Goal: Task Accomplishment & Management: Manage account settings

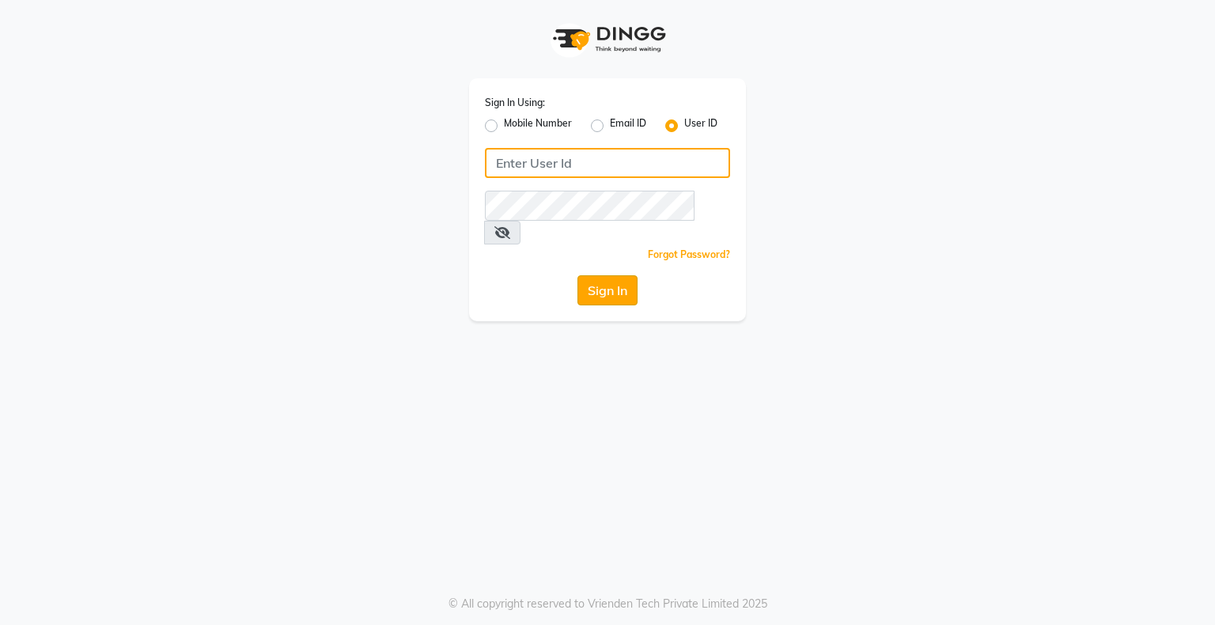
type input "bhavika1"
click at [619, 275] on button "Sign In" at bounding box center [608, 290] width 60 height 30
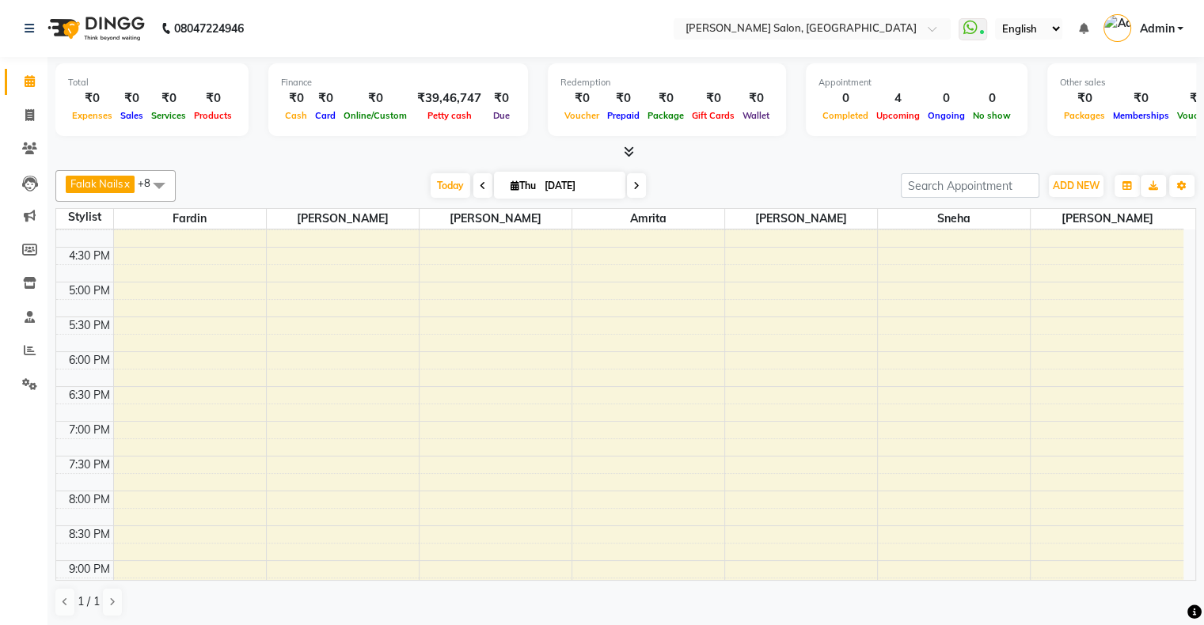
scroll to position [475, 0]
click at [1076, 189] on span "ADD NEW" at bounding box center [1075, 186] width 47 height 12
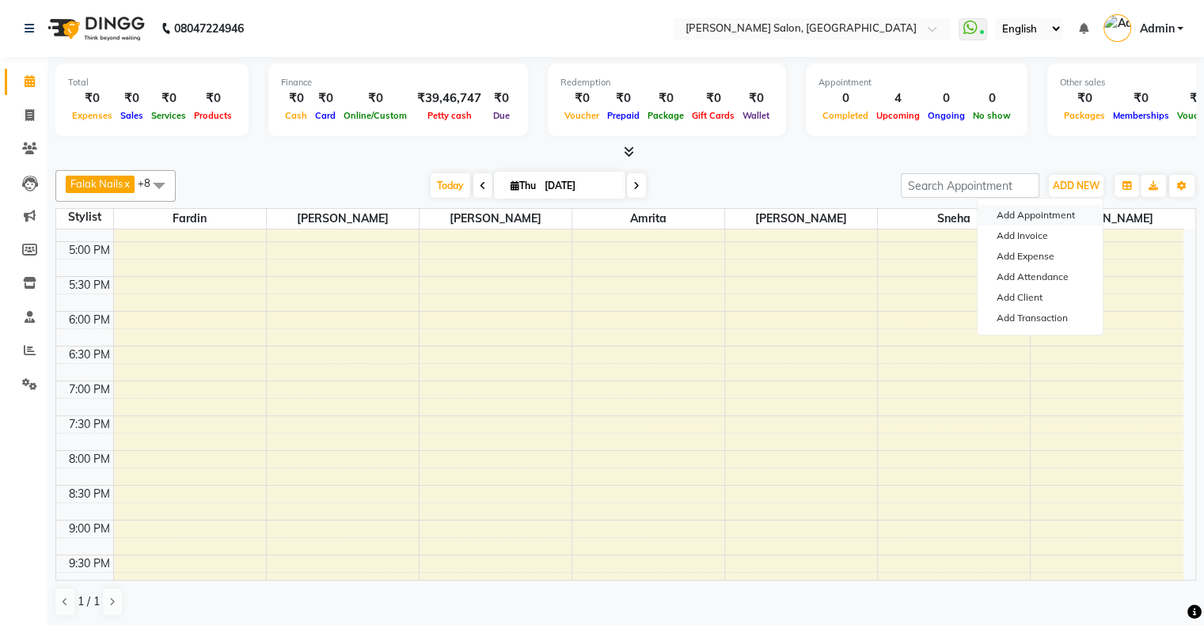
click at [1055, 210] on button "Add Appointment" at bounding box center [1039, 215] width 125 height 21
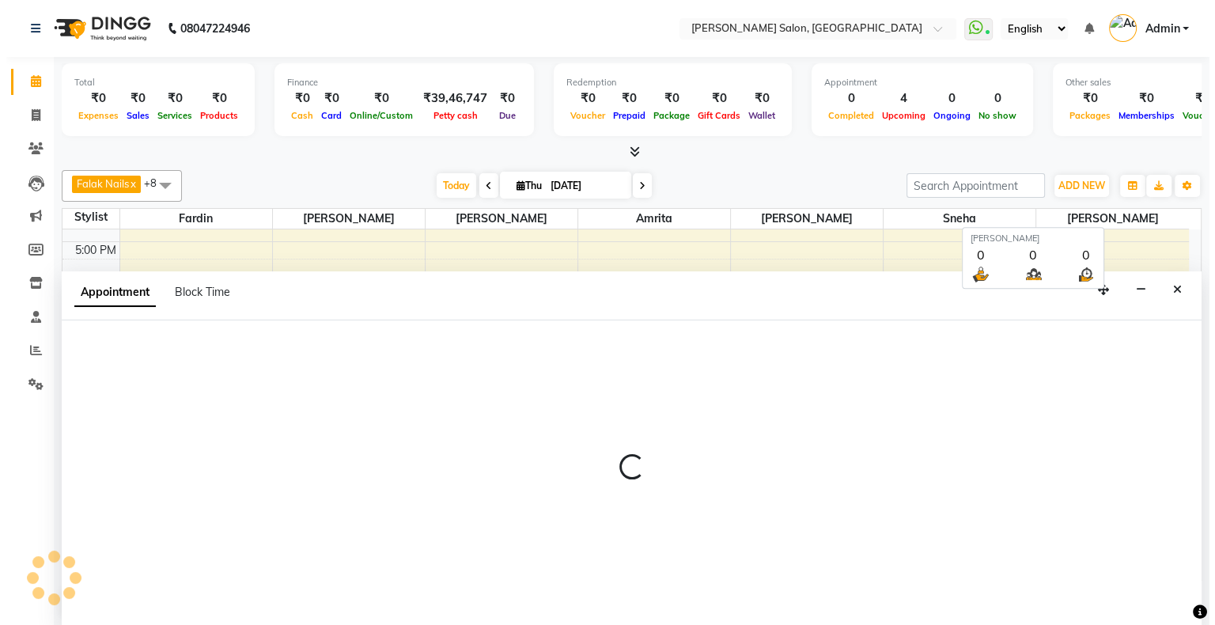
scroll to position [0, 0]
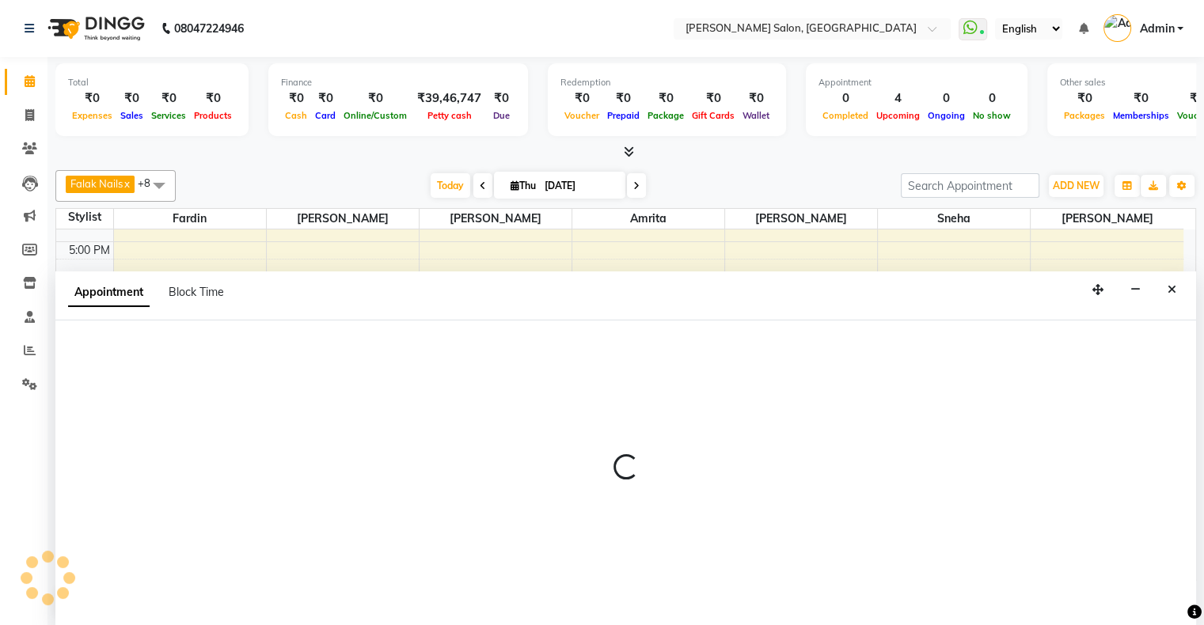
select select "660"
select select "tentative"
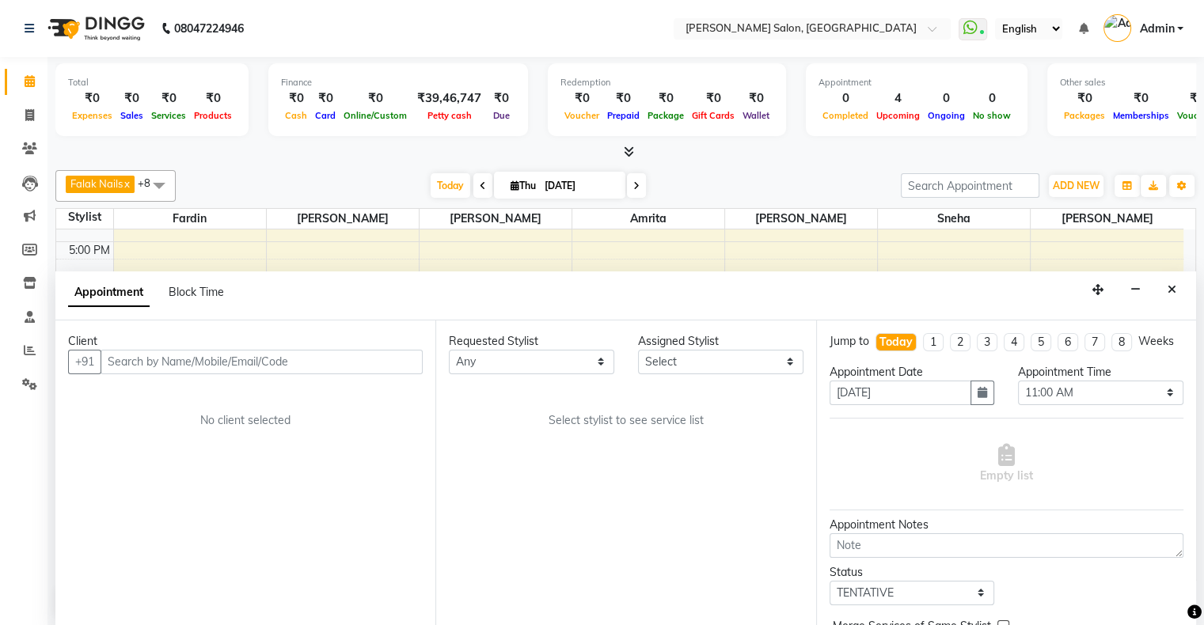
click at [403, 362] on input "text" at bounding box center [261, 362] width 322 height 25
type input "9167641754"
click at [403, 362] on span "Add Client" at bounding box center [389, 361] width 53 height 14
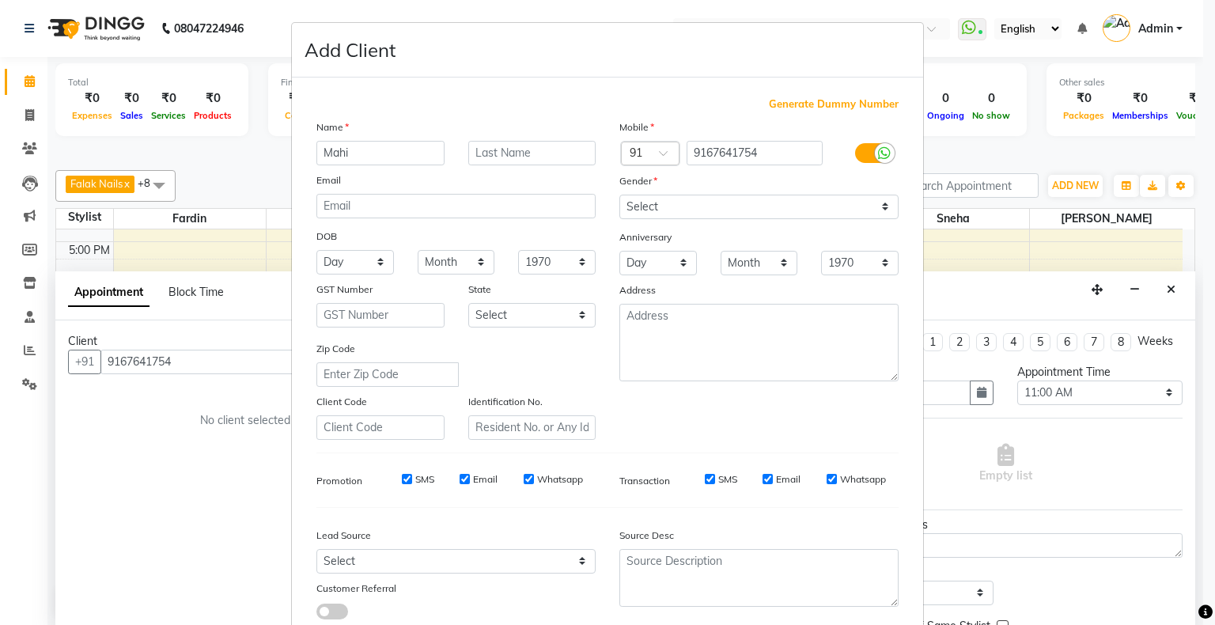
type input "Mahi"
click at [643, 211] on select "Select [DEMOGRAPHIC_DATA] [DEMOGRAPHIC_DATA] Other Prefer Not To Say" at bounding box center [759, 207] width 279 height 25
select select "[DEMOGRAPHIC_DATA]"
click at [620, 195] on select "Select [DEMOGRAPHIC_DATA] [DEMOGRAPHIC_DATA] Other Prefer Not To Say" at bounding box center [759, 207] width 279 height 25
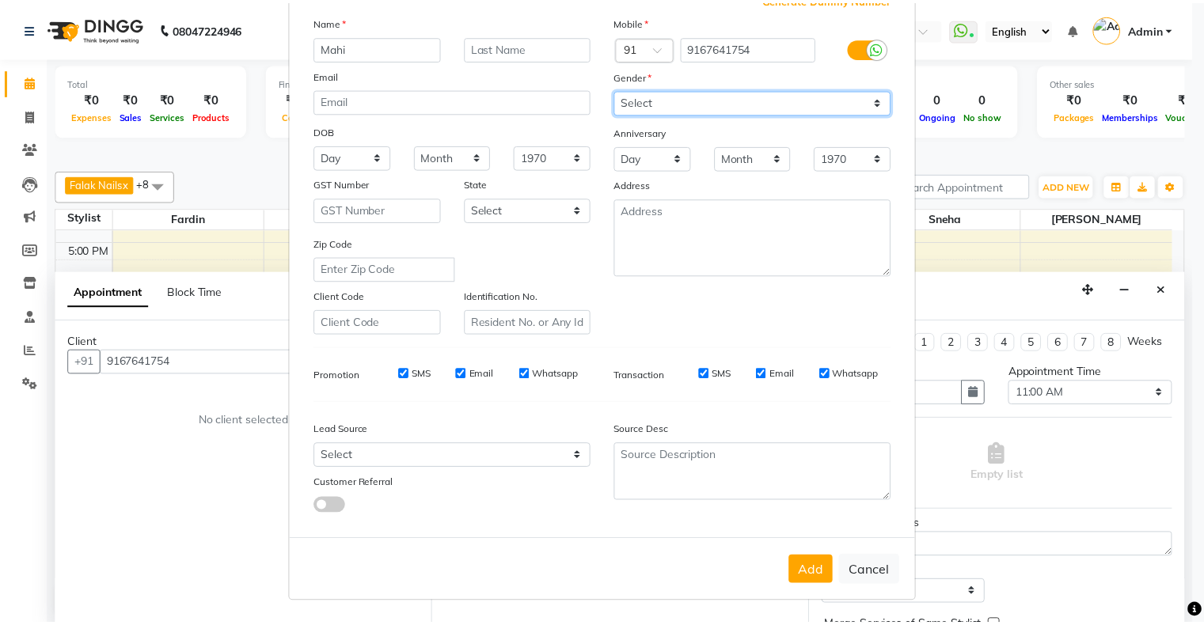
scroll to position [112, 0]
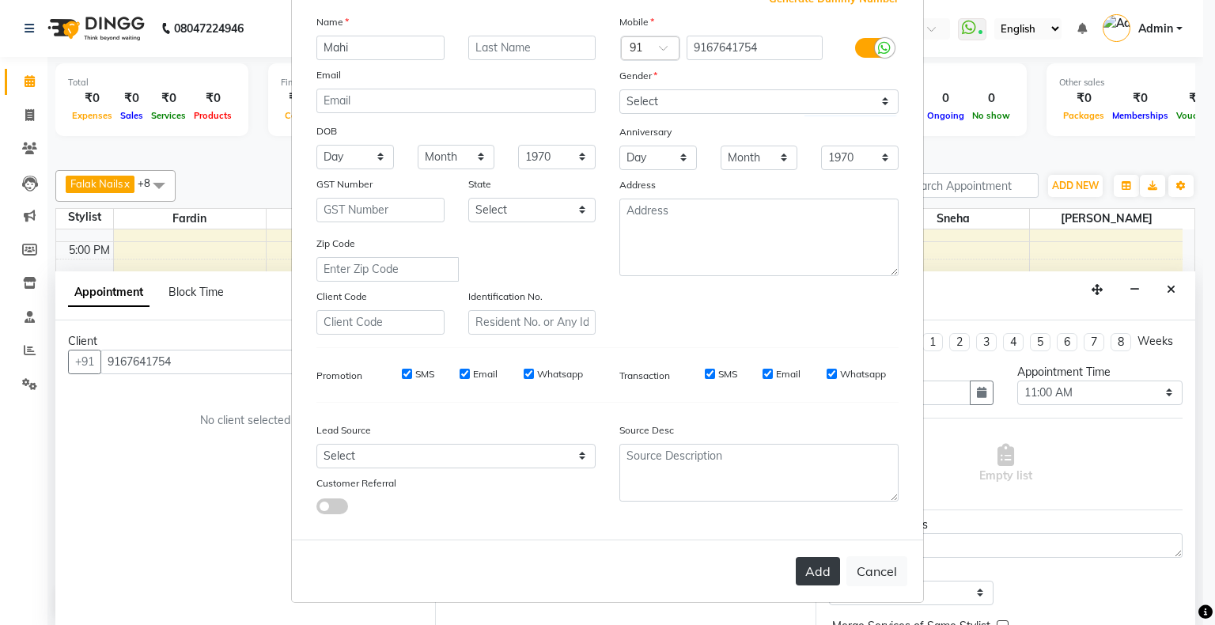
click at [807, 559] on button "Add" at bounding box center [818, 571] width 44 height 28
select select
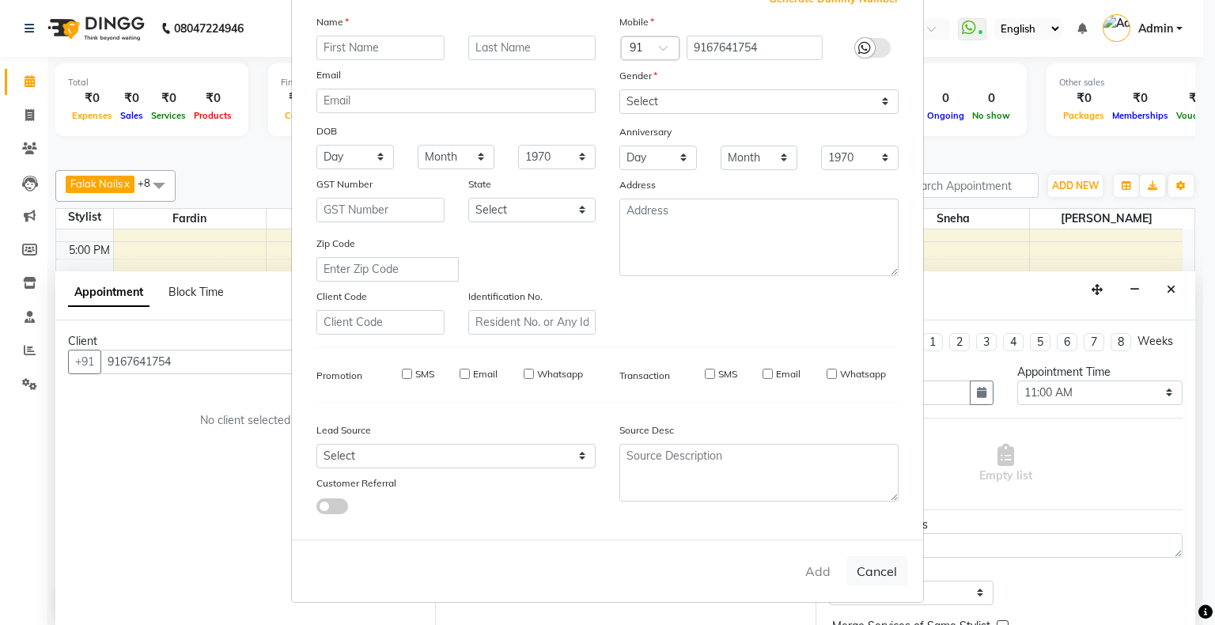
select select
checkbox input "false"
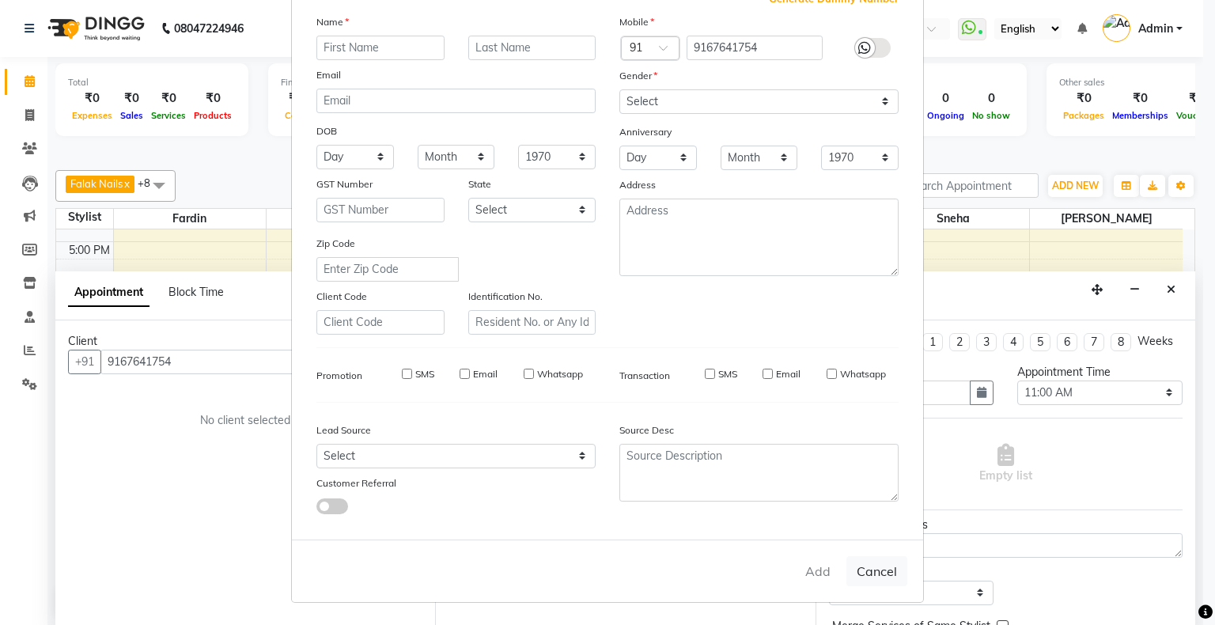
checkbox input "false"
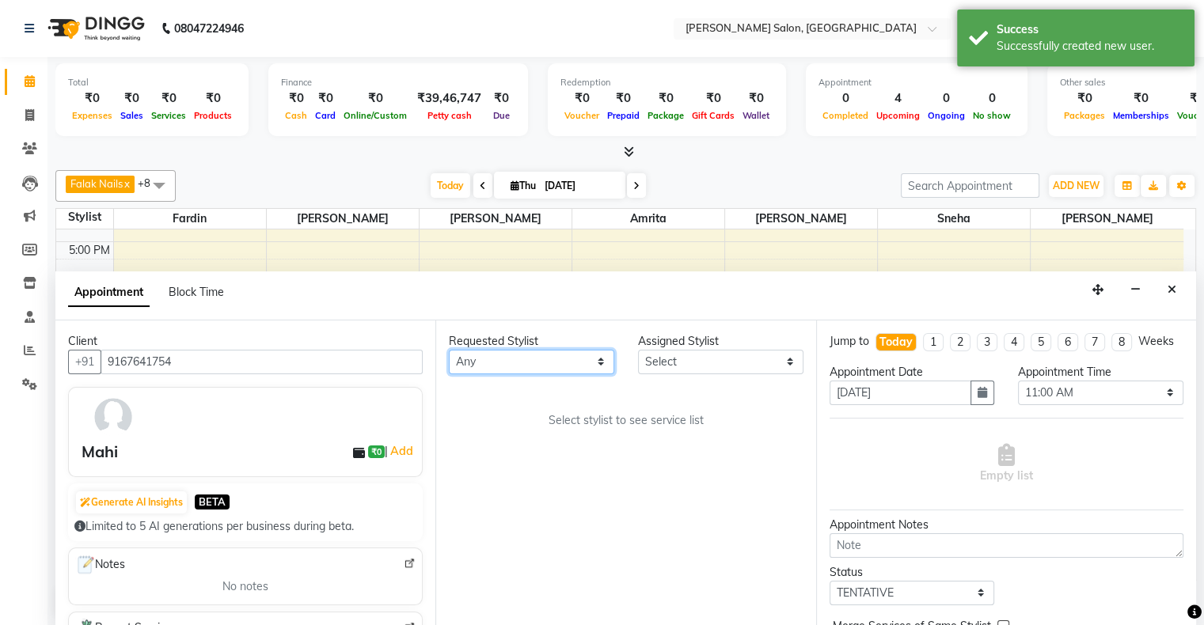
click at [519, 358] on select "Any [PERSON_NAME] Hair Head [PERSON_NAME] [PERSON_NAME] [PERSON_NAME] [PERSON_N…" at bounding box center [531, 362] width 165 height 25
select select "89636"
click at [449, 350] on select "Any [PERSON_NAME] Hair Head [PERSON_NAME] [PERSON_NAME] [PERSON_NAME] [PERSON_N…" at bounding box center [531, 362] width 165 height 25
select select "89636"
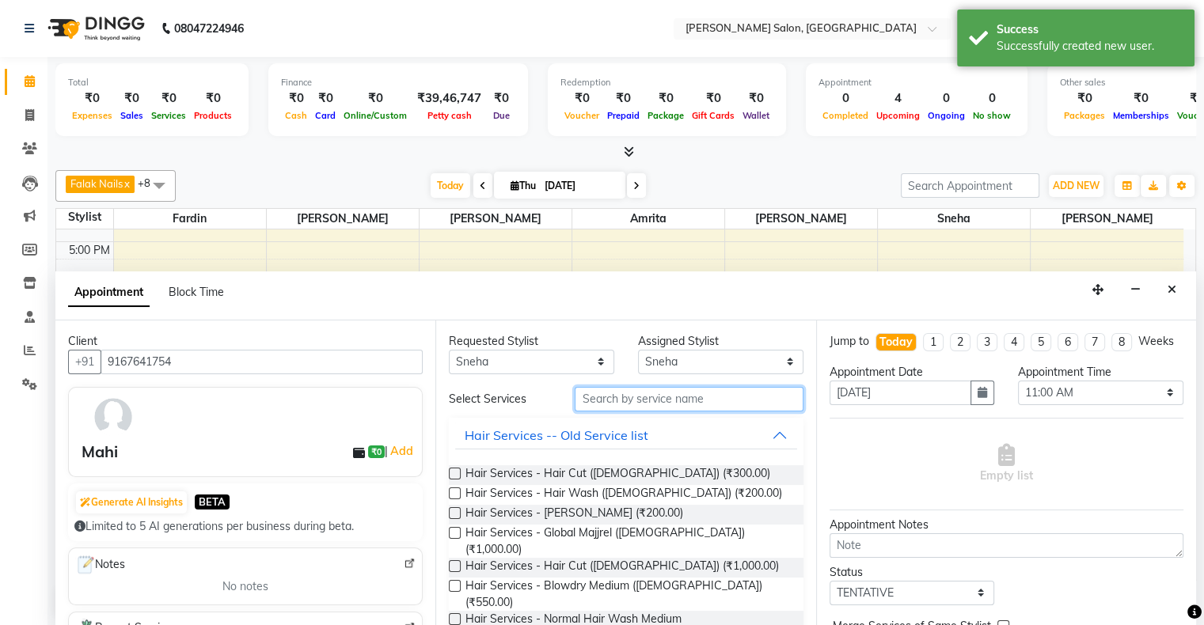
click at [608, 397] on input "text" at bounding box center [688, 399] width 228 height 25
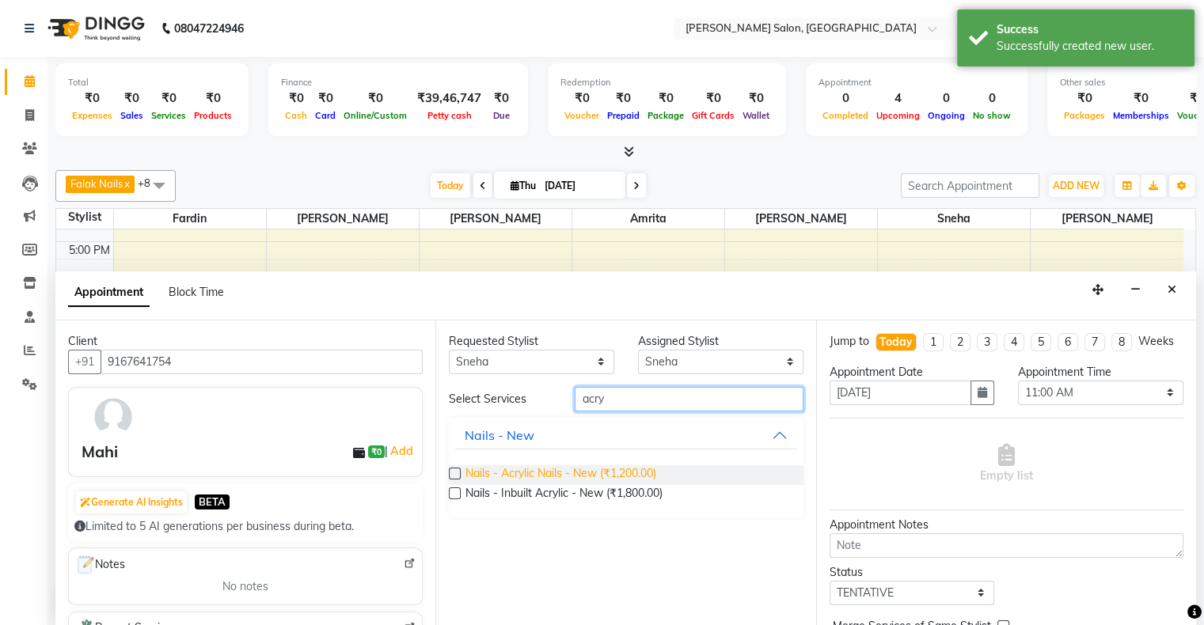
type input "acry"
click at [590, 467] on span "Nails - Acrylic Nails - New (₹1,200.00)" at bounding box center [560, 475] width 191 height 20
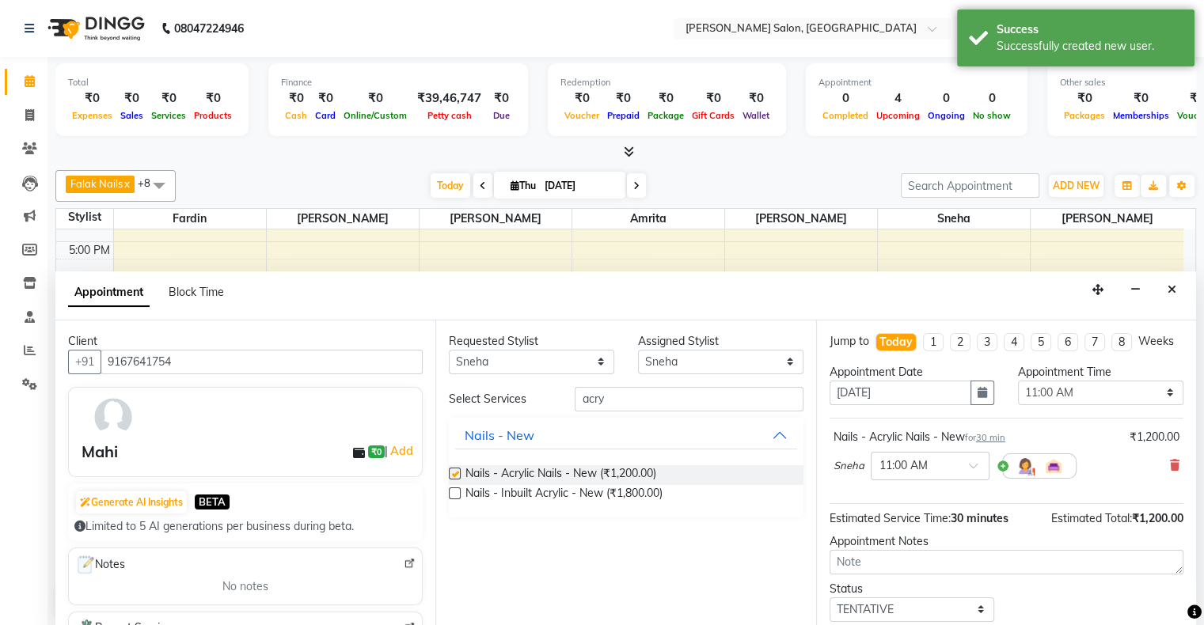
checkbox input "false"
click at [1075, 381] on div "Appointment Time" at bounding box center [1100, 372] width 165 height 17
click at [1070, 400] on select "Select 11:00 AM 11:15 AM 11:30 AM 11:45 AM 12:00 PM 12:15 PM 12:30 PM 12:45 PM …" at bounding box center [1100, 393] width 165 height 25
select select "1170"
click at [1018, 393] on select "Select 11:00 AM 11:15 AM 11:30 AM 11:45 AM 12:00 PM 12:15 PM 12:30 PM 12:45 PM …" at bounding box center [1100, 393] width 165 height 25
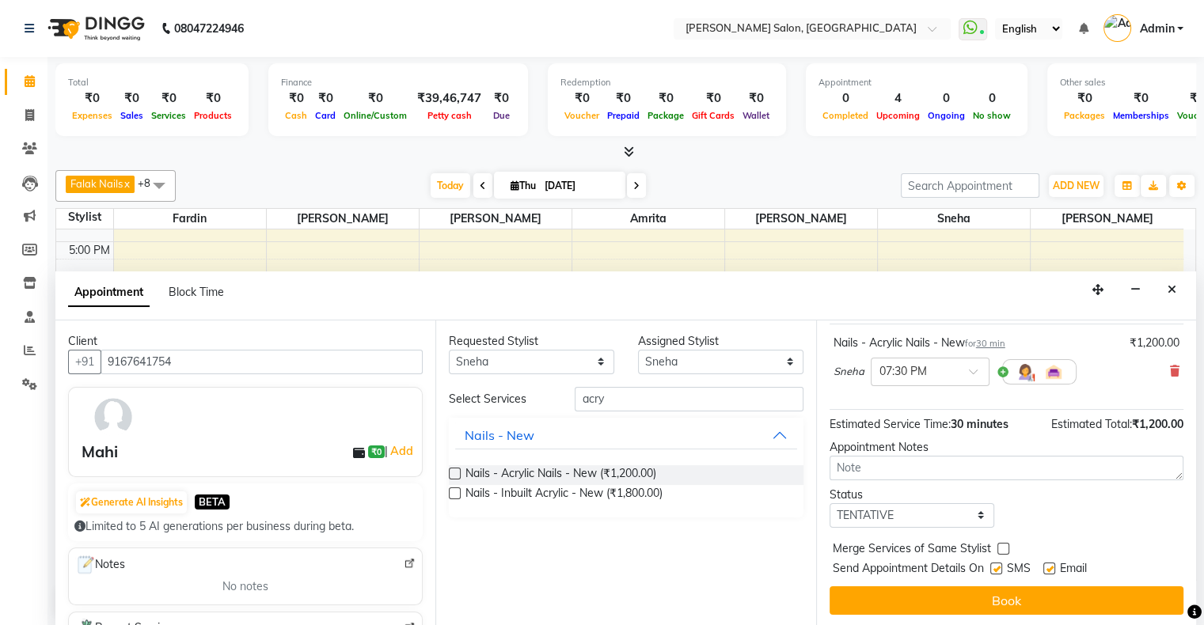
scroll to position [108, 0]
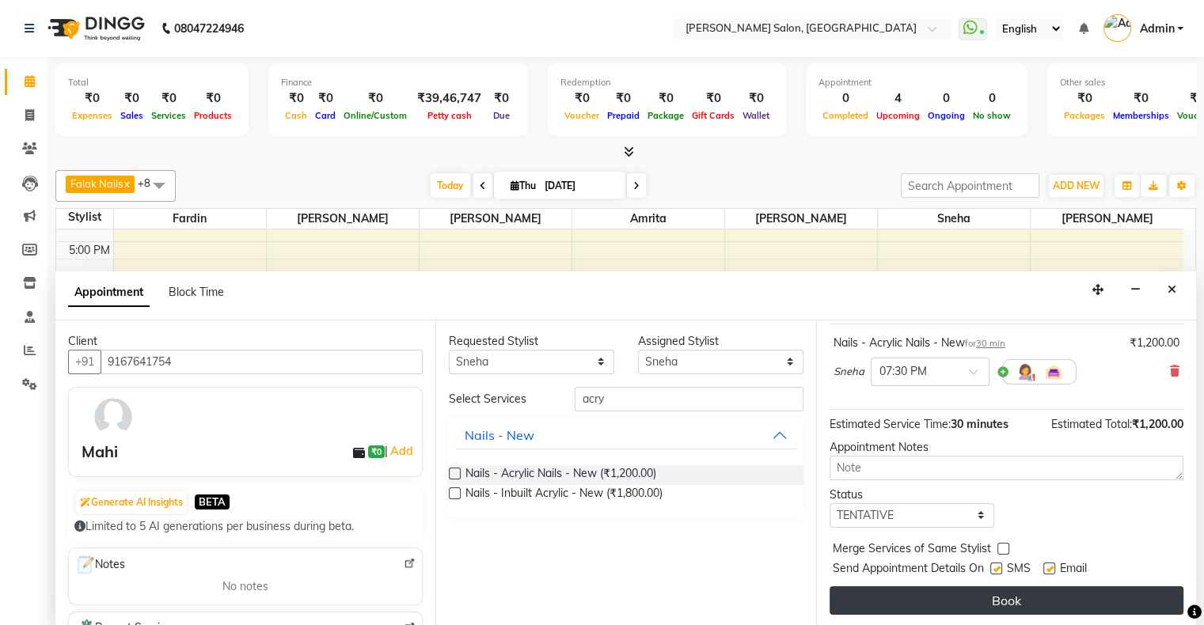
click at [1047, 601] on button "Book" at bounding box center [1006, 600] width 354 height 28
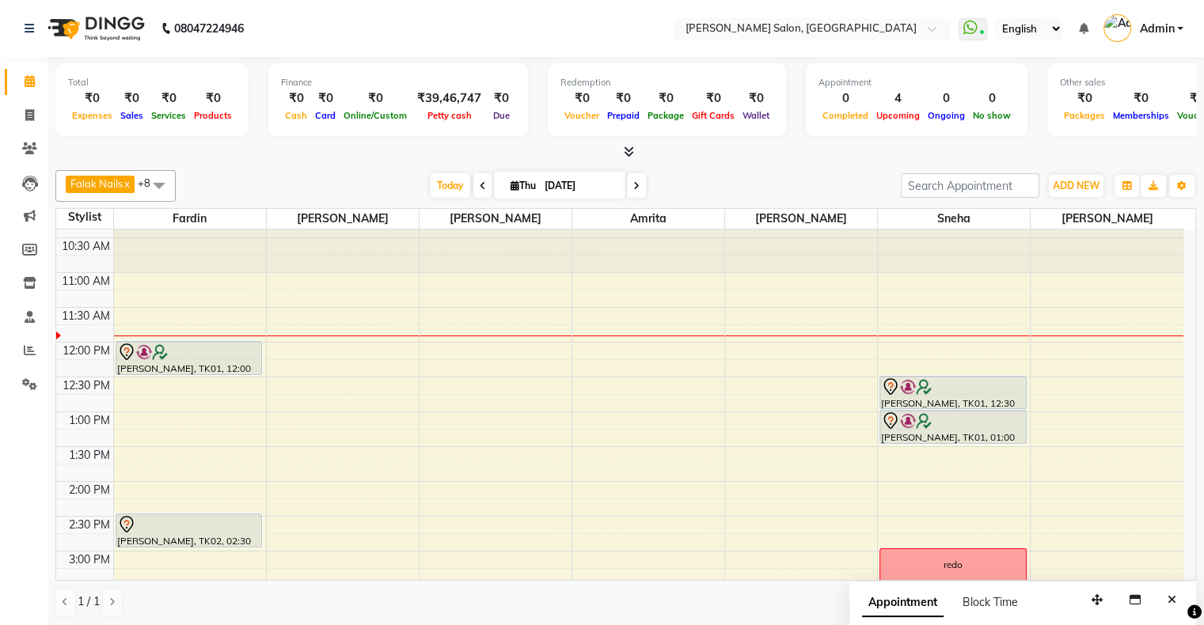
scroll to position [0, 0]
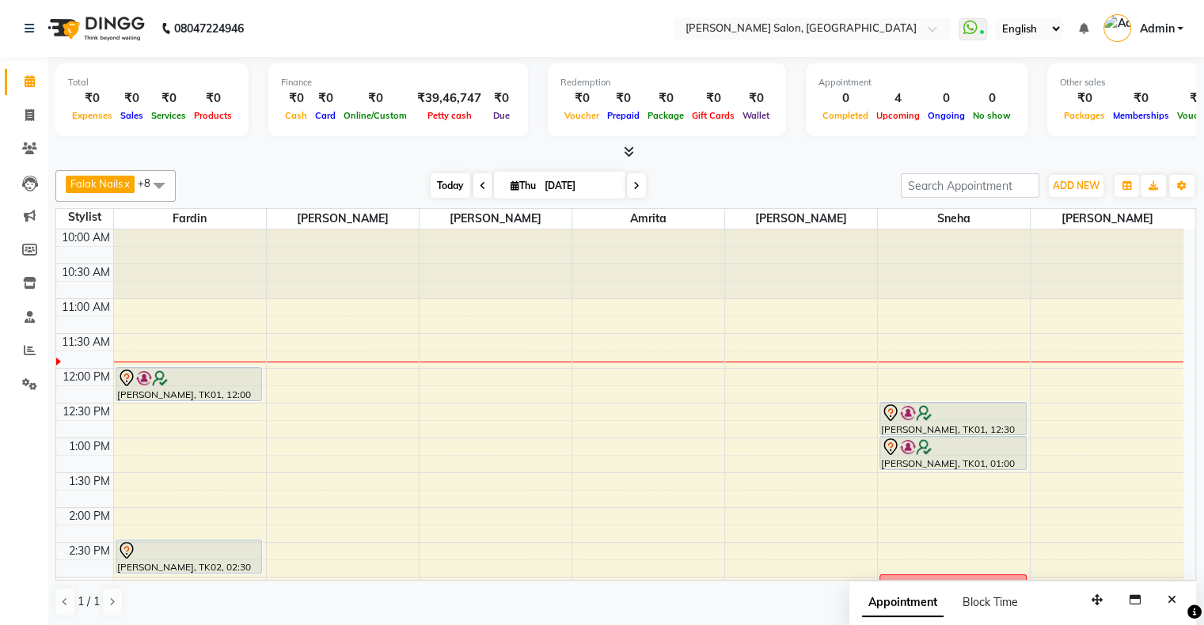
click at [450, 186] on span "Today" at bounding box center [450, 185] width 40 height 25
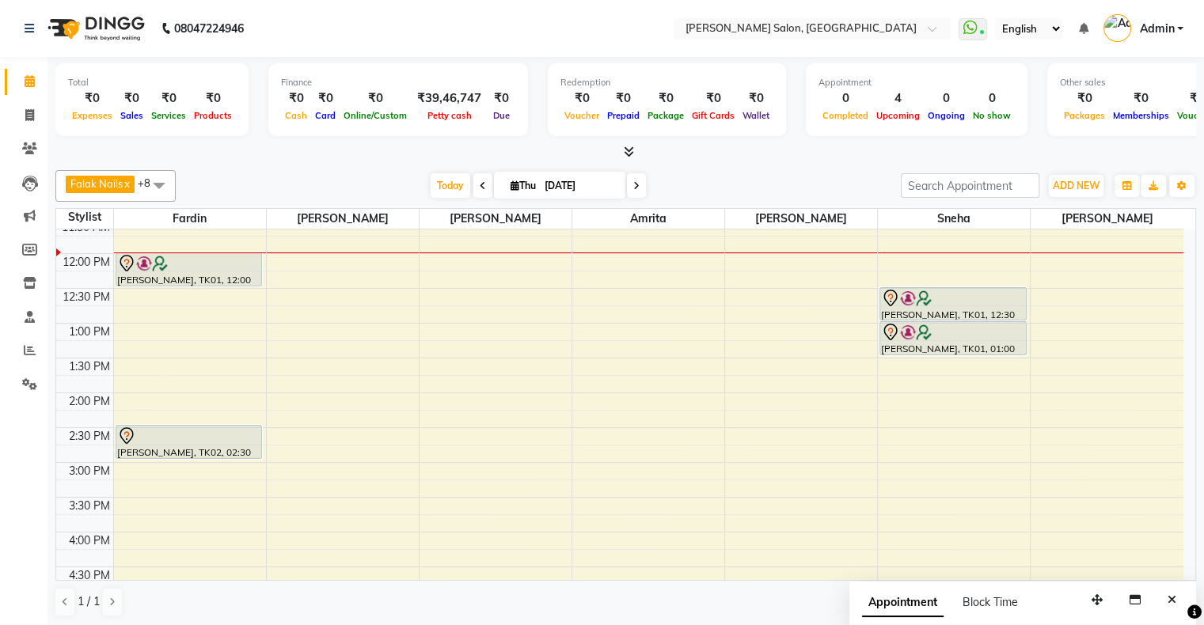
scroll to position [79, 0]
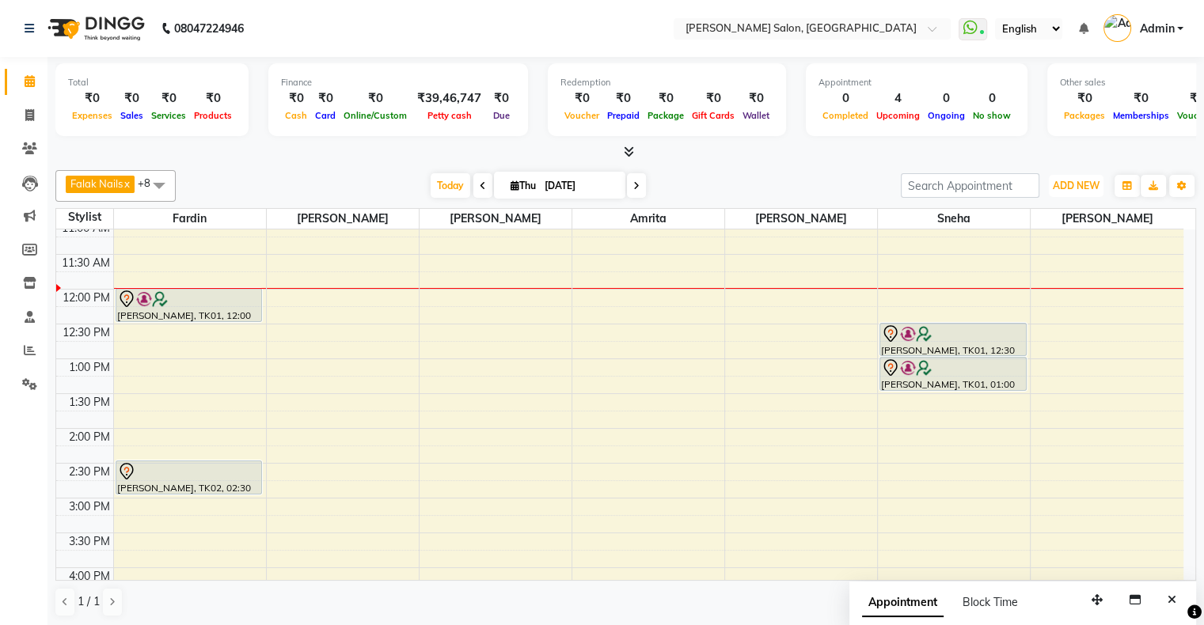
click at [1089, 195] on button "ADD NEW Toggle Dropdown" at bounding box center [1075, 186] width 55 height 22
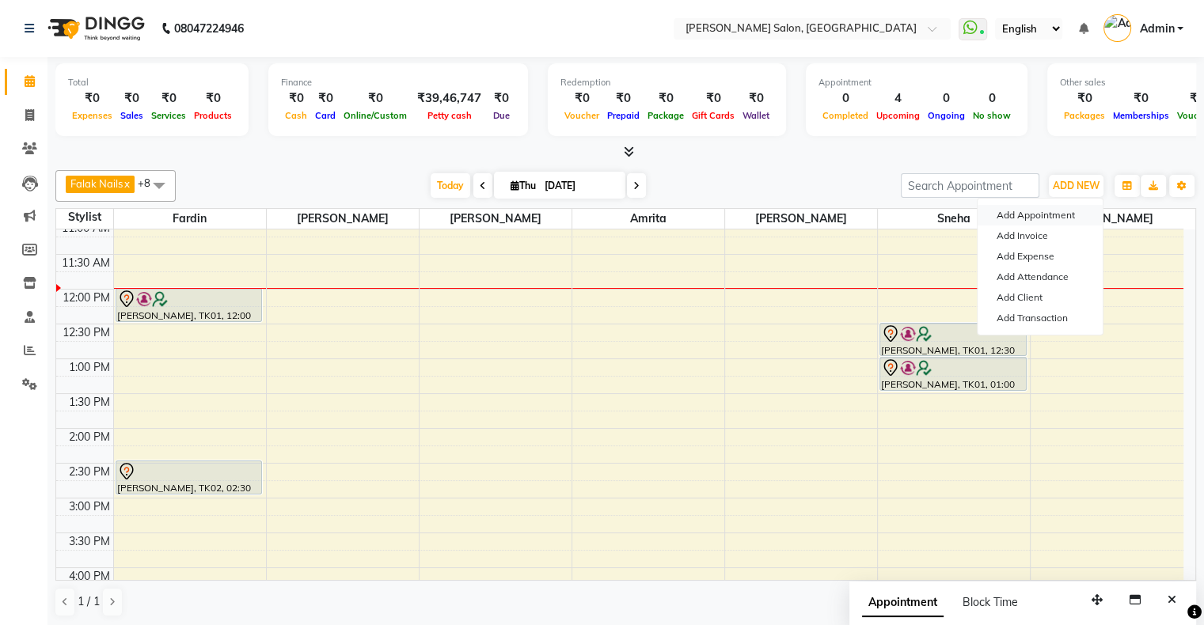
click at [1048, 216] on button "Add Appointment" at bounding box center [1039, 215] width 125 height 21
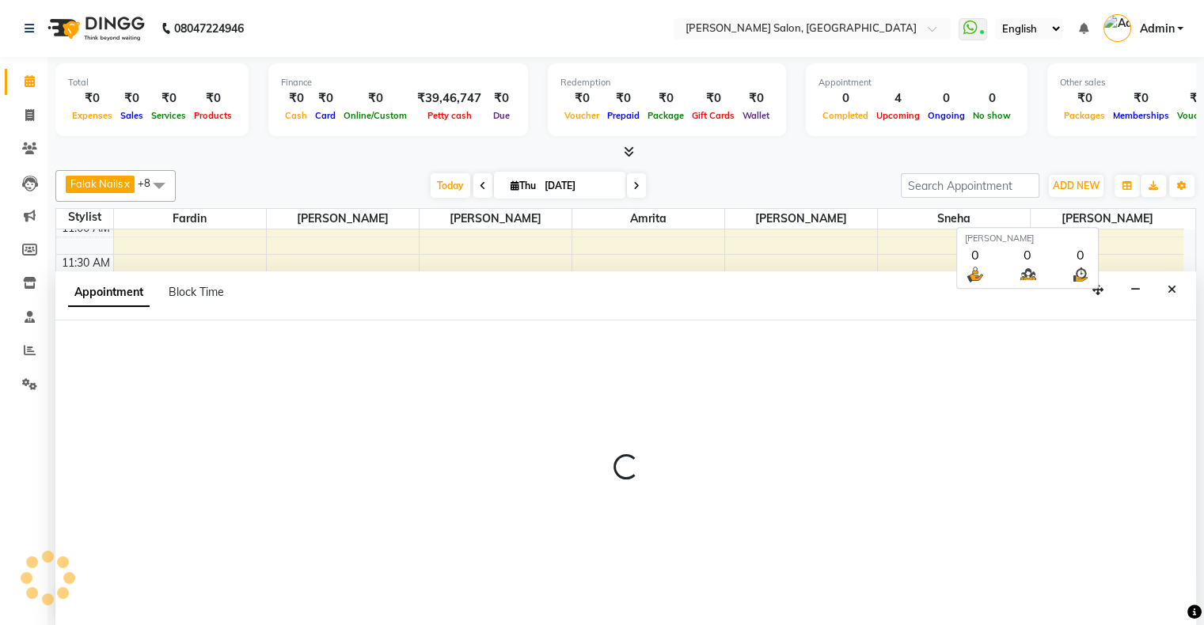
scroll to position [0, 0]
select select "660"
select select "tentative"
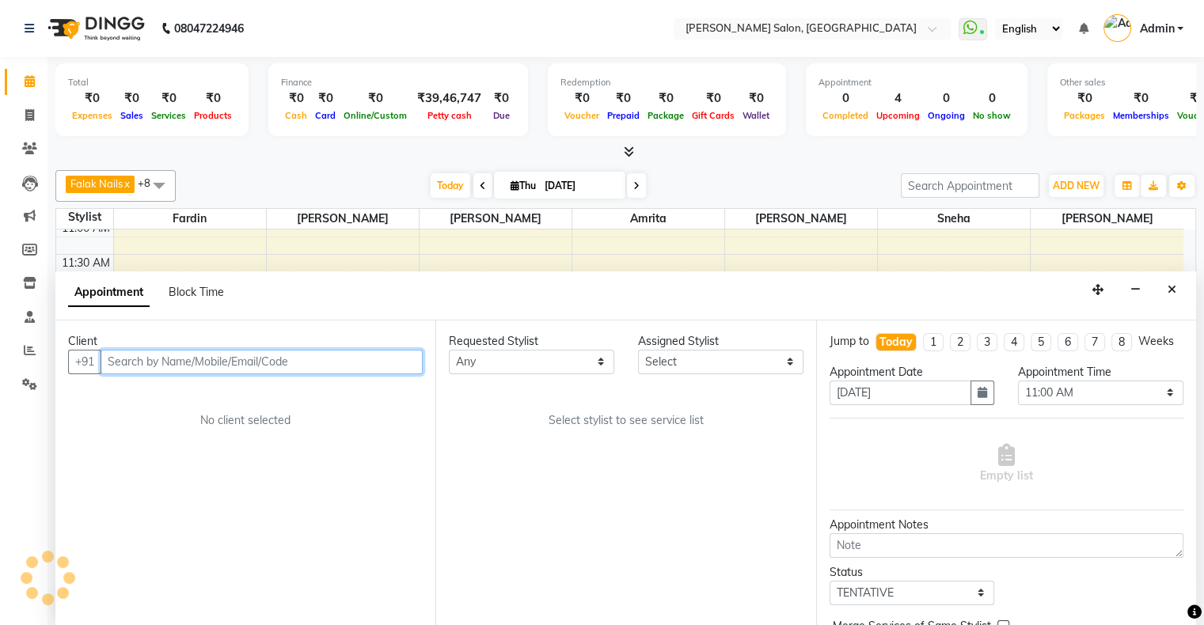
click at [348, 350] on input "text" at bounding box center [261, 362] width 322 height 25
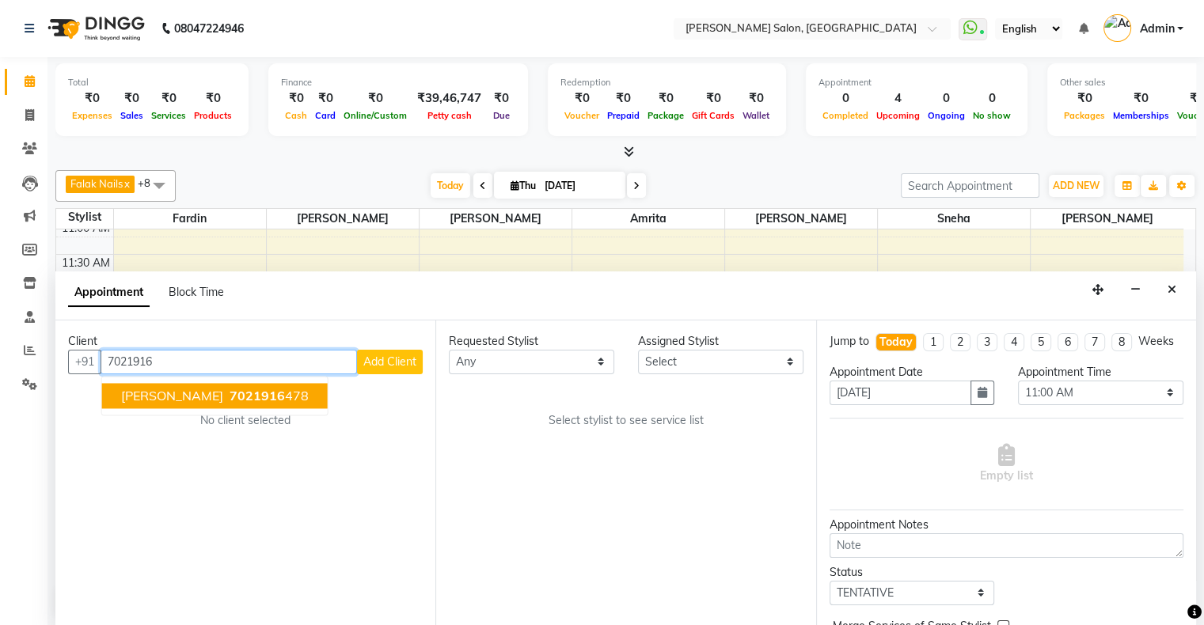
click at [229, 399] on span "7021916" at bounding box center [256, 396] width 55 height 16
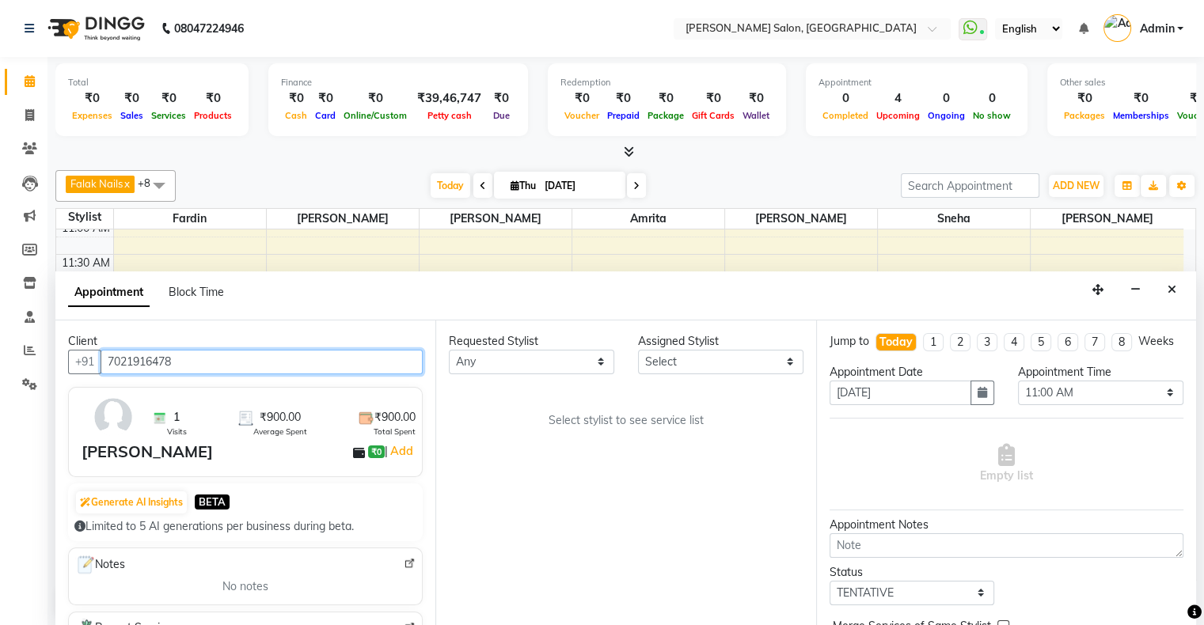
type input "7021916478"
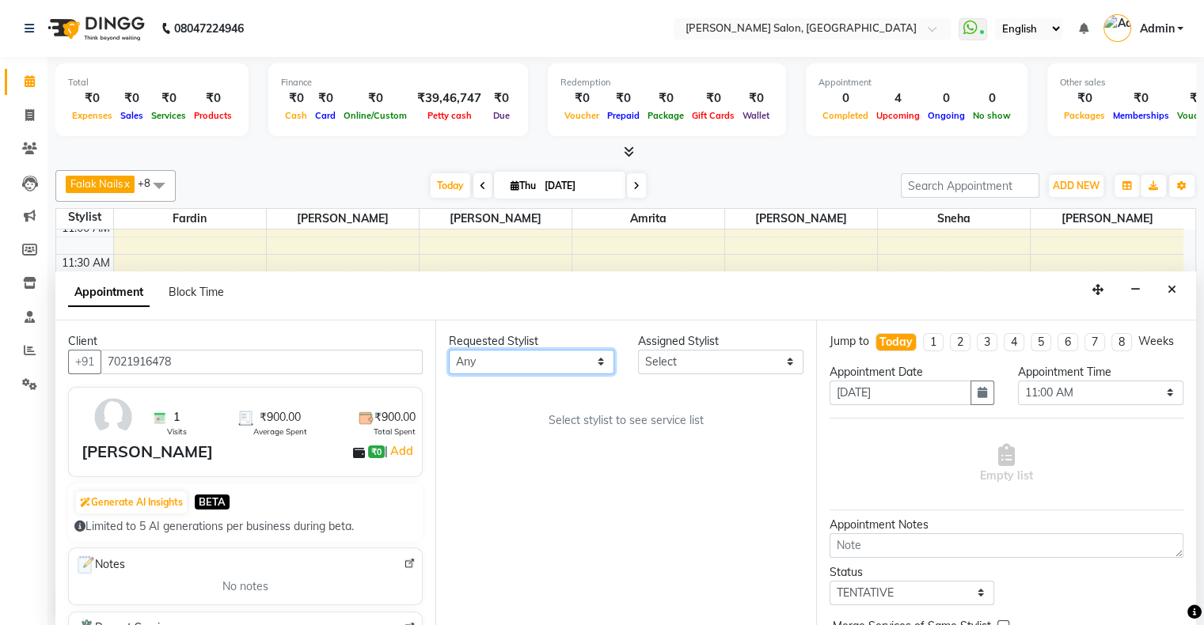
click at [552, 364] on select "Any [PERSON_NAME] Hair Head [PERSON_NAME] [PERSON_NAME] [PERSON_NAME] [PERSON_N…" at bounding box center [531, 362] width 165 height 25
select select "69724"
click at [449, 350] on select "Any [PERSON_NAME] Hair Head [PERSON_NAME] [PERSON_NAME] [PERSON_NAME] [PERSON_N…" at bounding box center [531, 362] width 165 height 25
select select "69724"
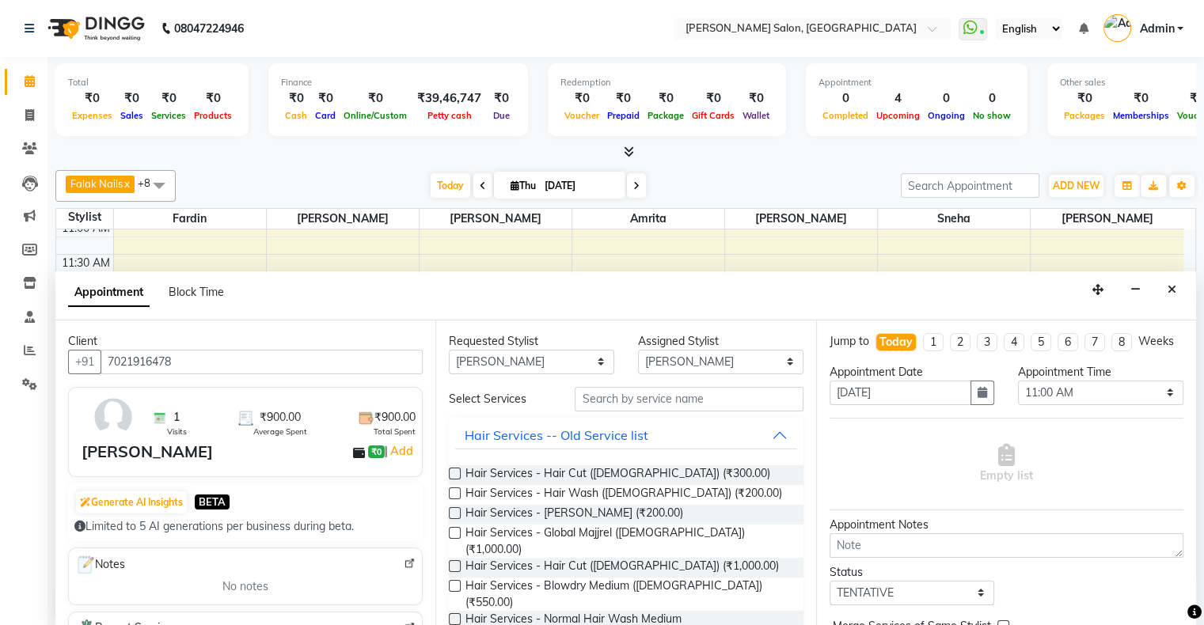
click at [521, 373] on div "Requested Stylist Any Amrita Ashwini Hair Head [PERSON_NAME] [PERSON_NAME] [PER…" at bounding box center [625, 473] width 380 height 307
click at [517, 353] on select "Any [PERSON_NAME] Hair Head [PERSON_NAME] [PERSON_NAME] [PERSON_NAME] [PERSON_N…" at bounding box center [531, 362] width 165 height 25
select select "87848"
click at [449, 350] on select "Any [PERSON_NAME] Hair Head [PERSON_NAME] [PERSON_NAME] [PERSON_NAME] [PERSON_N…" at bounding box center [531, 362] width 165 height 25
select select "87848"
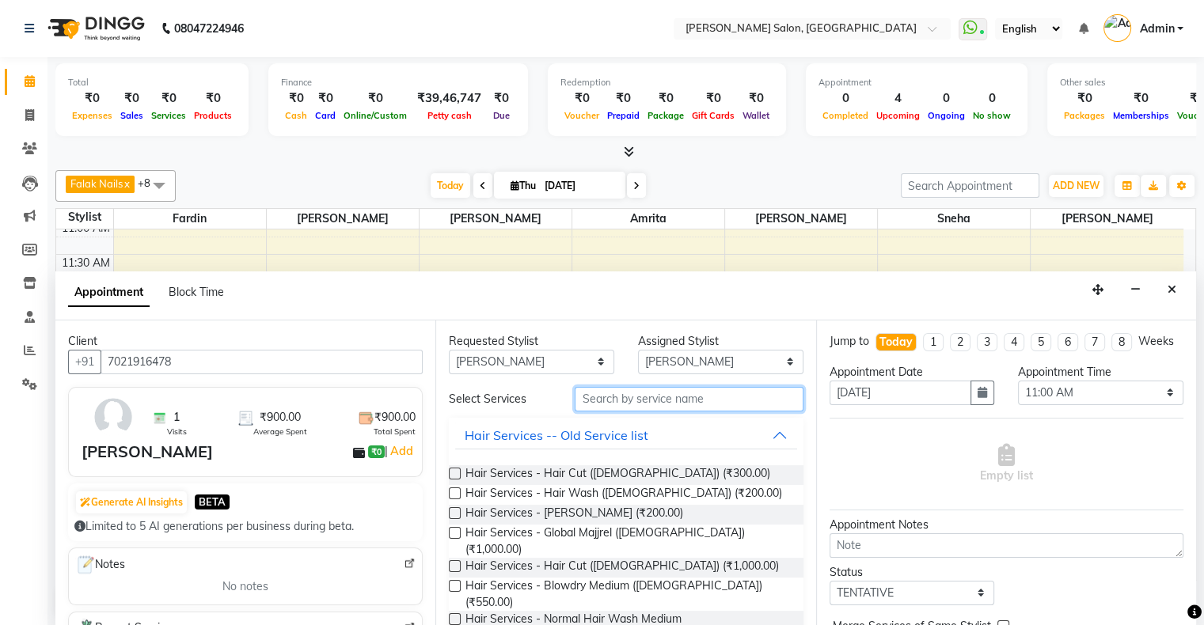
click at [630, 393] on input "text" at bounding box center [688, 399] width 228 height 25
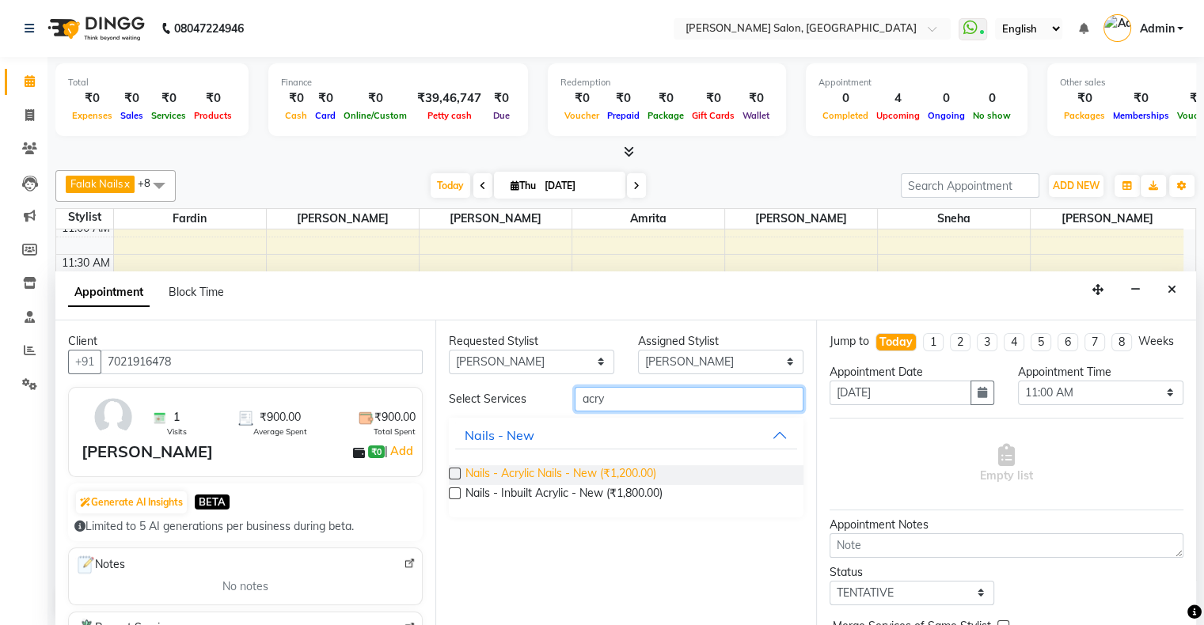
type input "acry"
click at [574, 467] on span "Nails - Acrylic Nails - New (₹1,200.00)" at bounding box center [560, 475] width 191 height 20
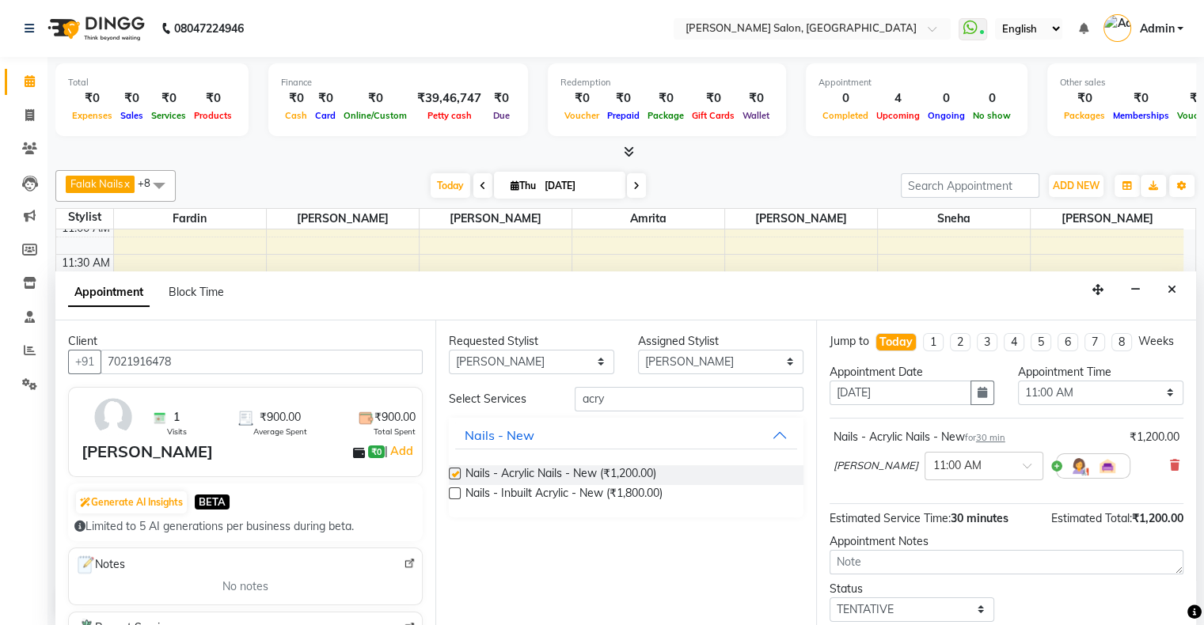
checkbox input "false"
click at [528, 359] on select "Any [PERSON_NAME] Hair Head [PERSON_NAME] [PERSON_NAME] [PERSON_NAME] [PERSON_N…" at bounding box center [531, 362] width 165 height 25
click at [631, 404] on input "acry" at bounding box center [688, 399] width 228 height 25
click at [624, 398] on input "acry" at bounding box center [688, 399] width 228 height 25
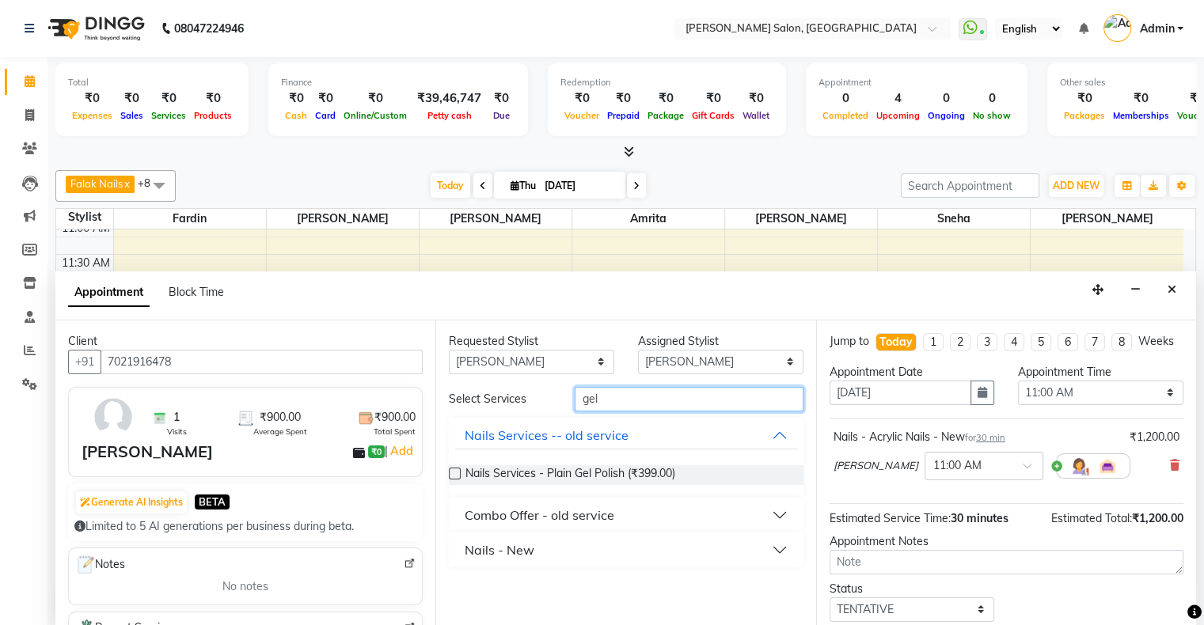
type input "gel"
click at [498, 540] on div "Nails - New" at bounding box center [499, 549] width 70 height 19
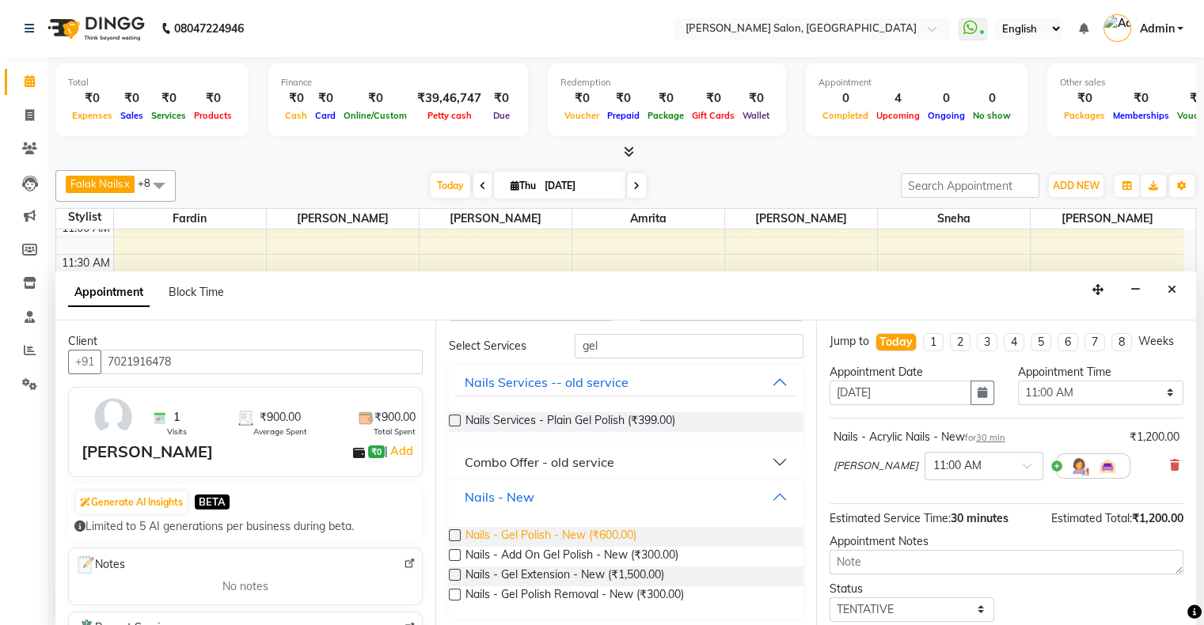
scroll to position [54, 0]
click at [522, 533] on span "Nails - Gel Polish - New (₹600.00)" at bounding box center [550, 536] width 171 height 20
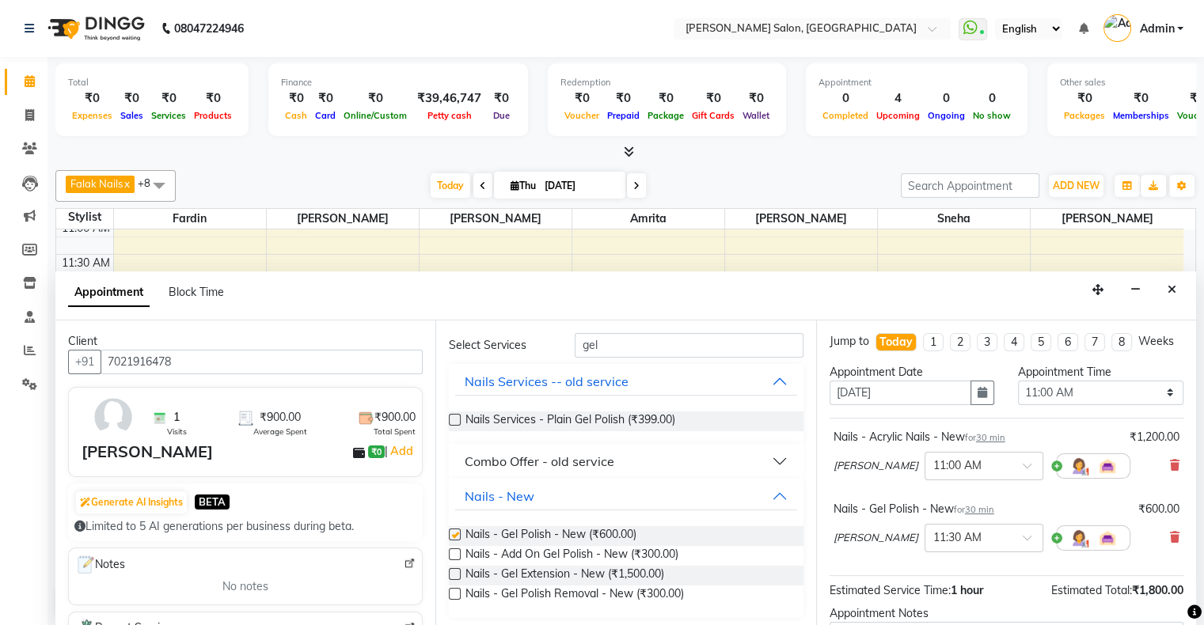
checkbox input "false"
click at [1060, 405] on select "Select 11:00 AM 11:15 AM 11:30 AM 11:45 AM 12:00 PM 12:15 PM 12:30 PM 12:45 PM …" at bounding box center [1100, 393] width 165 height 25
select select "870"
click at [1018, 393] on select "Select 11:00 AM 11:15 AM 11:30 AM 11:45 AM 12:00 PM 12:15 PM 12:30 PM 12:45 PM …" at bounding box center [1100, 393] width 165 height 25
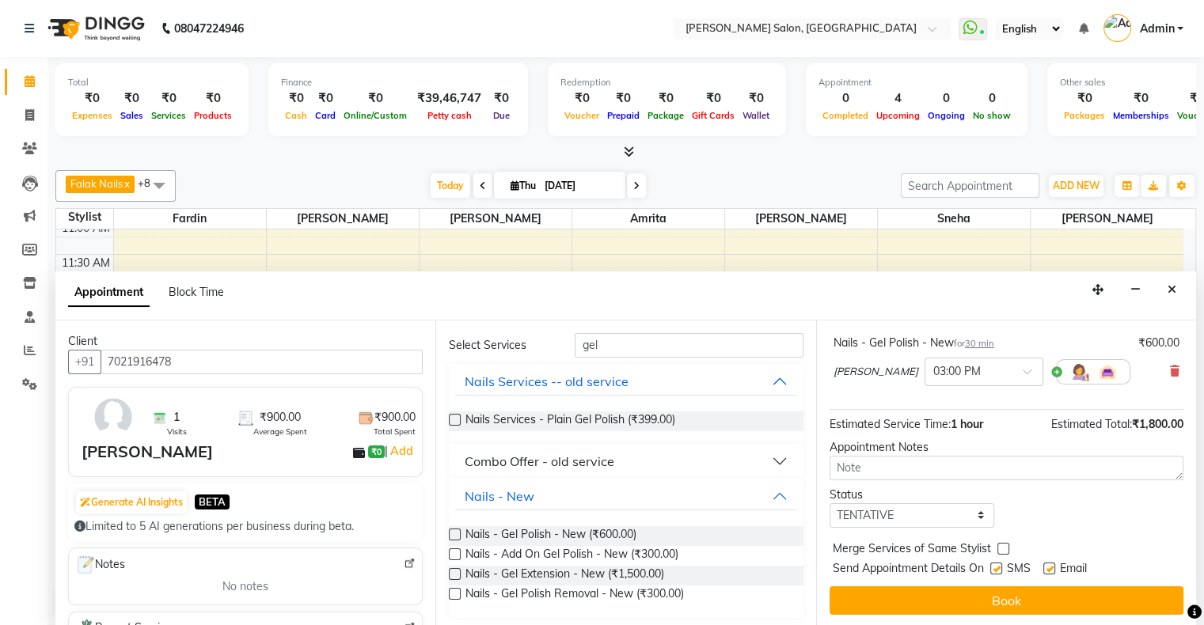
scroll to position [180, 0]
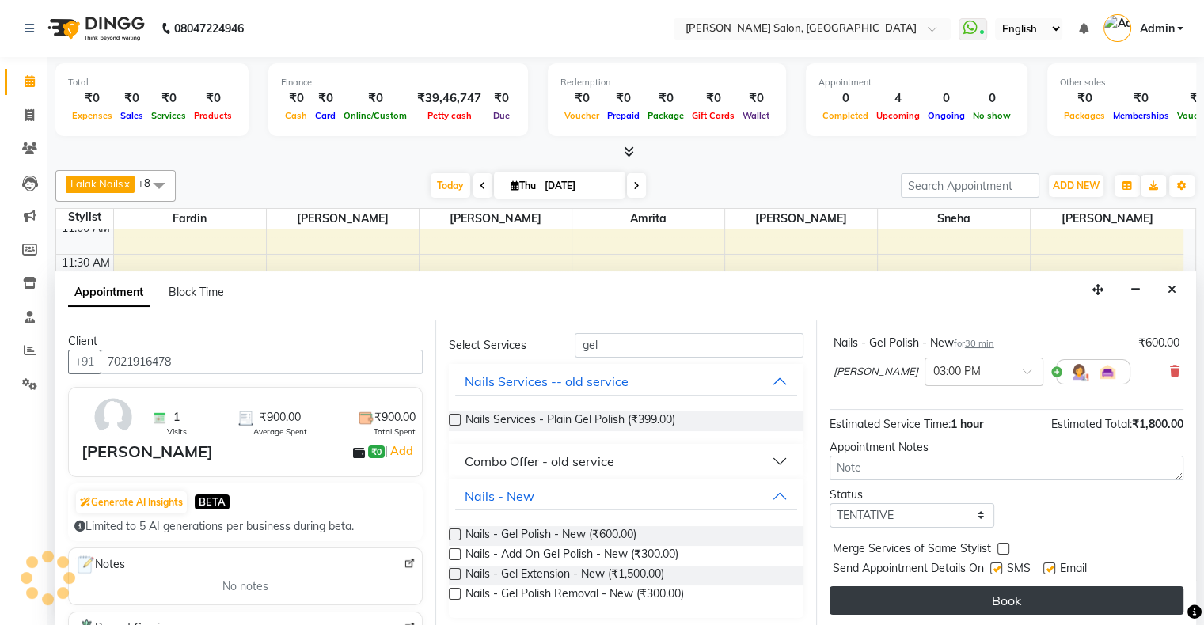
click at [963, 600] on button "Book" at bounding box center [1006, 600] width 354 height 28
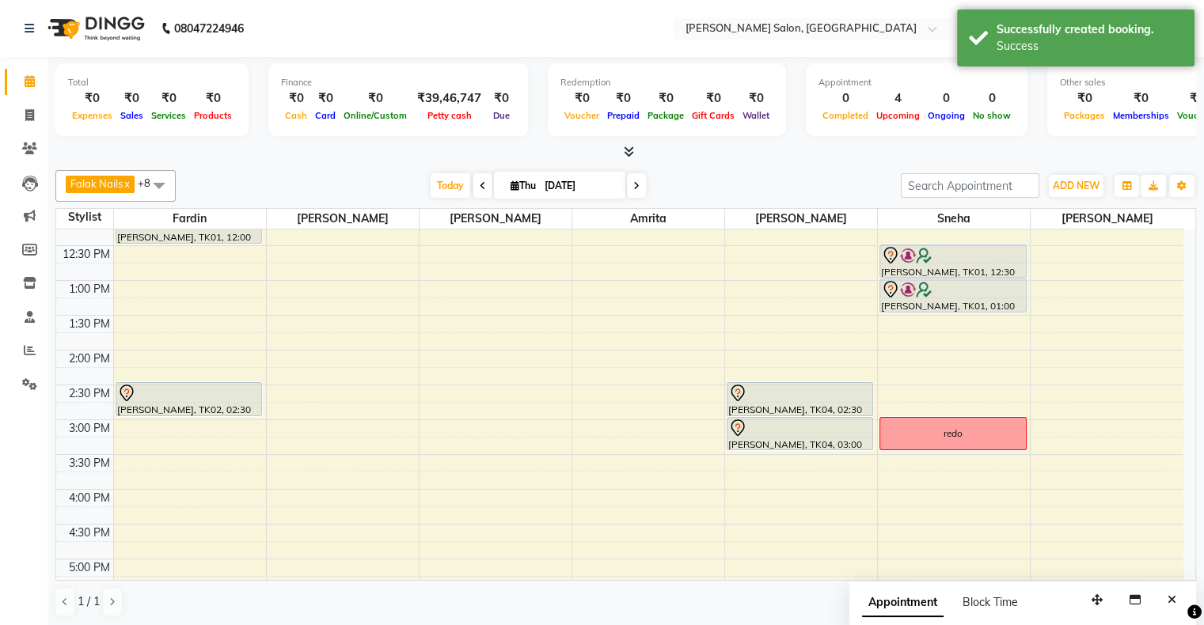
scroll to position [158, 0]
click at [442, 188] on span "Today" at bounding box center [450, 185] width 40 height 25
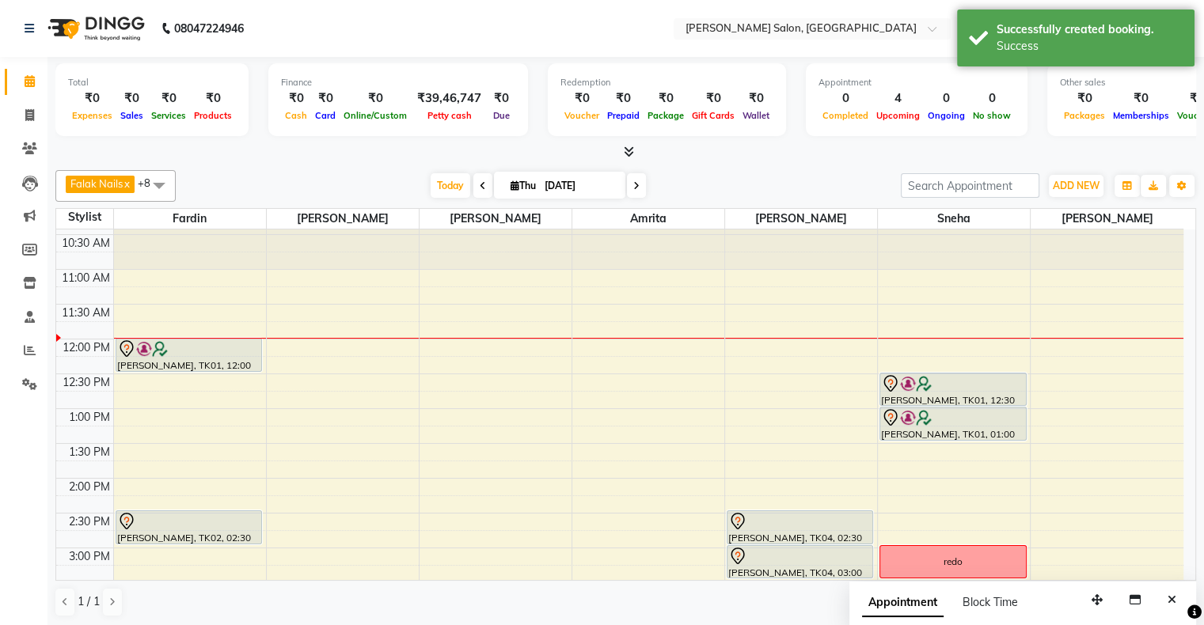
scroll to position [0, 0]
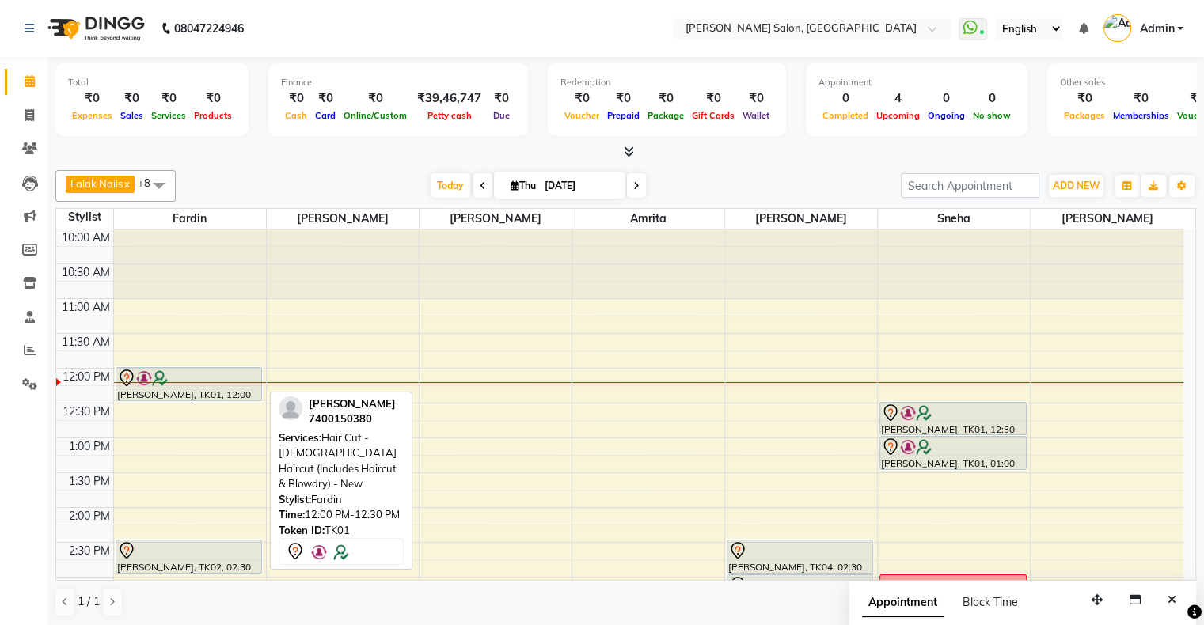
click at [140, 382] on img at bounding box center [144, 378] width 16 height 16
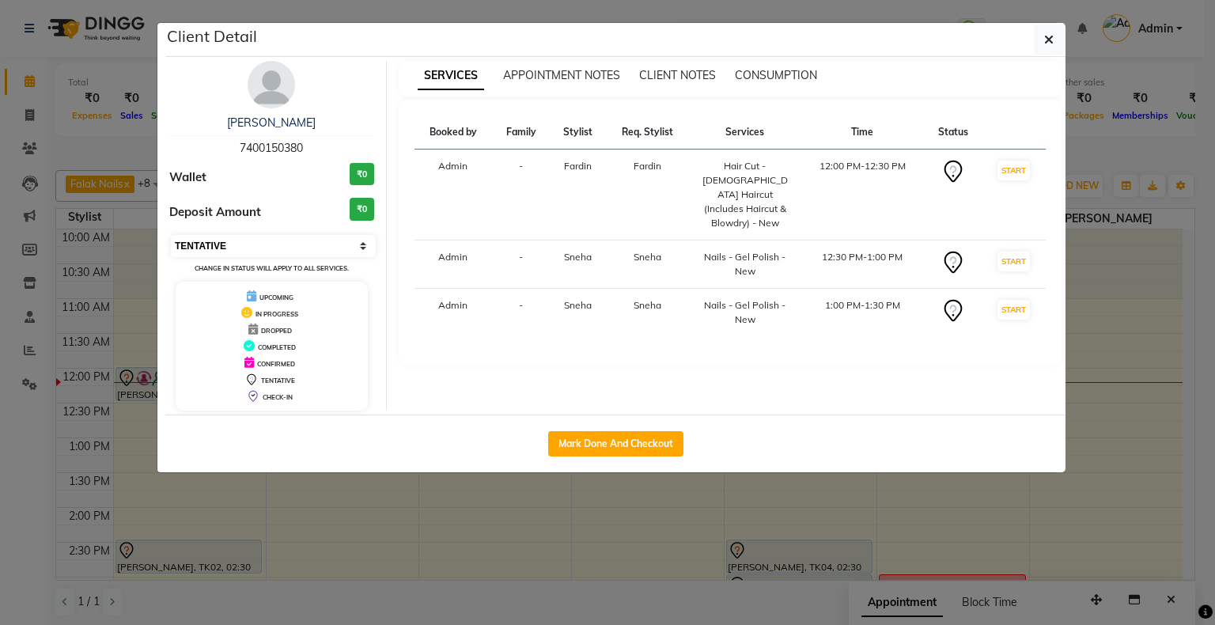
click at [269, 253] on select "Select IN SERVICE CONFIRMED TENTATIVE CHECK IN MARK DONE DROPPED UPCOMING" at bounding box center [273, 246] width 205 height 22
select select "6"
click at [171, 235] on select "Select IN SERVICE CONFIRMED TENTATIVE CHECK IN MARK DONE DROPPED UPCOMING" at bounding box center [273, 246] width 205 height 22
click at [1166, 267] on ngb-modal-window "Client Detail [PERSON_NAME] 7400150380 Wallet ₹0 Deposit Amount ₹0 Select IN SE…" at bounding box center [607, 312] width 1215 height 625
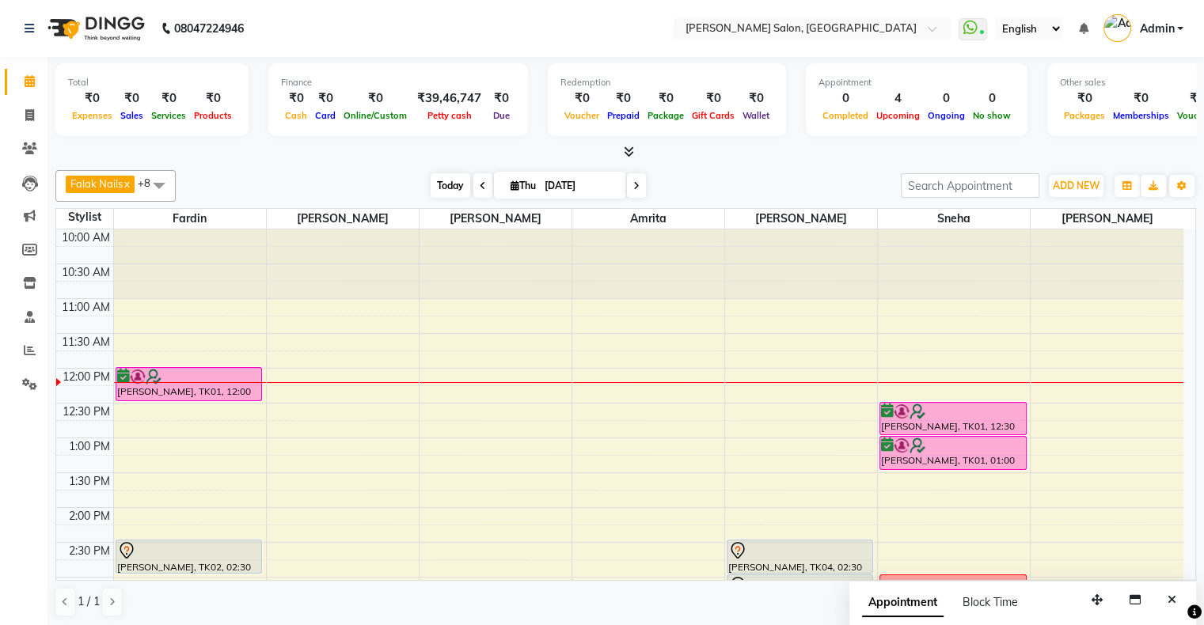
click at [442, 176] on span "Today" at bounding box center [450, 185] width 40 height 25
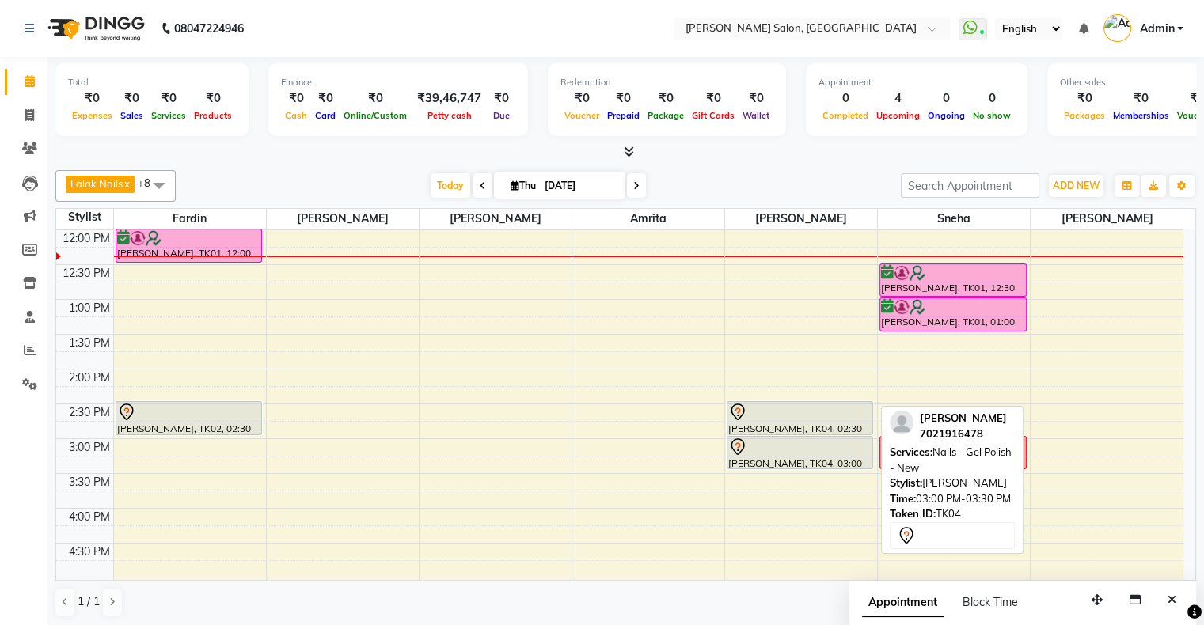
scroll to position [218, 0]
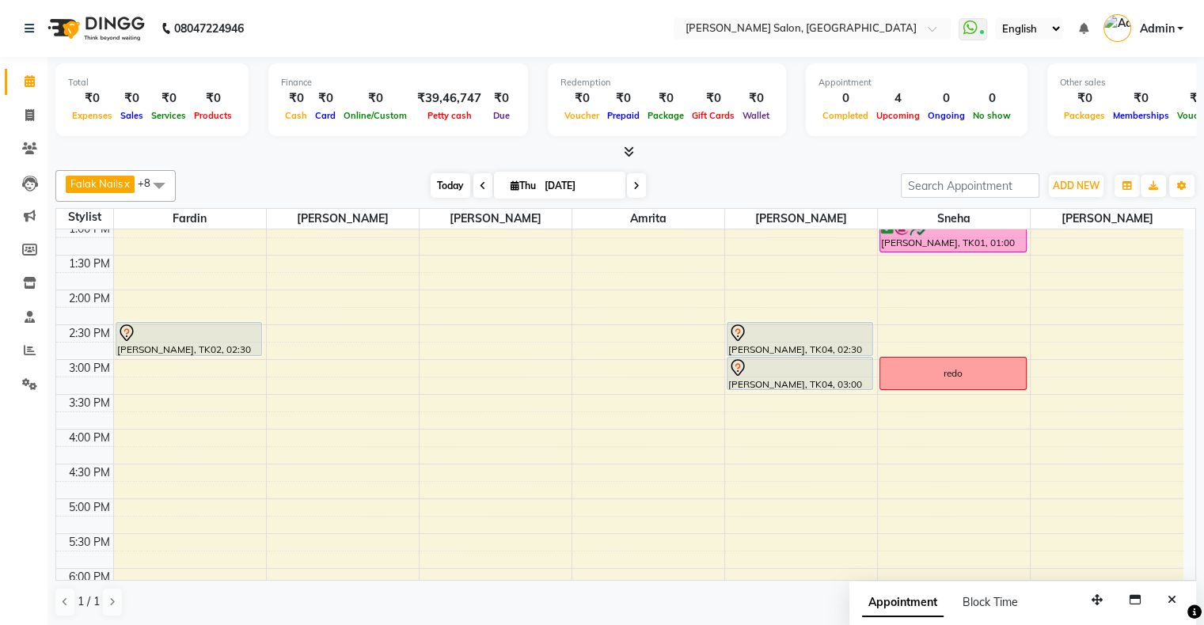
click at [443, 179] on span "Today" at bounding box center [450, 185] width 40 height 25
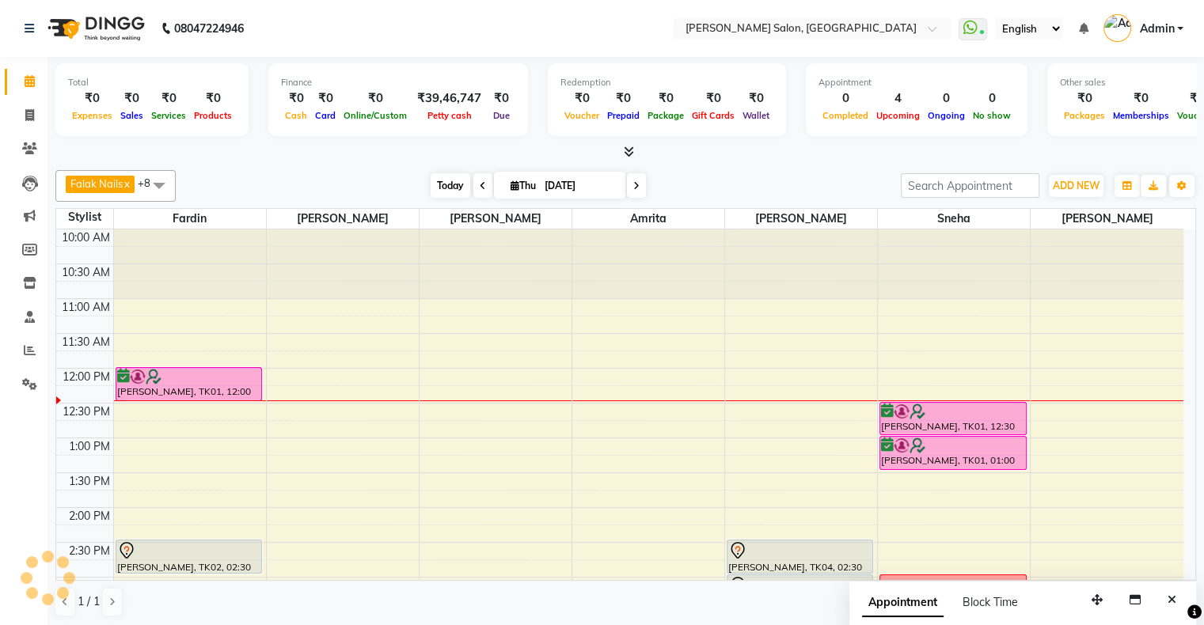
scroll to position [139, 0]
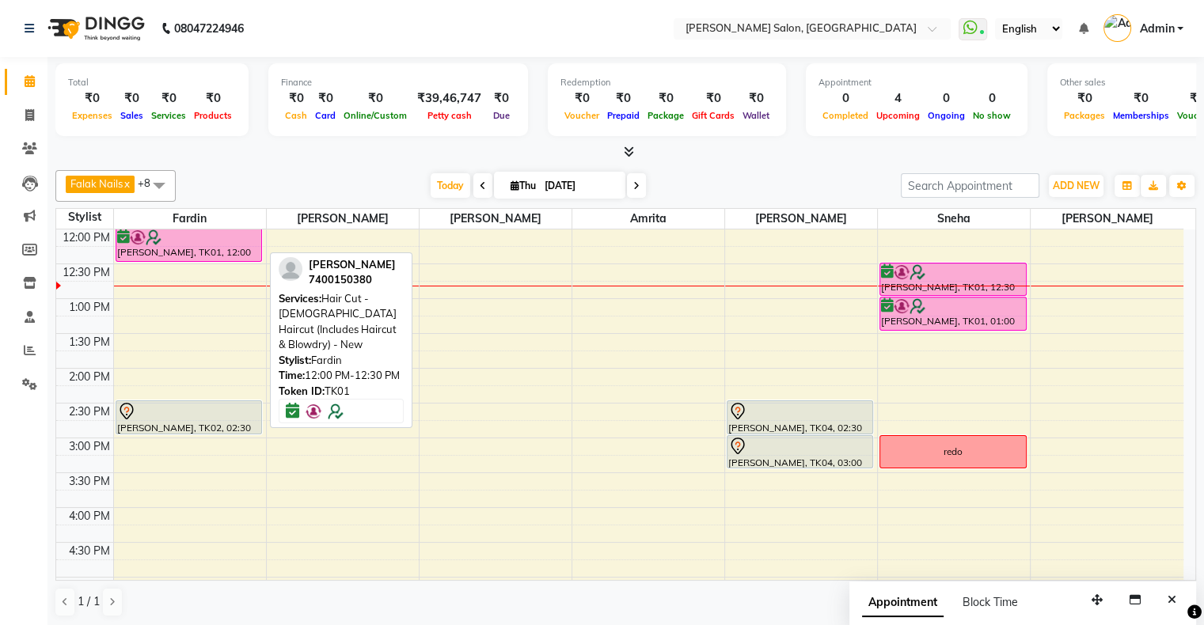
click at [197, 239] on div at bounding box center [188, 237] width 143 height 16
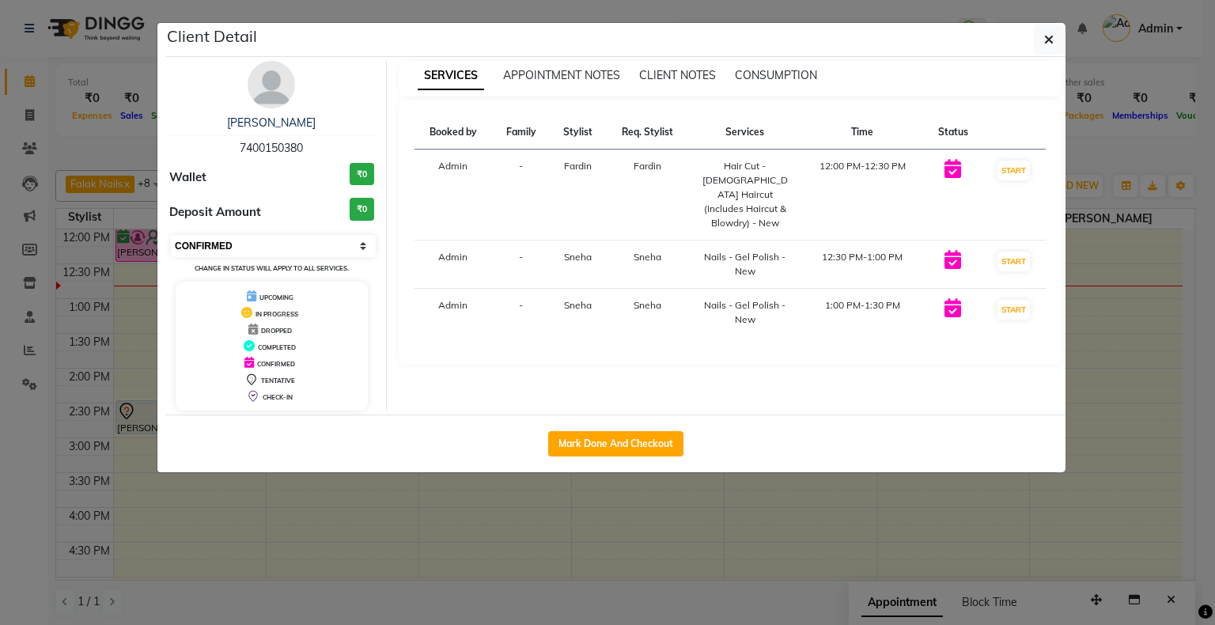
click at [218, 235] on select "Select IN SERVICE CONFIRMED TENTATIVE CHECK IN MARK DONE DROPPED UPCOMING" at bounding box center [273, 246] width 205 height 22
select select "1"
click at [171, 235] on select "Select IN SERVICE CONFIRMED TENTATIVE CHECK IN MARK DONE DROPPED UPCOMING" at bounding box center [273, 246] width 205 height 22
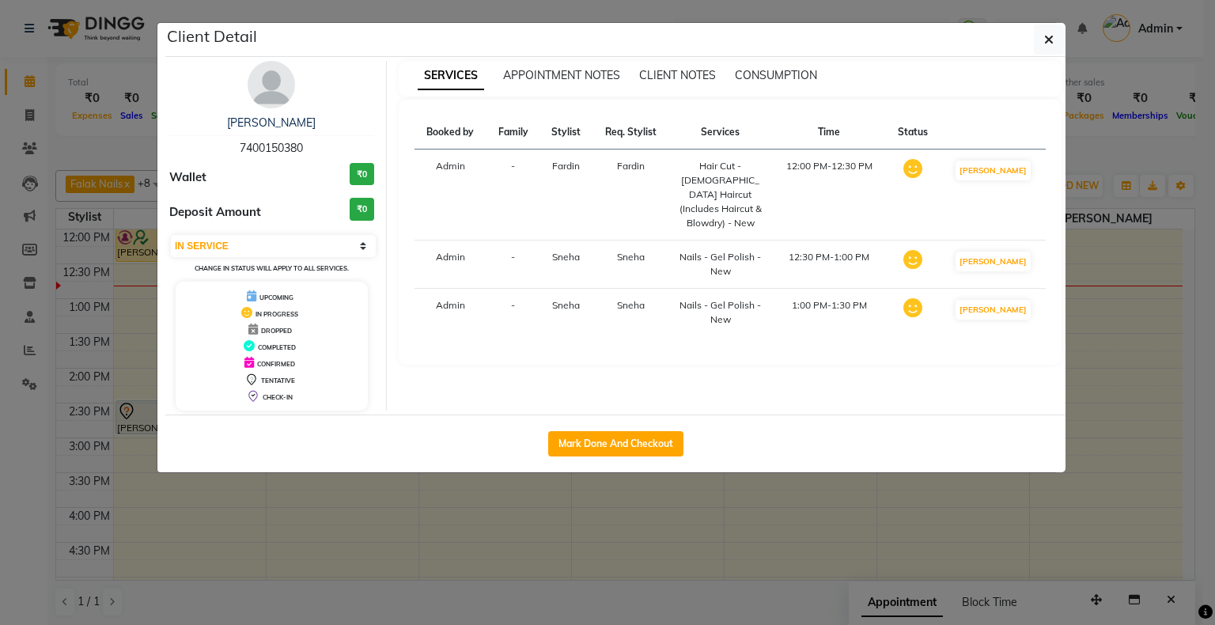
click at [522, 536] on ngb-modal-window "Client Detail [PERSON_NAME] 7400150380 Wallet ₹0 Deposit Amount ₹0 Select IN SE…" at bounding box center [607, 312] width 1215 height 625
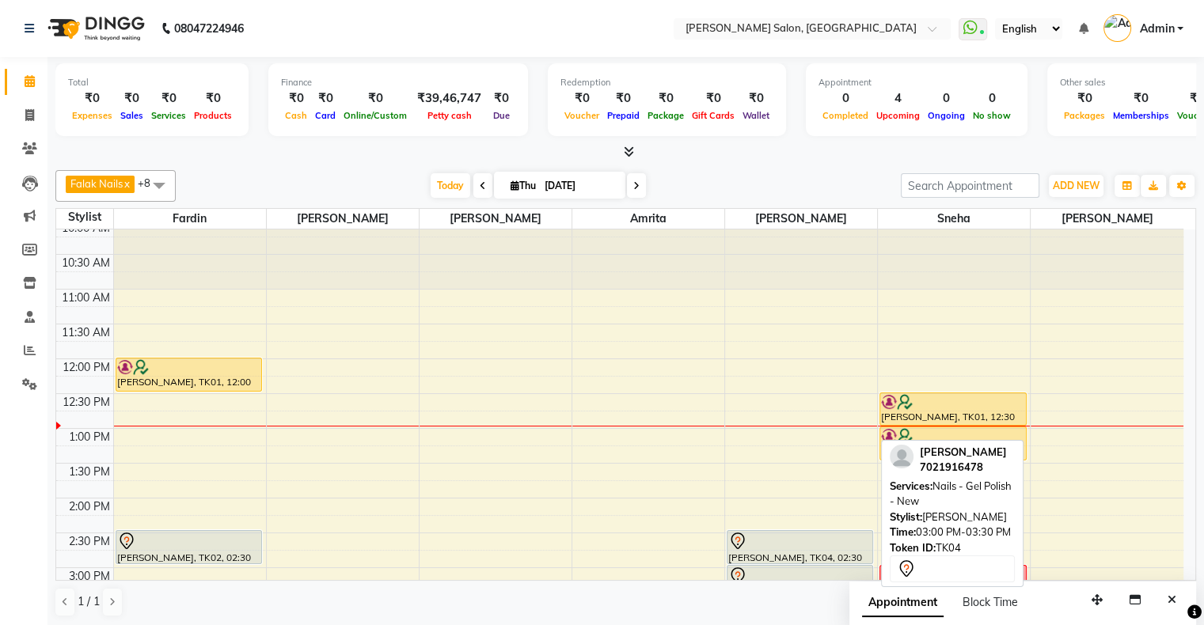
scroll to position [0, 0]
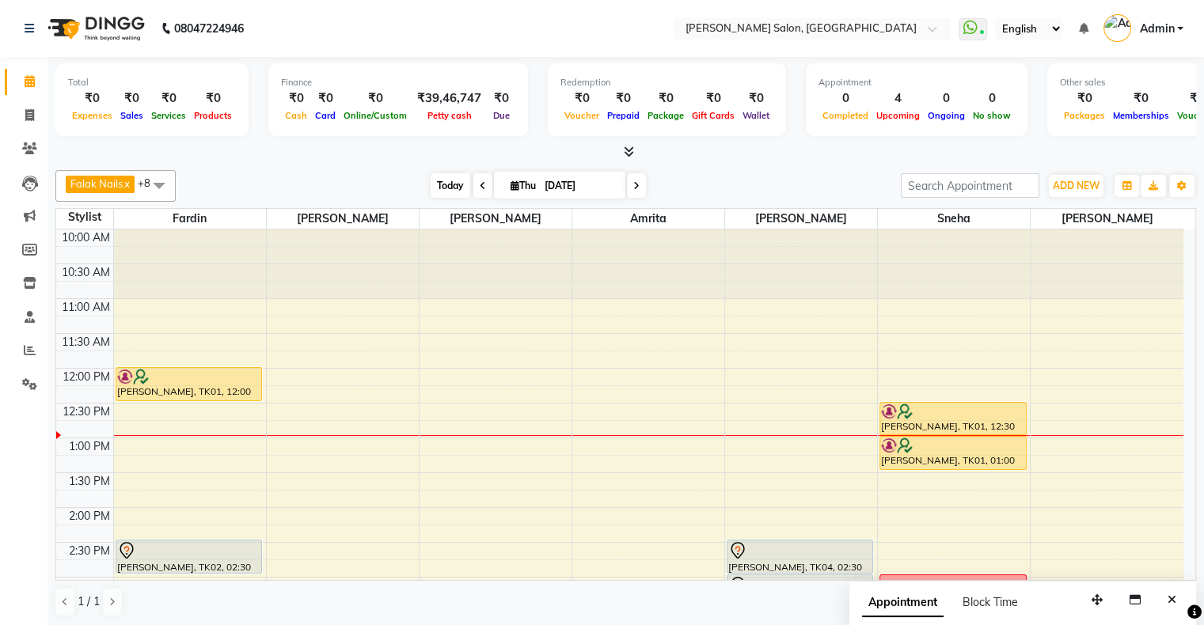
click at [456, 185] on span "Today" at bounding box center [450, 185] width 40 height 25
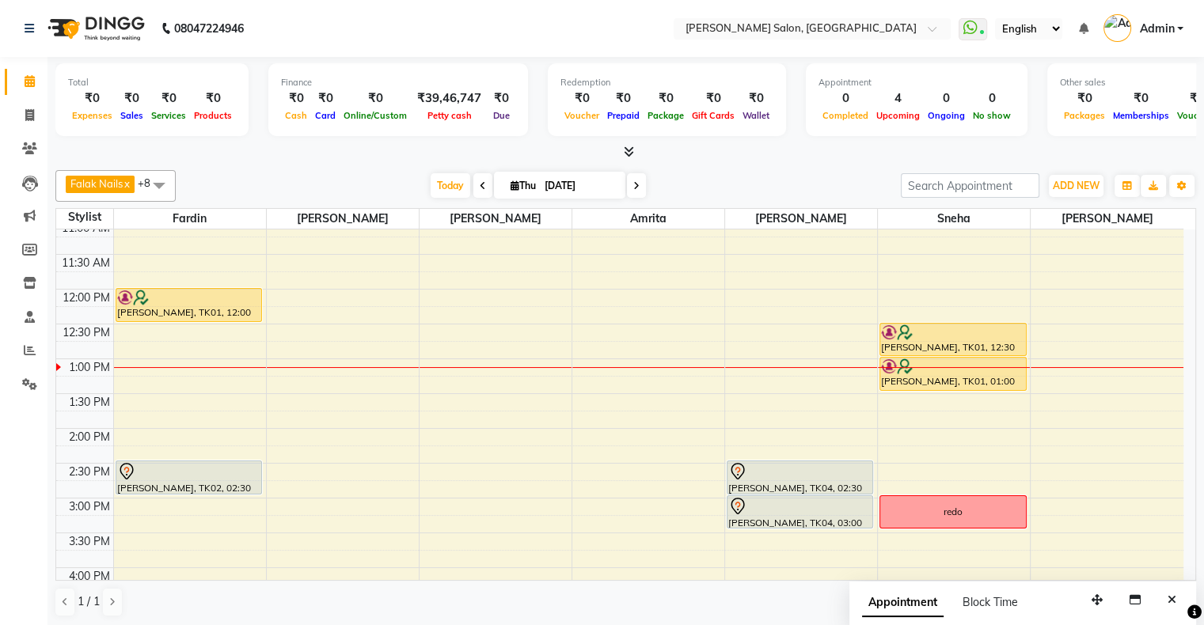
scroll to position [158, 0]
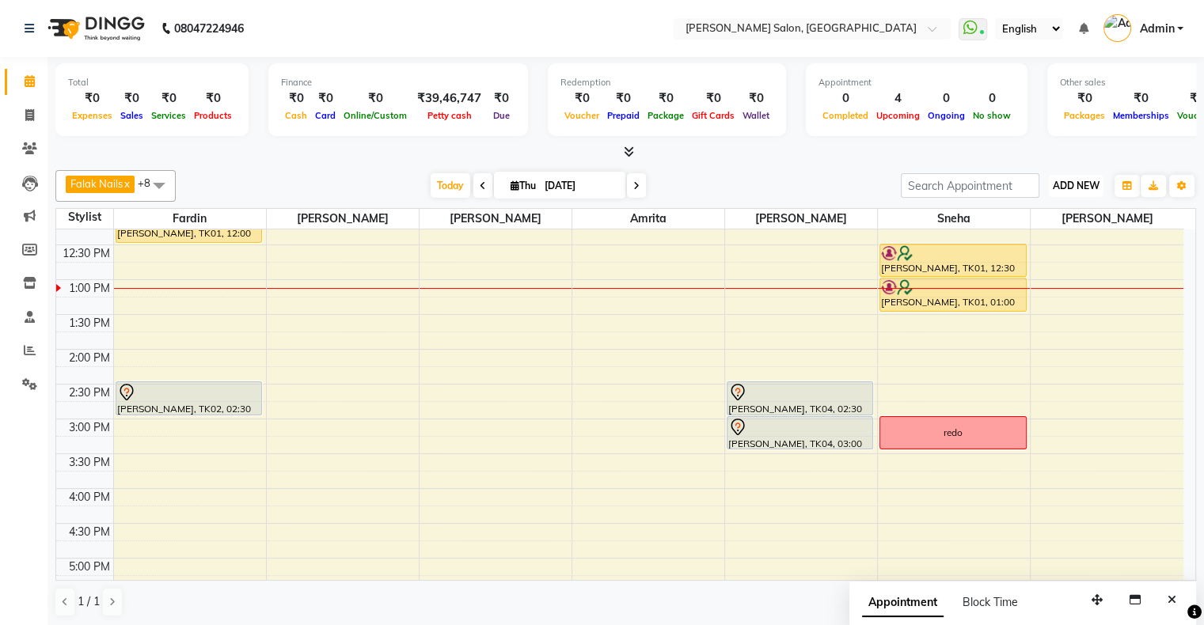
click at [1063, 191] on button "ADD NEW Toggle Dropdown" at bounding box center [1075, 186] width 55 height 22
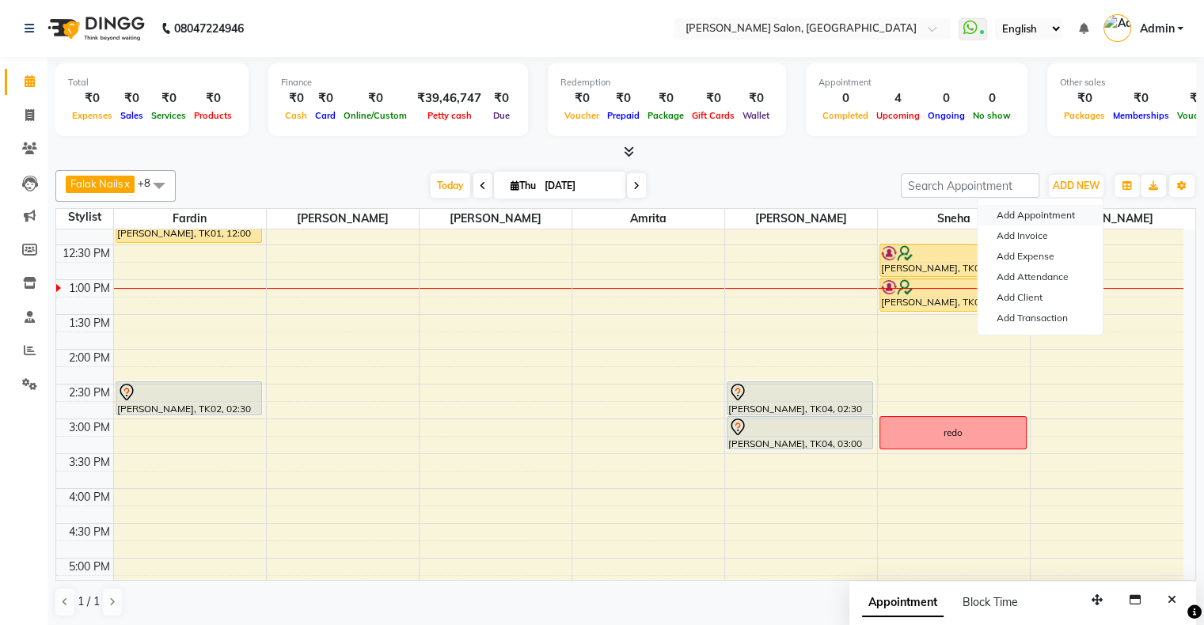
click at [1033, 214] on button "Add Appointment" at bounding box center [1039, 215] width 125 height 21
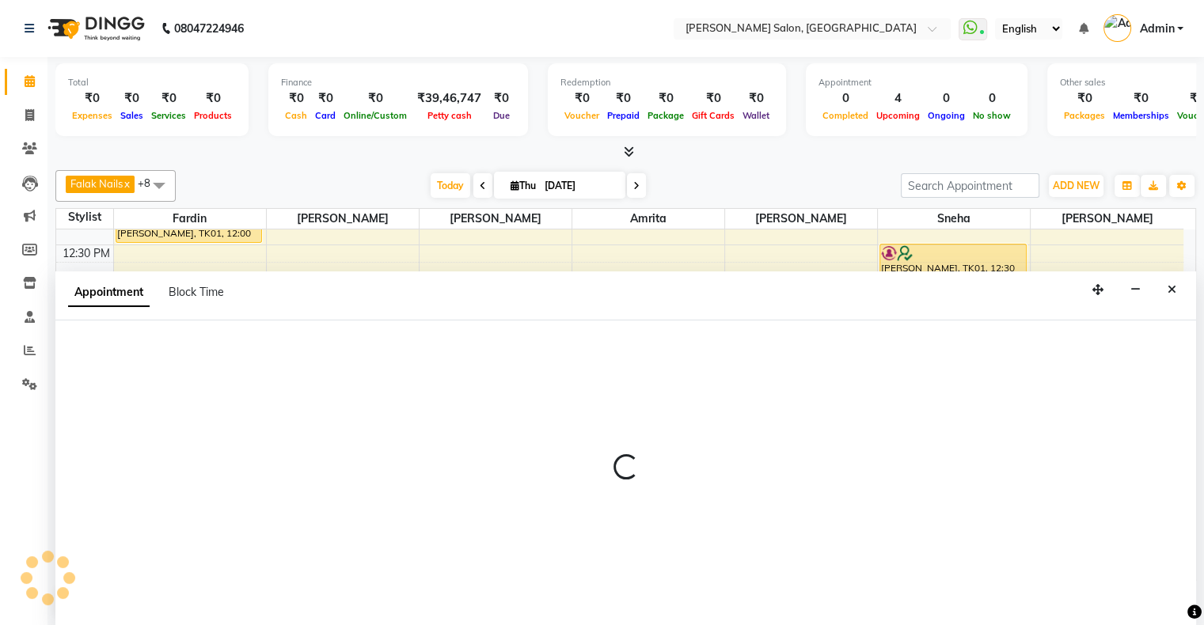
scroll to position [0, 0]
select select "tentative"
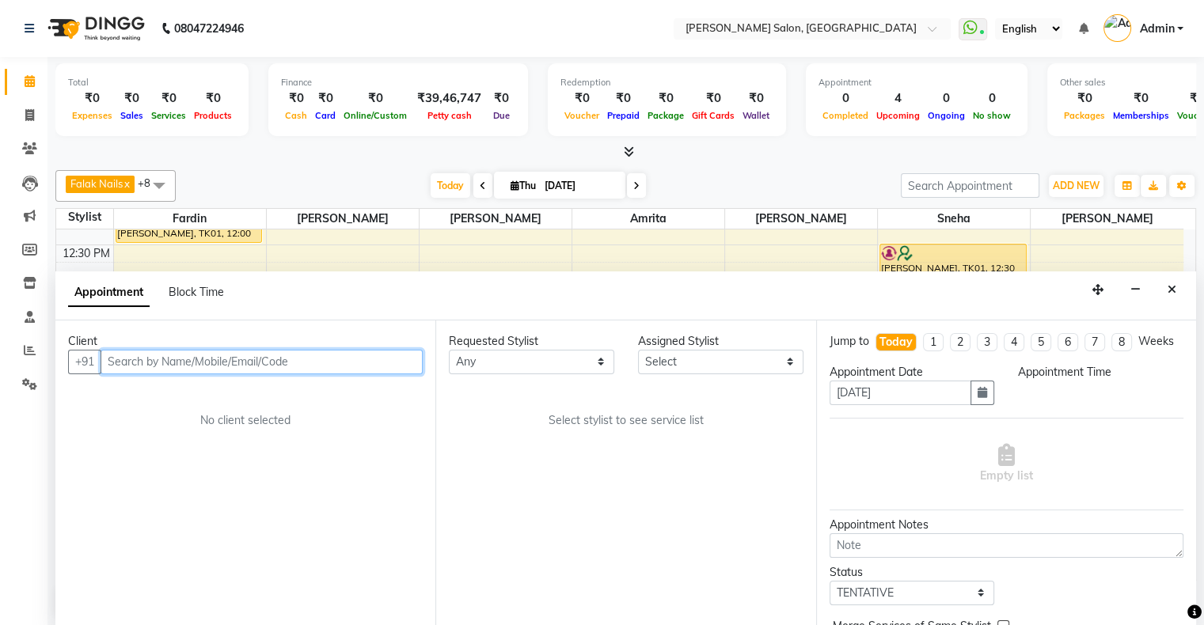
select select "660"
click at [152, 362] on input "text" at bounding box center [261, 362] width 322 height 25
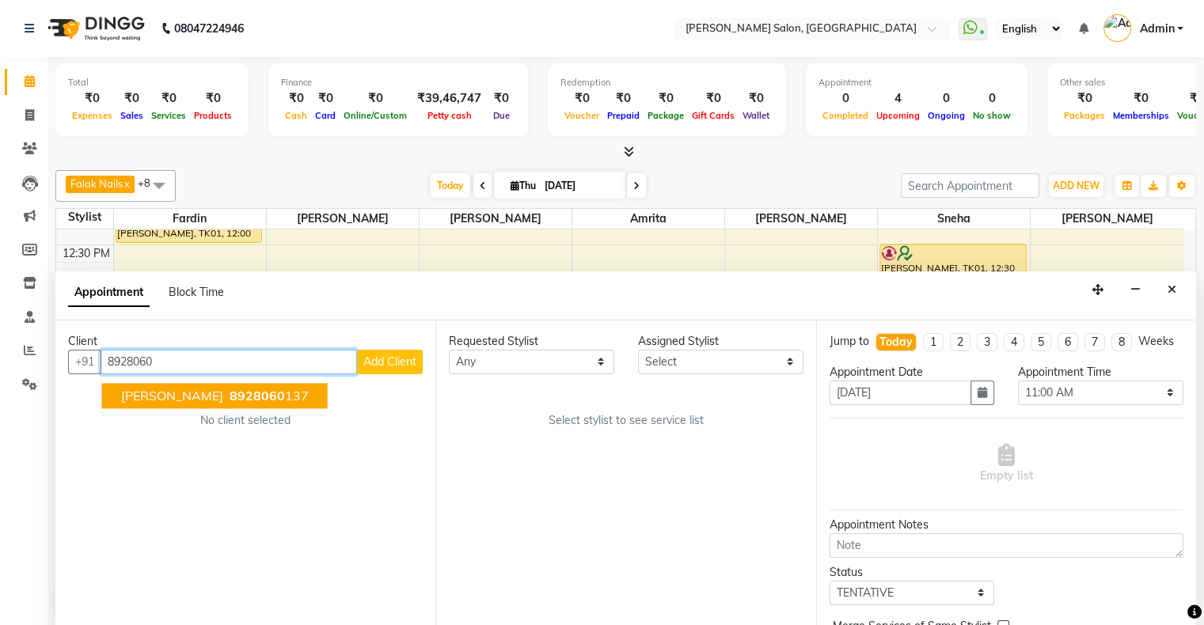
click at [238, 395] on span "8928060" at bounding box center [256, 396] width 55 height 16
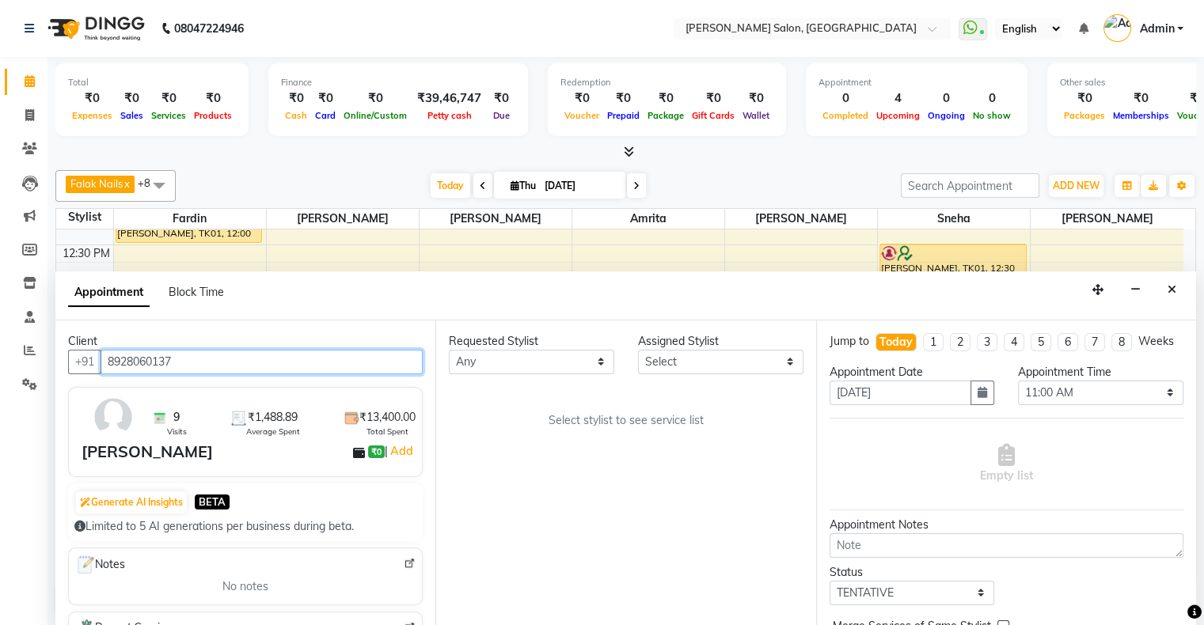
type input "8928060137"
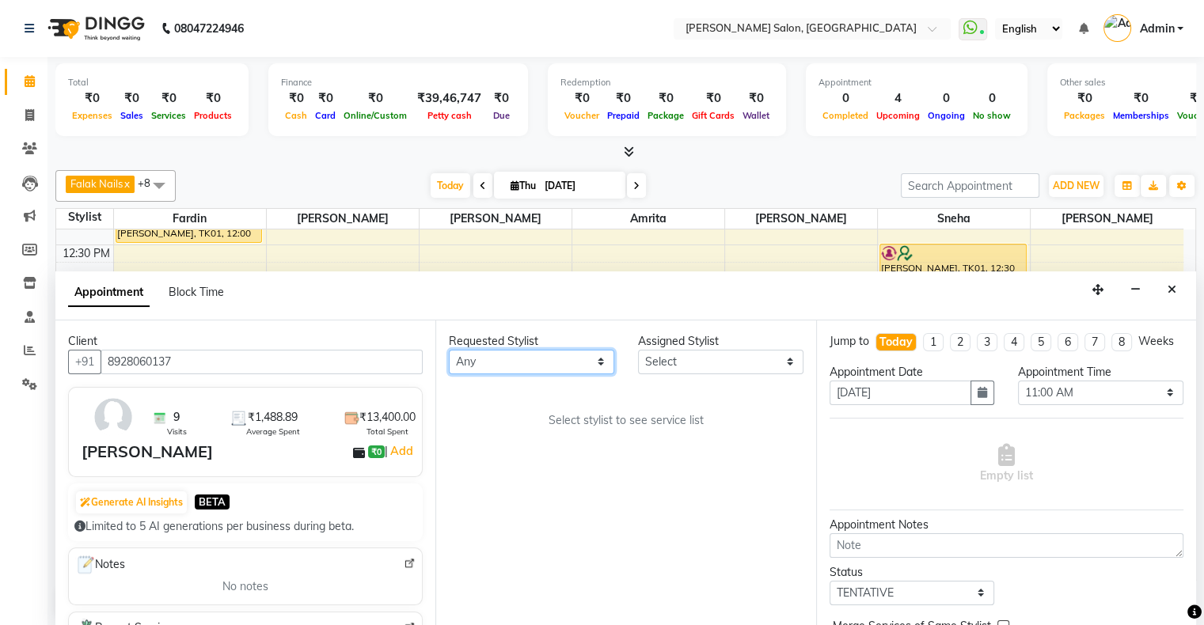
click at [502, 365] on select "Any [PERSON_NAME] Hair Head [PERSON_NAME] [PERSON_NAME] [PERSON_NAME] [PERSON_N…" at bounding box center [531, 362] width 165 height 25
select select "89636"
click at [449, 350] on select "Any [PERSON_NAME] Hair Head [PERSON_NAME] [PERSON_NAME] [PERSON_NAME] [PERSON_N…" at bounding box center [531, 362] width 165 height 25
select select "89636"
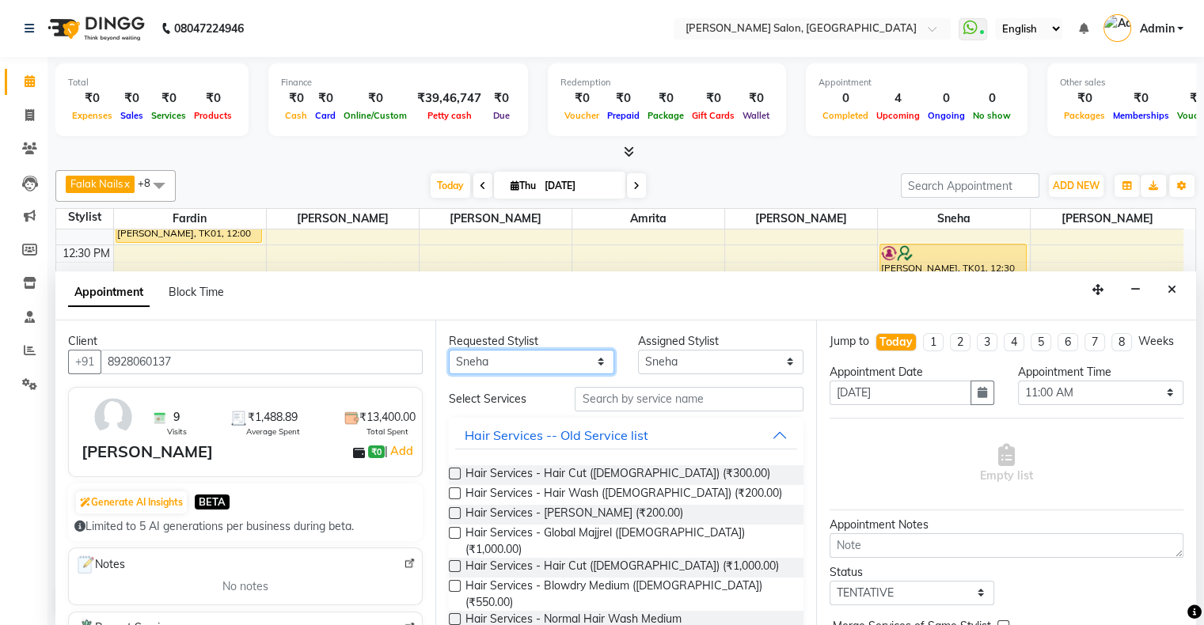
click at [546, 358] on select "Any [PERSON_NAME] Hair Head [PERSON_NAME] [PERSON_NAME] [PERSON_NAME] [PERSON_N…" at bounding box center [531, 362] width 165 height 25
select select "82272"
click at [449, 350] on select "Any [PERSON_NAME] Hair Head [PERSON_NAME] [PERSON_NAME] [PERSON_NAME] [PERSON_N…" at bounding box center [531, 362] width 165 height 25
select select "82272"
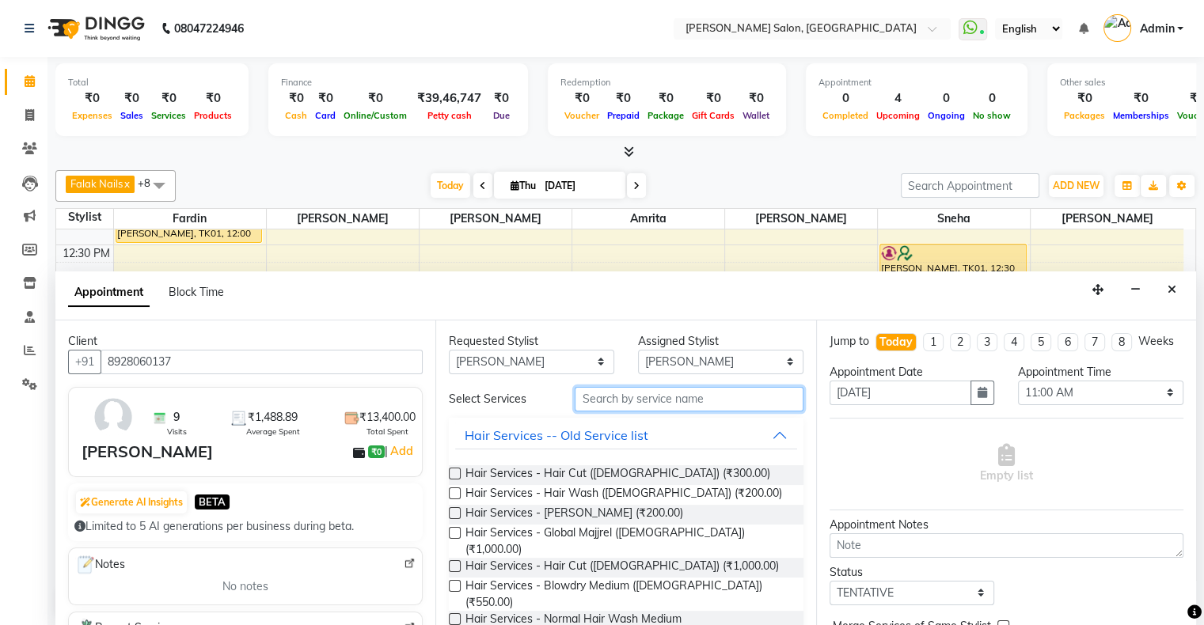
click at [617, 399] on input "text" at bounding box center [688, 399] width 228 height 25
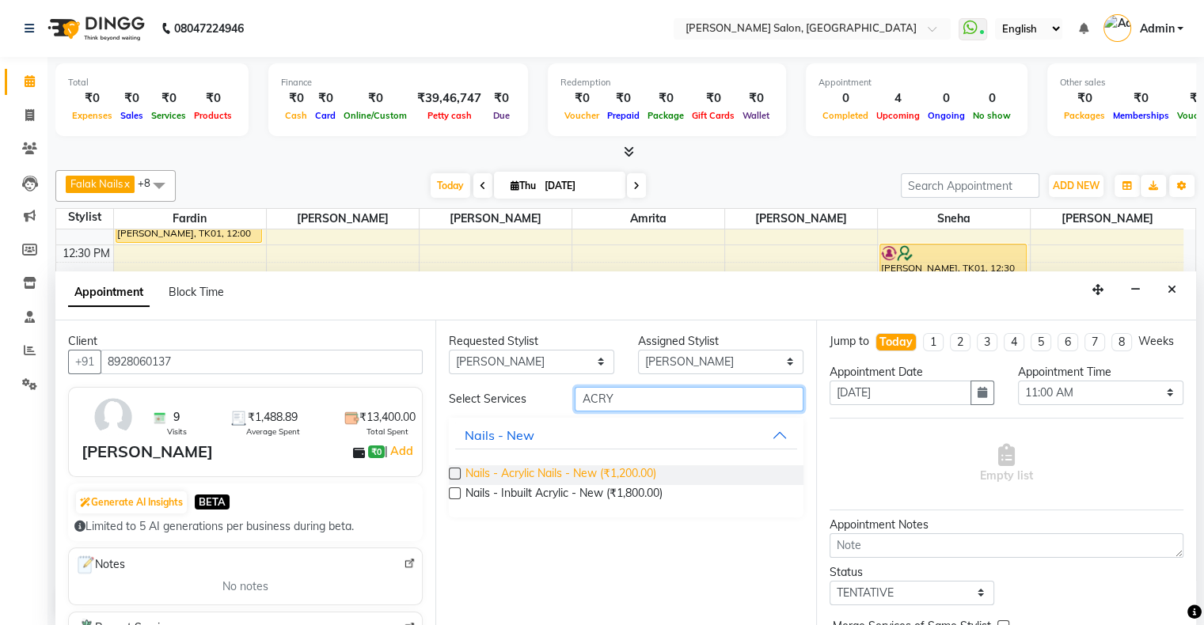
type input "ACRY"
click at [589, 468] on span "Nails - Acrylic Nails - New (₹1,200.00)" at bounding box center [560, 475] width 191 height 20
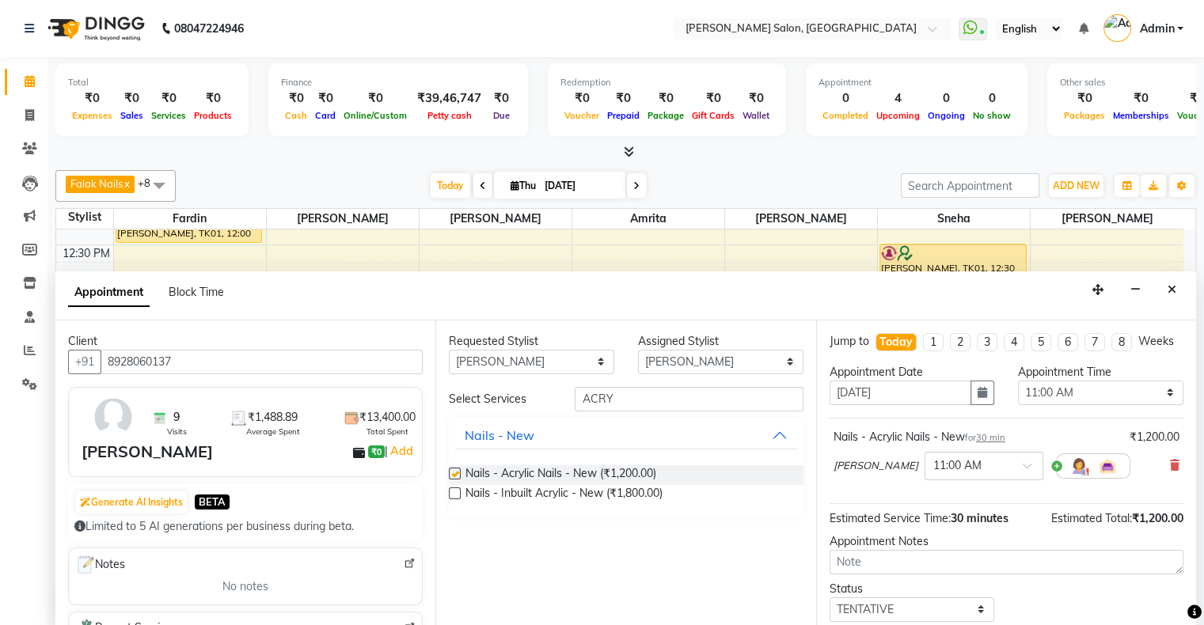
checkbox input "false"
click at [1076, 405] on select "Select 11:00 AM 11:15 AM 11:30 AM 11:45 AM 12:00 PM 12:15 PM 12:30 PM 12:45 PM …" at bounding box center [1100, 393] width 165 height 25
select select "870"
click at [1018, 393] on select "Select 11:00 AM 11:15 AM 11:30 AM 11:45 AM 12:00 PM 12:15 PM 12:30 PM 12:45 PM …" at bounding box center [1100, 393] width 165 height 25
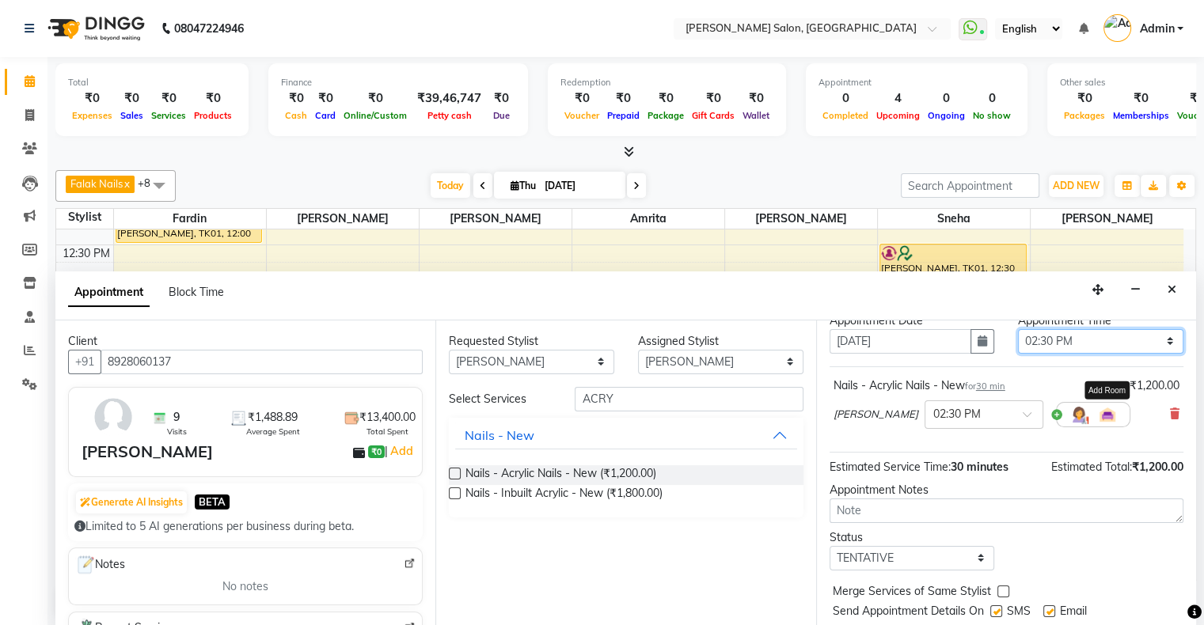
scroll to position [79, 0]
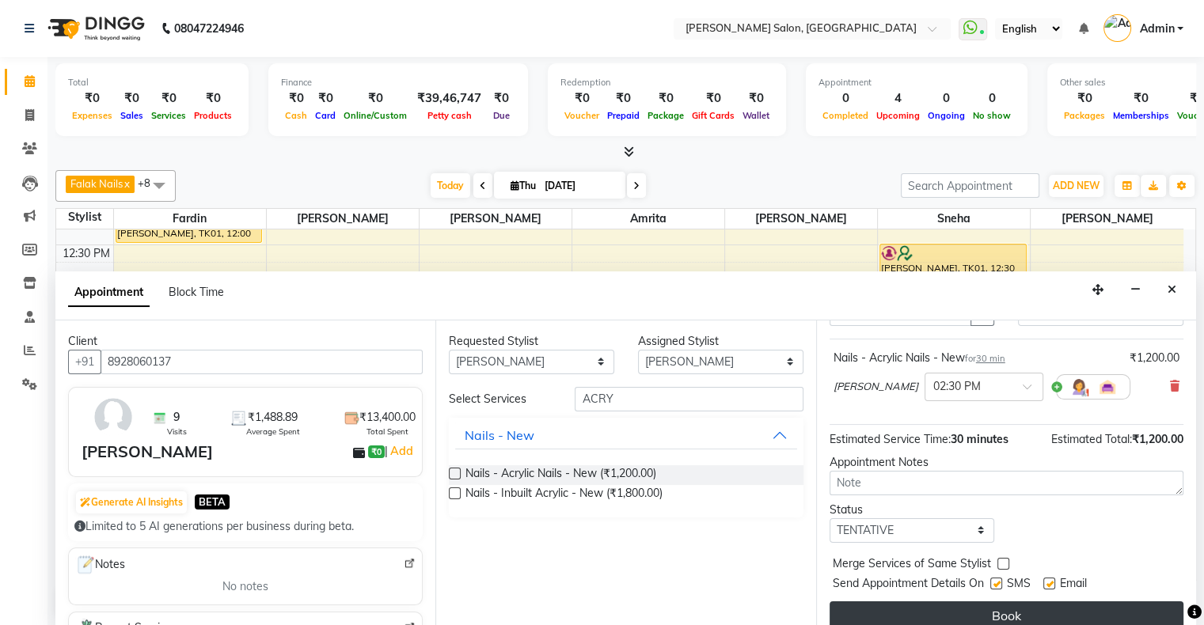
click at [980, 622] on button "Book" at bounding box center [1006, 615] width 354 height 28
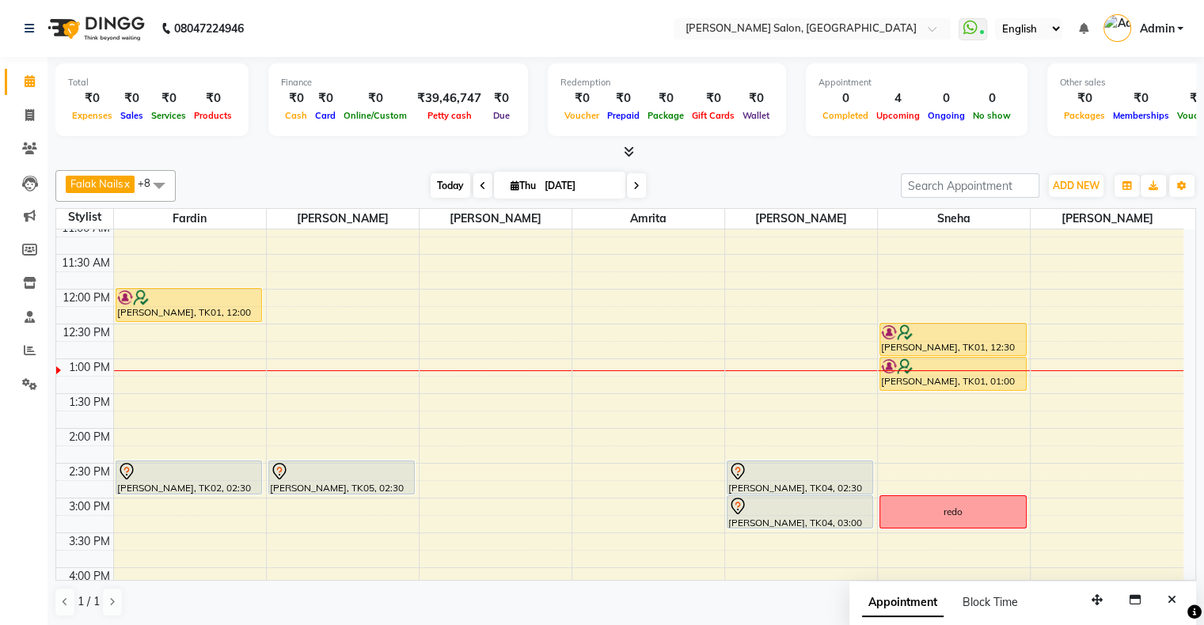
click at [440, 181] on span "Today" at bounding box center [450, 185] width 40 height 25
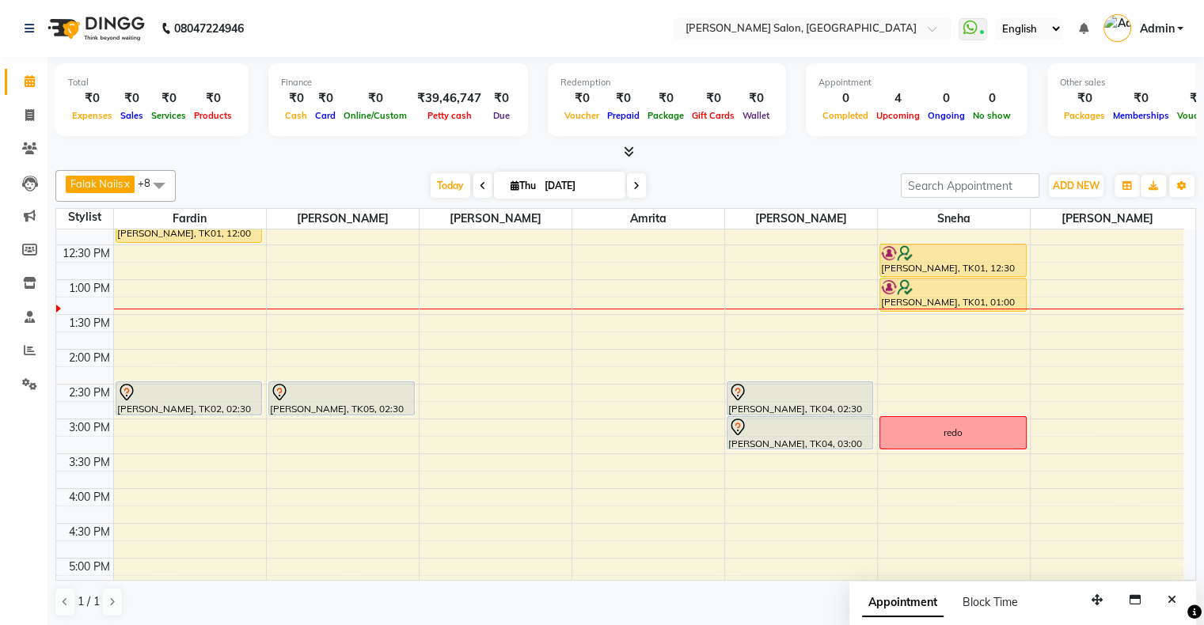
scroll to position [317, 0]
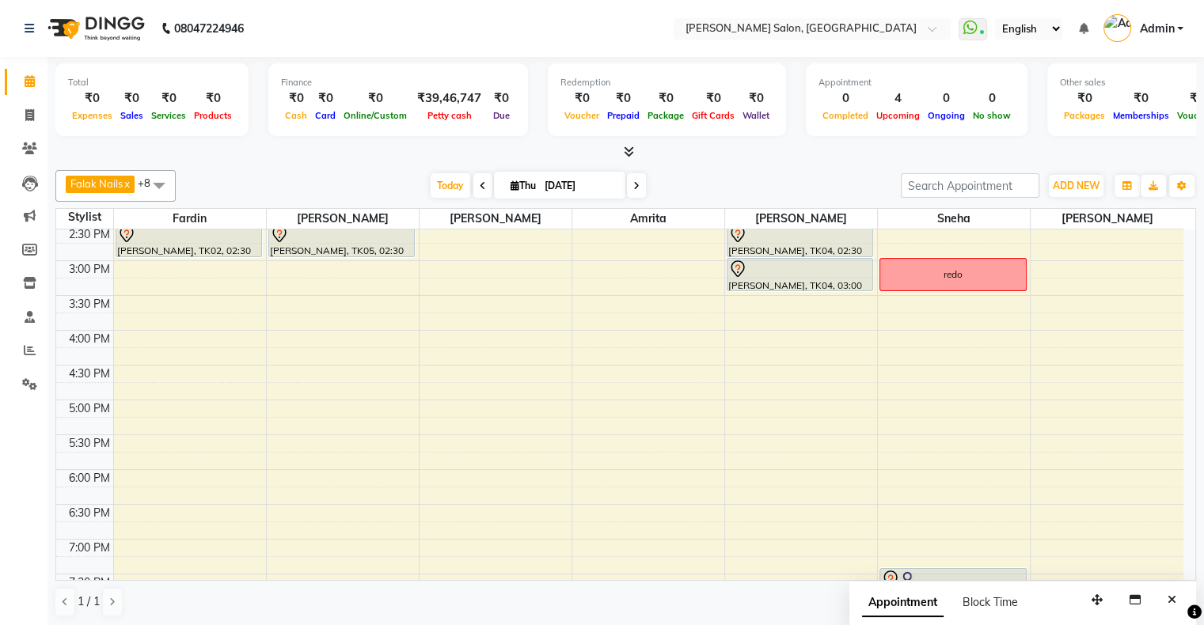
click at [630, 191] on span at bounding box center [636, 185] width 19 height 25
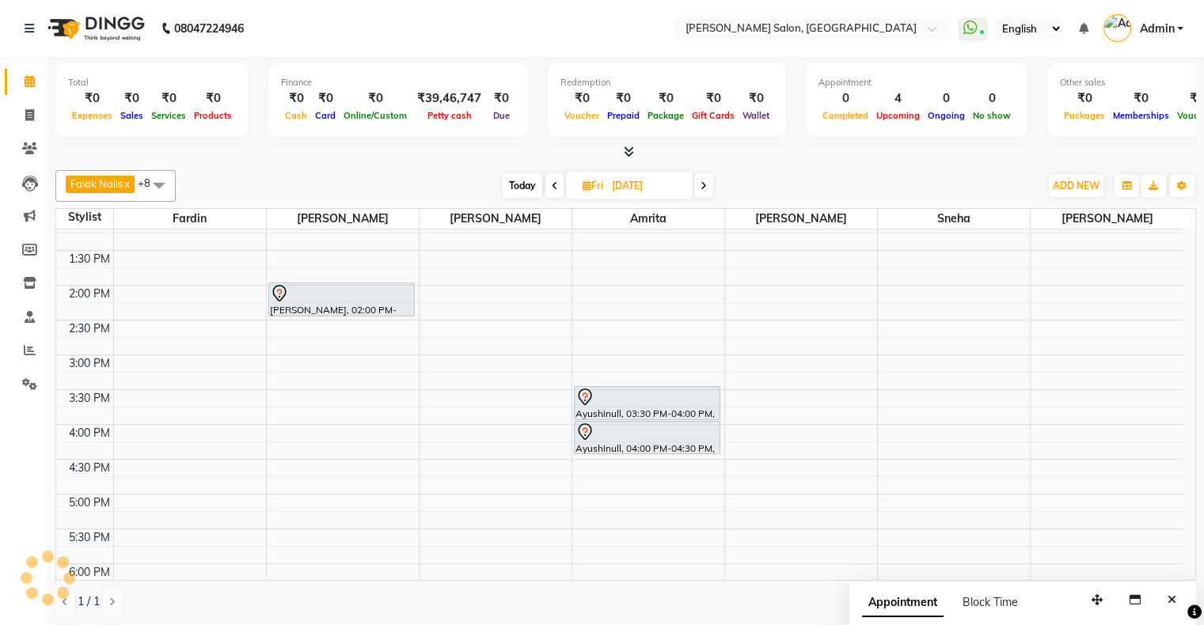
scroll to position [287, 0]
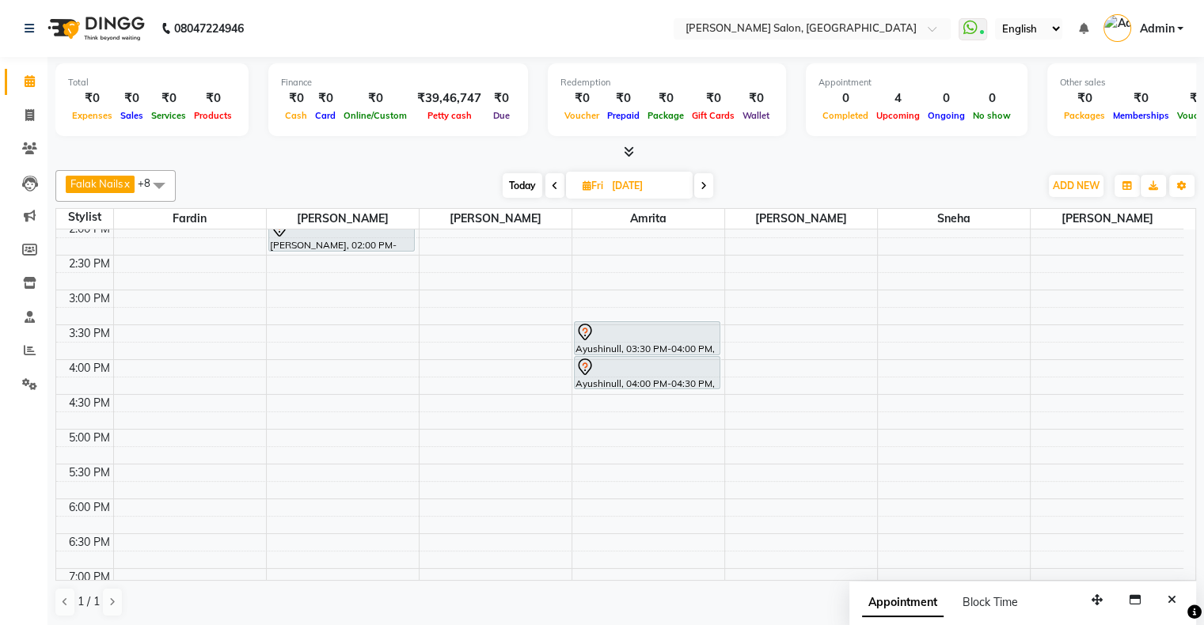
click at [532, 184] on span "Today" at bounding box center [522, 185] width 40 height 25
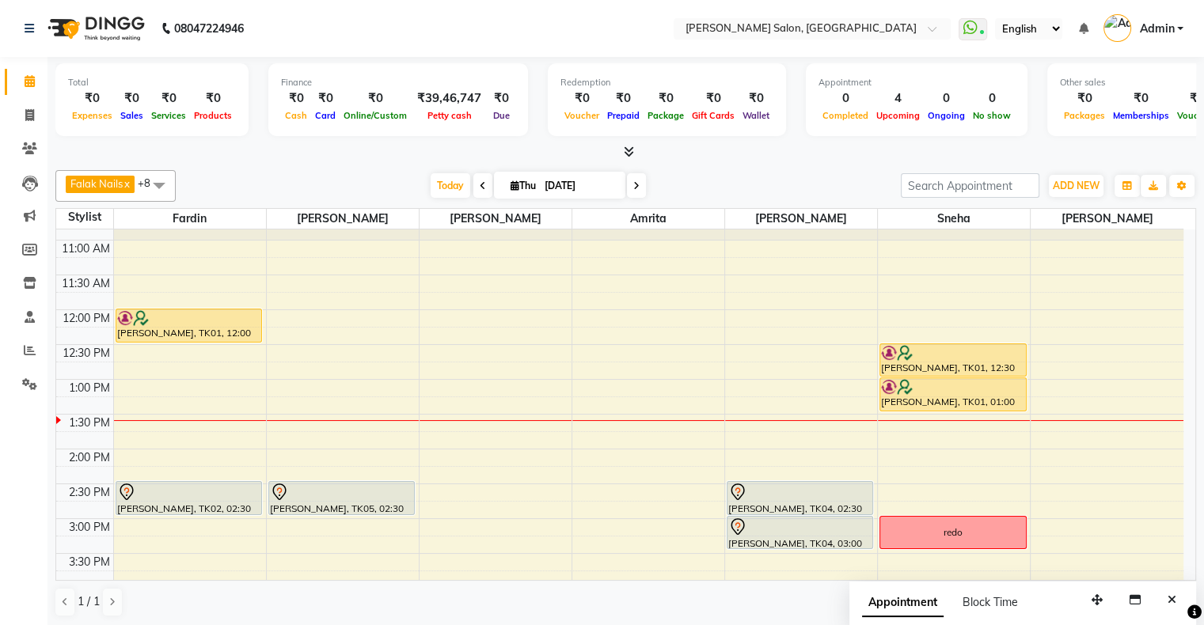
scroll to position [50, 0]
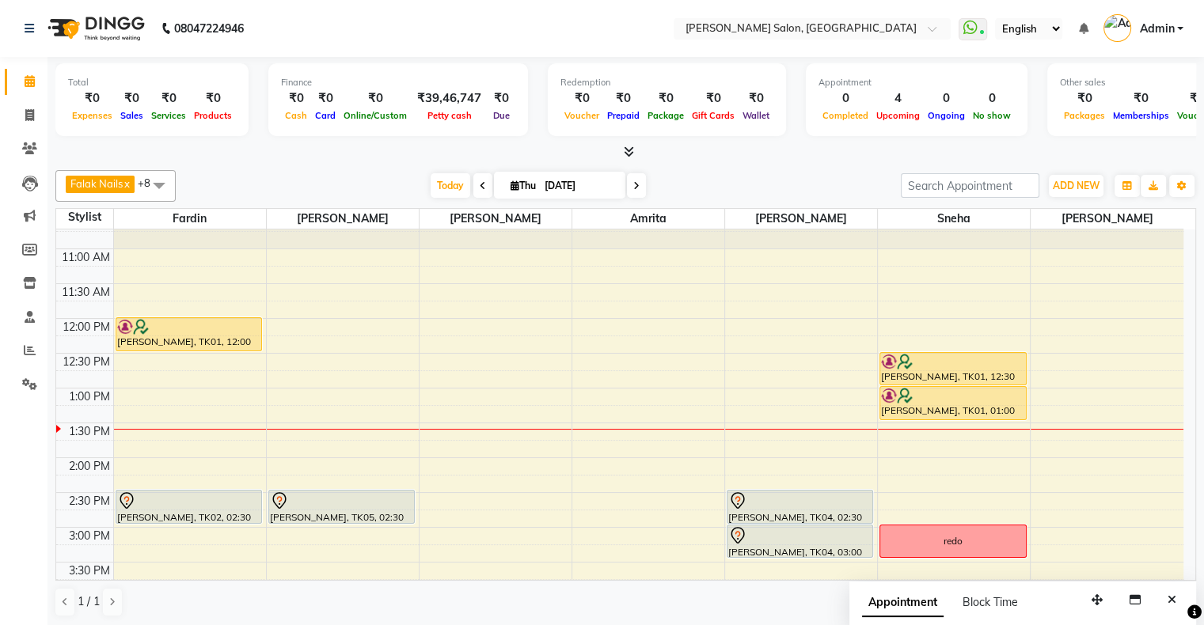
click at [632, 190] on span at bounding box center [636, 185] width 19 height 25
type input "[DATE]"
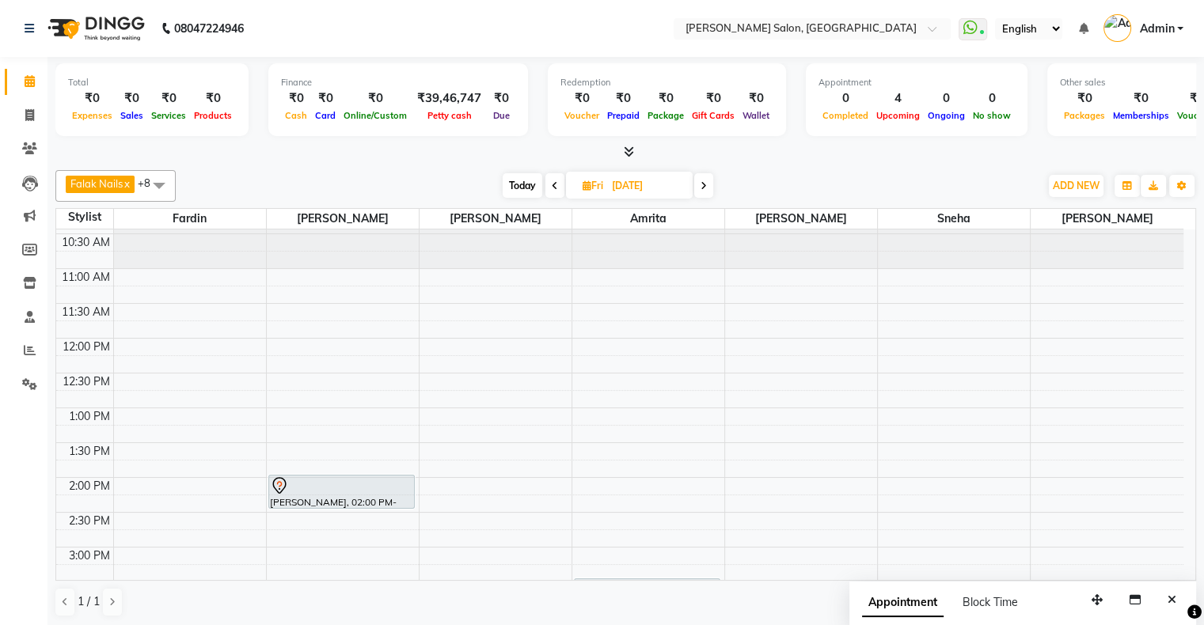
scroll to position [79, 0]
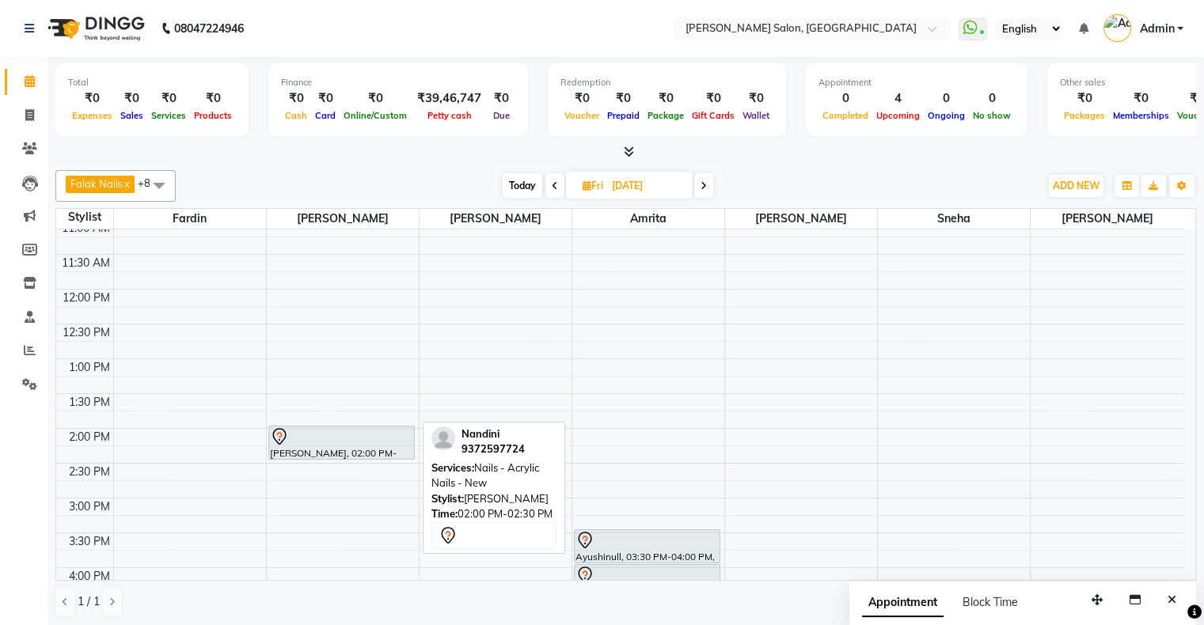
click at [313, 451] on div "[PERSON_NAME], 02:00 PM-02:30 PM, Nails - Acrylic Nails - New" at bounding box center [341, 443] width 145 height 32
select select "7"
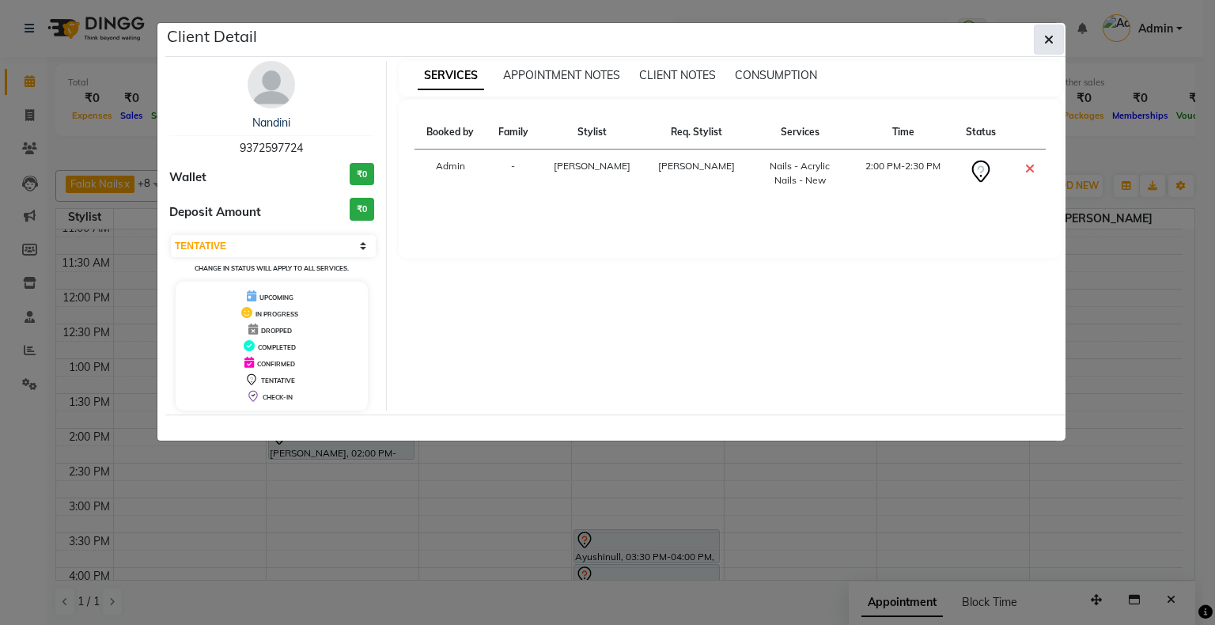
click at [1046, 43] on icon "button" at bounding box center [1048, 39] width 9 height 13
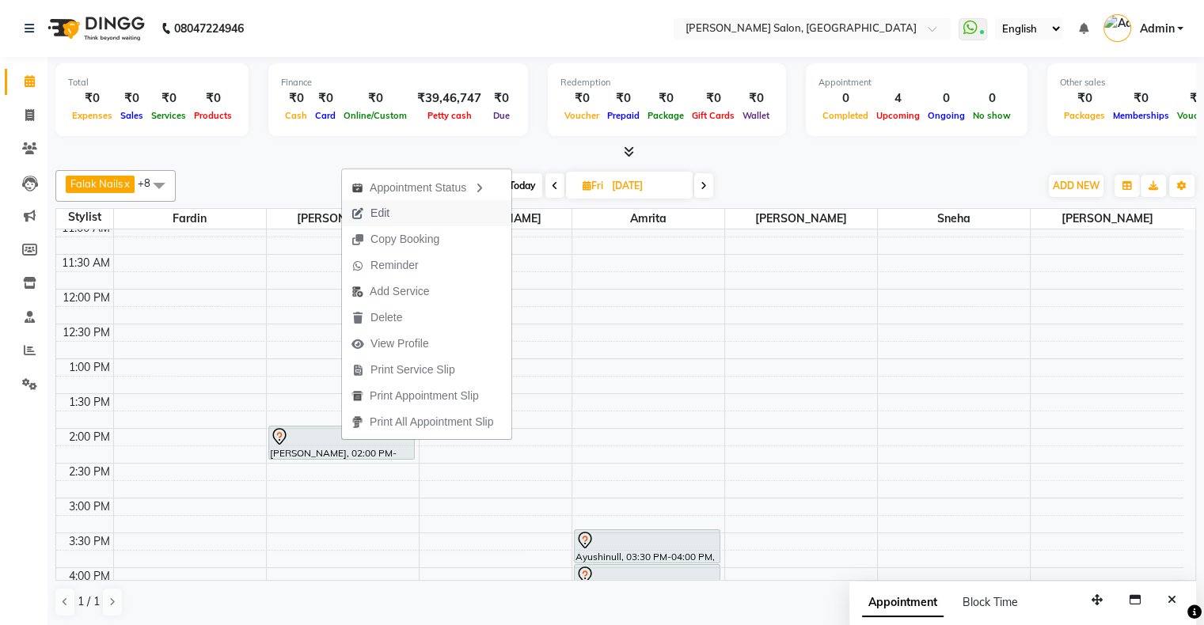
click at [393, 215] on span "Edit" at bounding box center [370, 213] width 57 height 26
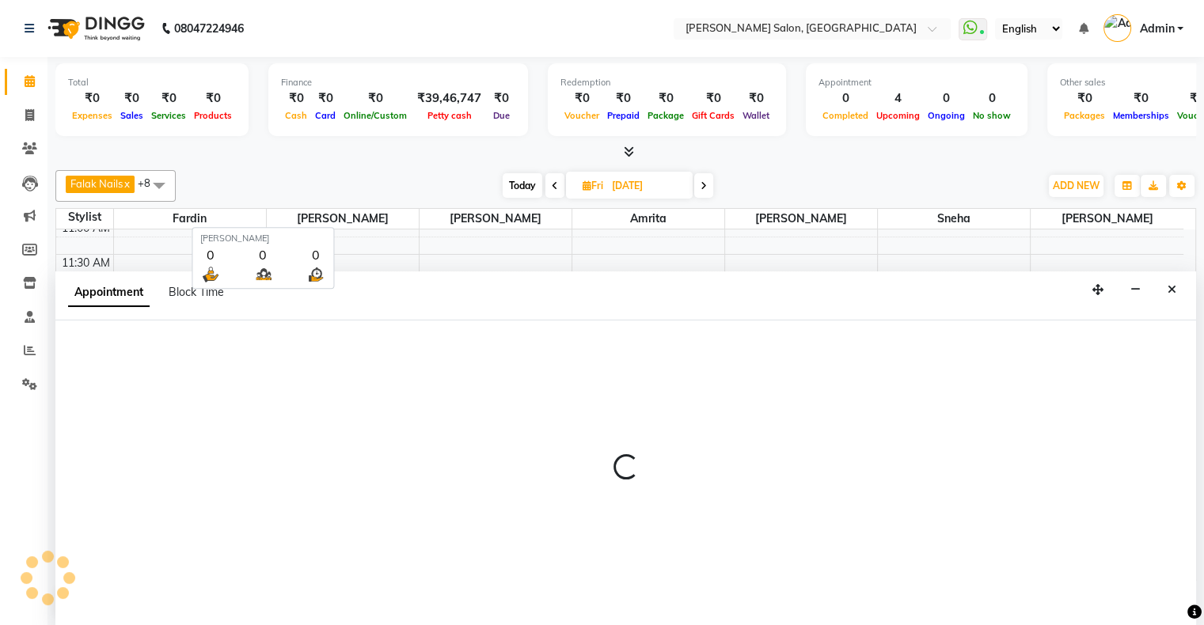
scroll to position [0, 0]
select select "tentative"
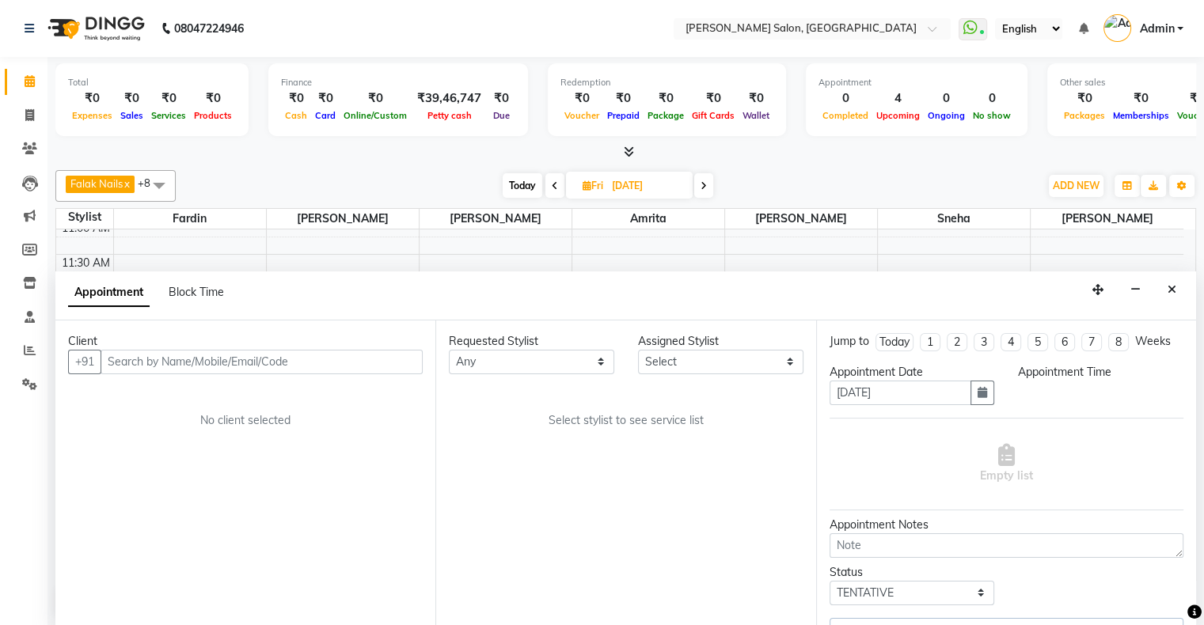
scroll to position [208, 0]
select select "82272"
select select "840"
select select "1747"
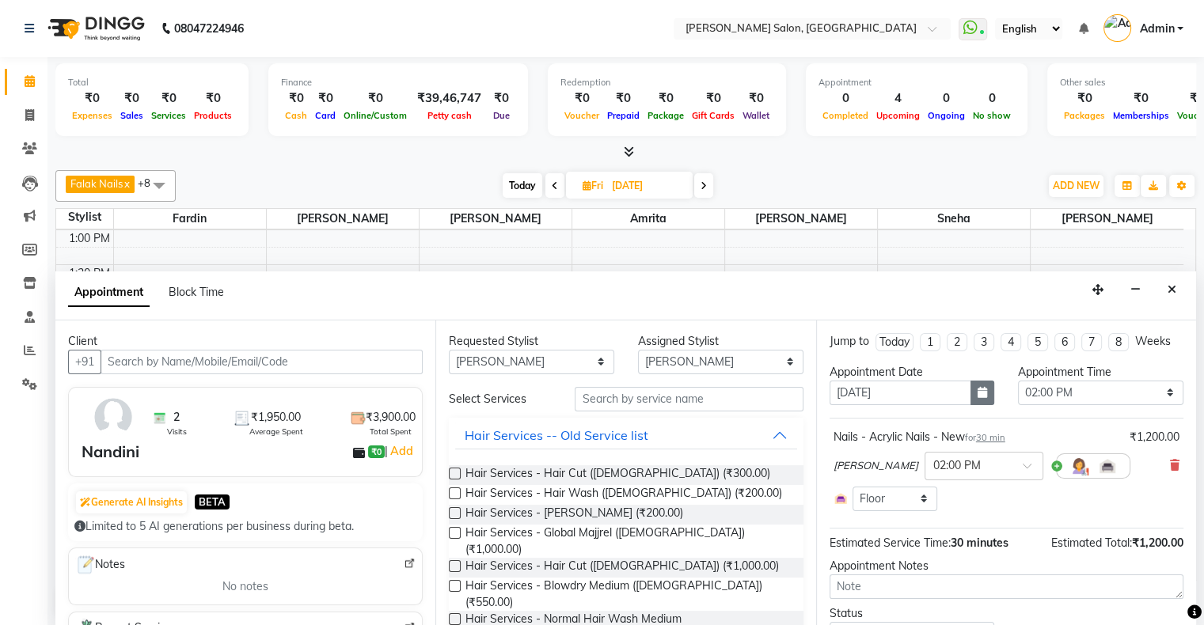
click at [970, 392] on button "button" at bounding box center [982, 393] width 24 height 25
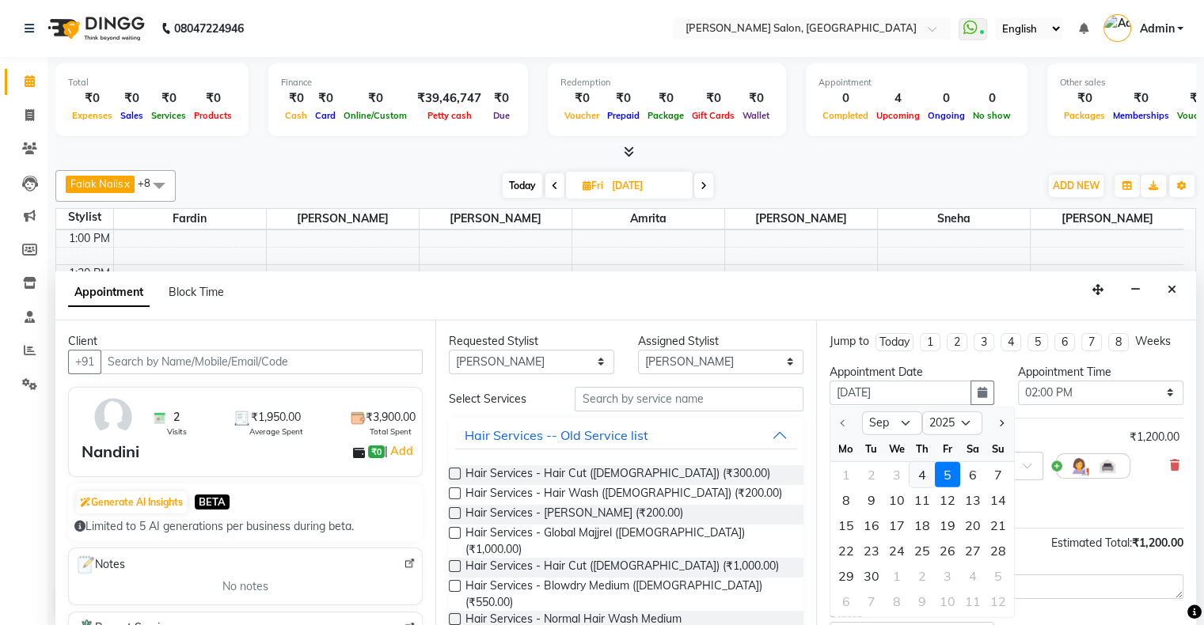
click at [921, 471] on div "4" at bounding box center [921, 474] width 25 height 25
type input "[DATE]"
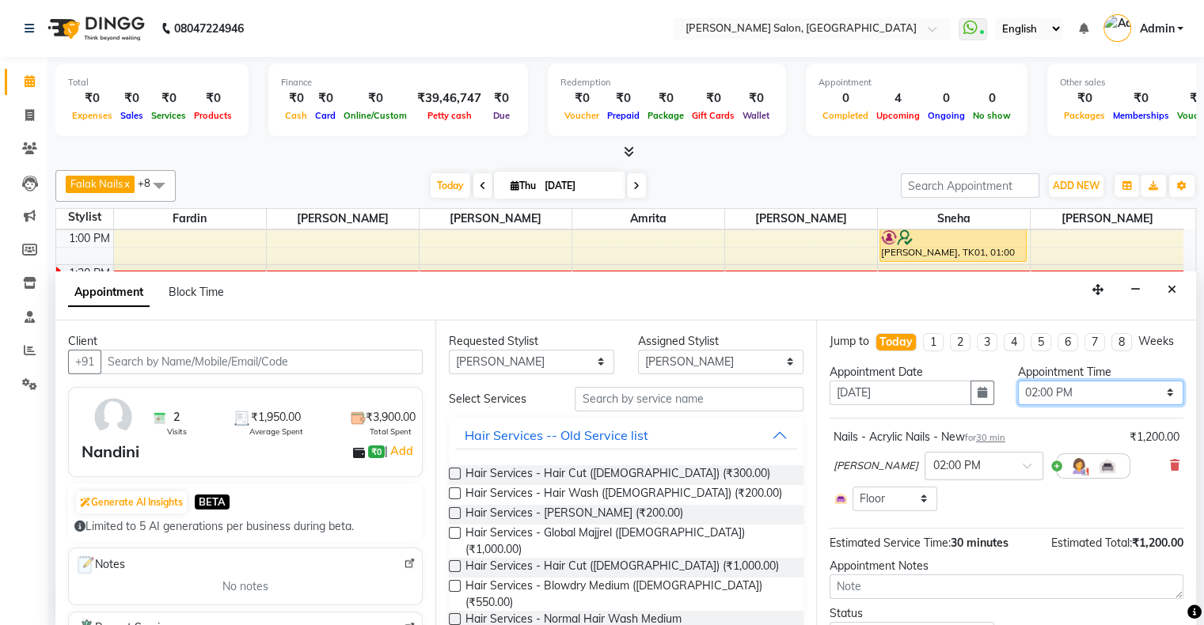
click at [1041, 405] on select "Select 11:00 AM 11:15 AM 11:30 AM 11:45 AM 12:00 PM 12:15 PM 12:30 PM 12:45 PM …" at bounding box center [1100, 393] width 165 height 25
select select "960"
click at [1018, 393] on select "Select 11:00 AM 11:15 AM 11:30 AM 11:45 AM 12:00 PM 12:15 PM 12:30 PM 12:45 PM …" at bounding box center [1100, 393] width 165 height 25
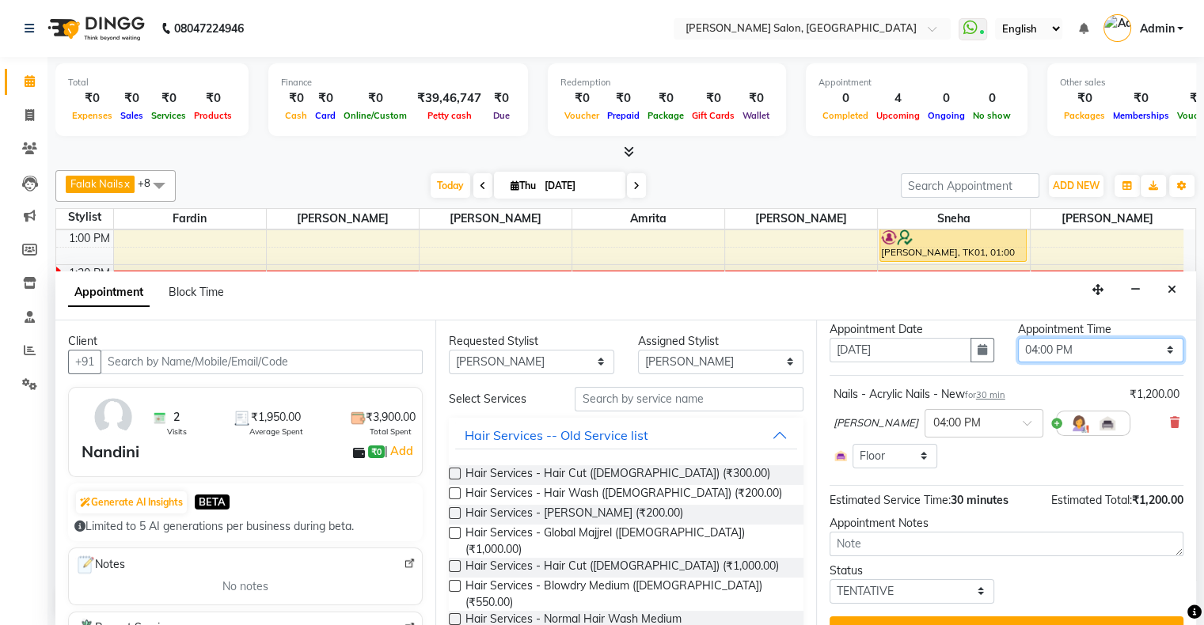
scroll to position [87, 0]
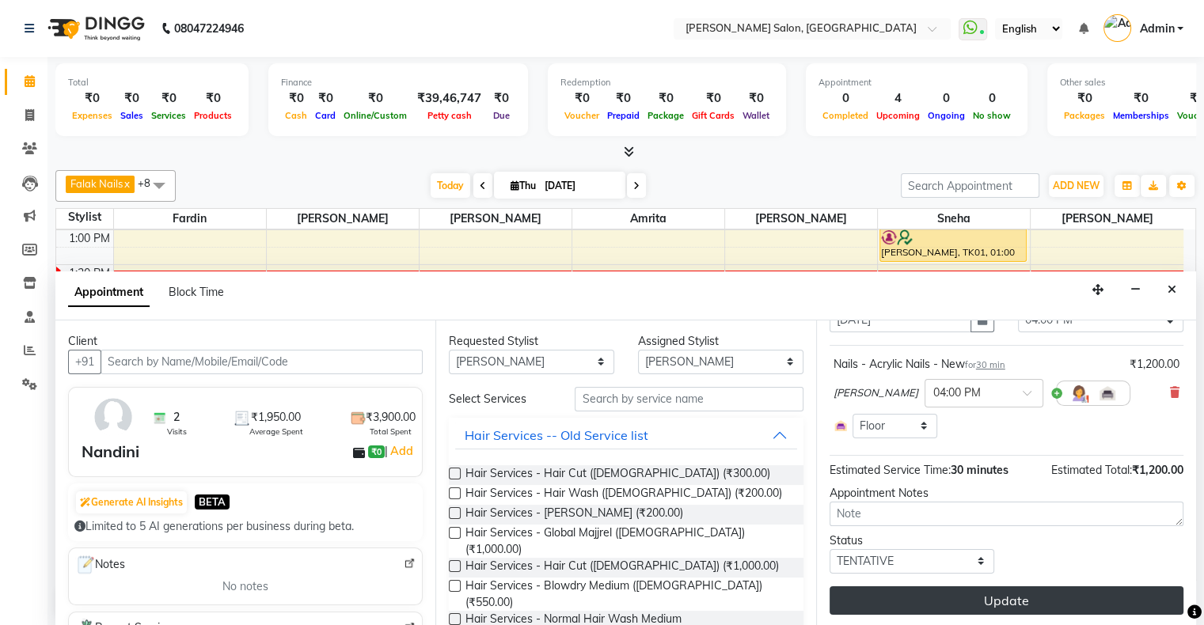
click at [997, 595] on button "Update" at bounding box center [1006, 600] width 354 height 28
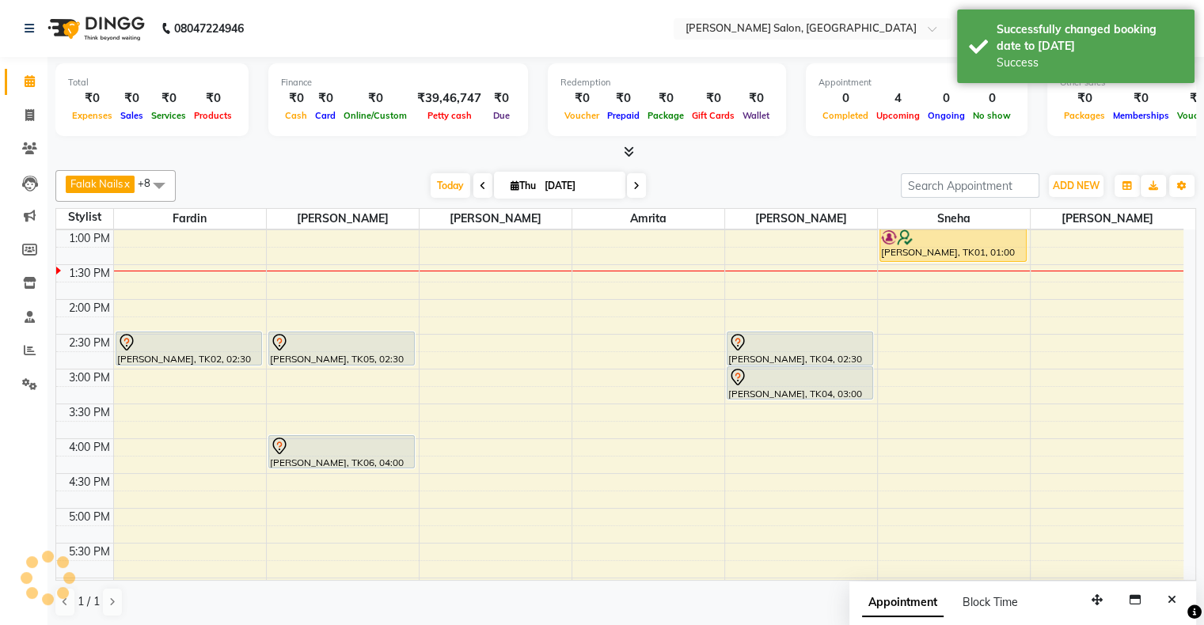
scroll to position [0, 0]
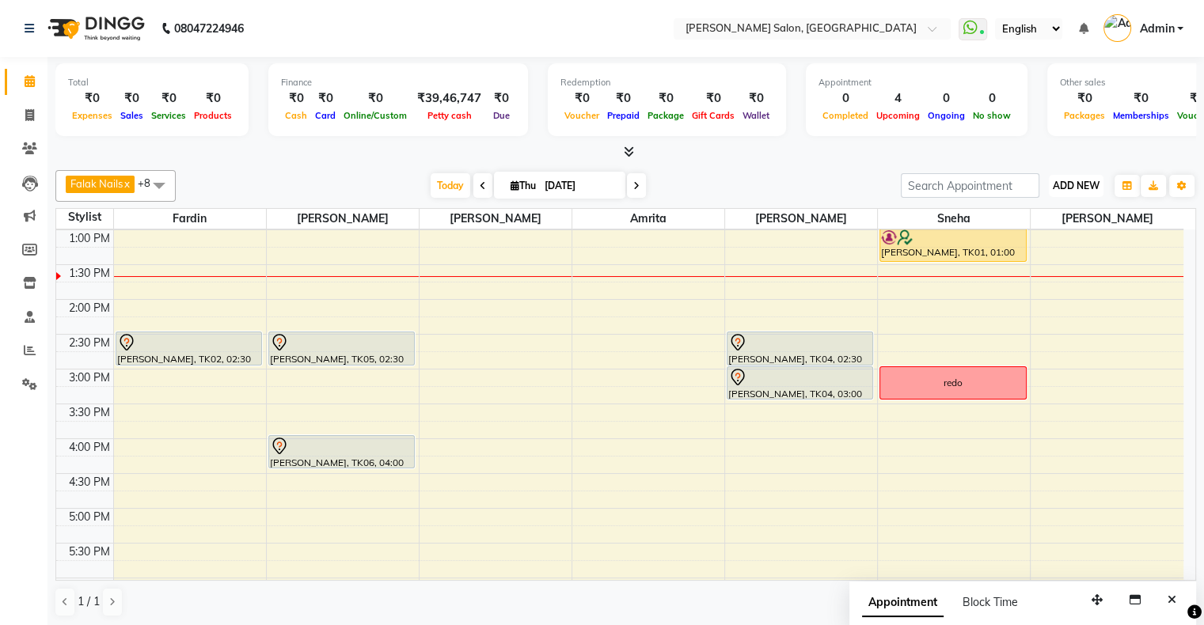
click at [1067, 175] on button "ADD NEW Toggle Dropdown" at bounding box center [1075, 186] width 55 height 22
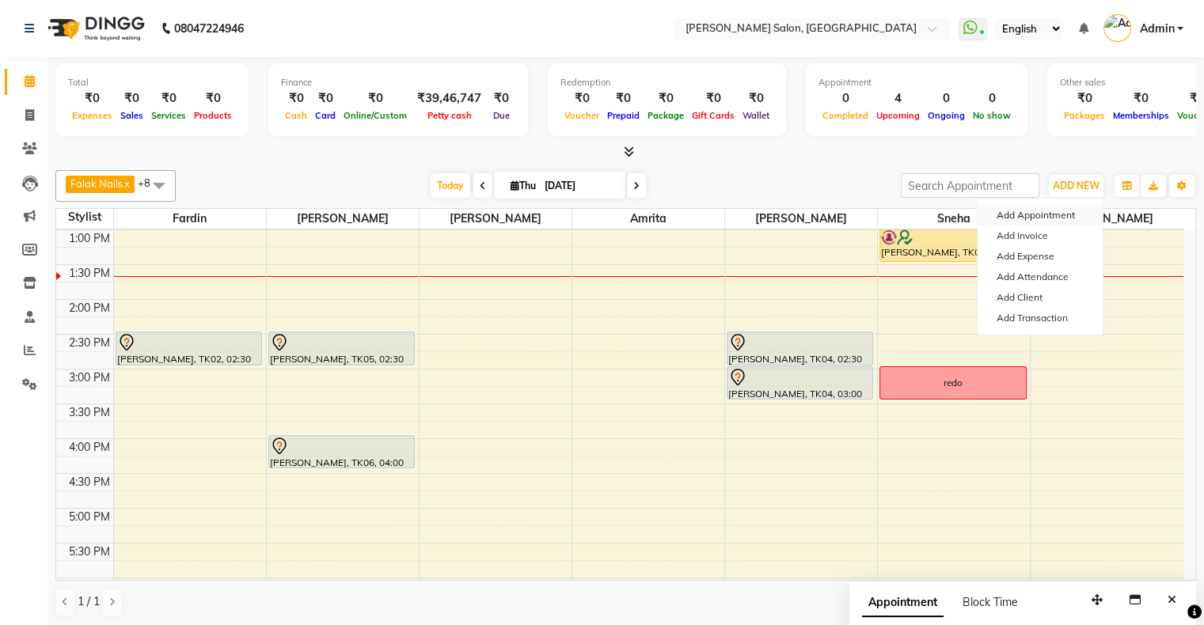
click at [1026, 217] on button "Add Appointment" at bounding box center [1039, 215] width 125 height 21
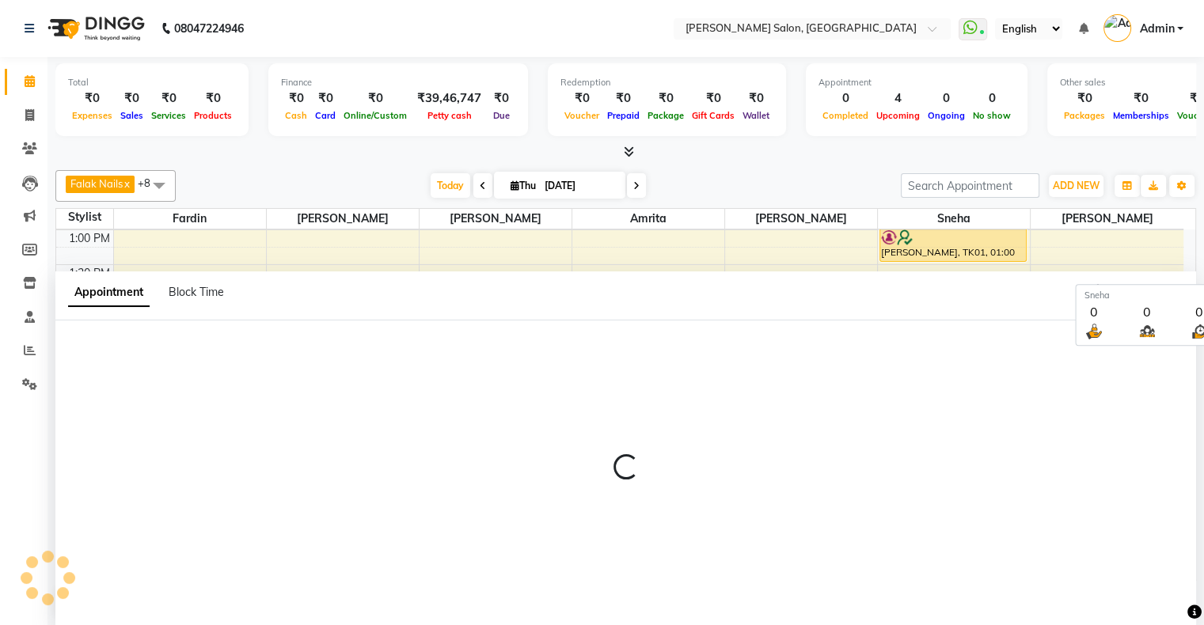
select select "660"
select select "tentative"
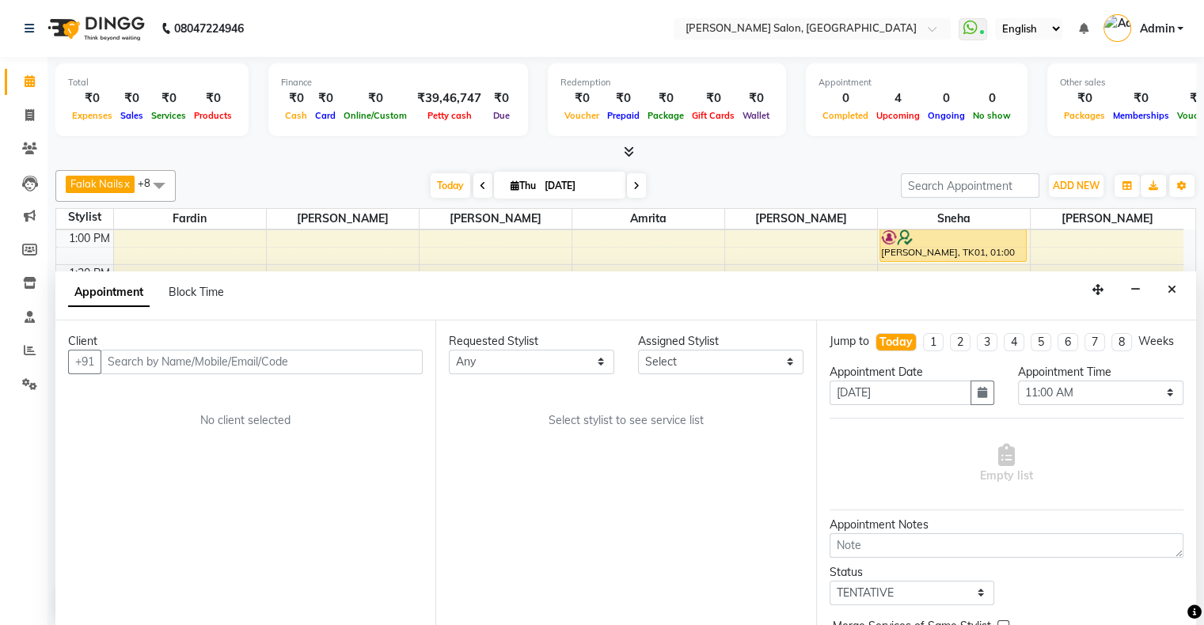
click at [374, 362] on input "text" at bounding box center [261, 362] width 322 height 25
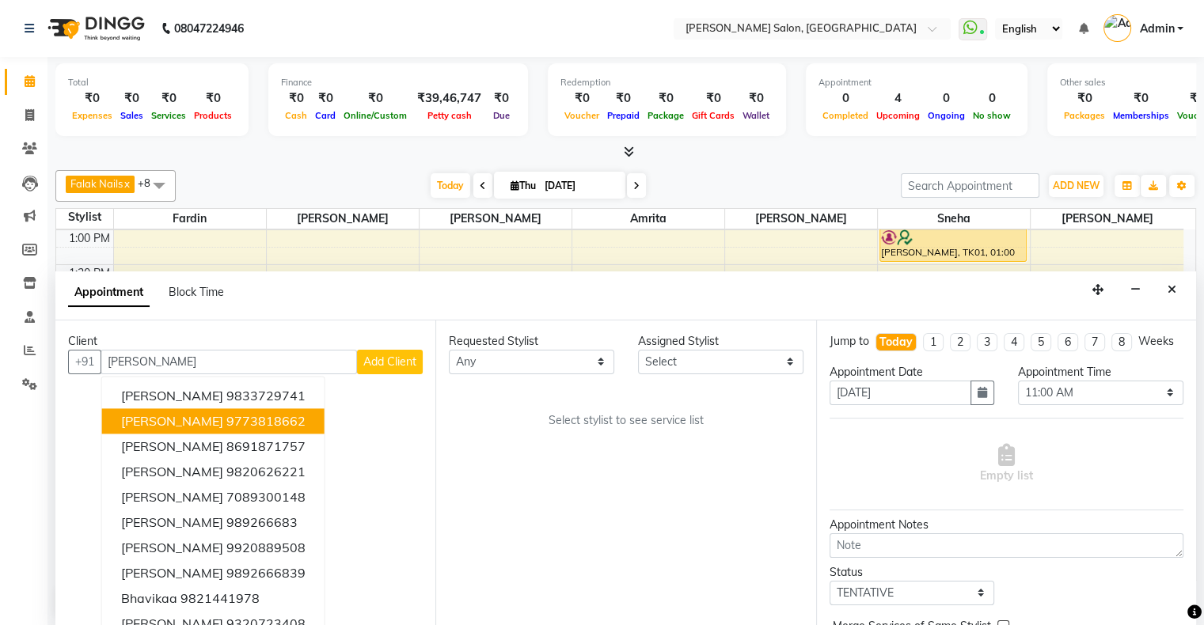
click at [275, 411] on button "[PERSON_NAME] 9773818662" at bounding box center [213, 420] width 222 height 25
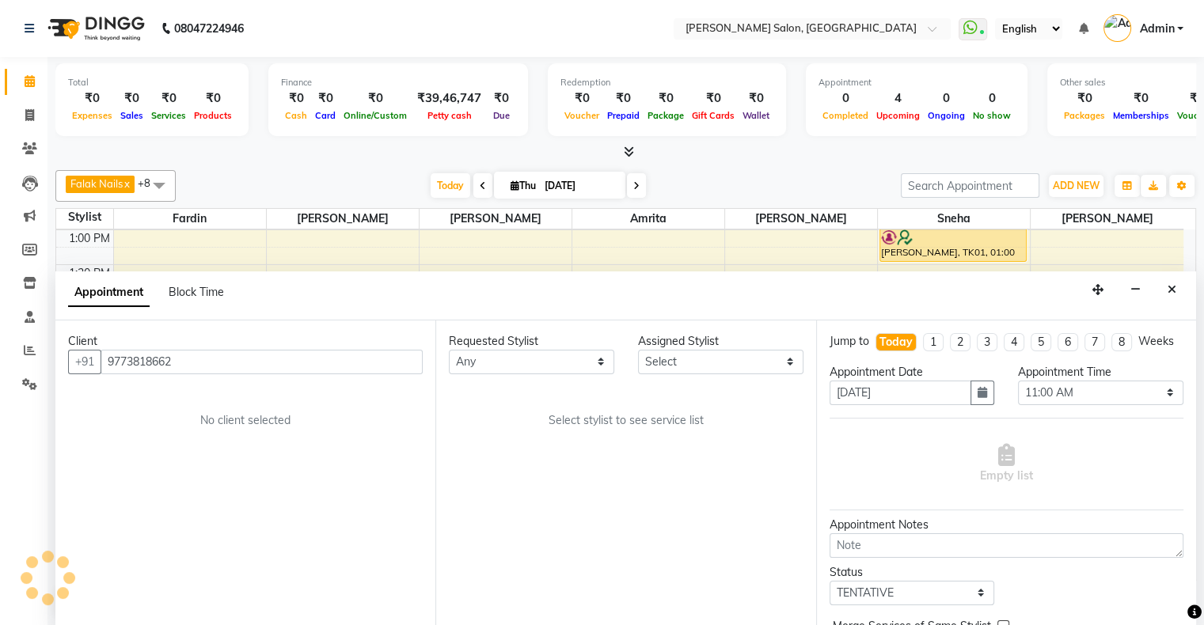
type input "9773818662"
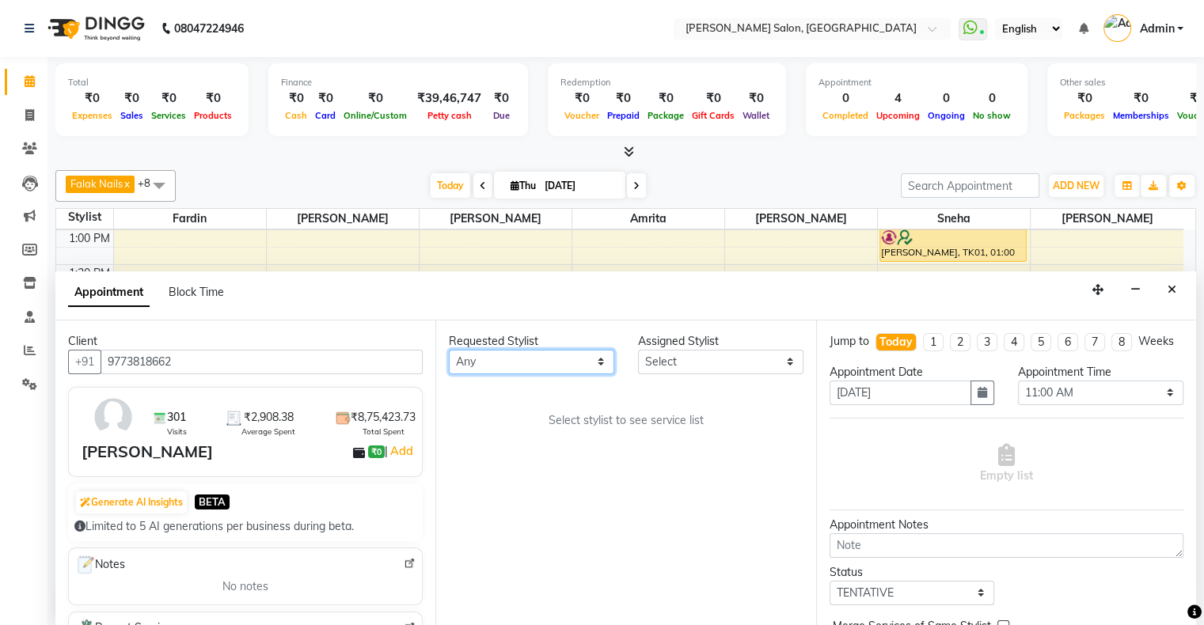
click at [498, 366] on select "Any [PERSON_NAME] Hair Head [PERSON_NAME] [PERSON_NAME] [PERSON_NAME] [PERSON_N…" at bounding box center [531, 362] width 165 height 25
select select "78223"
click at [449, 350] on select "Any [PERSON_NAME] Hair Head [PERSON_NAME] [PERSON_NAME] [PERSON_NAME] [PERSON_N…" at bounding box center [531, 362] width 165 height 25
select select "78223"
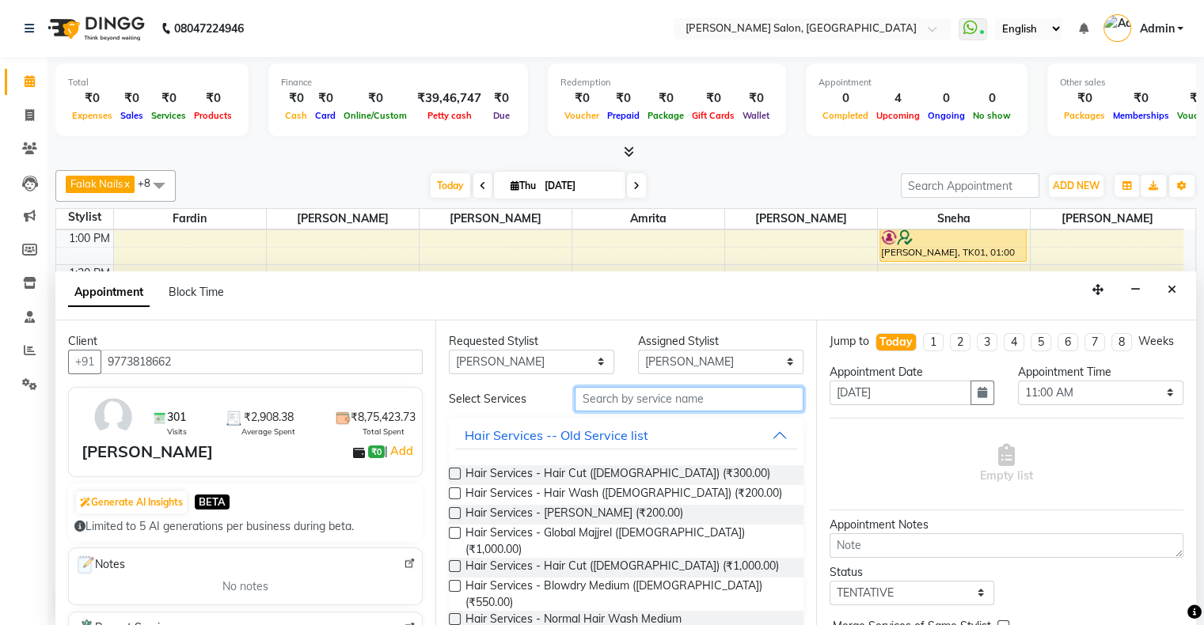
click at [654, 394] on input "text" at bounding box center [688, 399] width 228 height 25
click at [536, 353] on select "Any [PERSON_NAME] Hair Head [PERSON_NAME] [PERSON_NAME] [PERSON_NAME] [PERSON_N…" at bounding box center [531, 362] width 165 height 25
select select "89637"
click at [449, 350] on select "Any [PERSON_NAME] Hair Head [PERSON_NAME] [PERSON_NAME] [PERSON_NAME] [PERSON_N…" at bounding box center [531, 362] width 165 height 25
select select "89637"
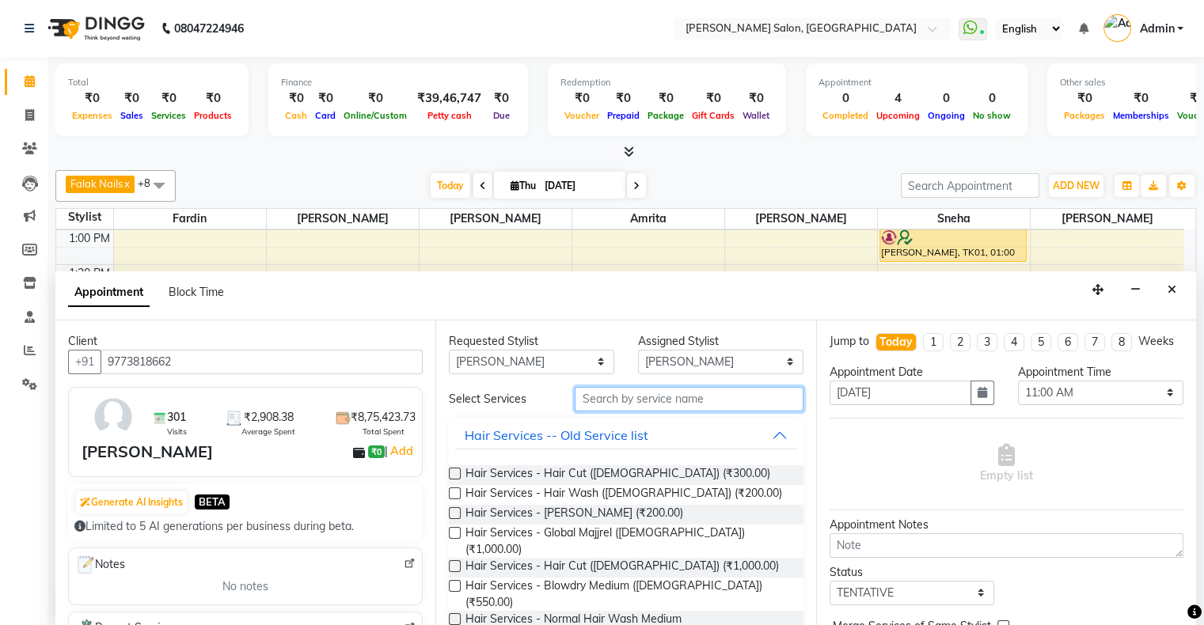
click at [639, 392] on input "text" at bounding box center [688, 399] width 228 height 25
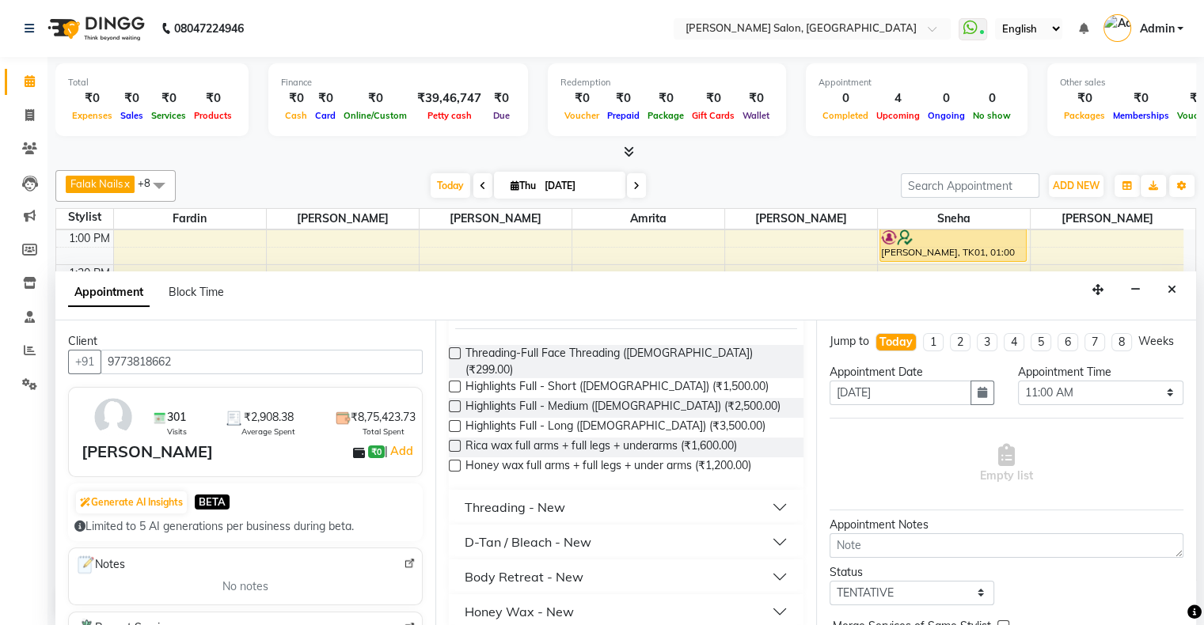
scroll to position [155, 0]
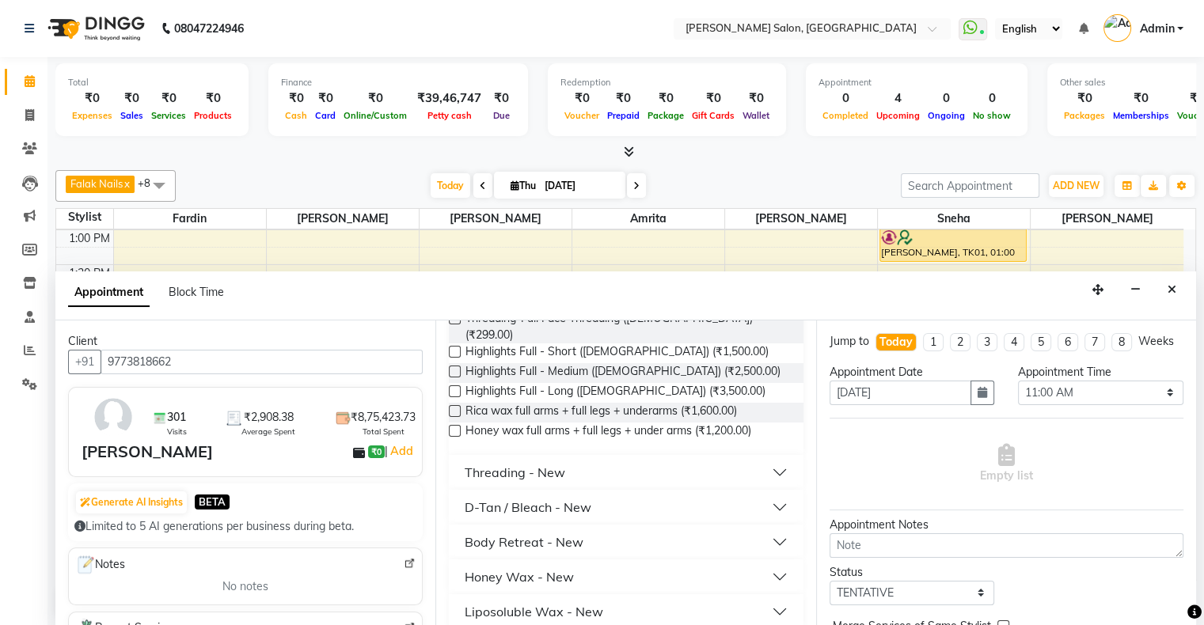
type input "FULL"
click at [552, 602] on div "Liposoluble Wax - New" at bounding box center [533, 611] width 138 height 19
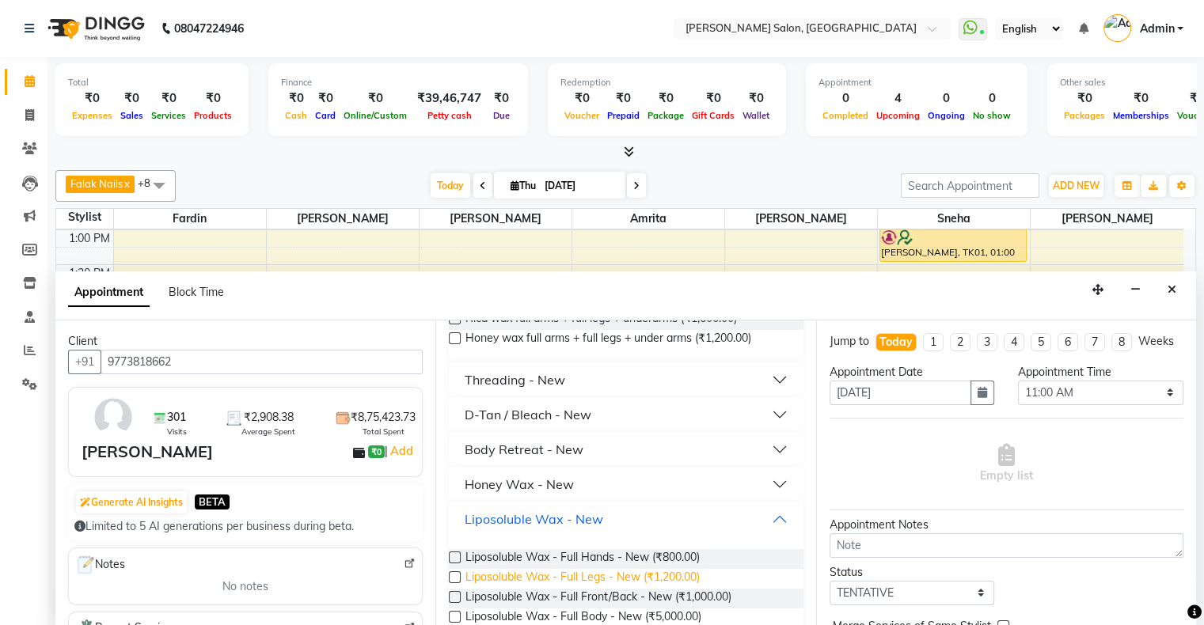
scroll to position [260, 0]
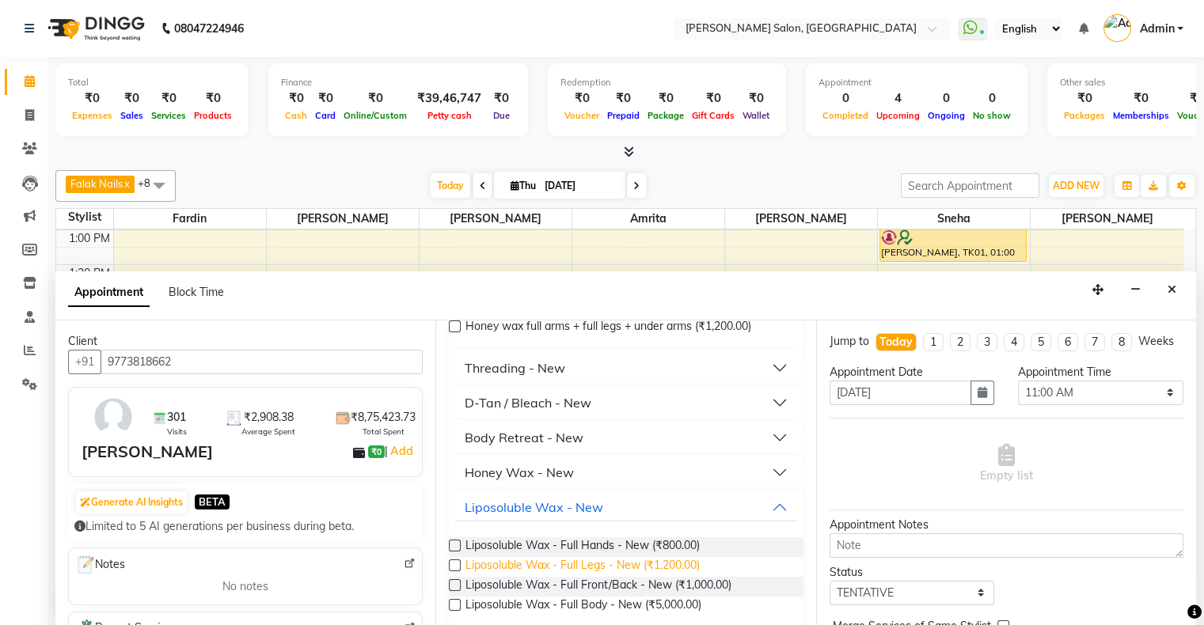
click at [559, 557] on span "Liposoluble Wax - Full Legs - New (₹1,200.00)" at bounding box center [582, 567] width 234 height 20
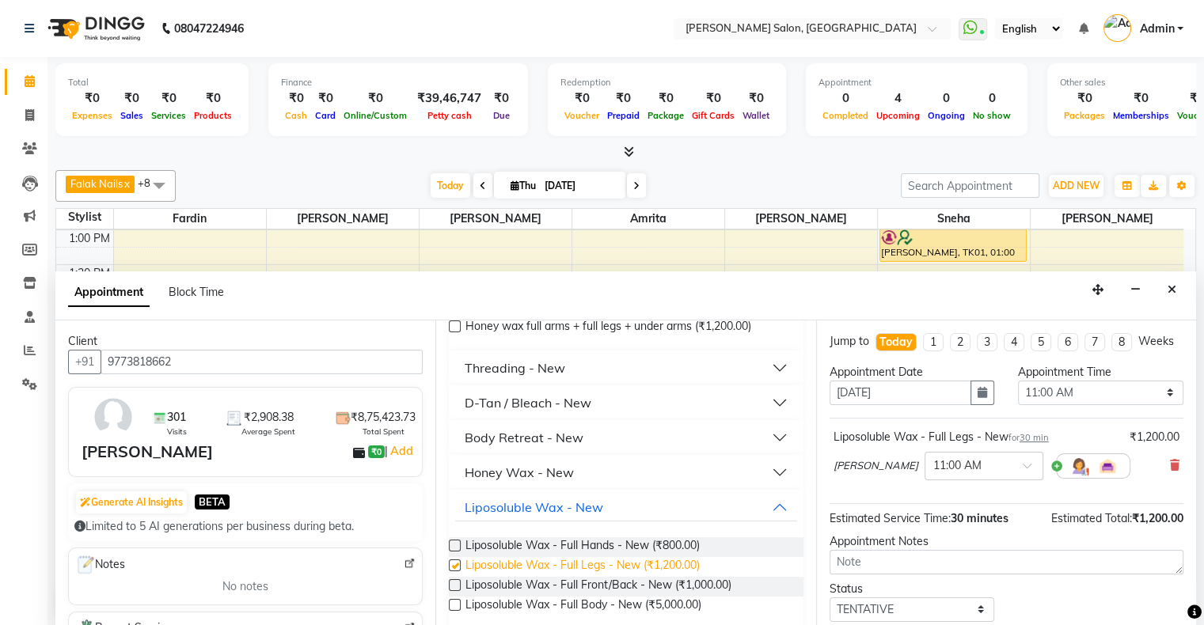
checkbox input "false"
click at [569, 537] on span "Liposoluble Wax - Full Hands - New (₹800.00)" at bounding box center [582, 547] width 234 height 20
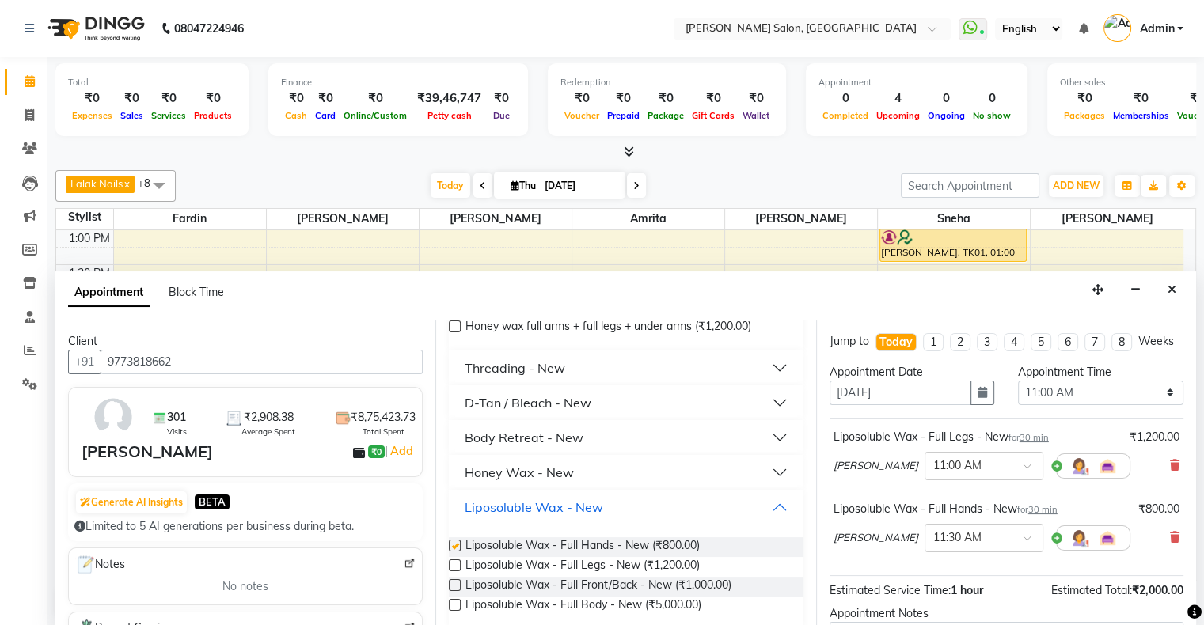
checkbox input "false"
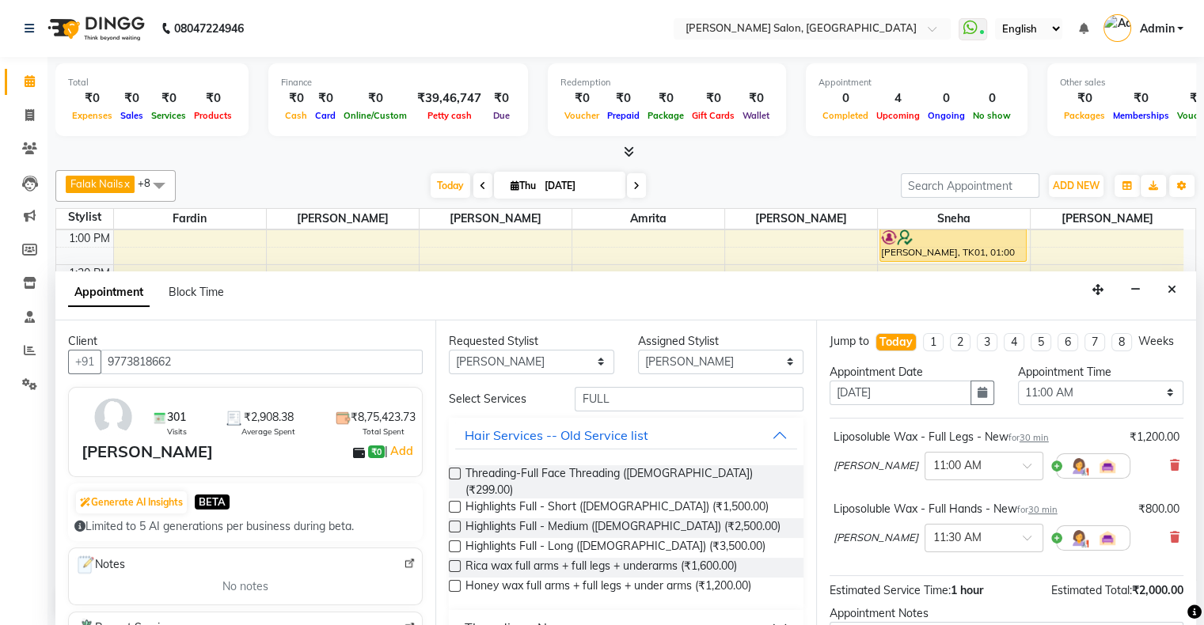
scroll to position [0, 0]
click at [522, 359] on select "Any [PERSON_NAME] Hair Head [PERSON_NAME] [PERSON_NAME] [PERSON_NAME] [PERSON_N…" at bounding box center [531, 362] width 165 height 25
select select "89636"
click at [449, 350] on select "Any [PERSON_NAME] Hair Head [PERSON_NAME] [PERSON_NAME] [PERSON_NAME] [PERSON_N…" at bounding box center [531, 362] width 165 height 25
select select "89636"
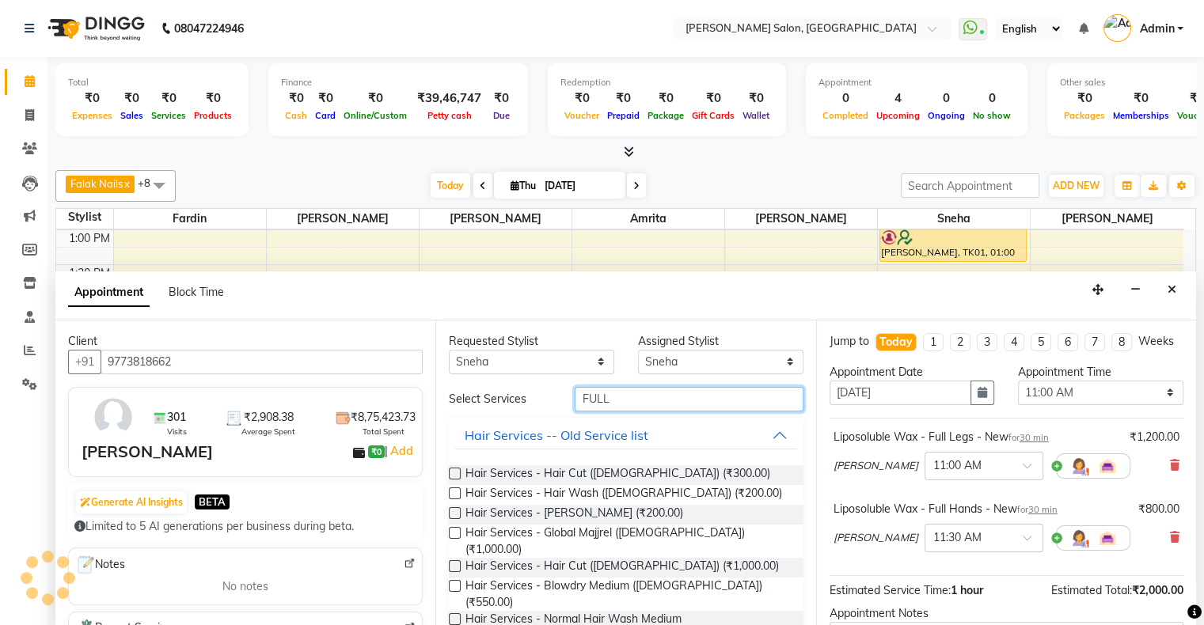
click at [589, 391] on input "FULL" at bounding box center [688, 399] width 228 height 25
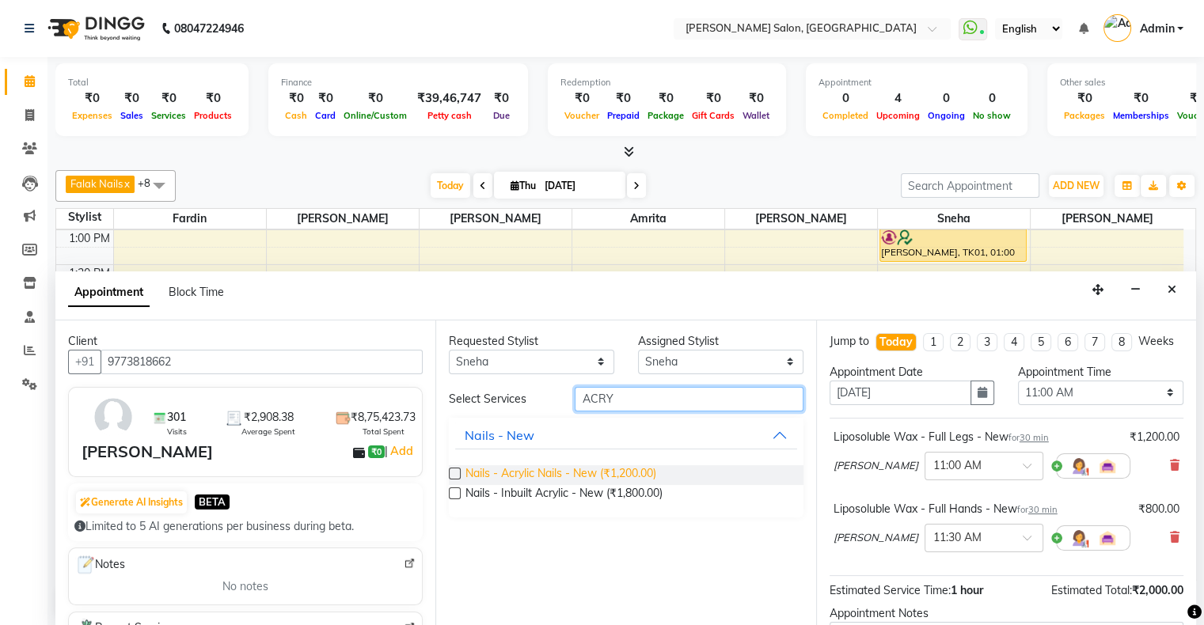
type input "ACRY"
click at [592, 480] on span "Nails - Acrylic Nails - New (₹1,200.00)" at bounding box center [560, 475] width 191 height 20
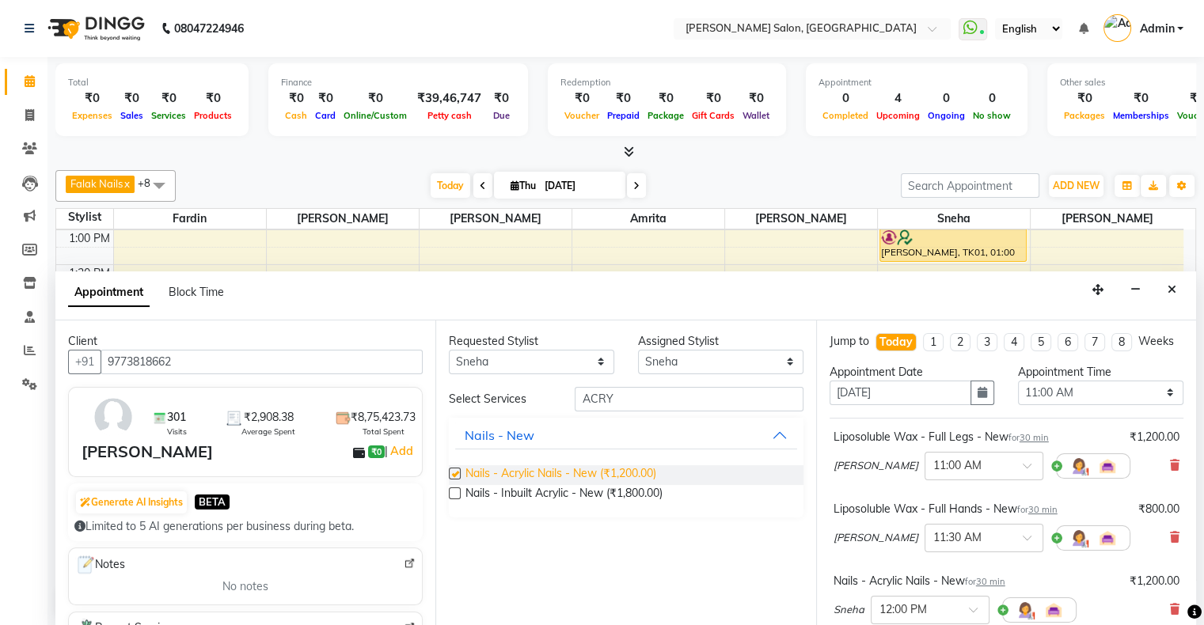
checkbox input "false"
click at [1048, 405] on select "Select 11:00 AM 11:15 AM 11:30 AM 11:45 AM 12:00 PM 12:15 PM 12:30 PM 12:45 PM …" at bounding box center [1100, 393] width 165 height 25
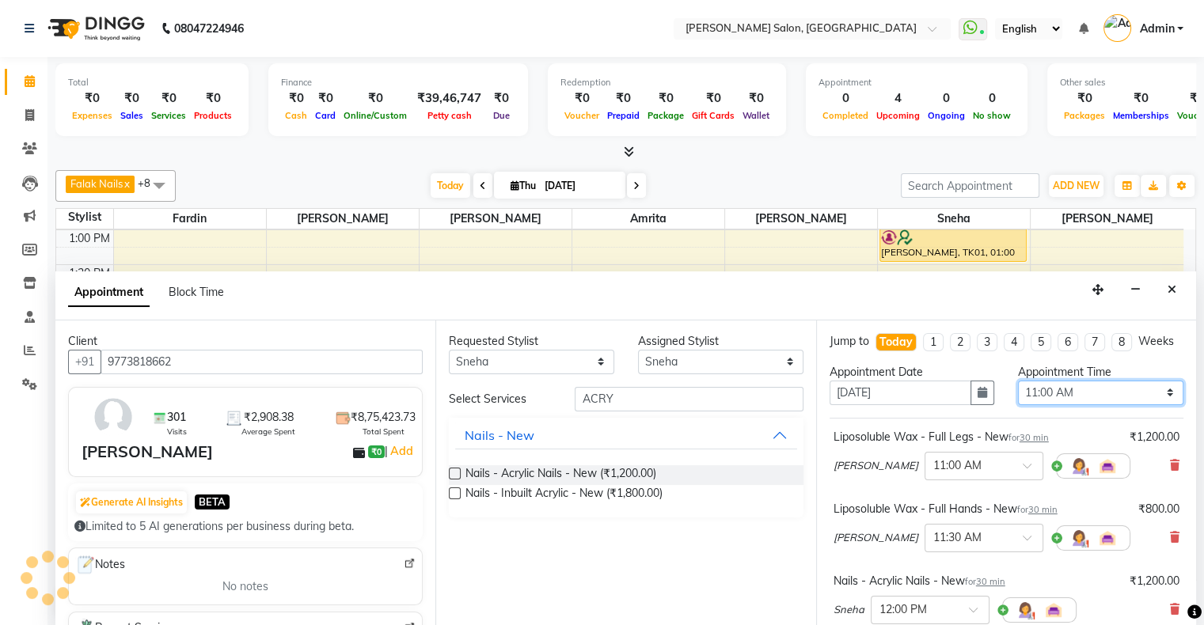
select select "1035"
click at [1018, 393] on select "Select 11:00 AM 11:15 AM 11:30 AM 11:45 AM 12:00 PM 12:15 PM 12:30 PM 12:45 PM …" at bounding box center [1100, 393] width 165 height 25
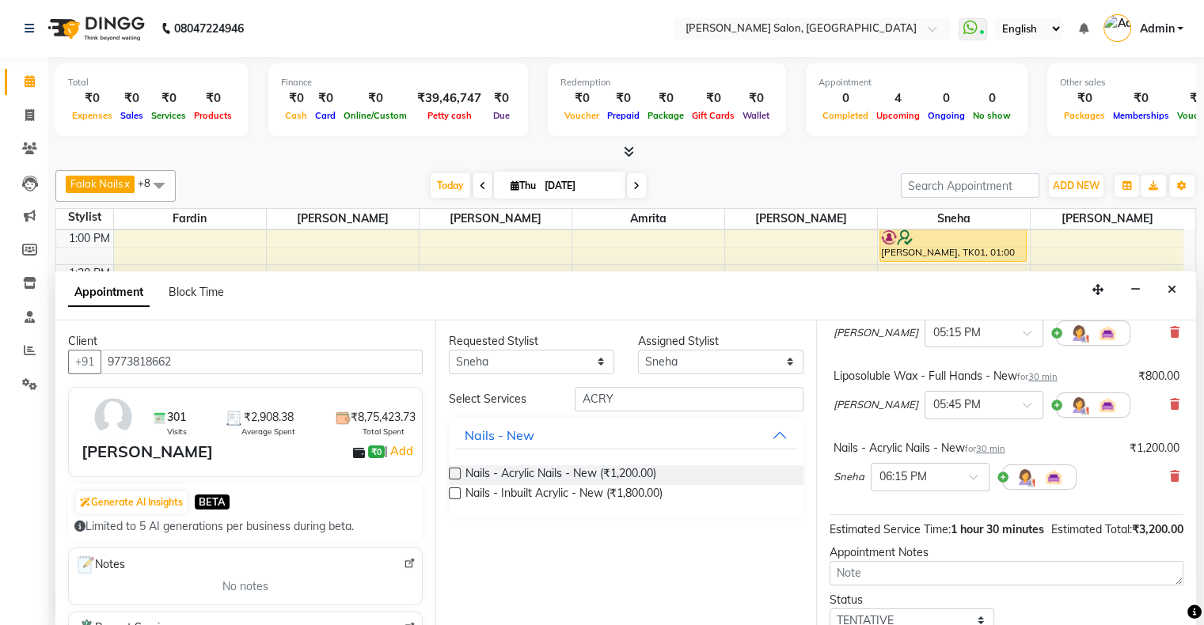
scroll to position [269, 0]
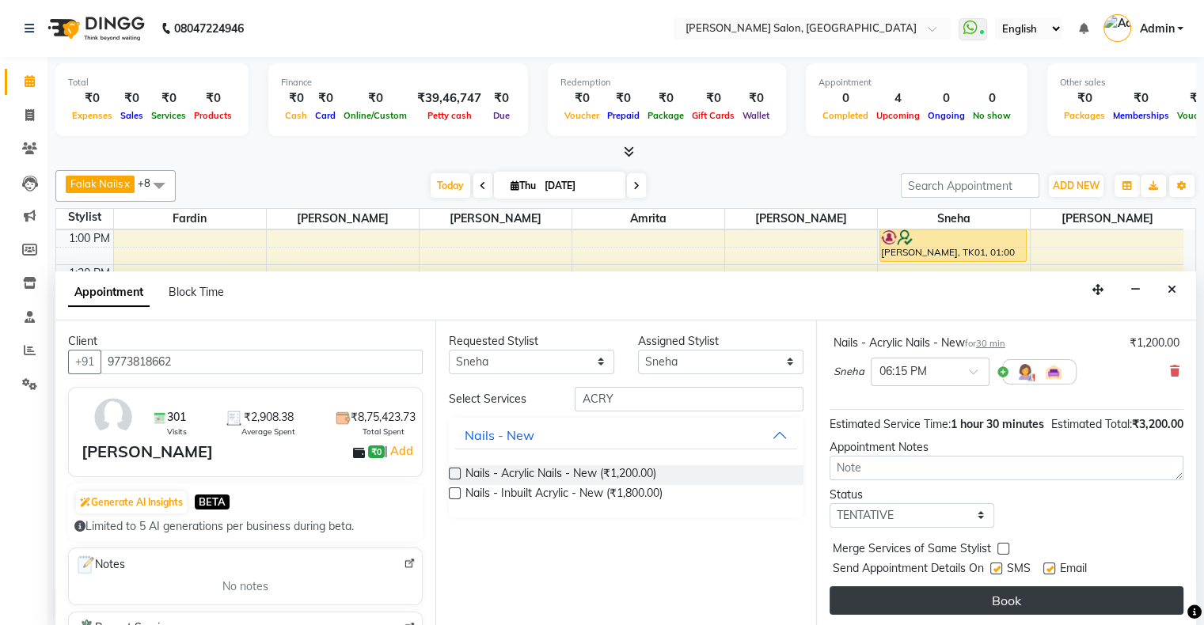
click at [976, 593] on button "Book" at bounding box center [1006, 600] width 354 height 28
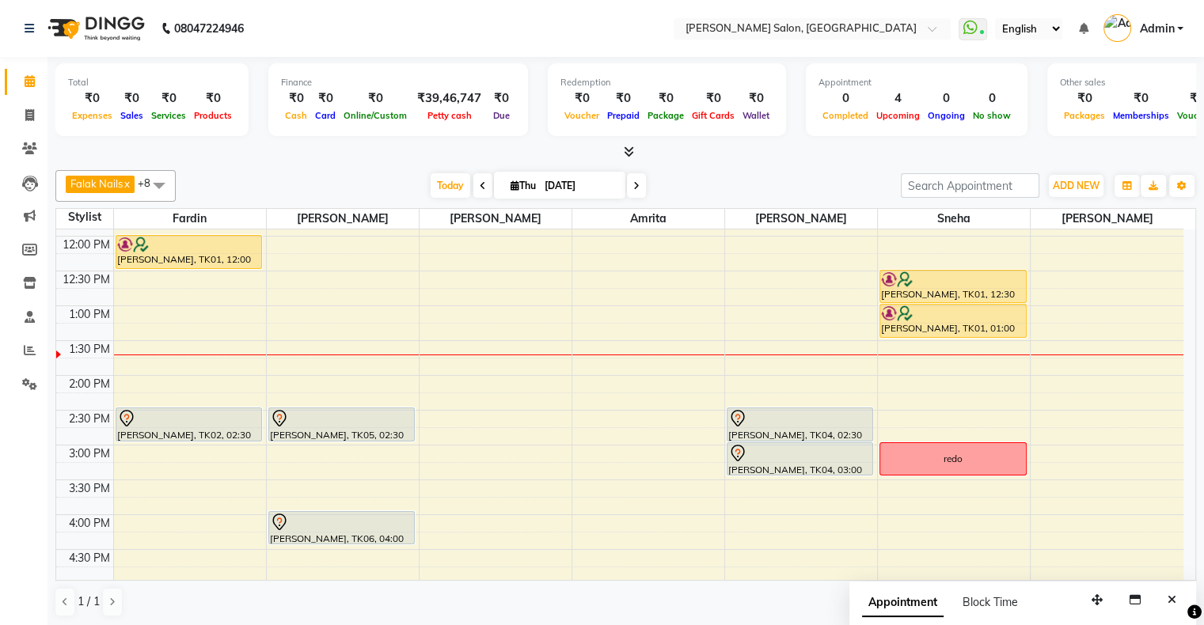
scroll to position [129, 0]
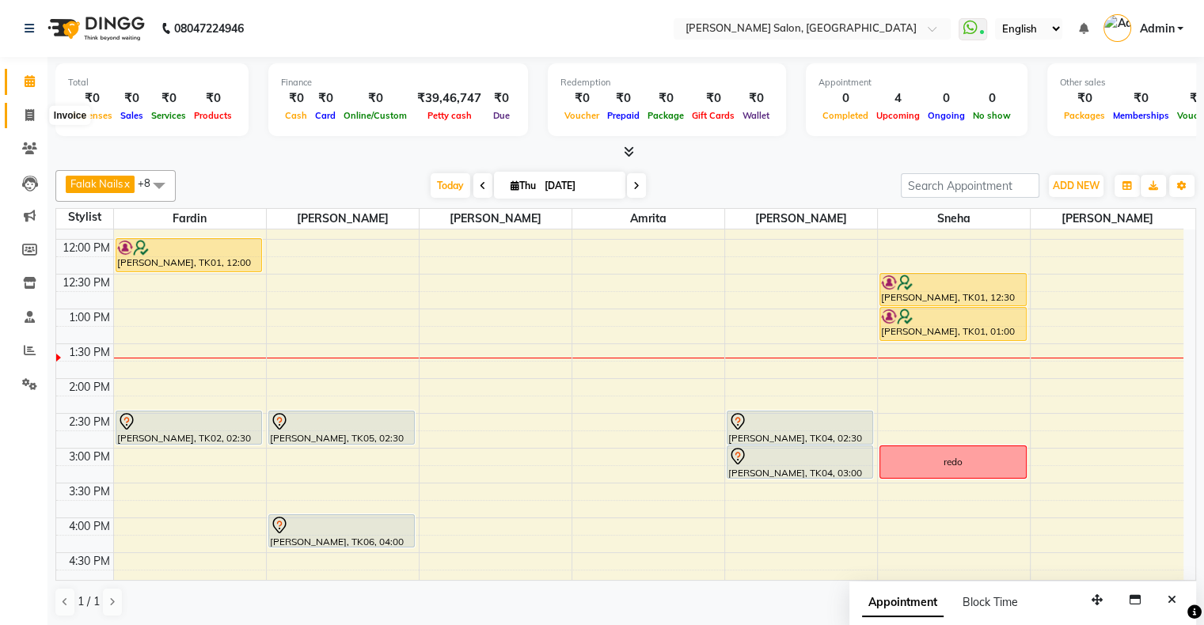
click at [28, 118] on icon at bounding box center [29, 115] width 9 height 12
select select "service"
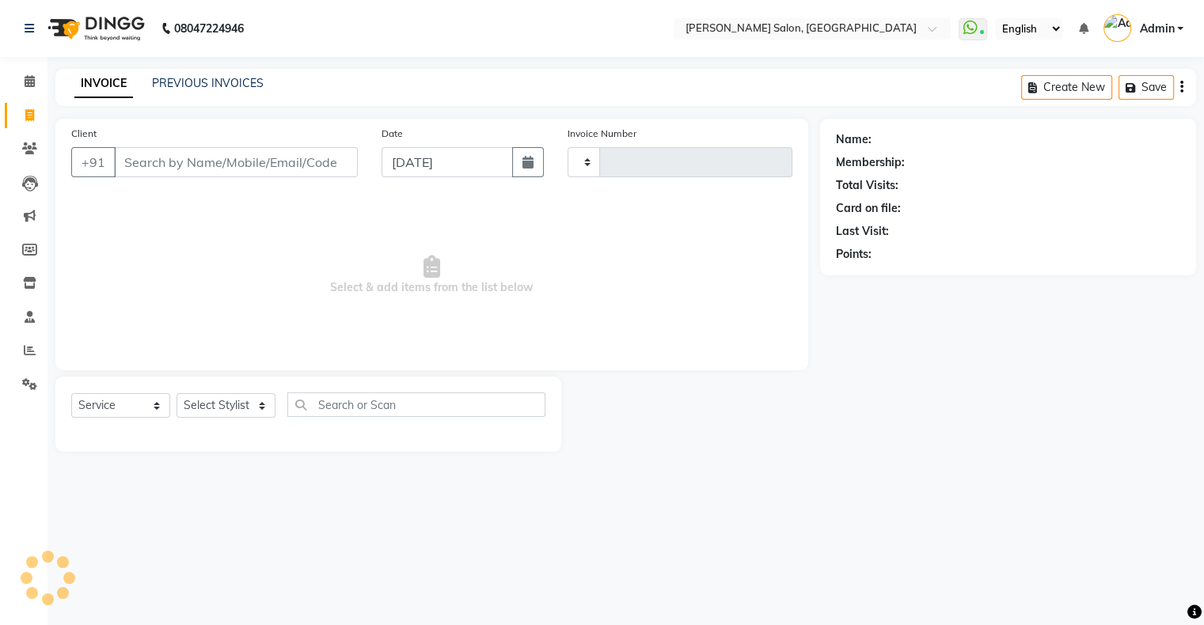
type input "1549"
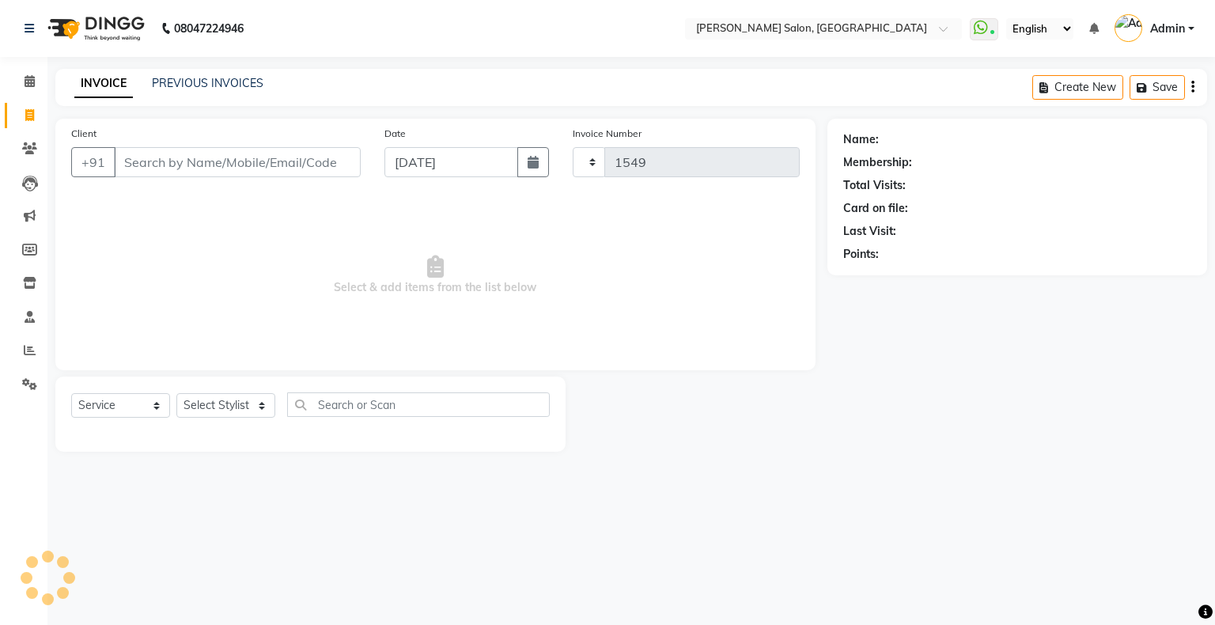
select select "4073"
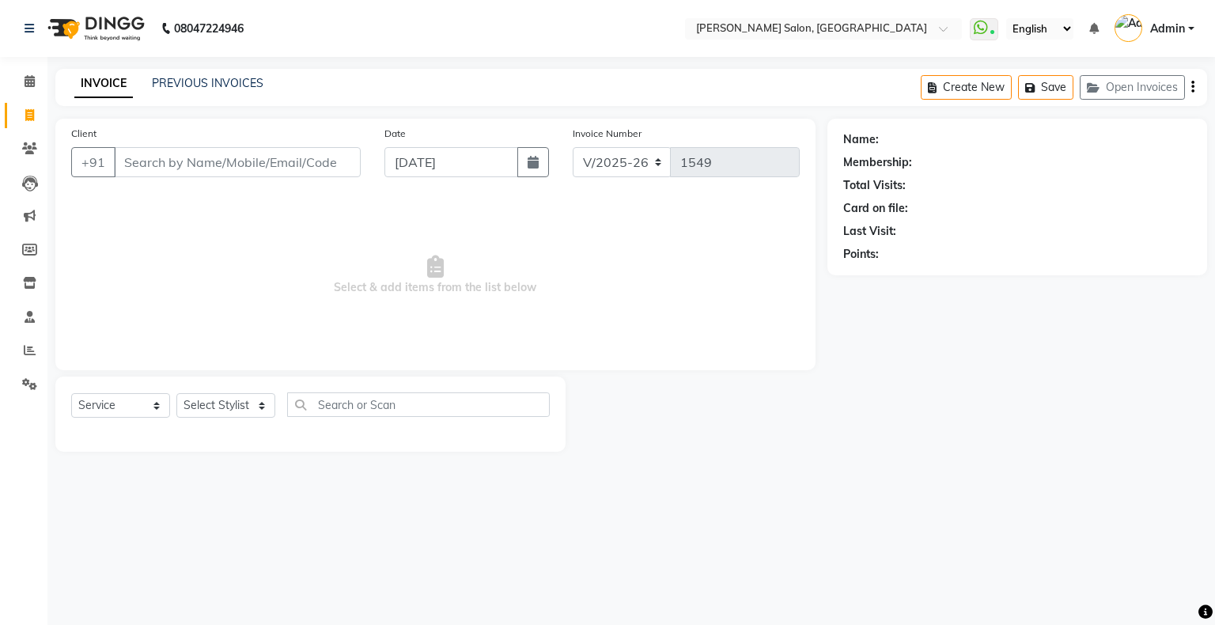
click at [214, 420] on div "Select Service Product Membership Package Voucher Prepaid Gift Card Select Styl…" at bounding box center [310, 410] width 479 height 37
click at [222, 404] on select "Select Stylist Akshay [PERSON_NAME] Amrita Ashwini Hair Head [PERSON_NAME] [PER…" at bounding box center [225, 405] width 99 height 25
select select "87848"
click at [176, 394] on select "Select Stylist Akshay [PERSON_NAME] Amrita Ashwini Hair Head [PERSON_NAME] [PER…" at bounding box center [225, 405] width 99 height 25
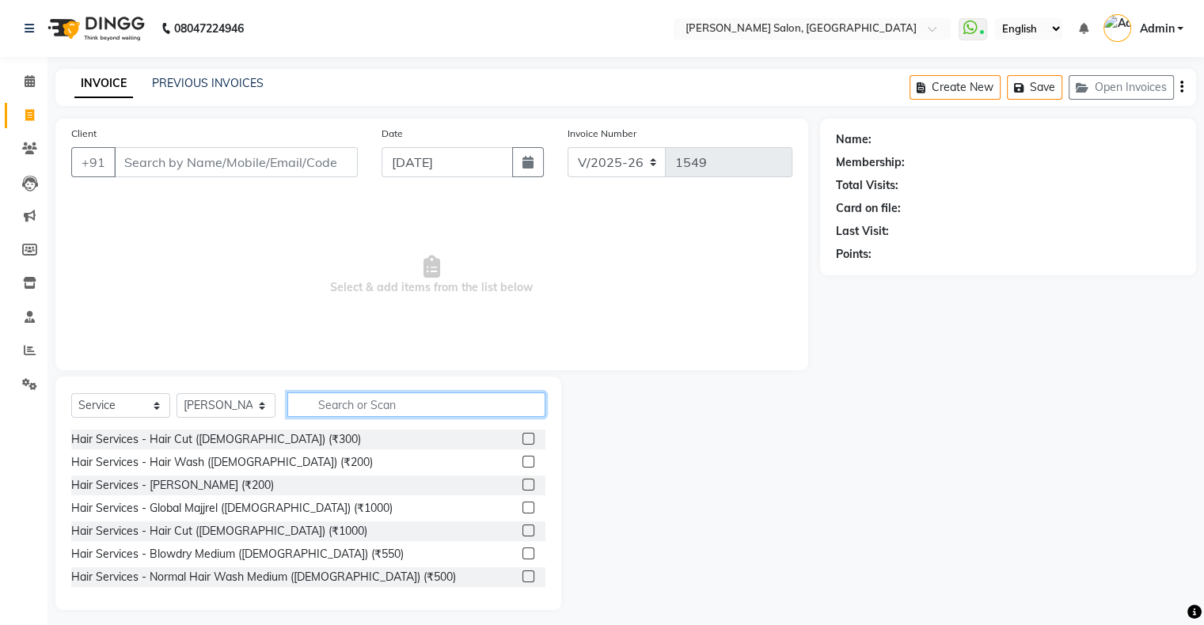
click at [358, 396] on input "text" at bounding box center [416, 404] width 258 height 25
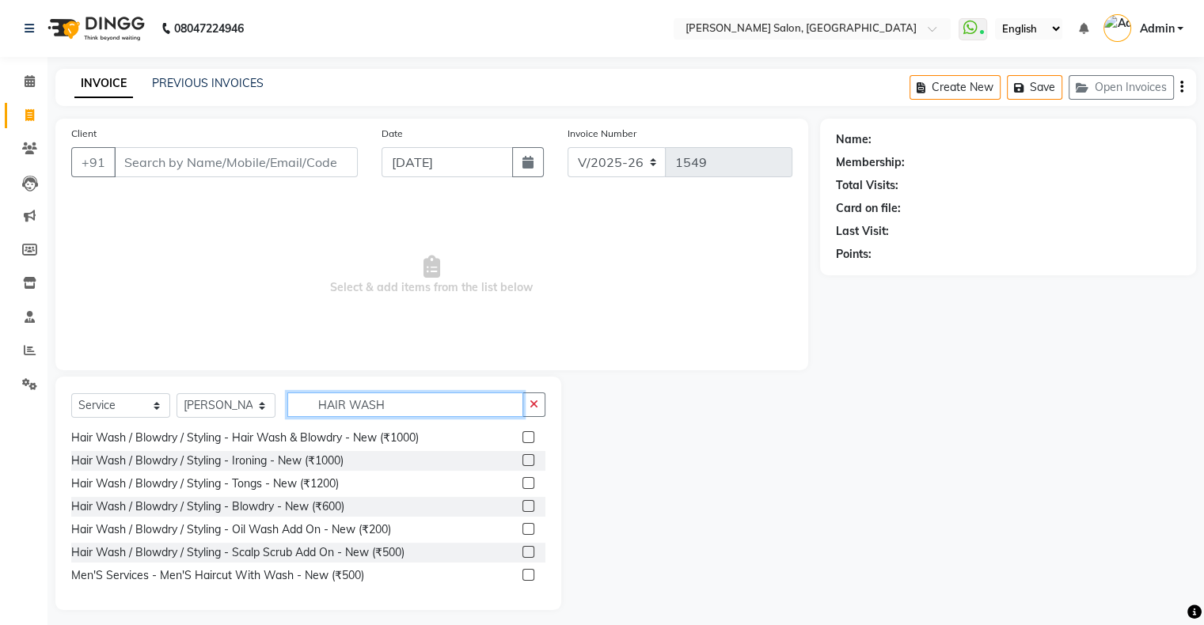
scroll to position [358, 0]
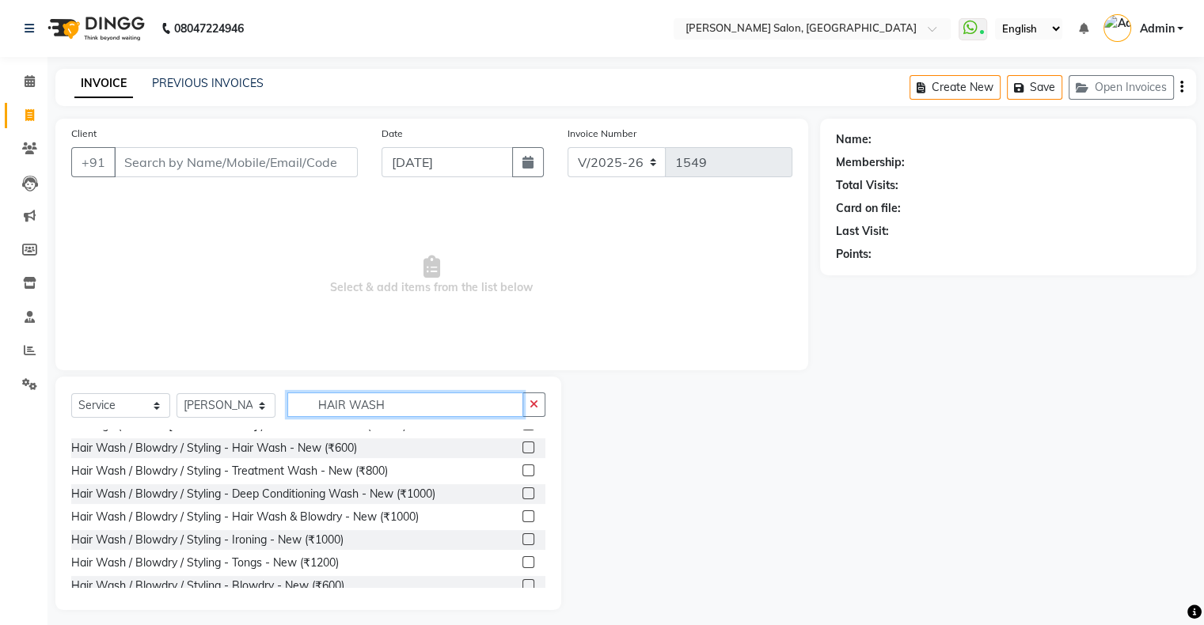
type input "HAIR WASH"
click at [522, 449] on label at bounding box center [528, 448] width 12 height 12
click at [522, 449] on input "checkbox" at bounding box center [527, 448] width 10 height 10
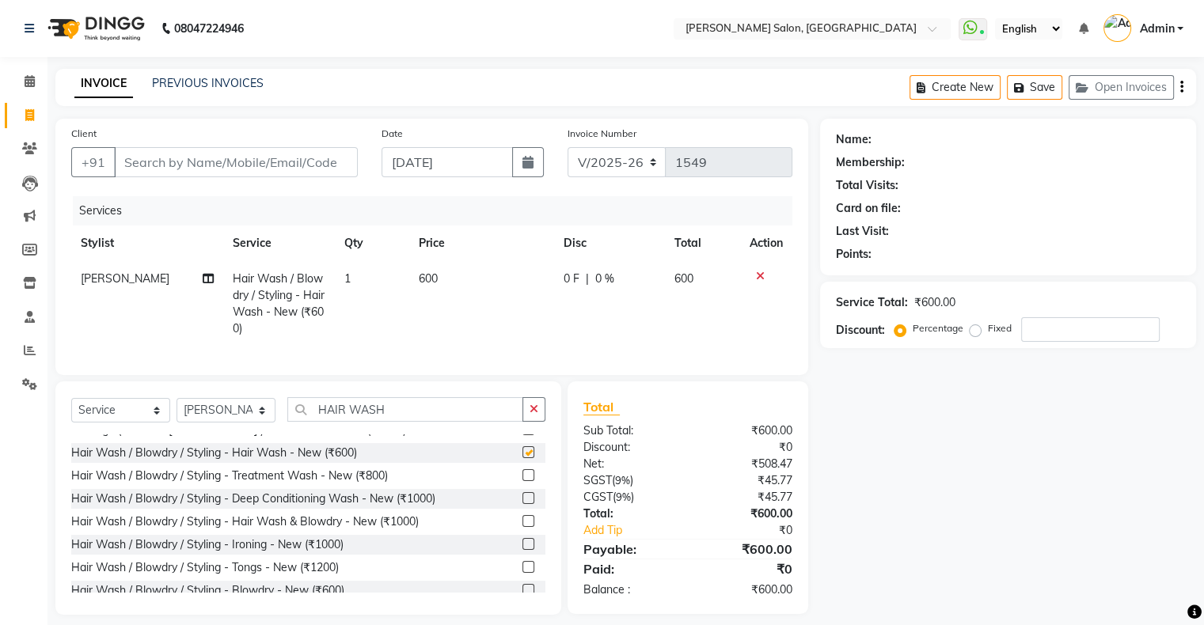
checkbox input "false"
click at [217, 419] on select "Select Stylist Akshay [PERSON_NAME] Amrita Ashwini Hair Head [PERSON_NAME] [PER…" at bounding box center [225, 410] width 99 height 25
select select "69724"
click at [176, 411] on select "Select Stylist Akshay [PERSON_NAME] Amrita Ashwini Hair Head [PERSON_NAME] [PER…" at bounding box center [225, 410] width 99 height 25
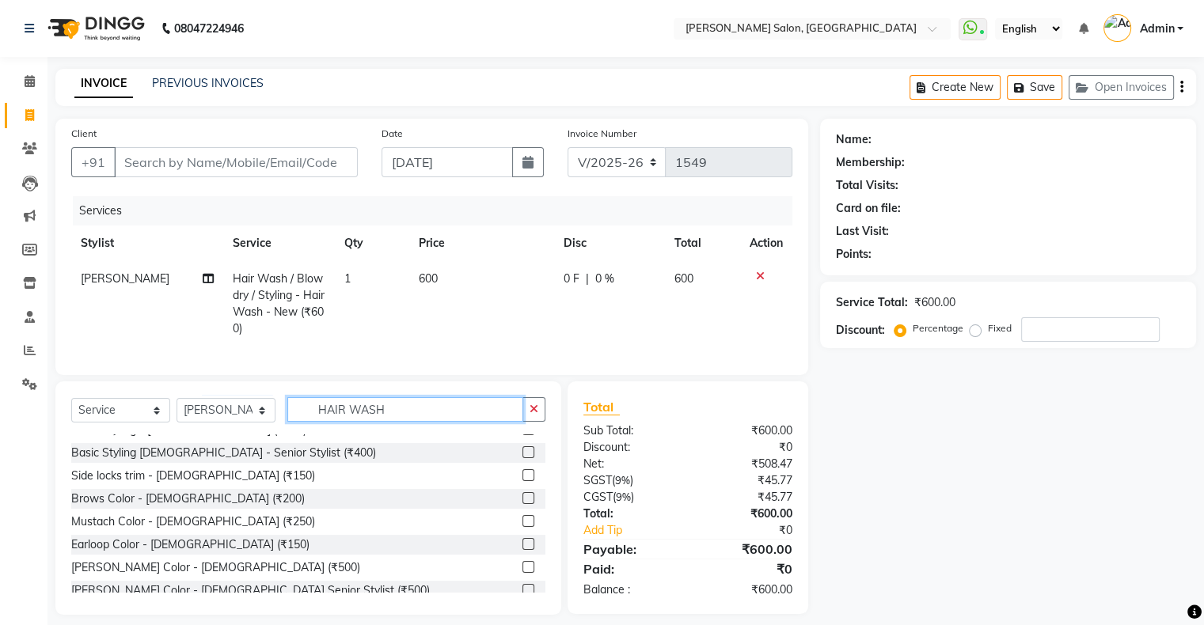
click at [357, 414] on input "HAIR WASH" at bounding box center [405, 409] width 236 height 25
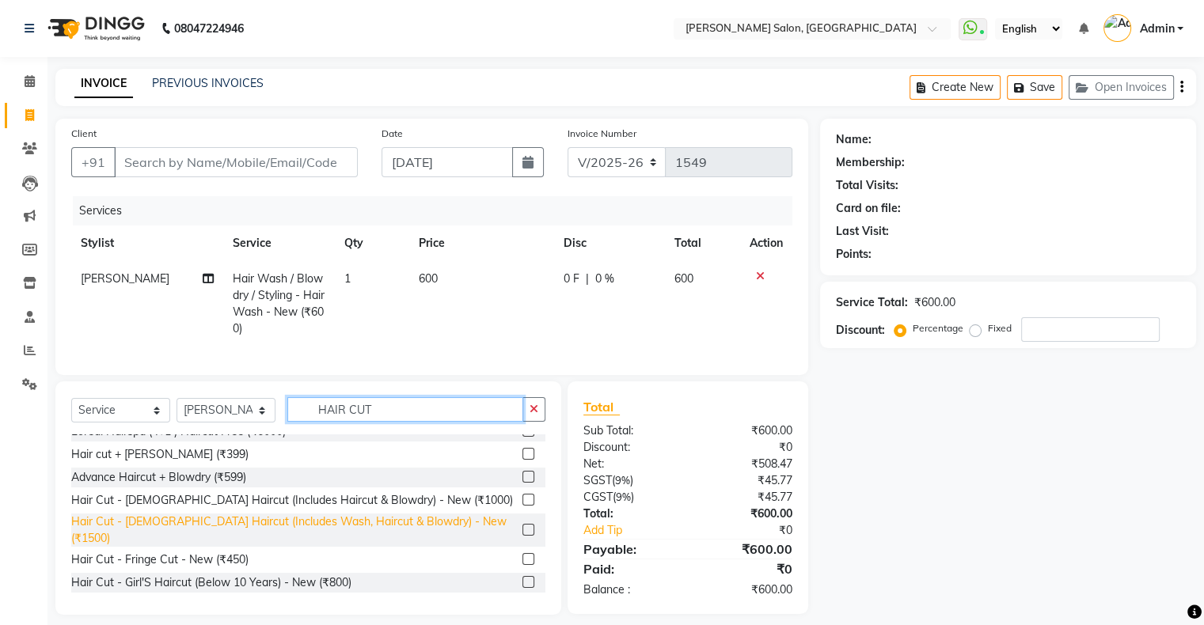
scroll to position [275, 0]
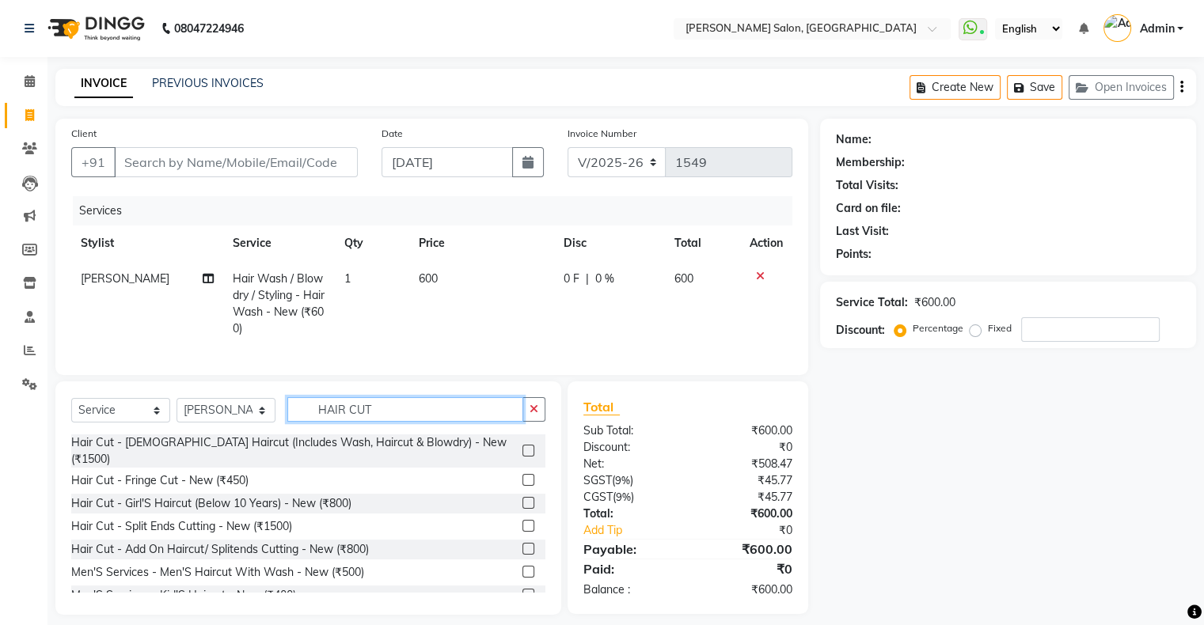
type input "HAIR CUT"
click at [522, 499] on label at bounding box center [528, 503] width 12 height 12
click at [522, 499] on input "checkbox" at bounding box center [527, 504] width 10 height 10
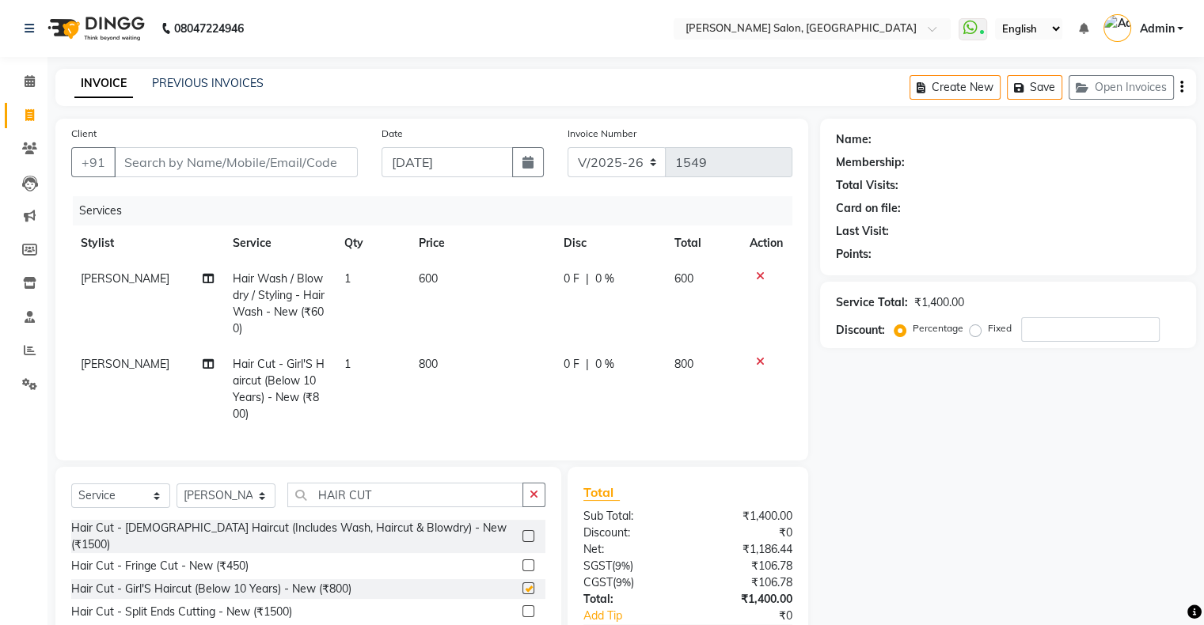
checkbox input "false"
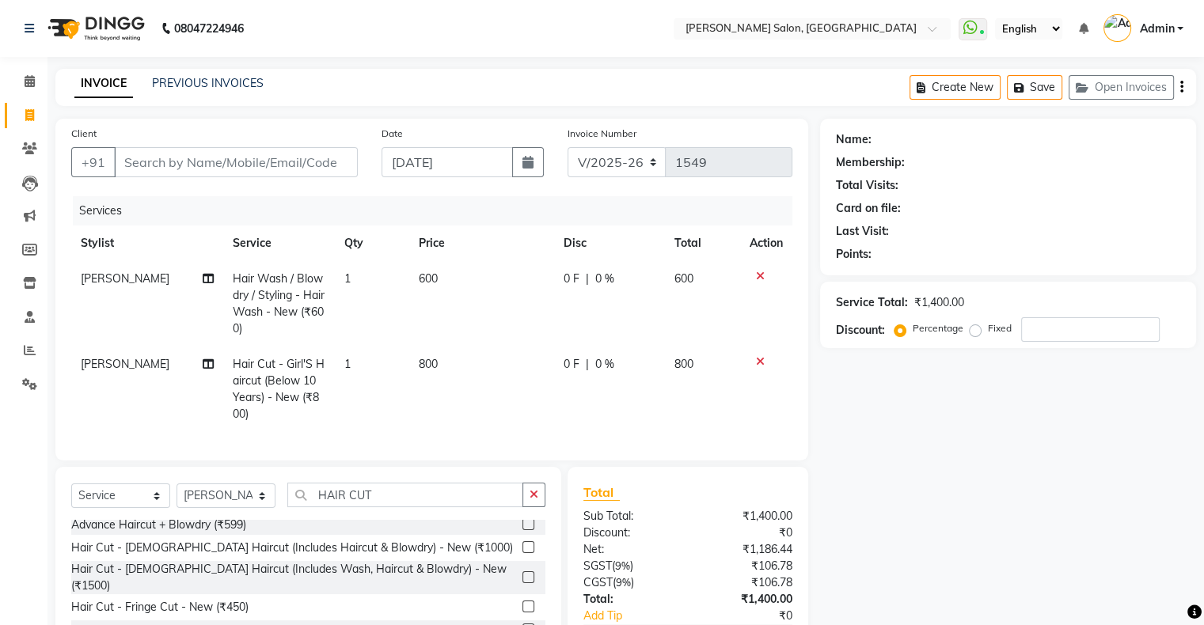
scroll to position [196, 0]
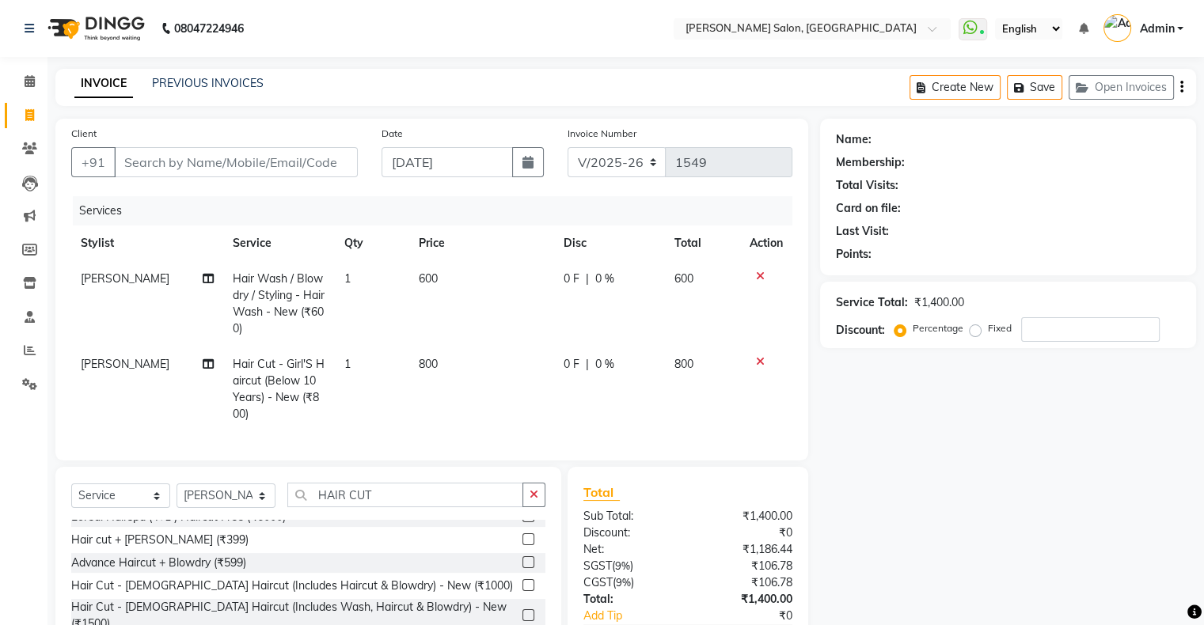
click at [758, 359] on icon at bounding box center [760, 361] width 9 height 11
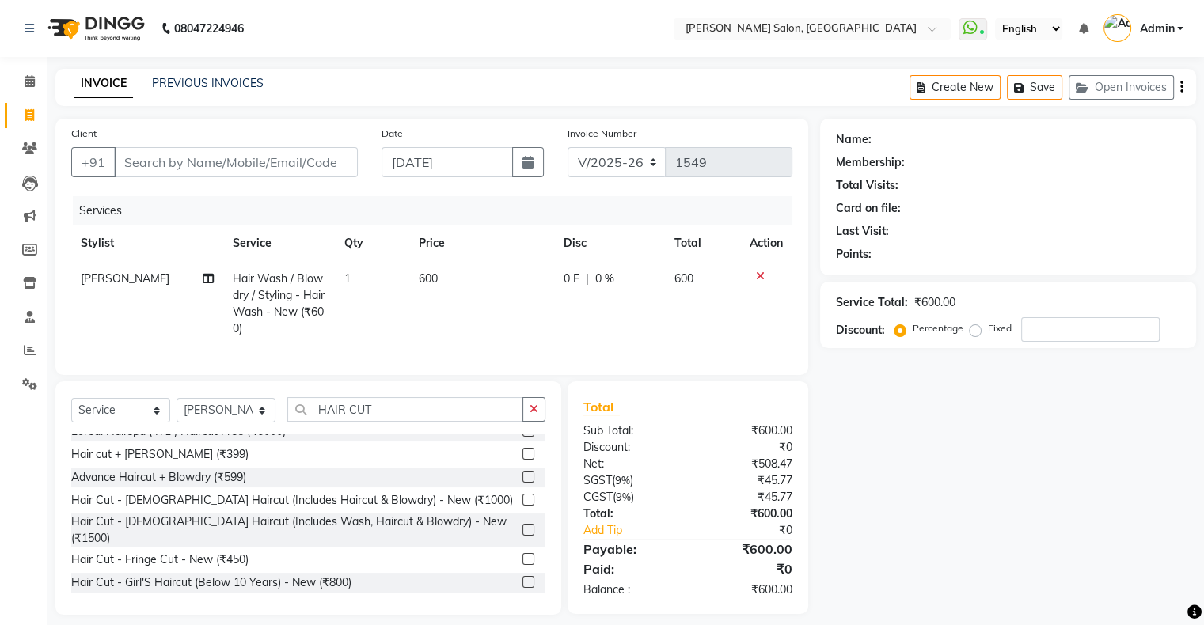
click at [522, 533] on label at bounding box center [528, 530] width 12 height 12
click at [522, 533] on input "checkbox" at bounding box center [527, 530] width 10 height 10
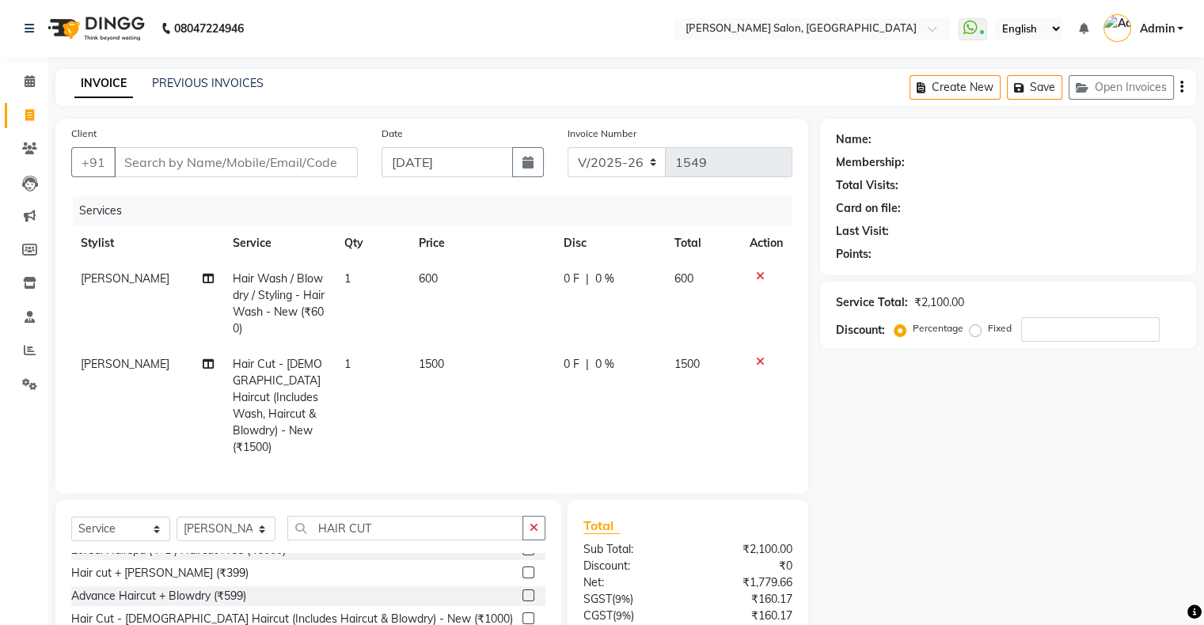
checkbox input "false"
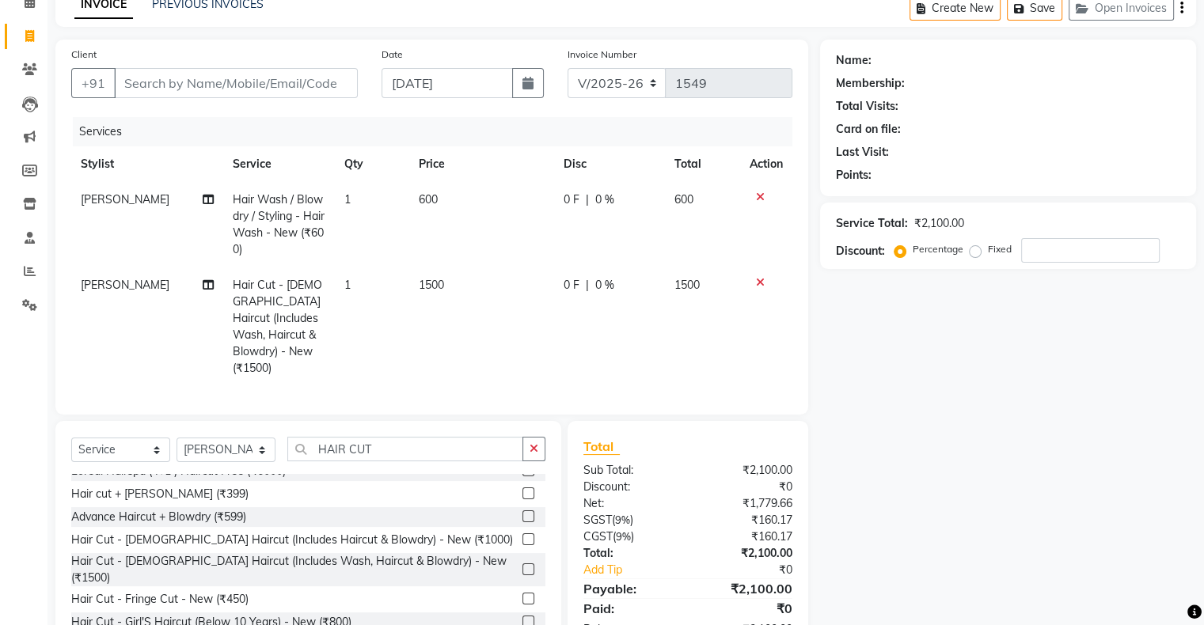
click at [762, 281] on icon at bounding box center [760, 282] width 9 height 11
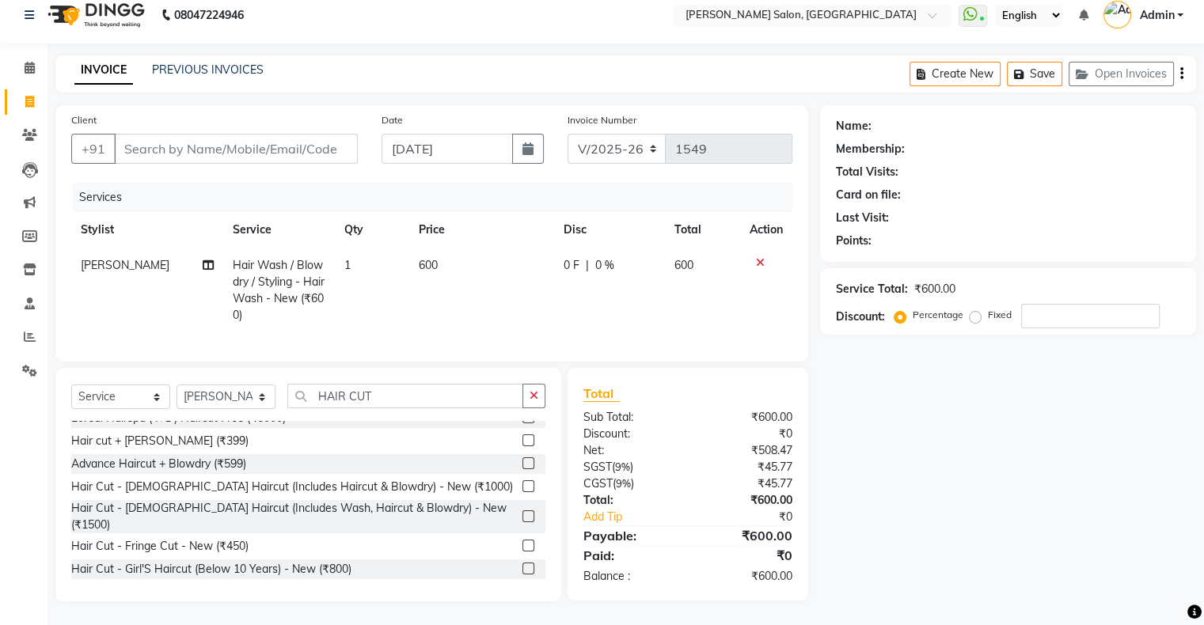
click at [522, 563] on label at bounding box center [528, 569] width 12 height 12
click at [522, 564] on input "checkbox" at bounding box center [527, 569] width 10 height 10
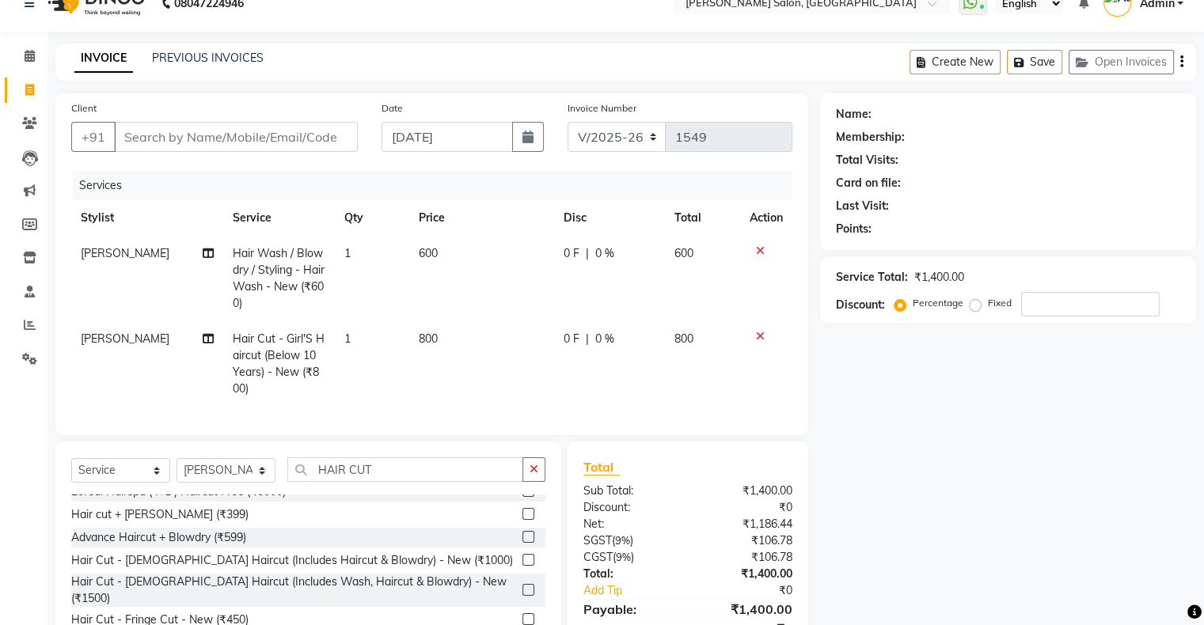
scroll to position [79, 0]
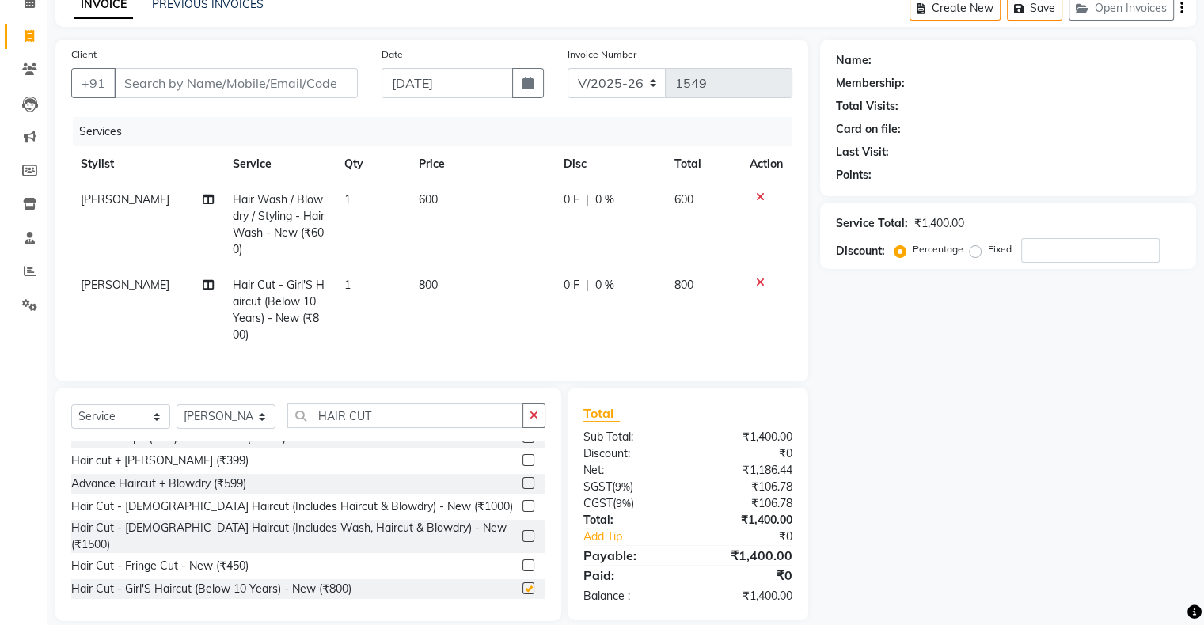
checkbox input "false"
click at [373, 428] on input "HAIR CUT" at bounding box center [405, 416] width 236 height 25
click at [367, 428] on input "HAIR CUT" at bounding box center [405, 416] width 236 height 25
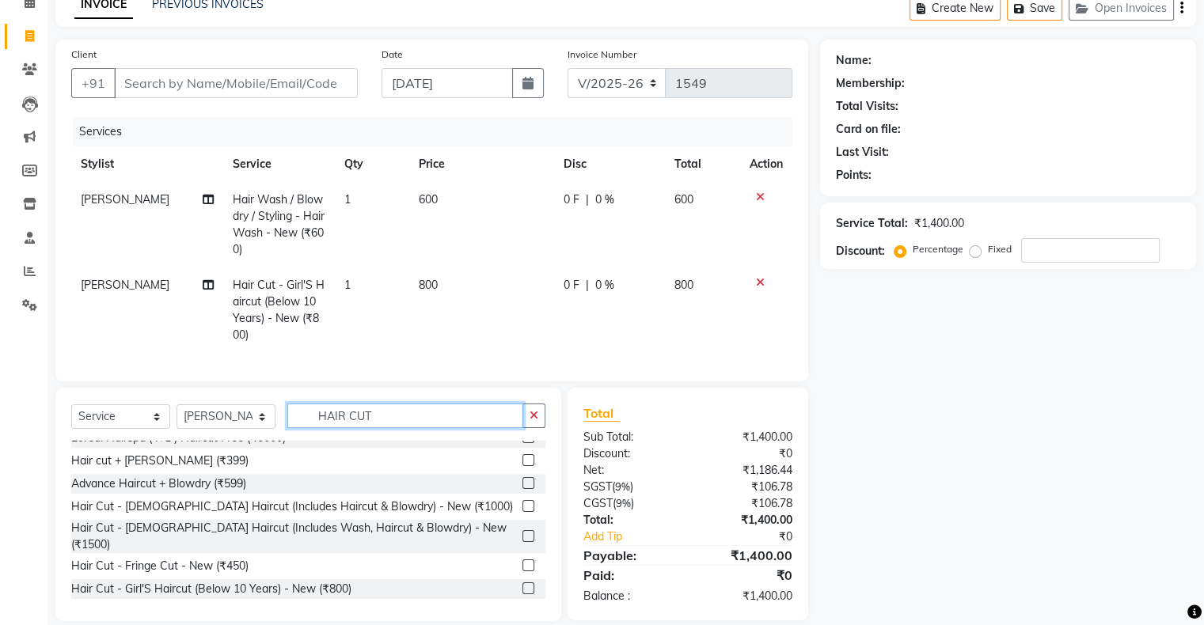
click at [351, 428] on input "HAIR CUT" at bounding box center [405, 416] width 236 height 25
click at [353, 428] on input "HAIR CUT" at bounding box center [405, 416] width 236 height 25
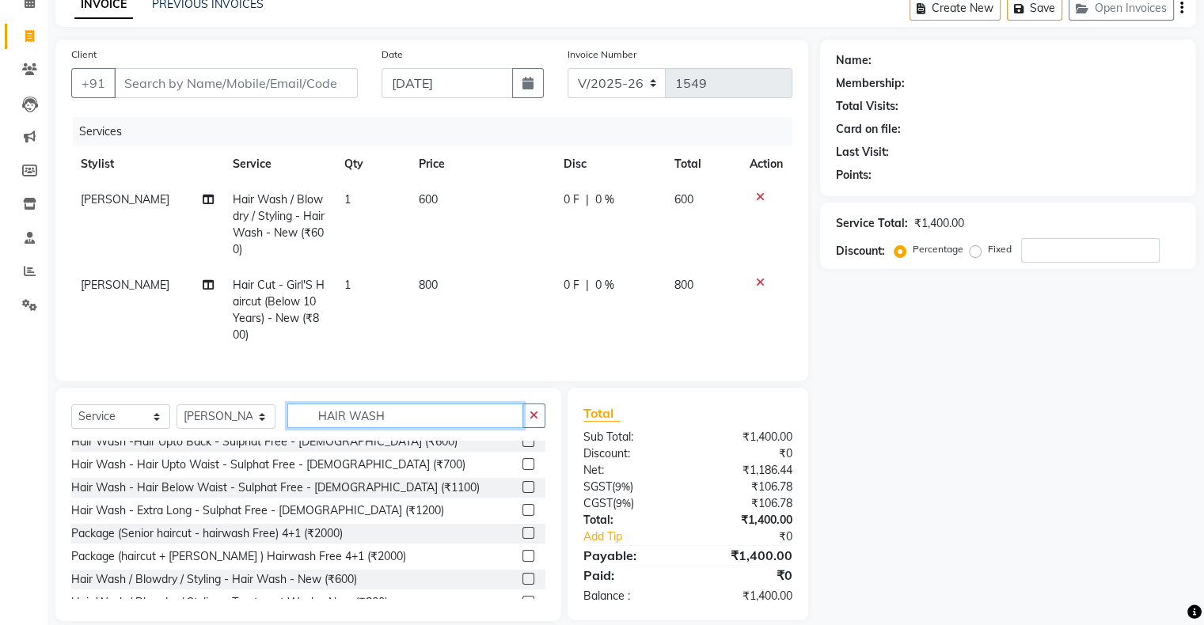
scroll to position [331, 0]
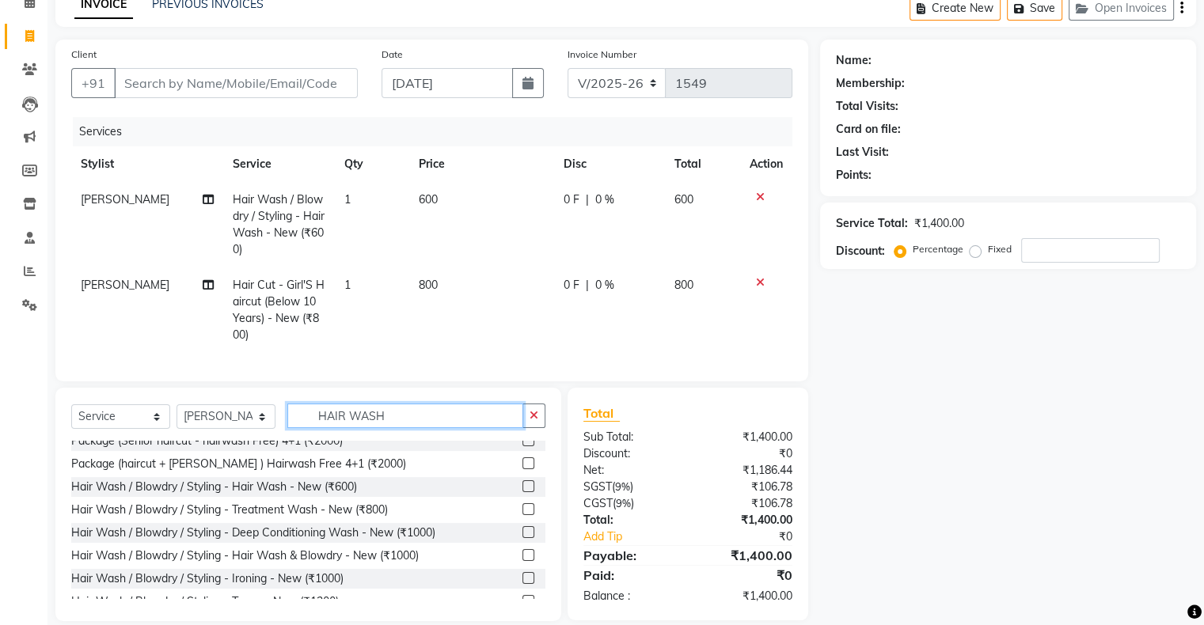
type input "HAIR WASH"
click at [522, 492] on label at bounding box center [528, 486] width 12 height 12
click at [522, 492] on input "checkbox" at bounding box center [527, 487] width 10 height 10
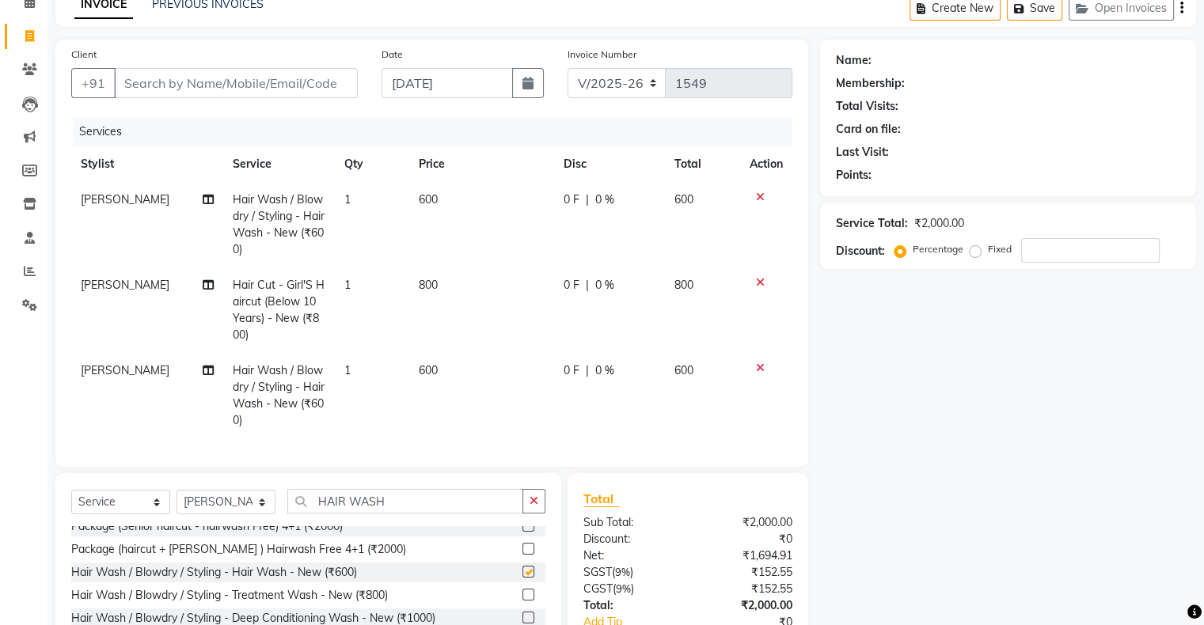
checkbox input "false"
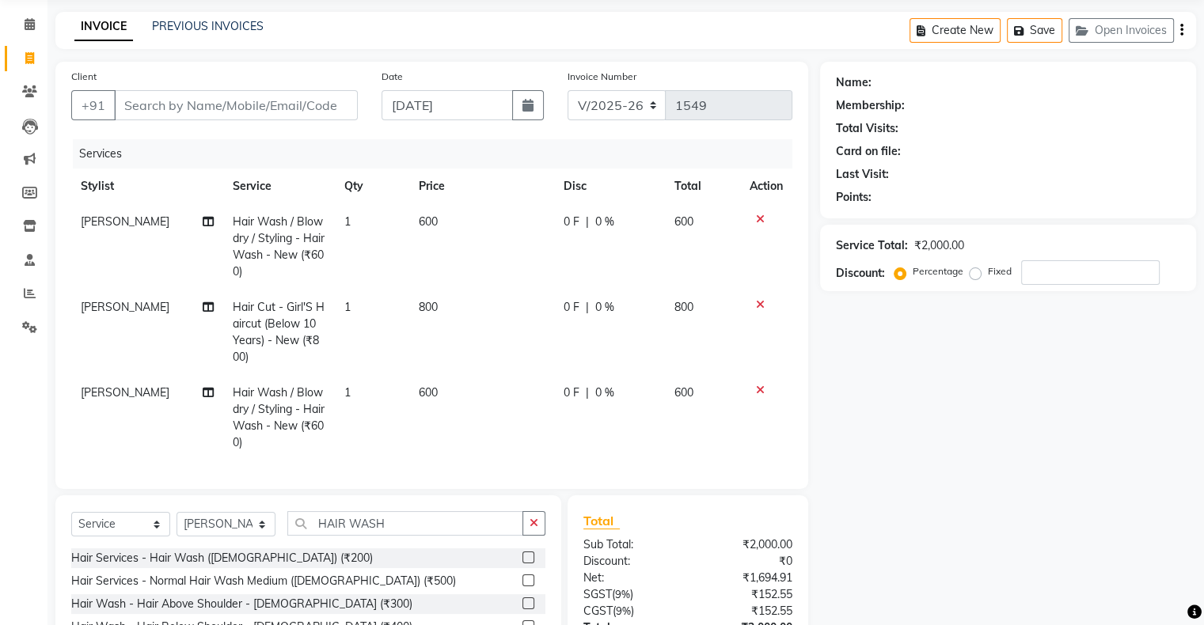
scroll to position [0, 0]
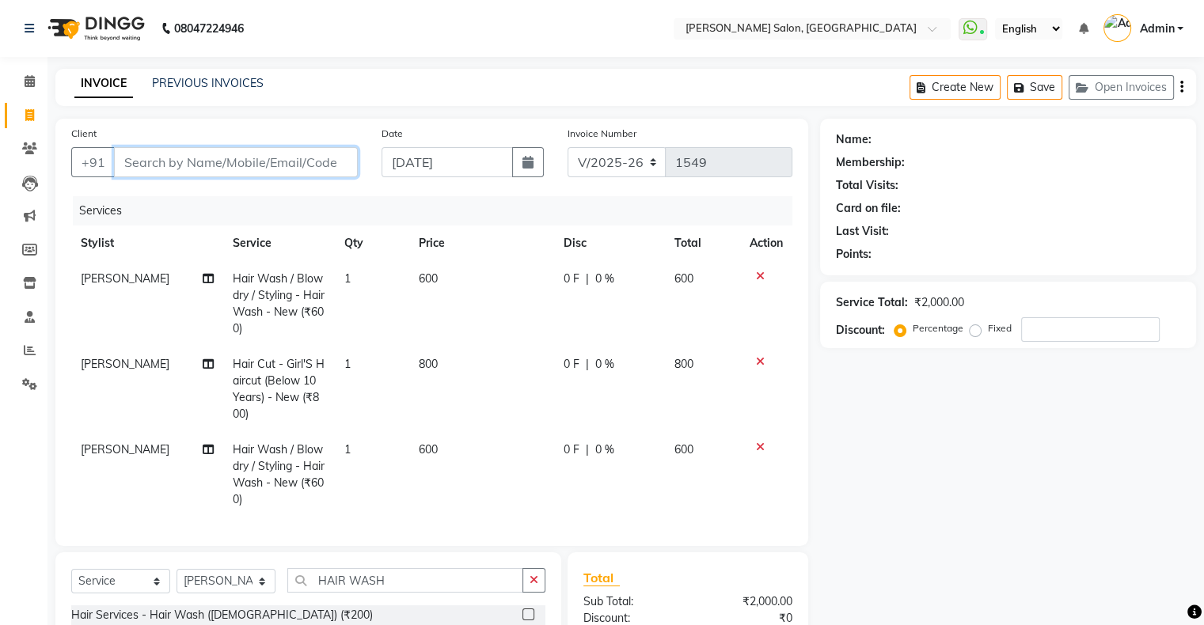
click at [237, 168] on input "Client" at bounding box center [236, 162] width 244 height 30
type input "8"
type input "0"
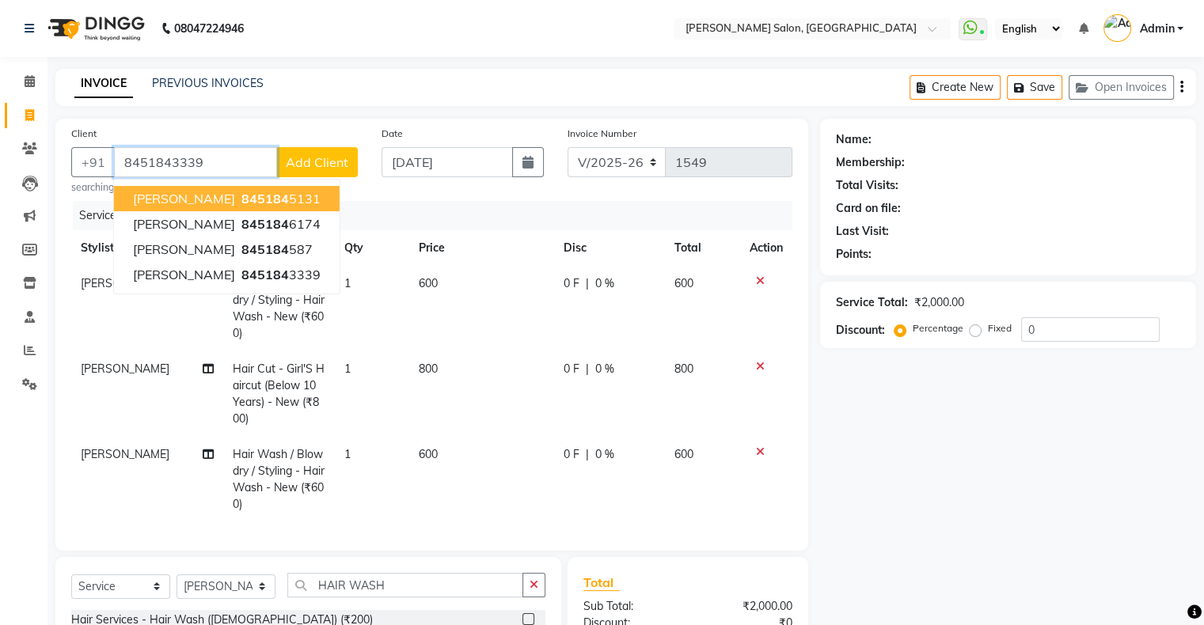
type input "8451843339"
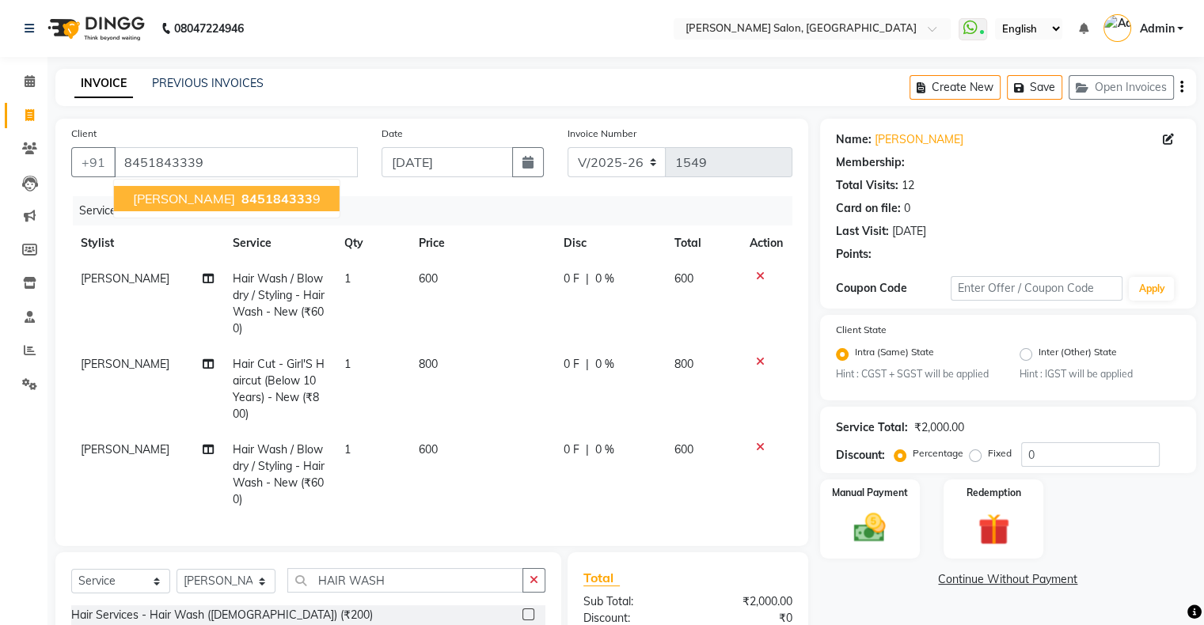
type input "20"
select select "1: Object"
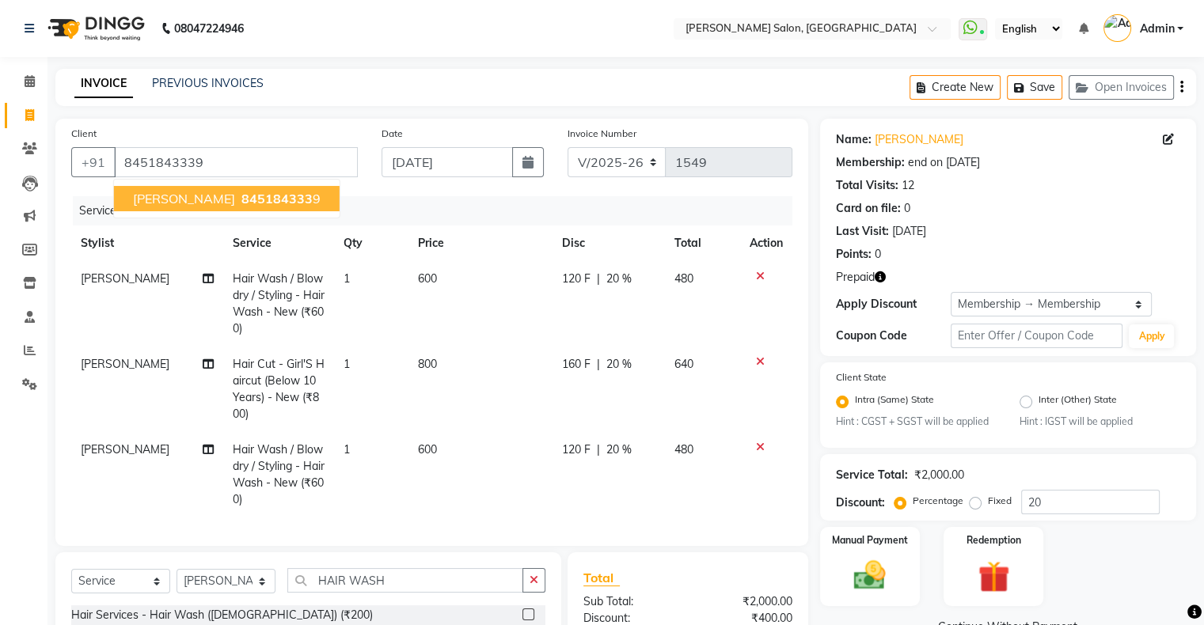
click at [241, 203] on span "845184333" at bounding box center [276, 199] width 71 height 16
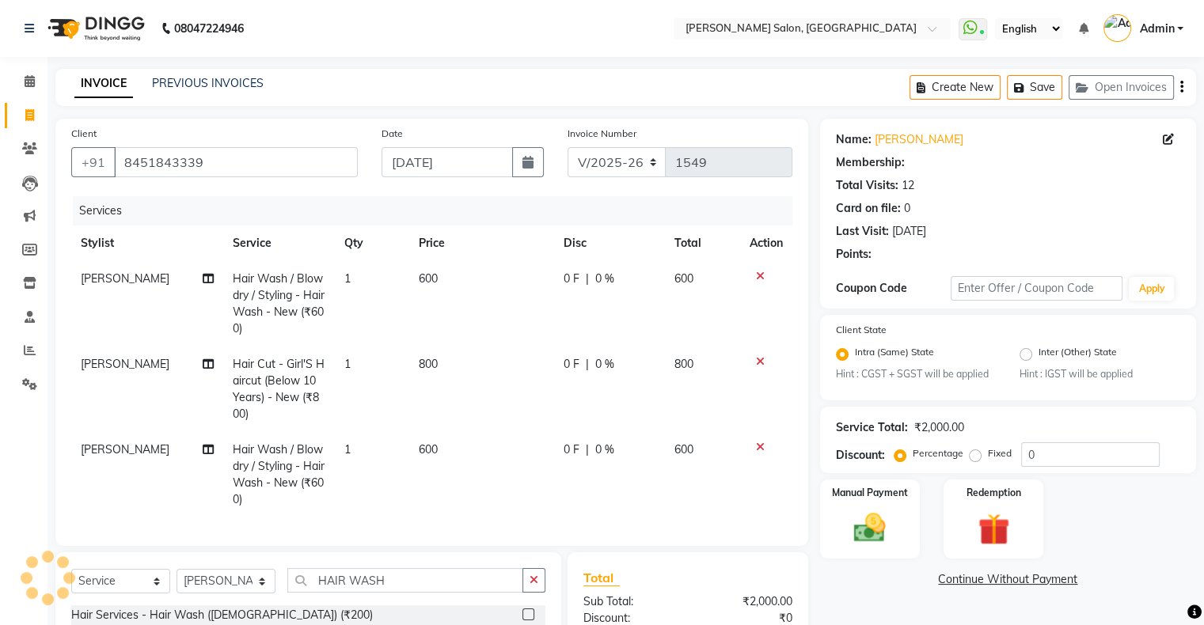
type input "20"
select select "1: Object"
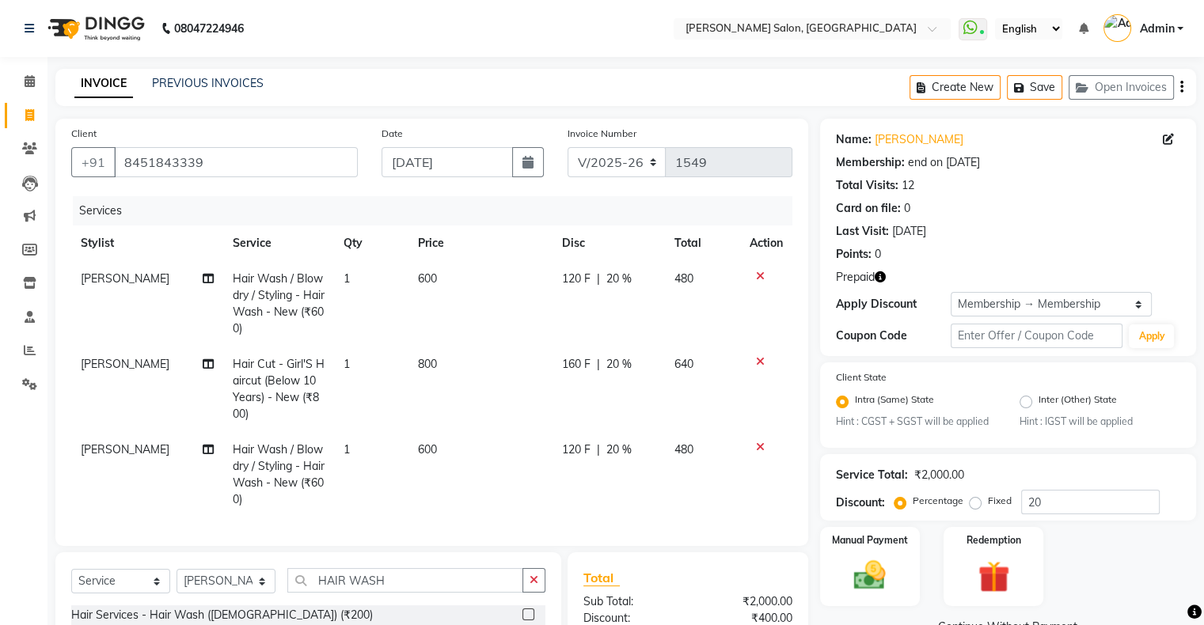
scroll to position [79, 0]
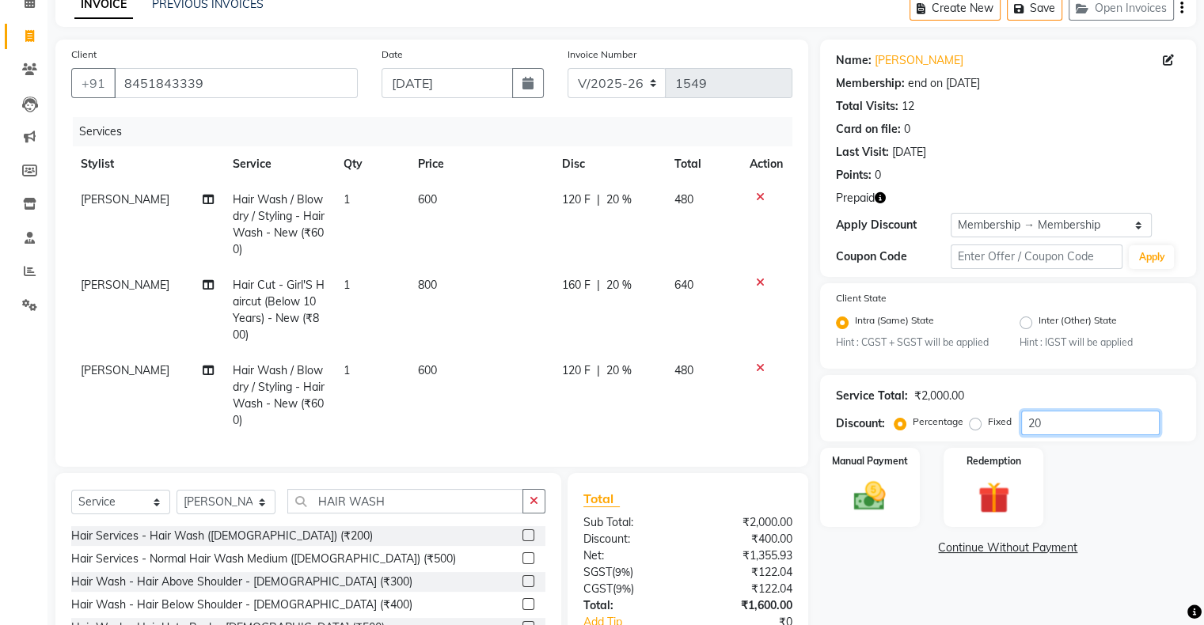
click at [1071, 423] on input "20" at bounding box center [1090, 423] width 138 height 25
type input "2"
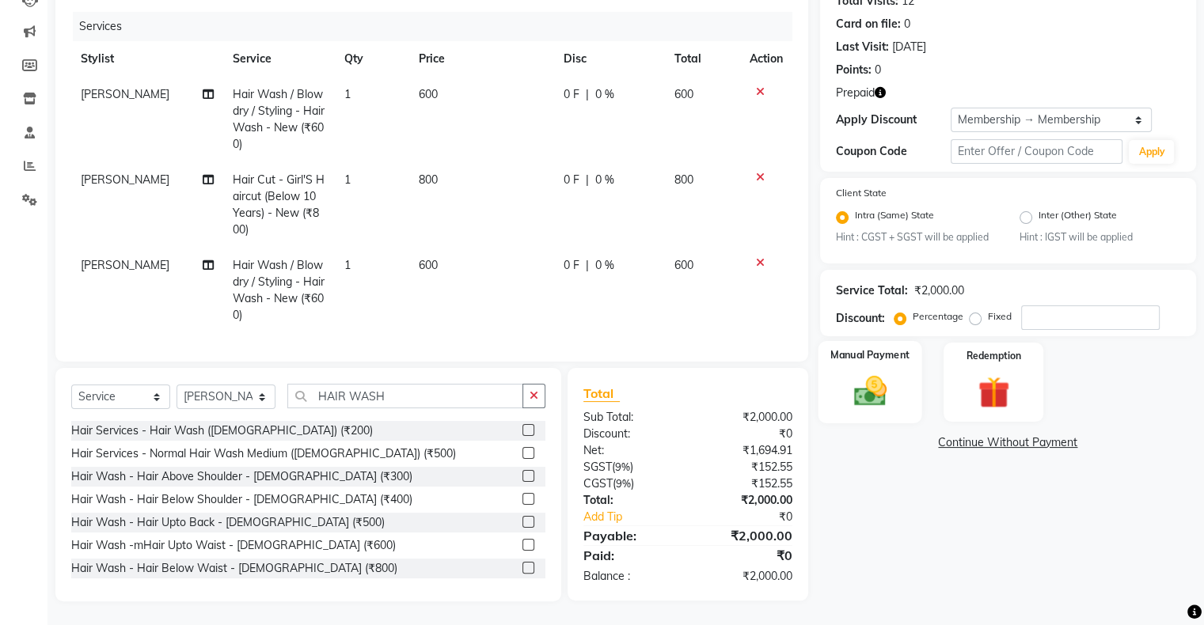
click at [867, 384] on img at bounding box center [869, 392] width 53 height 38
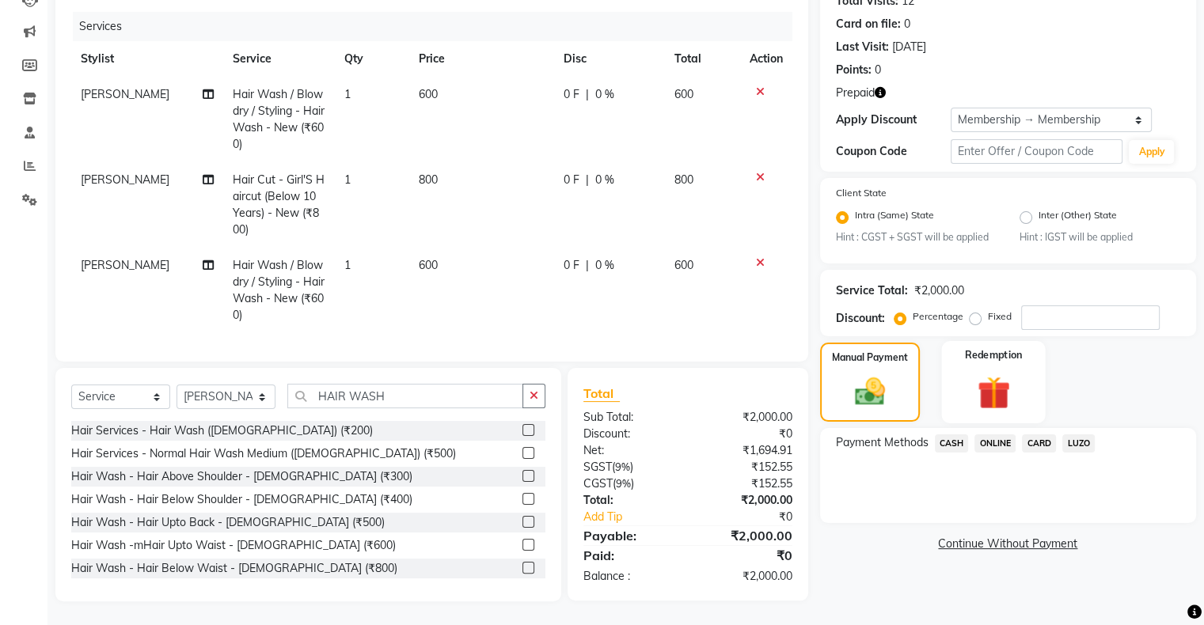
click at [1002, 373] on img at bounding box center [992, 393] width 53 height 40
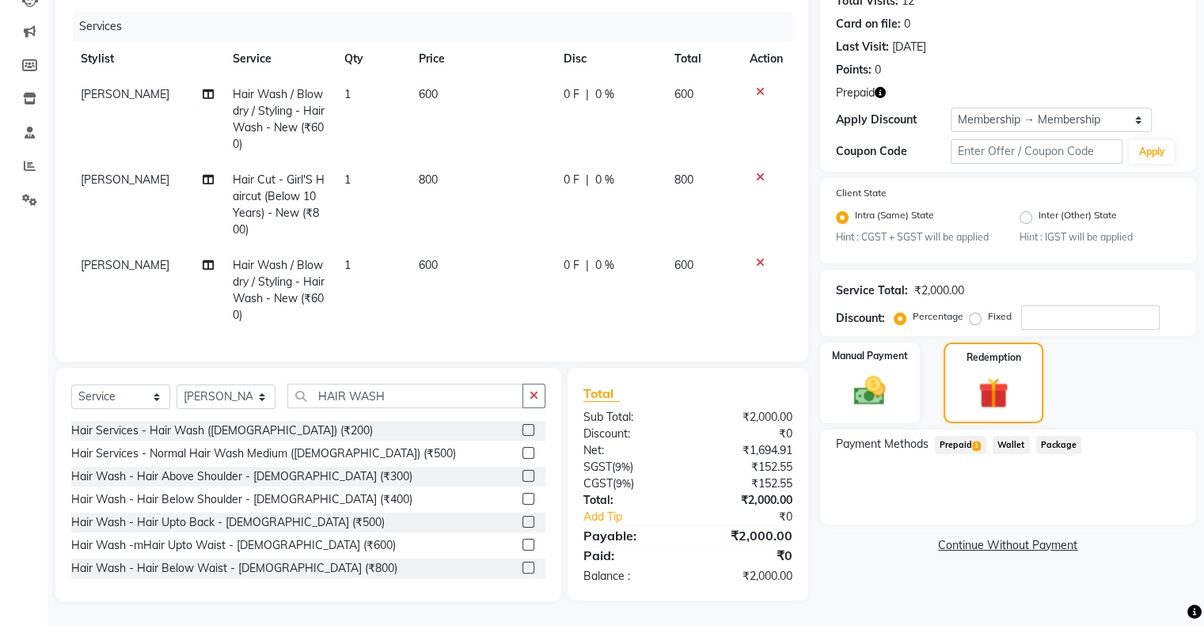
click at [963, 436] on span "Prepaid 1" at bounding box center [960, 445] width 51 height 18
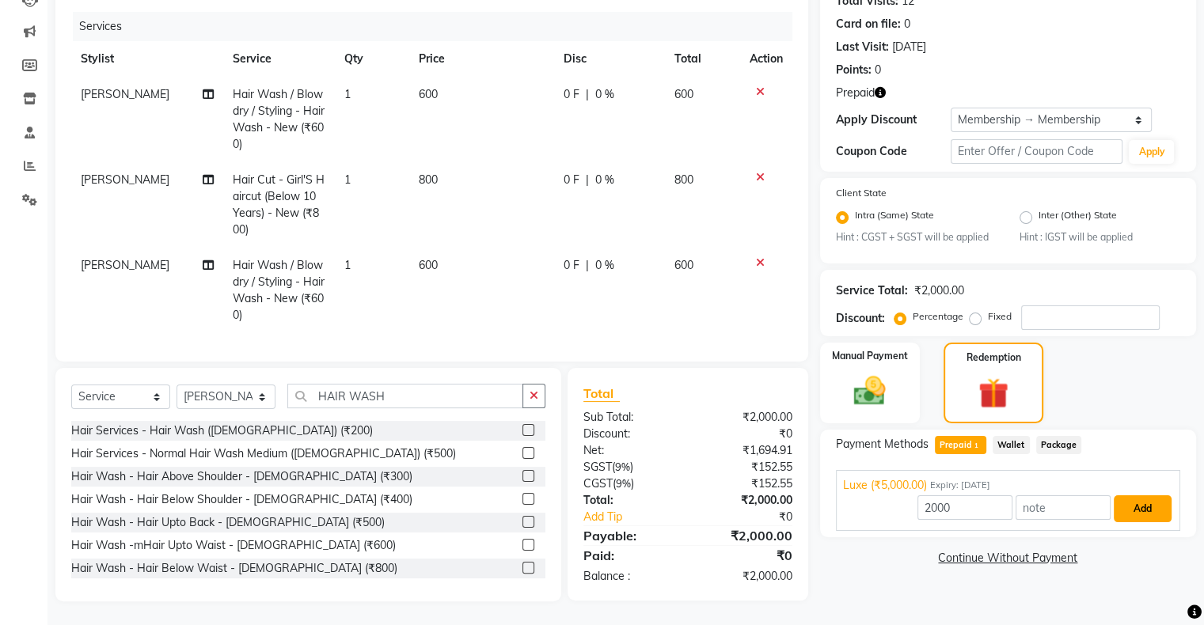
click at [1151, 502] on button "Add" at bounding box center [1142, 508] width 58 height 27
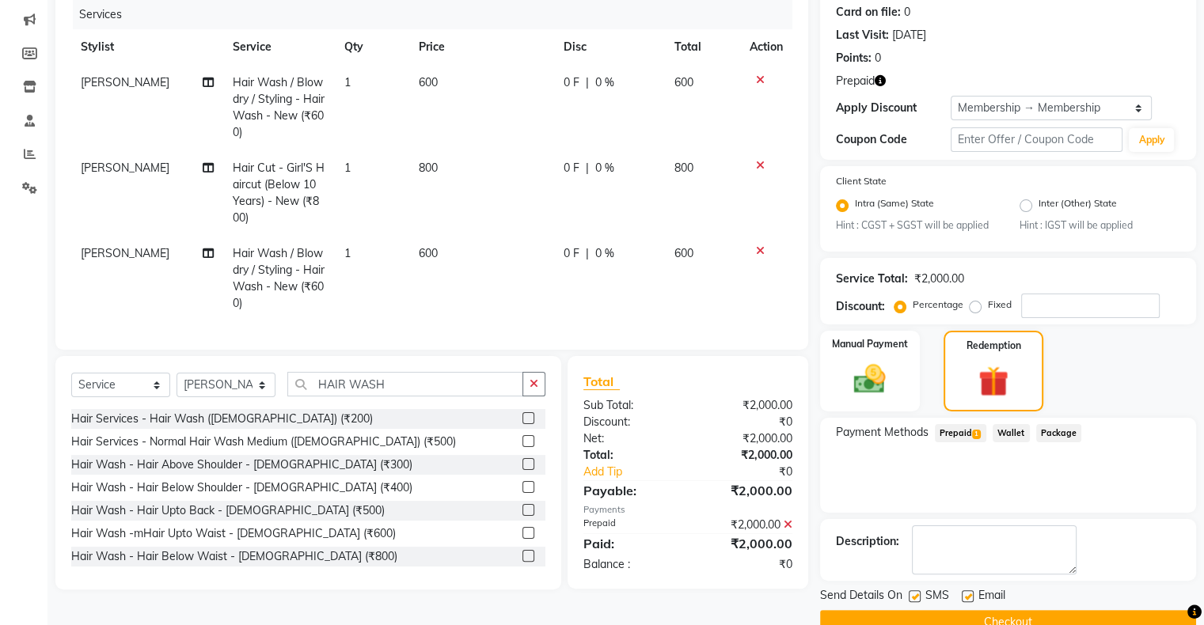
scroll to position [229, 0]
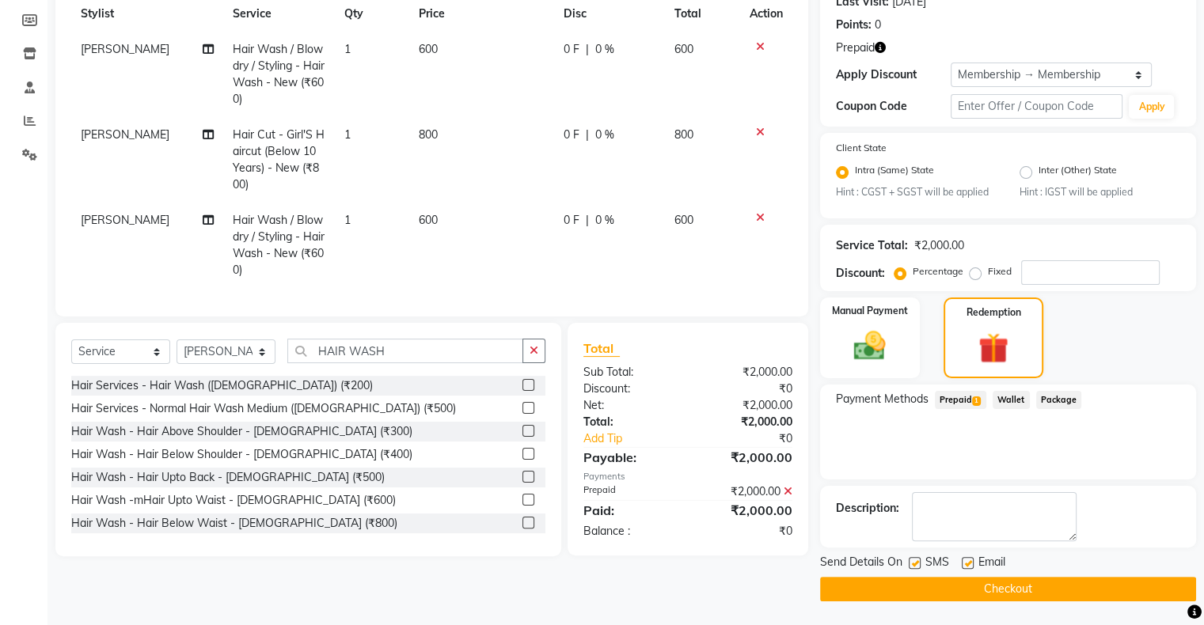
click at [1071, 587] on button "Checkout" at bounding box center [1008, 589] width 376 height 25
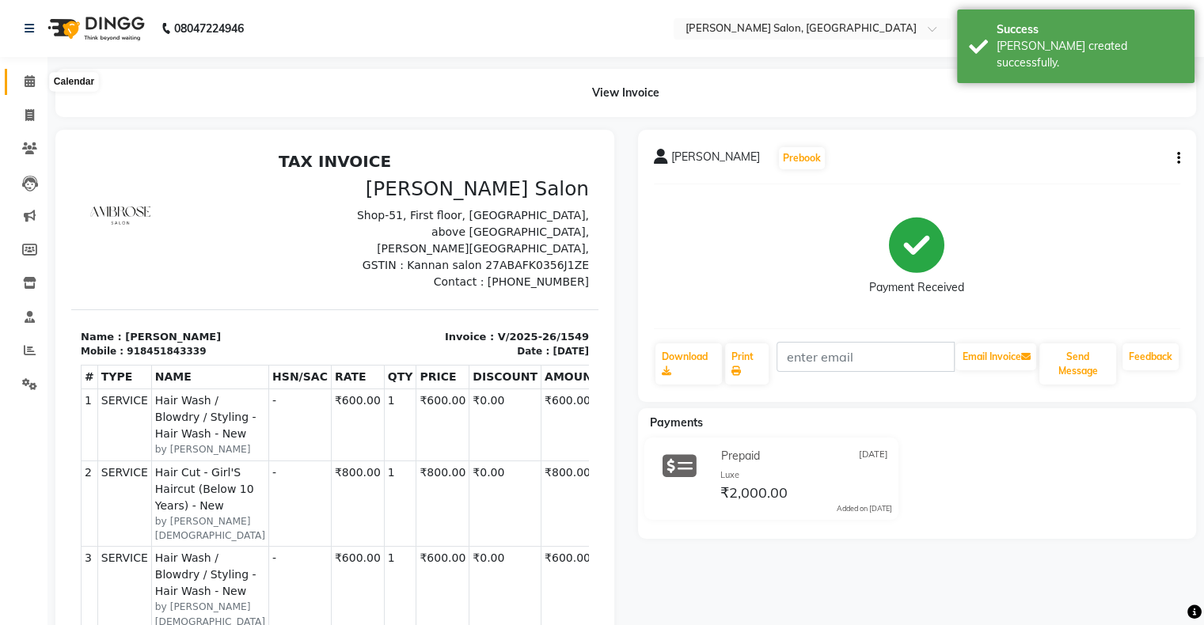
click at [26, 78] on icon at bounding box center [30, 81] width 10 height 12
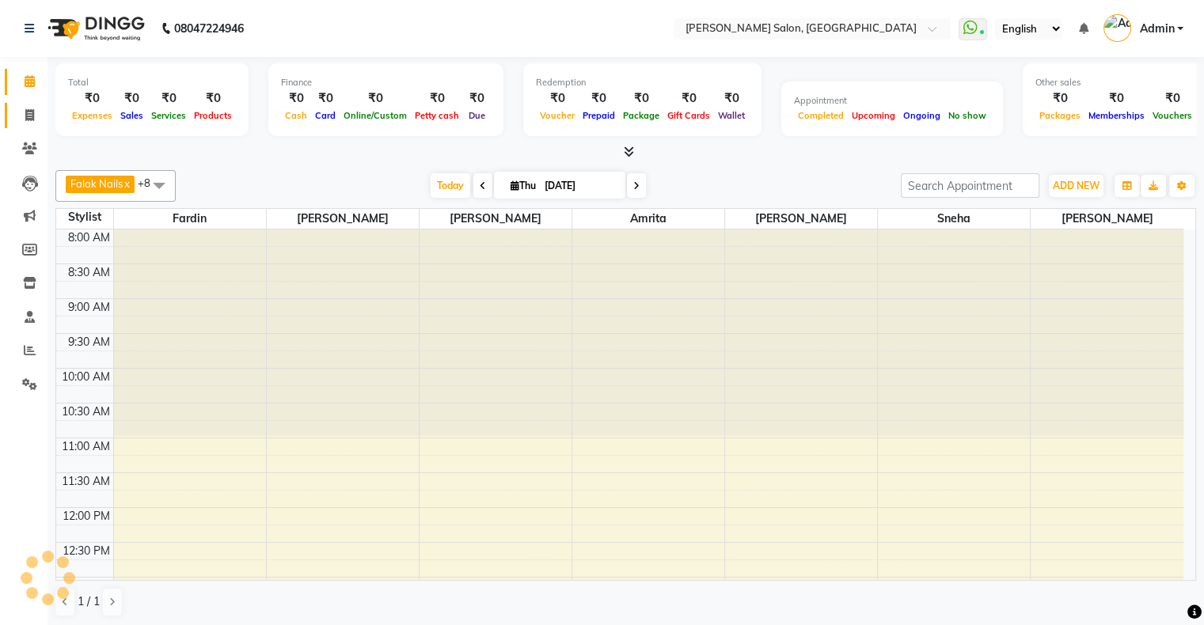
click at [27, 103] on link "Invoice" at bounding box center [24, 116] width 38 height 26
select select "service"
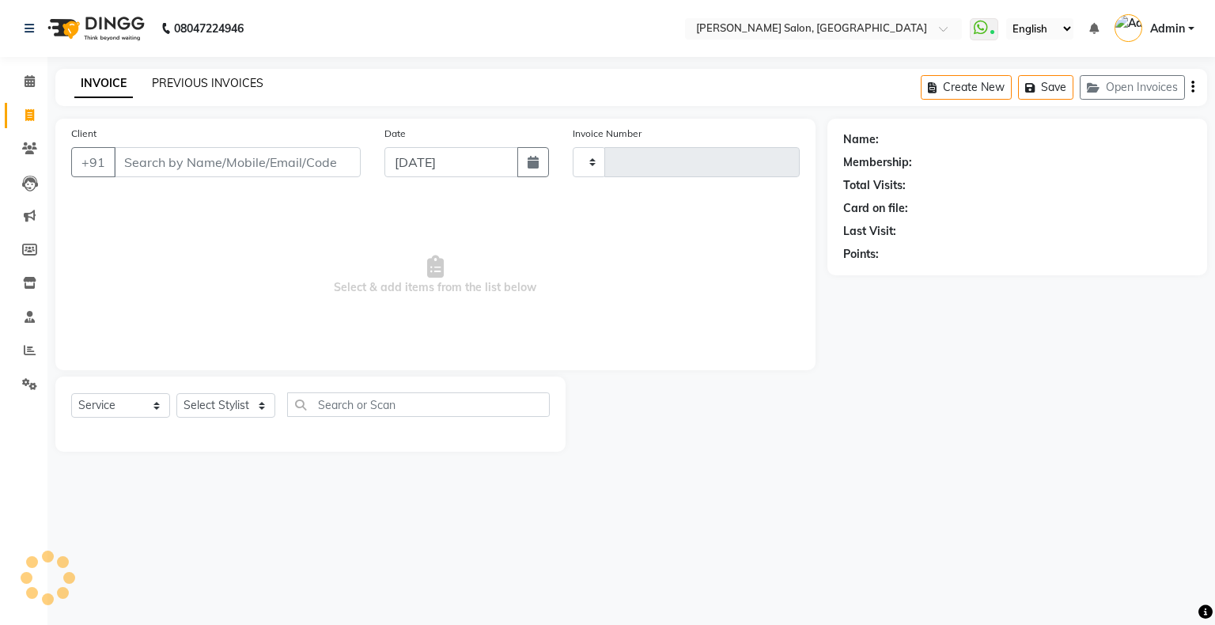
click at [192, 85] on link "PREVIOUS INVOICES" at bounding box center [208, 83] width 112 height 14
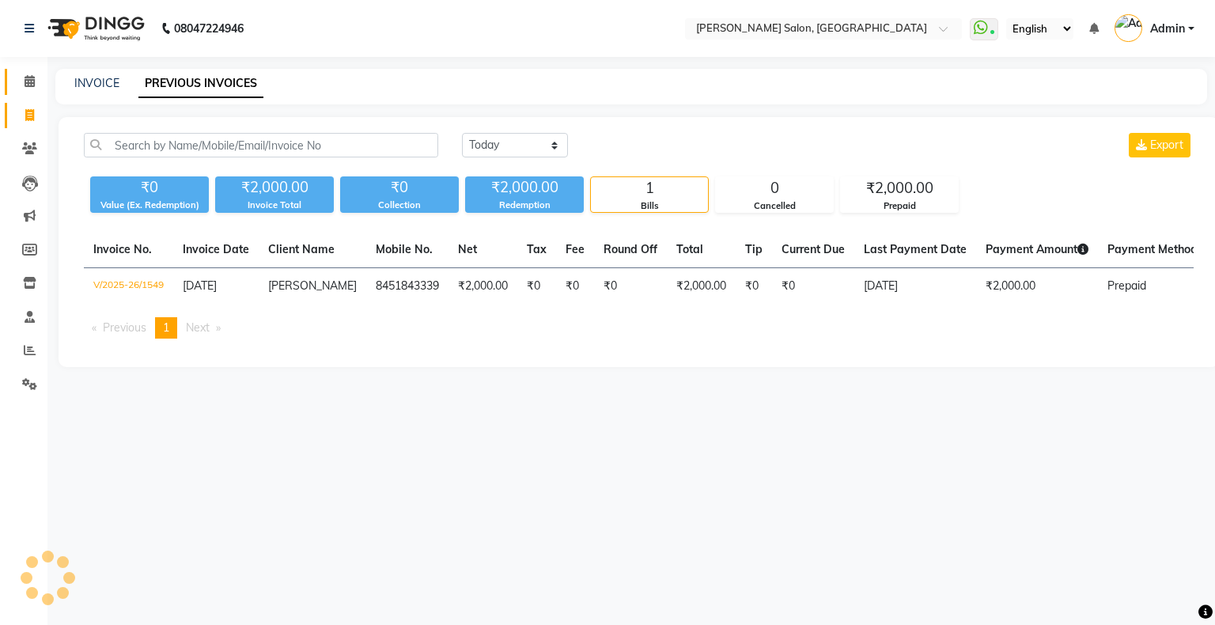
click at [14, 82] on link "Calendar" at bounding box center [24, 82] width 38 height 26
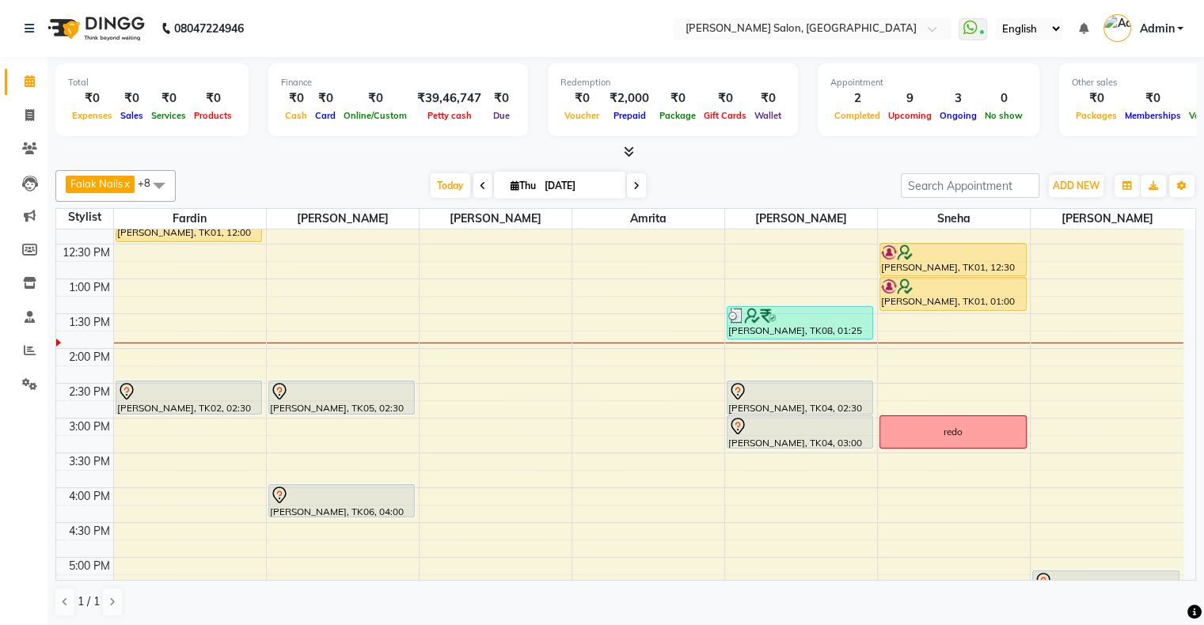
scroll to position [237, 0]
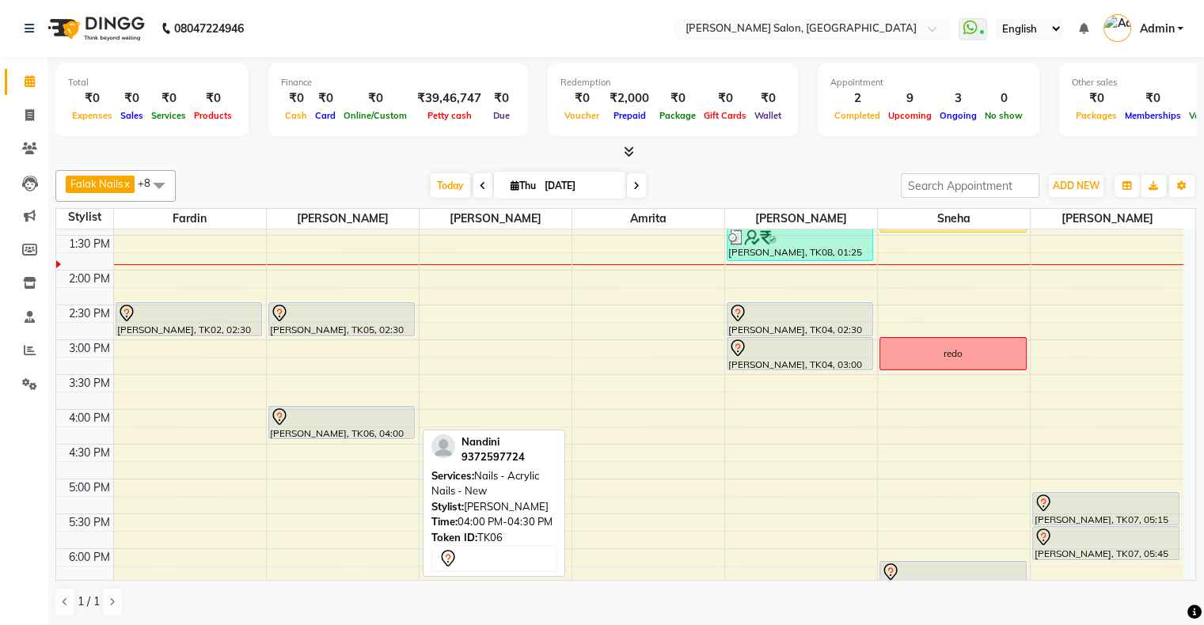
click at [335, 419] on div at bounding box center [341, 417] width 143 height 19
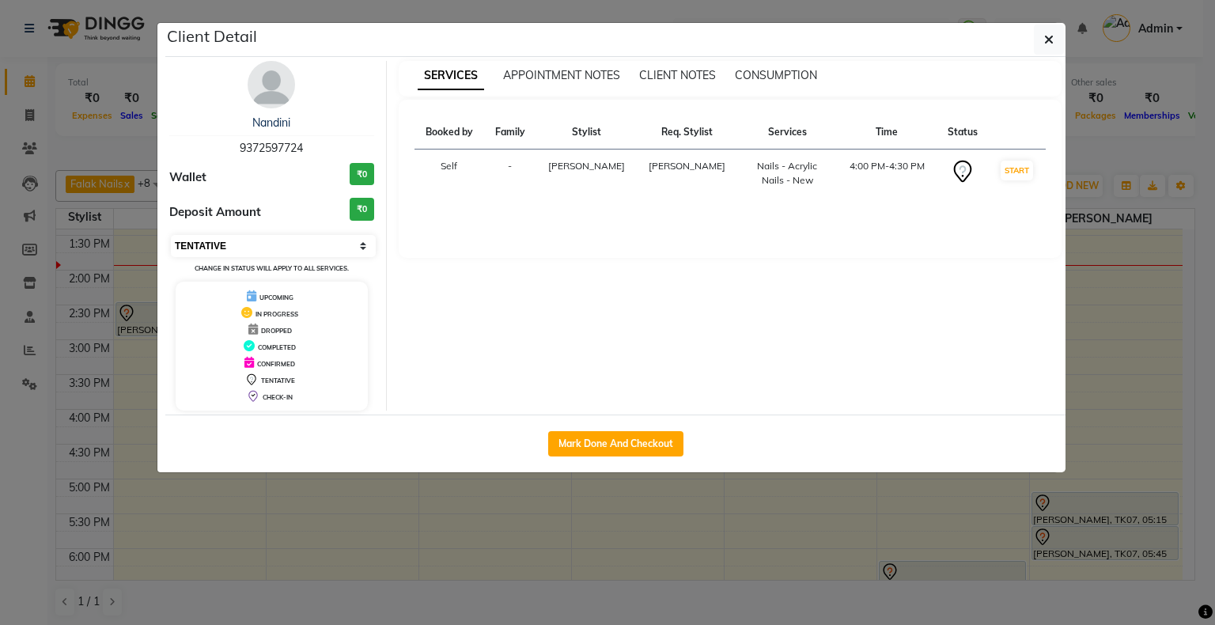
click at [294, 248] on select "Select IN SERVICE CONFIRMED TENTATIVE CHECK IN MARK DONE DROPPED UPCOMING" at bounding box center [273, 246] width 205 height 22
select select "6"
click at [171, 235] on select "Select IN SERVICE CONFIRMED TENTATIVE CHECK IN MARK DONE DROPPED UPCOMING" at bounding box center [273, 246] width 205 height 22
click at [573, 540] on ngb-modal-window "Client Detail Nandini 9372597724 Wallet ₹0 Deposit Amount ₹0 Select IN SERVICE …" at bounding box center [607, 312] width 1215 height 625
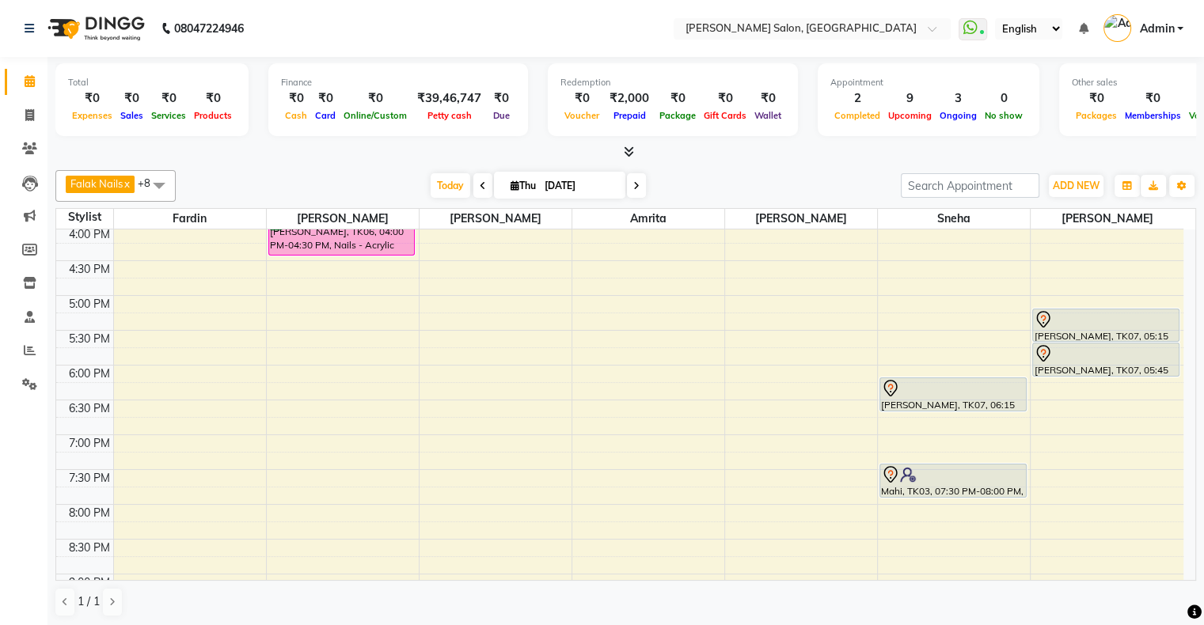
scroll to position [308, 0]
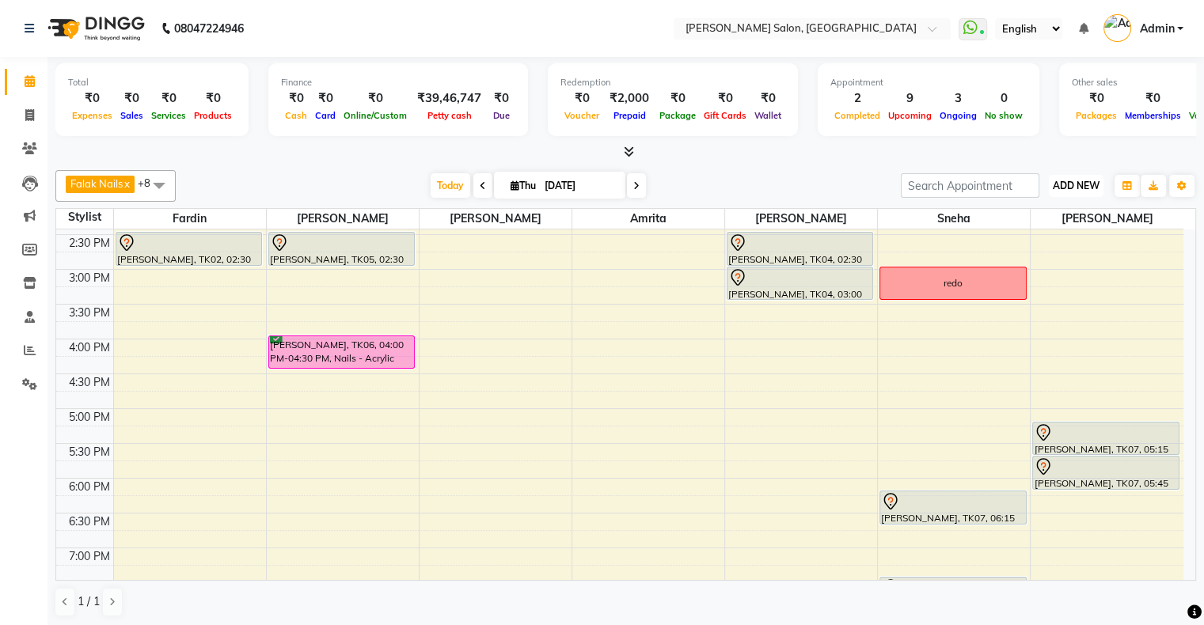
click at [1082, 191] on button "ADD NEW Toggle Dropdown" at bounding box center [1075, 186] width 55 height 22
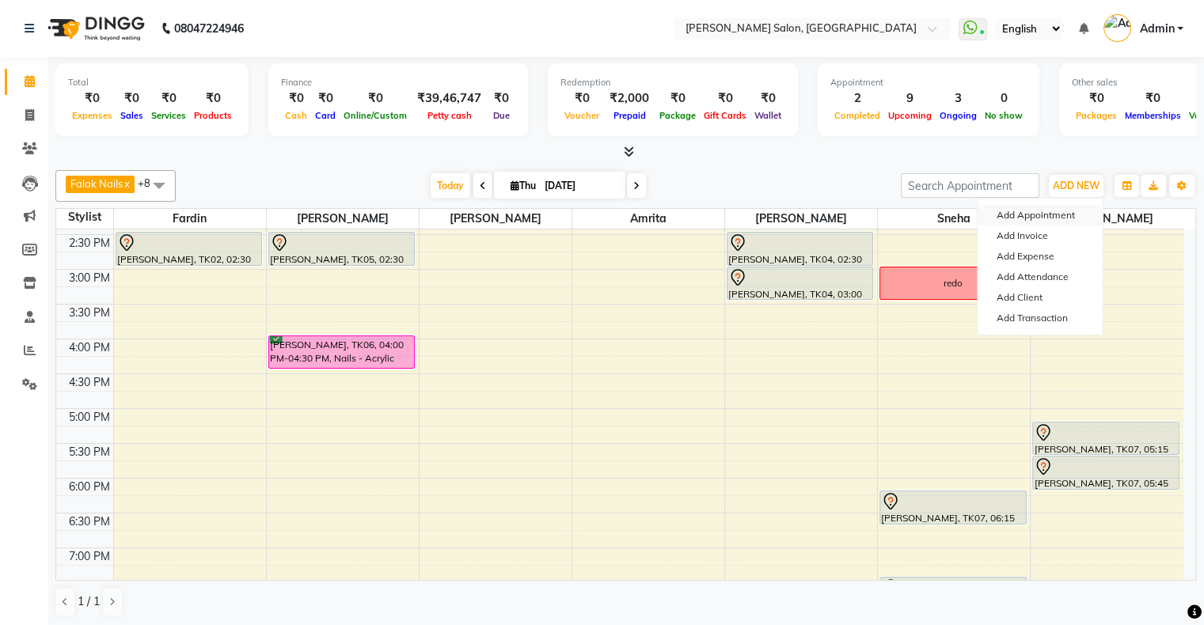
click at [1060, 220] on button "Add Appointment" at bounding box center [1039, 215] width 125 height 21
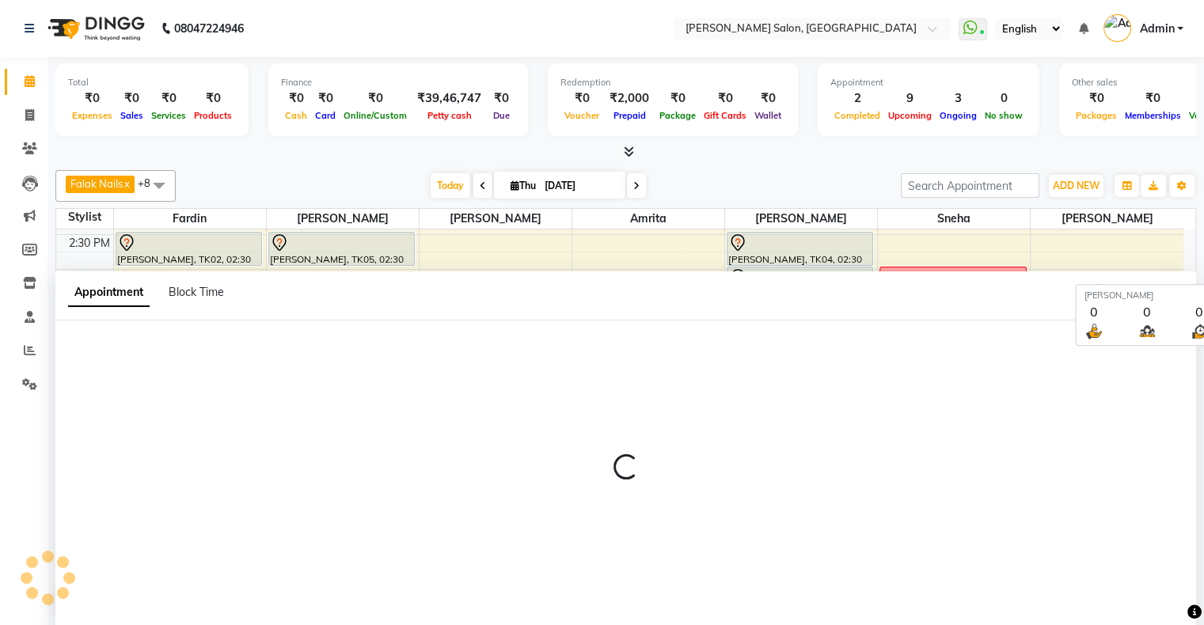
scroll to position [0, 0]
select select "660"
select select "tentative"
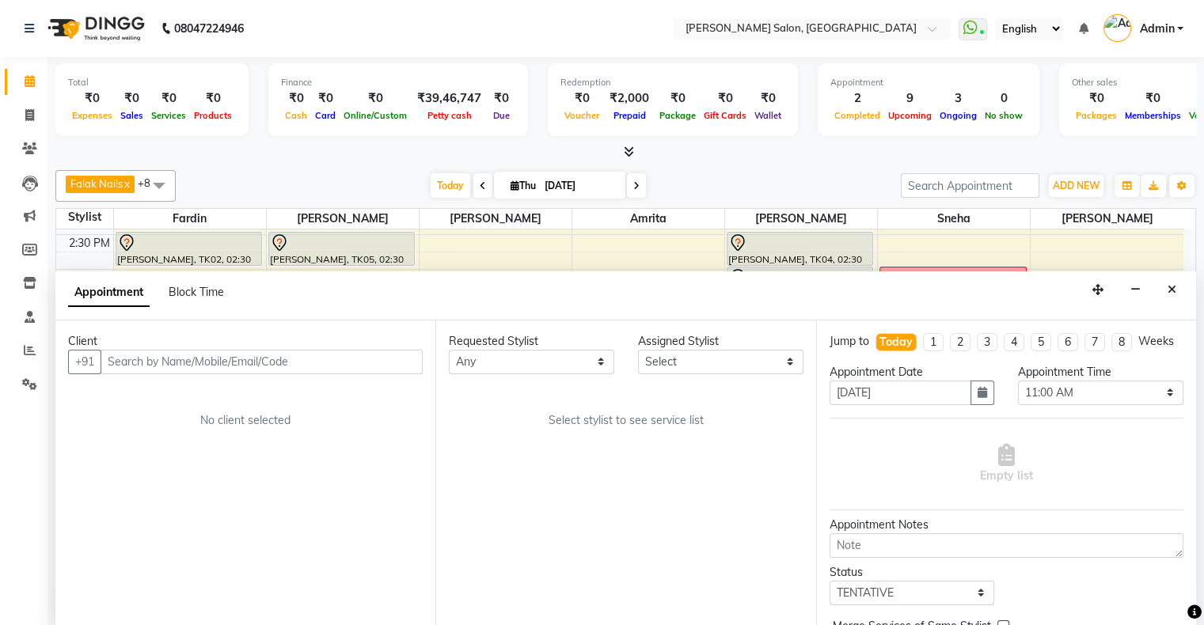
click at [212, 359] on input "text" at bounding box center [261, 362] width 322 height 25
click at [1165, 290] on button "Close" at bounding box center [1171, 290] width 23 height 25
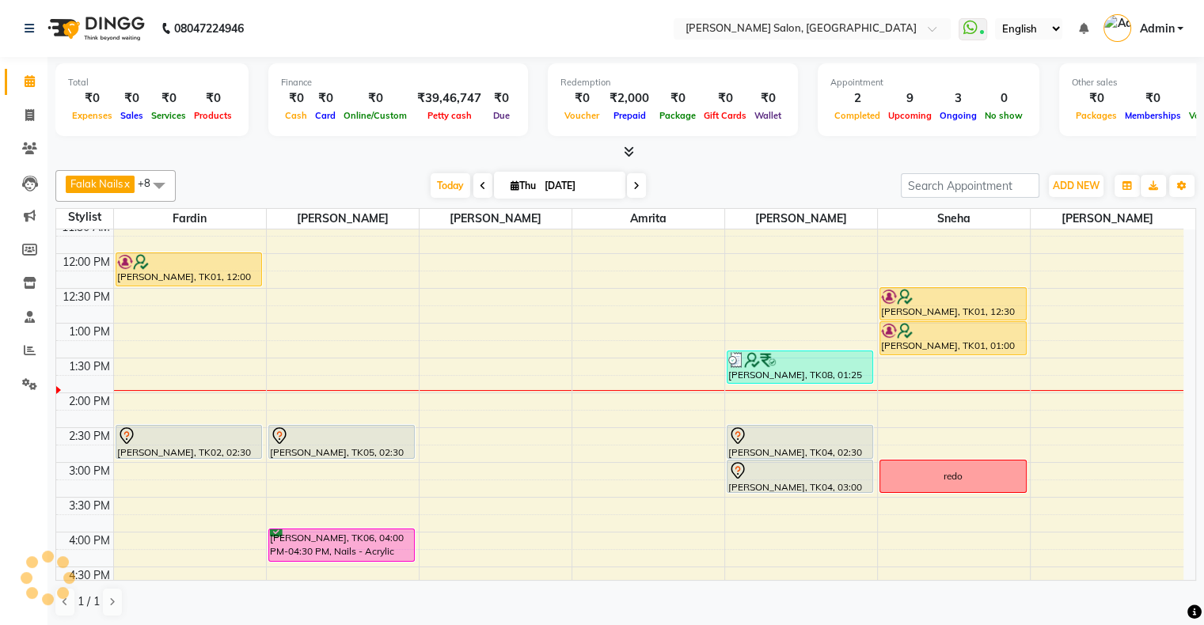
scroll to position [70, 0]
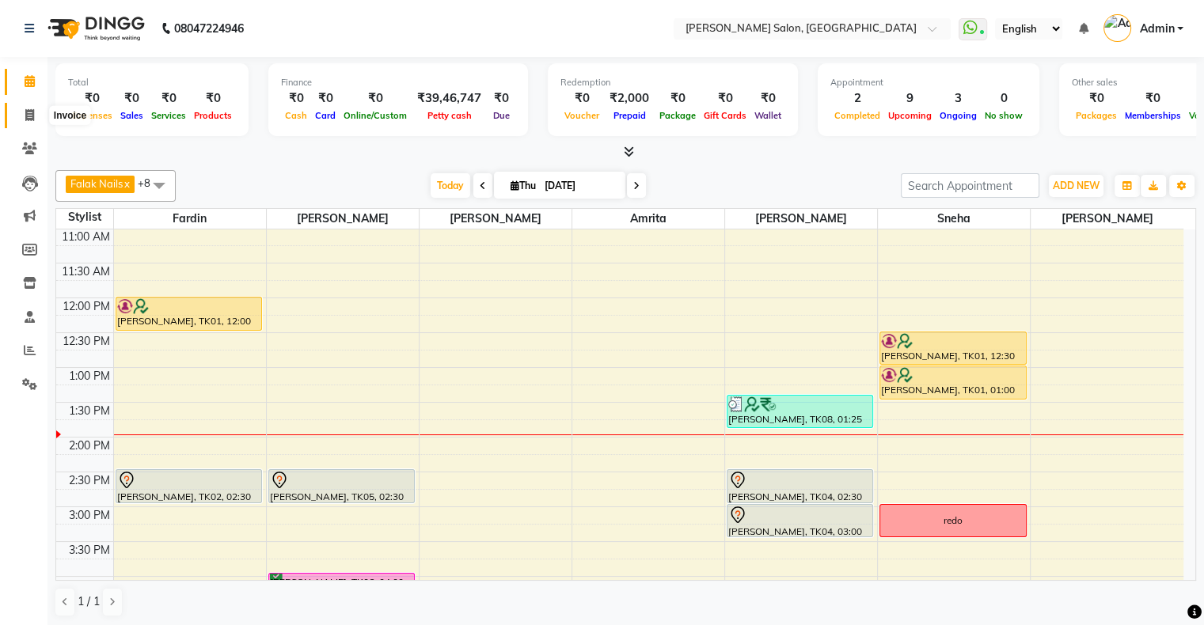
click at [28, 112] on icon at bounding box center [29, 115] width 9 height 12
select select "4073"
select select "service"
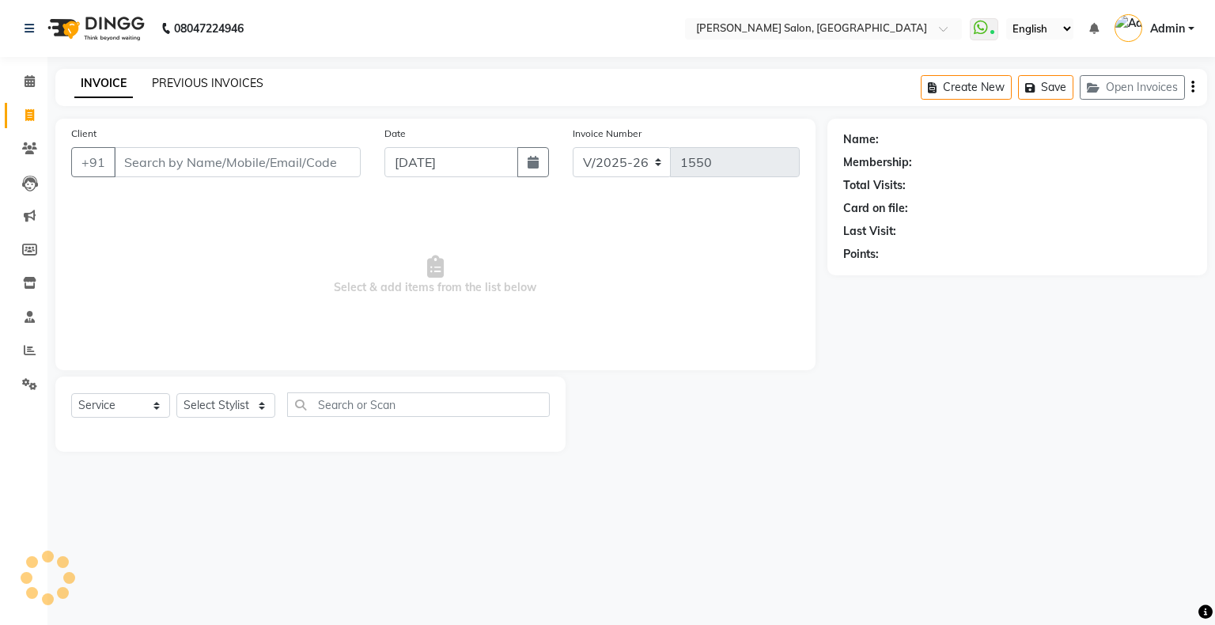
click at [183, 79] on link "PREVIOUS INVOICES" at bounding box center [208, 83] width 112 height 14
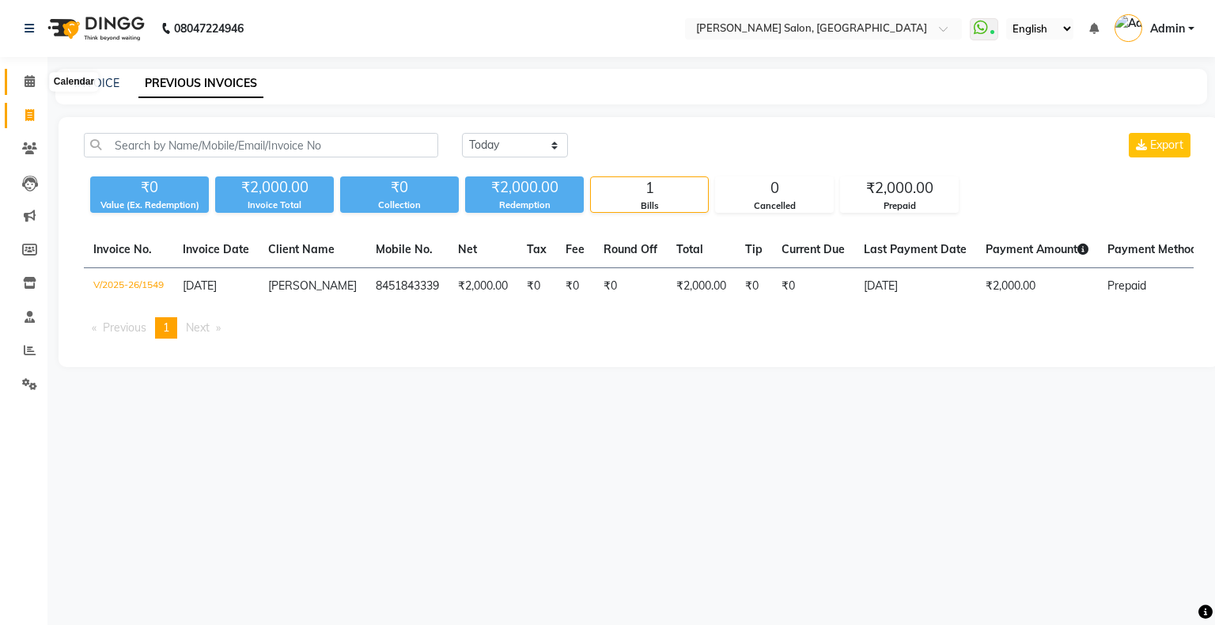
click at [28, 84] on icon at bounding box center [30, 81] width 10 height 12
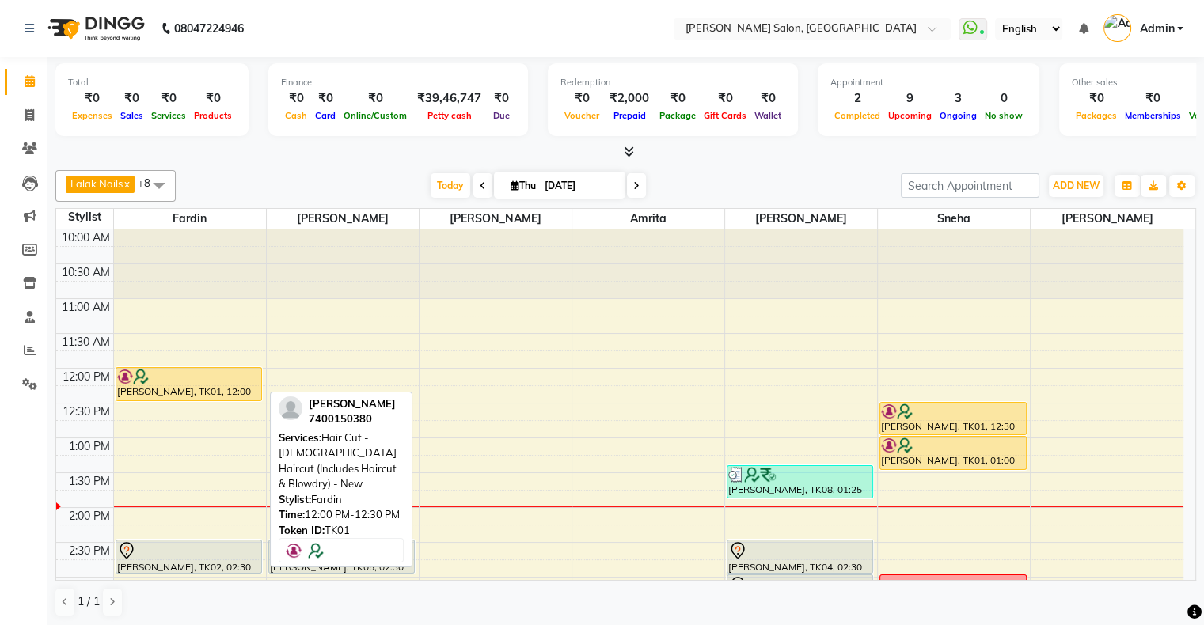
click at [173, 381] on div "[PERSON_NAME], TK01, 12:00 PM-12:30 PM, Hair Cut - [DEMOGRAPHIC_DATA] Haircut (…" at bounding box center [188, 384] width 145 height 32
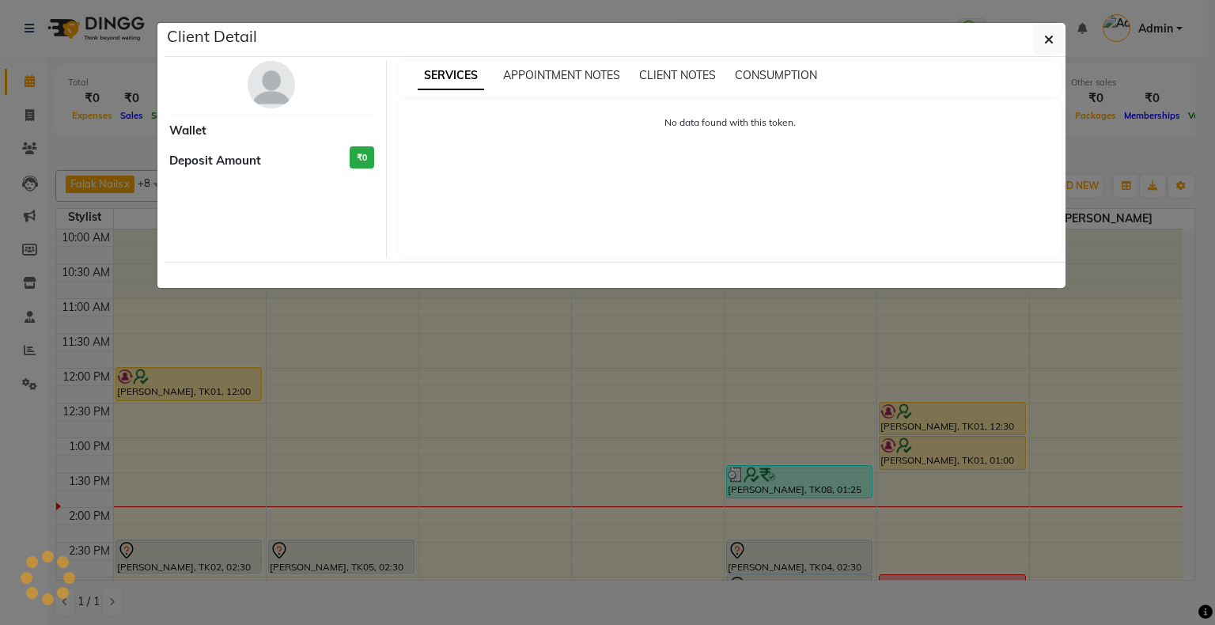
select select "1"
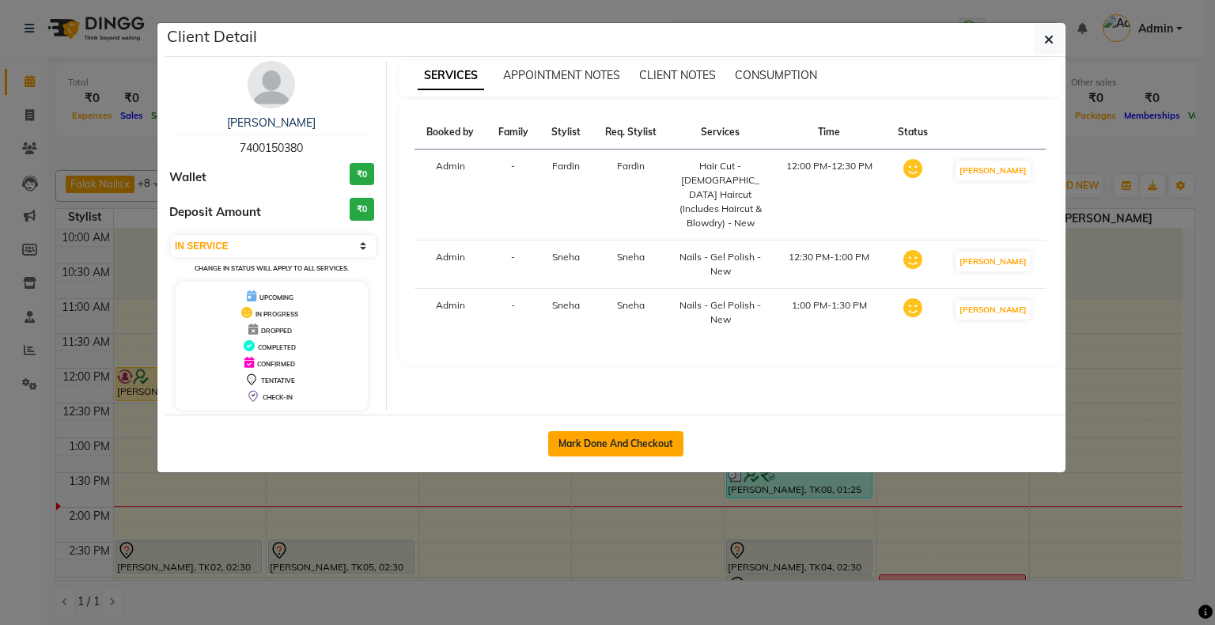
click at [639, 442] on button "Mark Done And Checkout" at bounding box center [615, 443] width 135 height 25
select select "service"
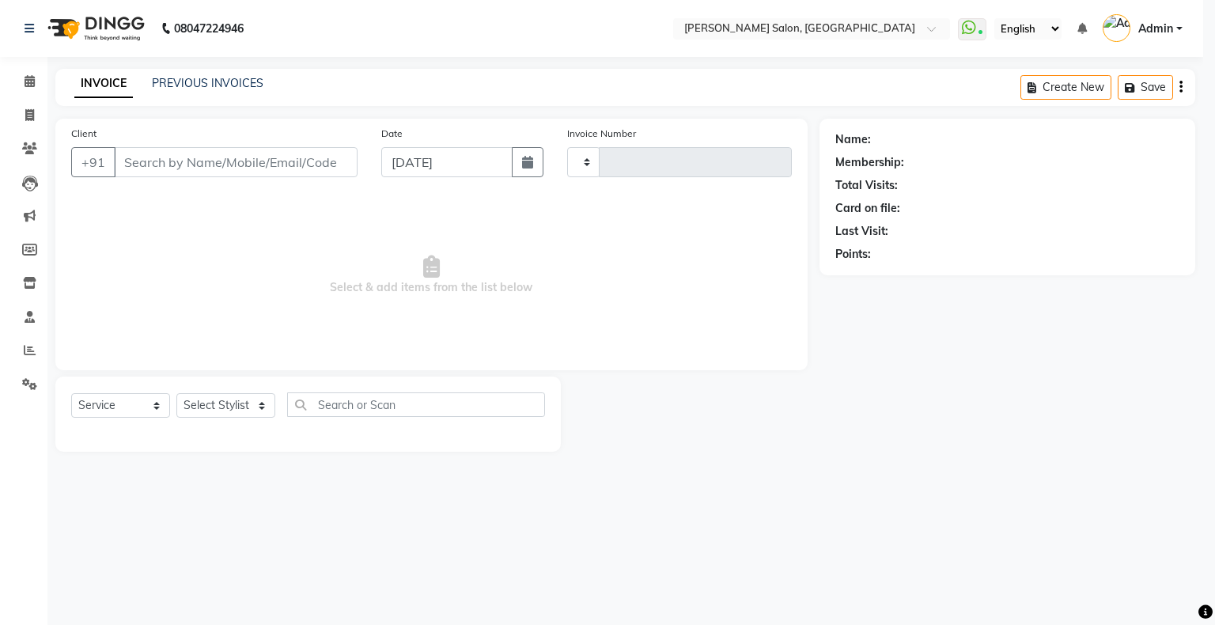
type input "1550"
select select "4073"
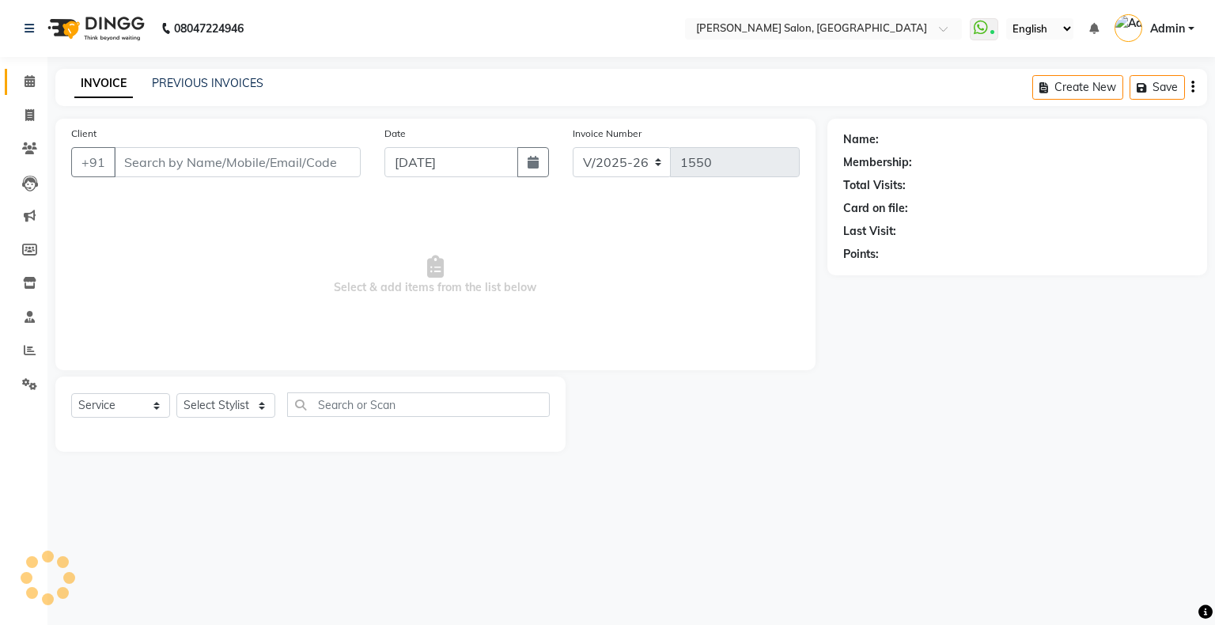
type input "7400150380"
select select "89636"
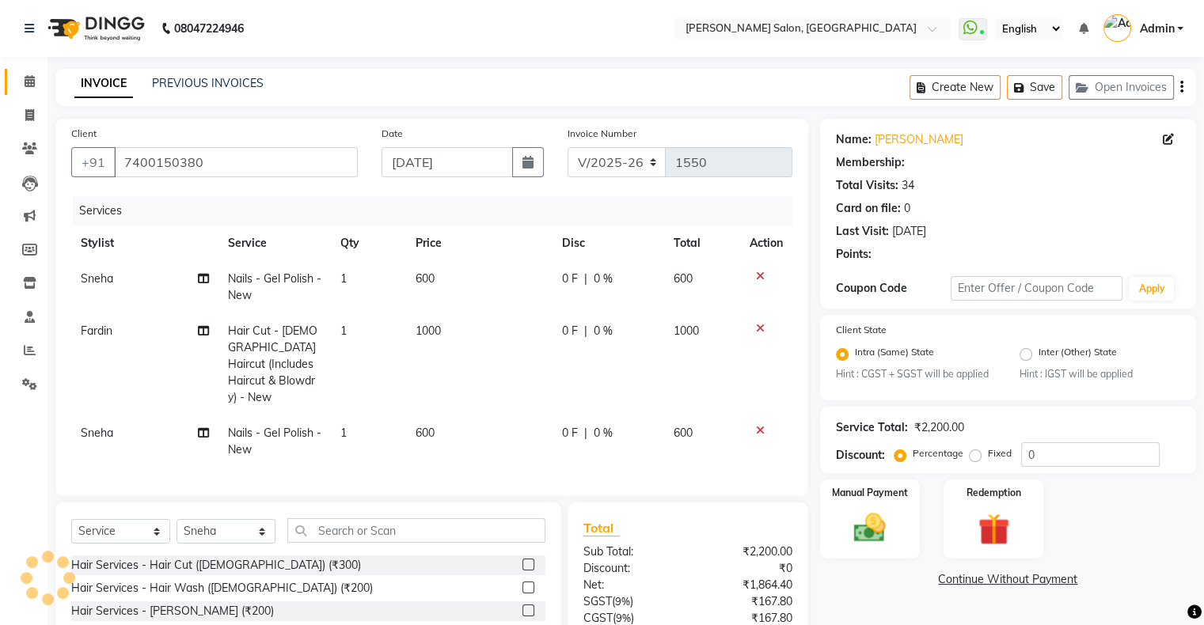
select select "1: Object"
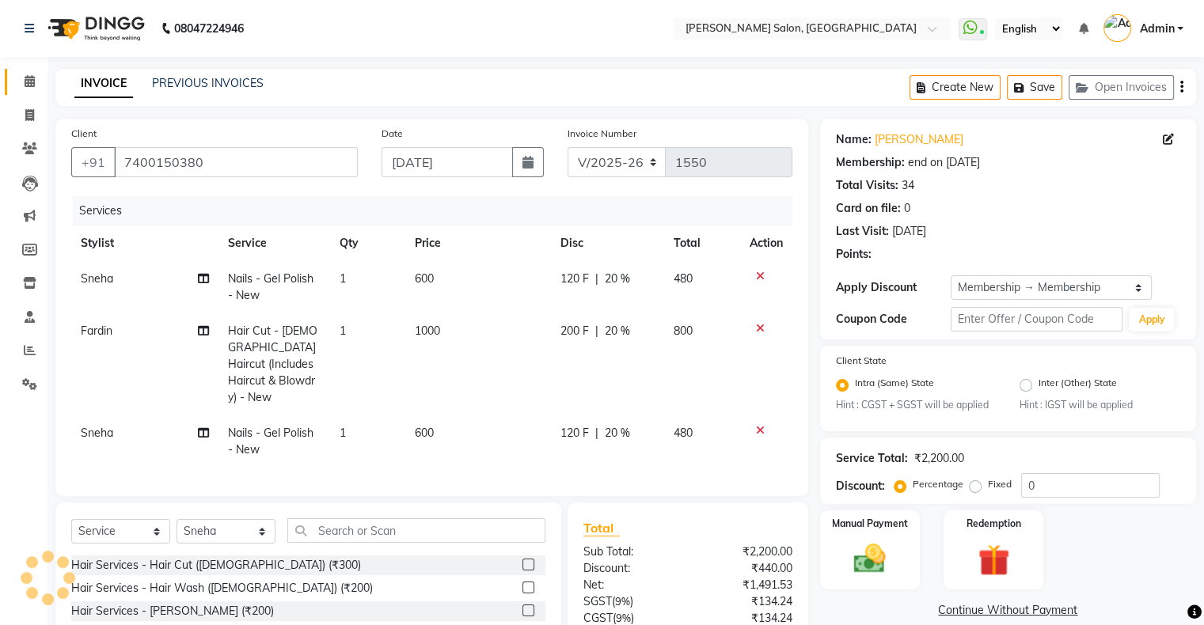
type input "20"
click at [753, 268] on td at bounding box center [766, 287] width 52 height 52
click at [756, 279] on icon at bounding box center [760, 276] width 9 height 11
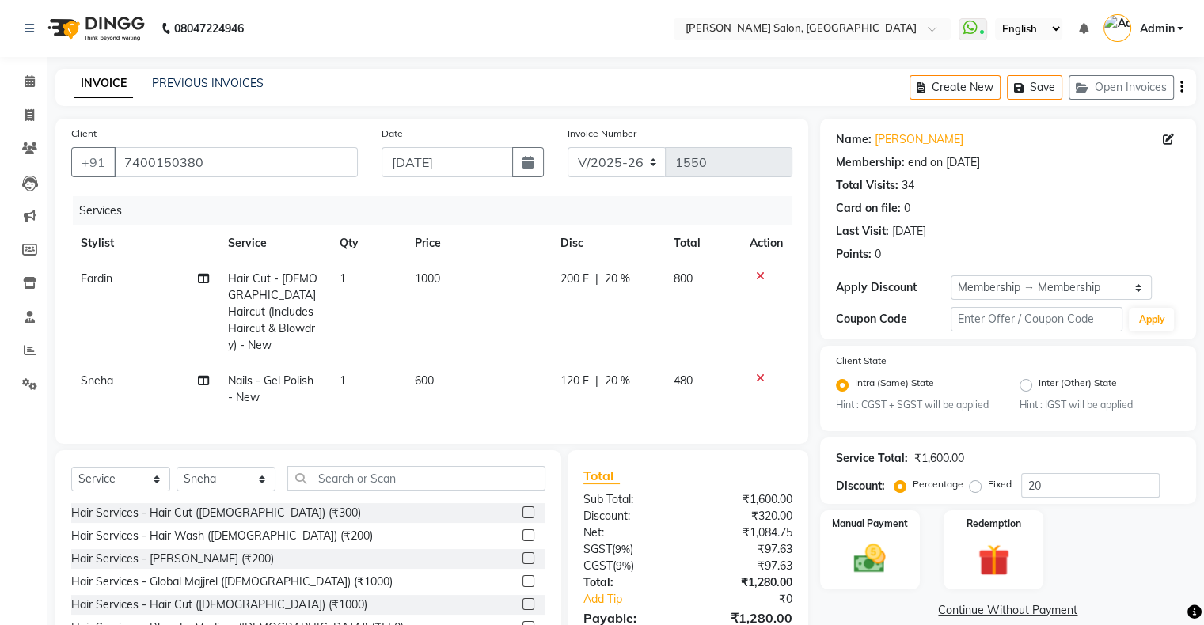
click at [756, 279] on icon at bounding box center [760, 276] width 9 height 11
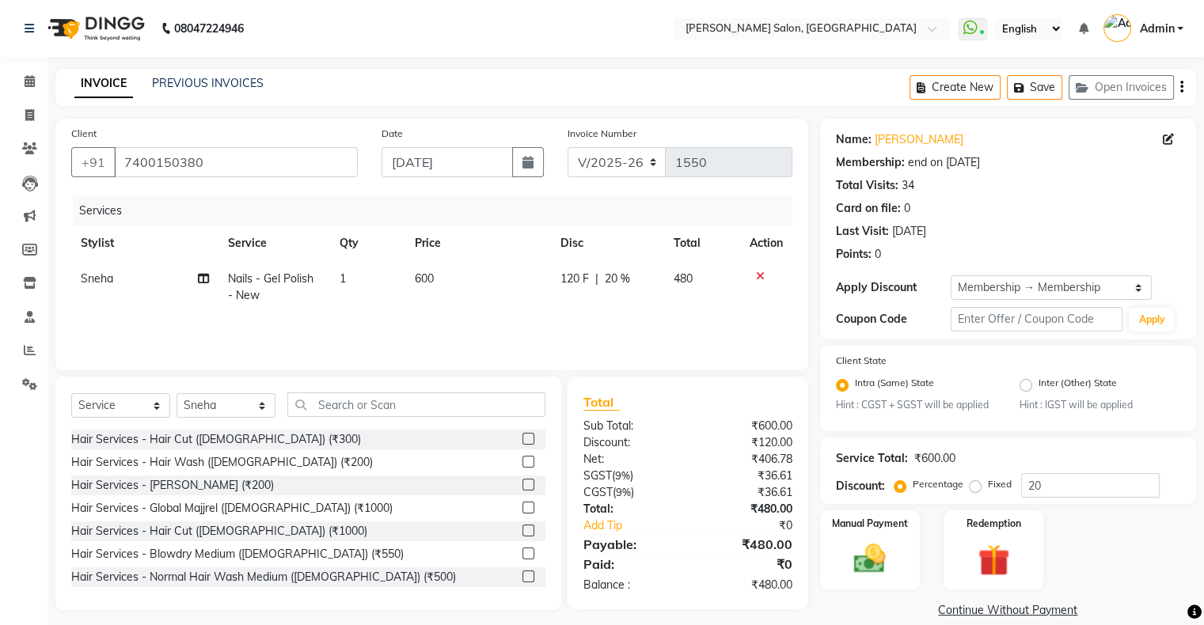
click at [756, 279] on icon at bounding box center [760, 276] width 9 height 11
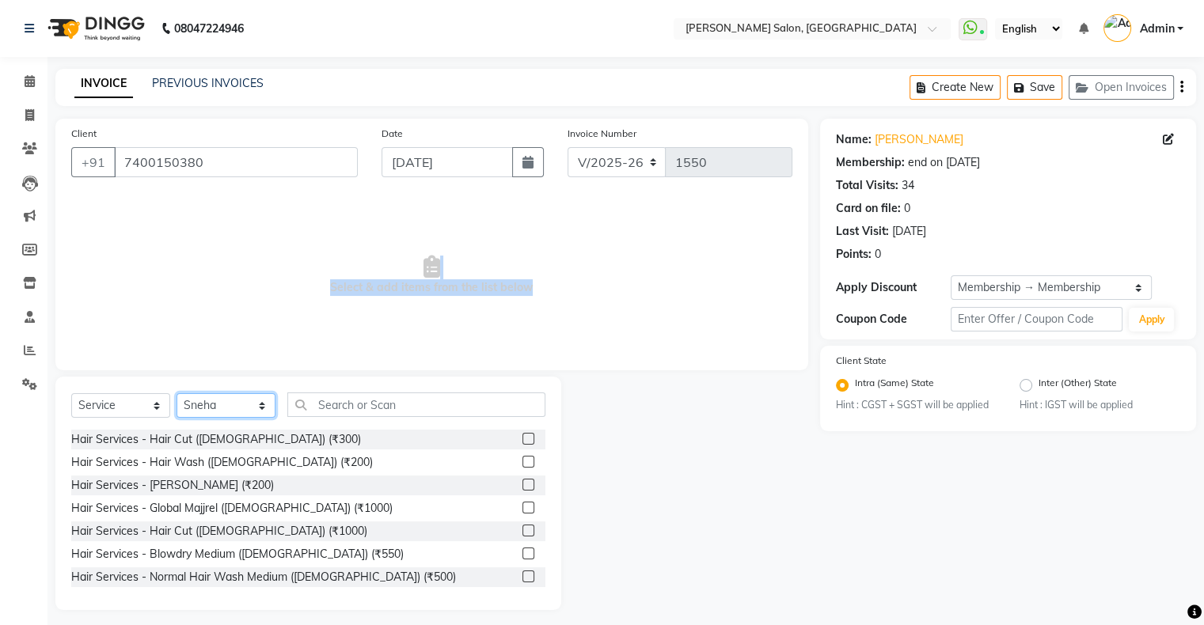
click at [220, 412] on select "Select Stylist Akshay [PERSON_NAME] Amrita Ashwini Hair Head [PERSON_NAME] [PER…" at bounding box center [225, 405] width 99 height 25
select select "90444"
click at [176, 394] on select "Select Stylist Akshay [PERSON_NAME] Amrita Ashwini Hair Head [PERSON_NAME] [PER…" at bounding box center [225, 405] width 99 height 25
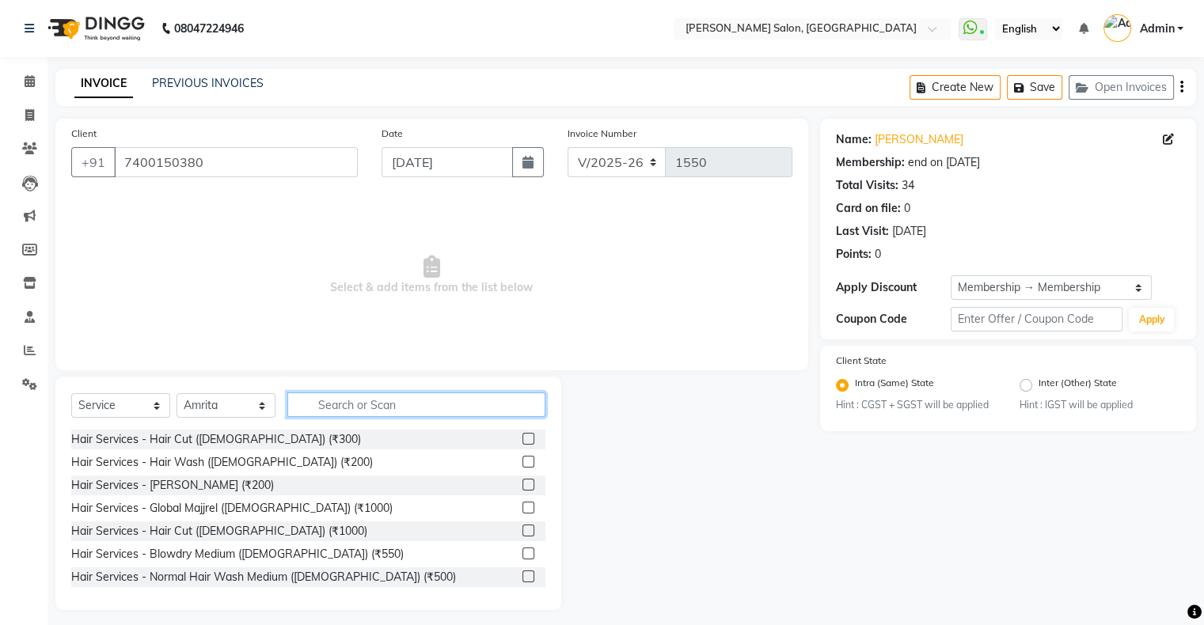
click at [354, 401] on input "text" at bounding box center [416, 404] width 258 height 25
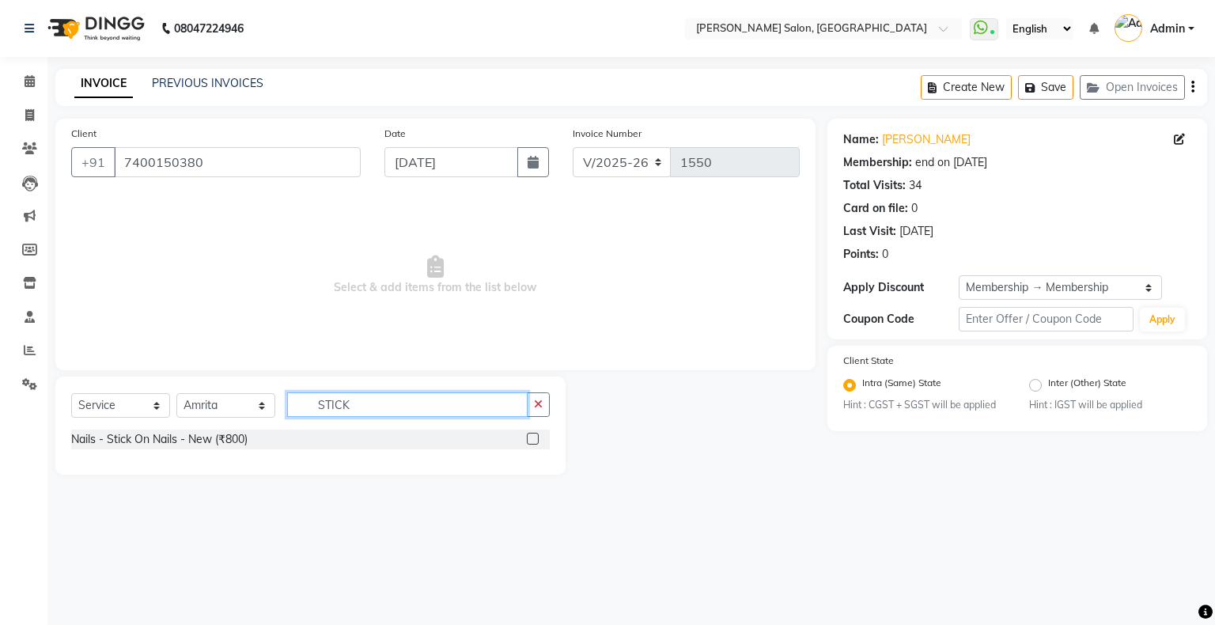
type input "STICK"
click at [533, 438] on label at bounding box center [533, 439] width 12 height 12
click at [533, 438] on input "checkbox" at bounding box center [532, 439] width 10 height 10
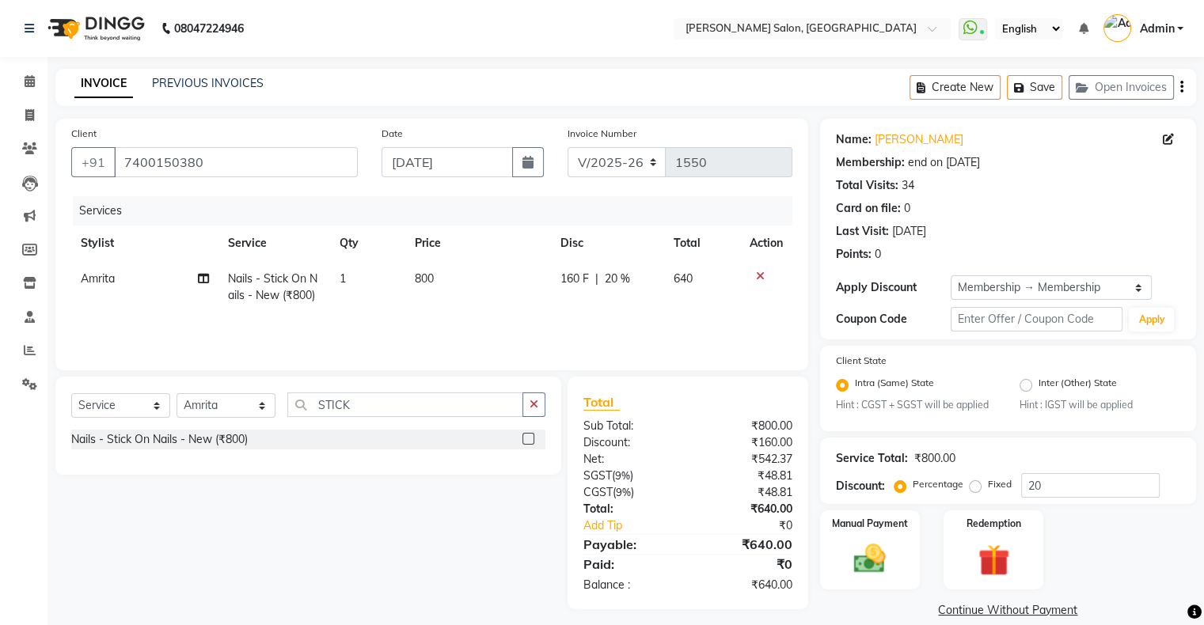
checkbox input "false"
click at [551, 275] on td "160 F | 20 %" at bounding box center [607, 287] width 113 height 52
select select "90444"
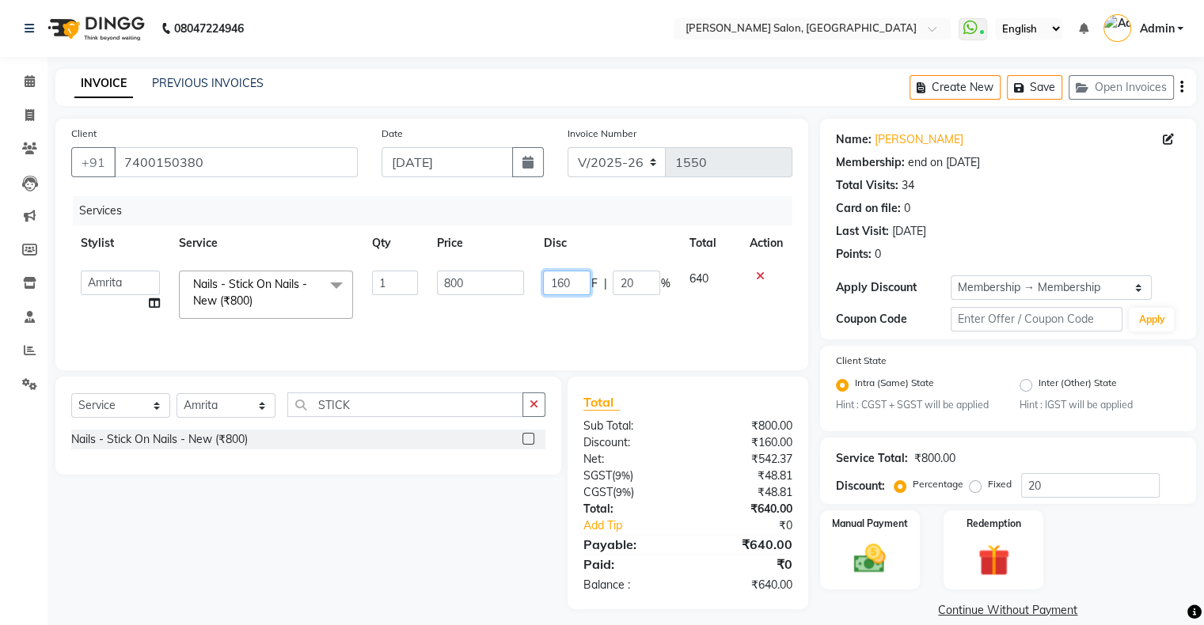
click at [568, 275] on input "160" at bounding box center [566, 283] width 47 height 25
type input "300"
click at [570, 313] on td "300 F | 20 %" at bounding box center [606, 294] width 146 height 67
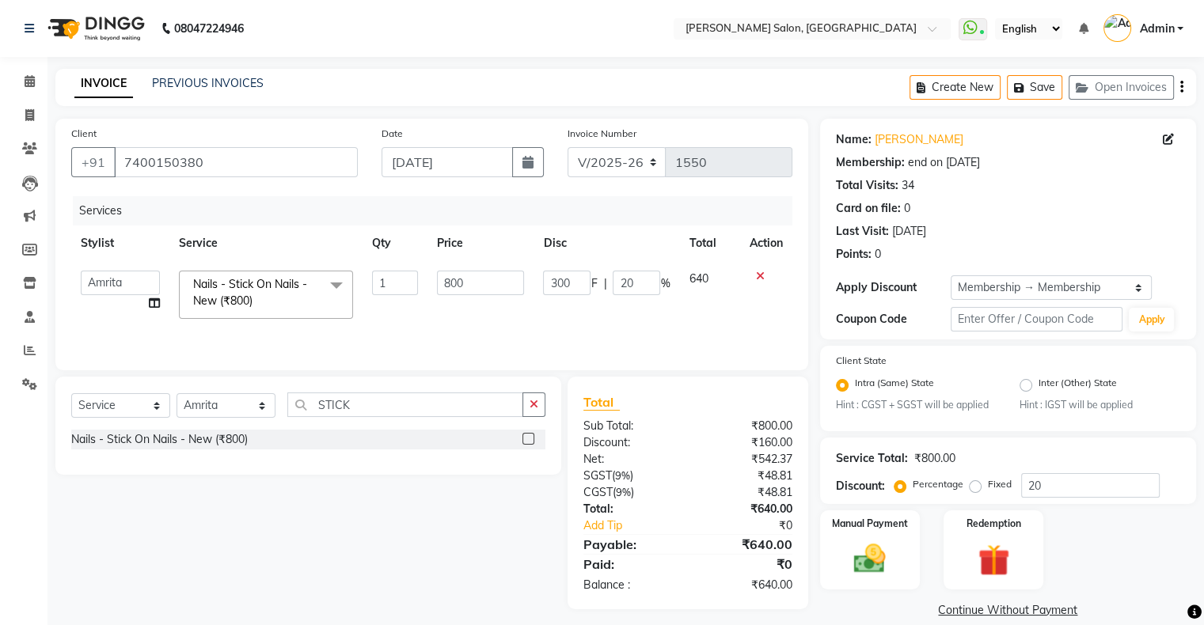
select select "90444"
click at [310, 406] on input "STICK" at bounding box center [405, 404] width 236 height 25
click at [320, 404] on input "STICK" at bounding box center [405, 404] width 236 height 25
type input "CAT"
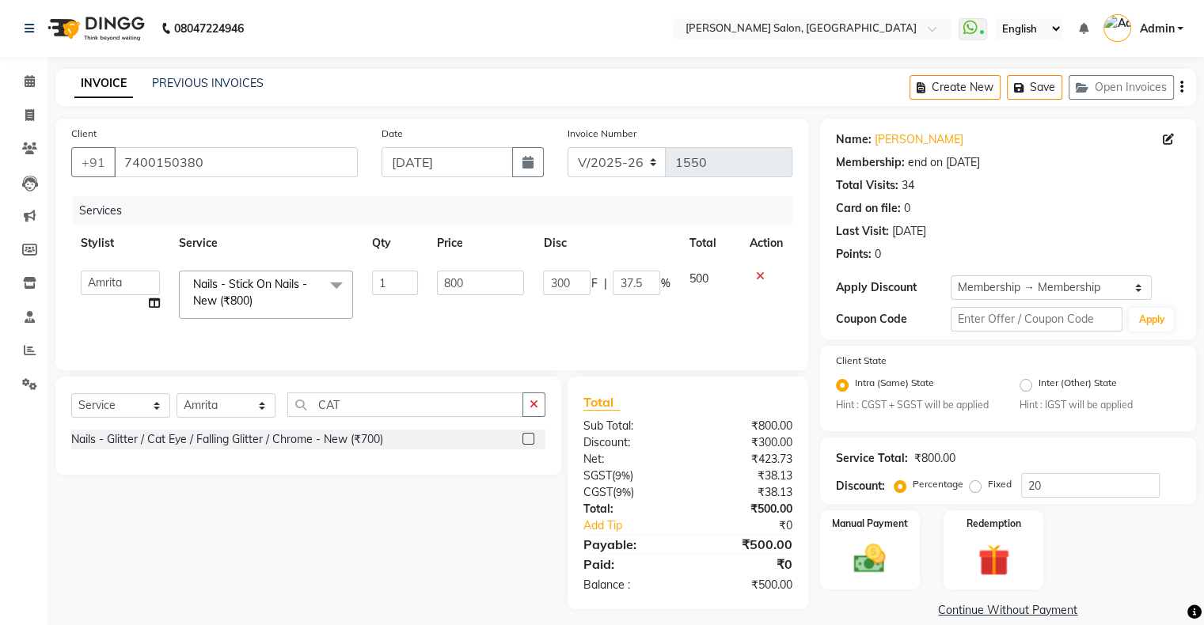
click at [534, 442] on div at bounding box center [533, 440] width 23 height 20
click at [530, 441] on label at bounding box center [528, 439] width 12 height 12
click at [530, 441] on input "checkbox" at bounding box center [527, 439] width 10 height 10
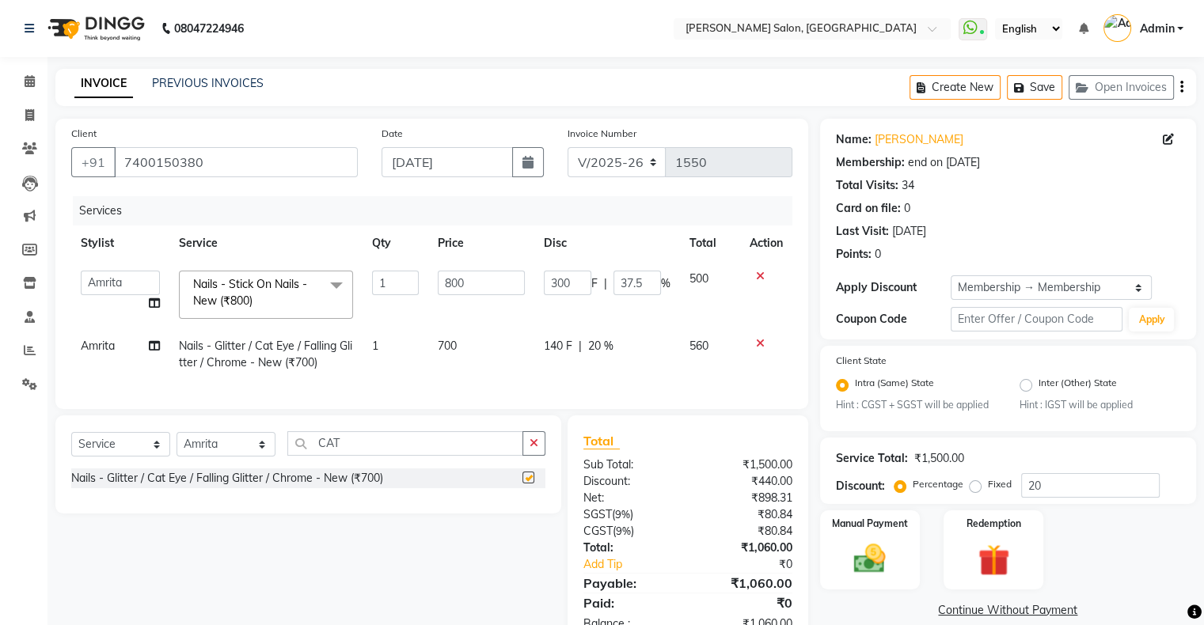
checkbox input "false"
click at [332, 456] on input "CAT" at bounding box center [405, 443] width 236 height 25
drag, startPoint x: 332, startPoint y: 456, endPoint x: 307, endPoint y: 457, distance: 25.4
click at [328, 456] on input "CAT" at bounding box center [405, 443] width 236 height 25
click at [208, 457] on select "Select Stylist Akshay [PERSON_NAME] Amrita Ashwini Hair Head [PERSON_NAME] [PER…" at bounding box center [225, 444] width 99 height 25
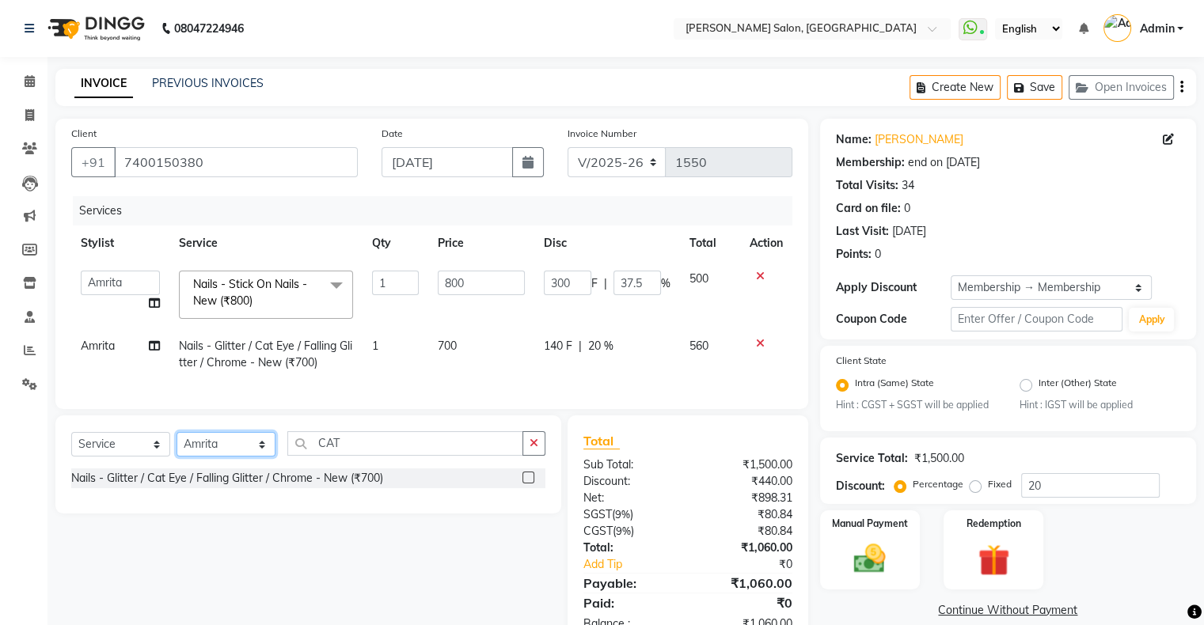
select select "84656"
click at [176, 445] on select "Select Stylist Akshay [PERSON_NAME] Amrita Ashwini Hair Head [PERSON_NAME] [PER…" at bounding box center [225, 444] width 99 height 25
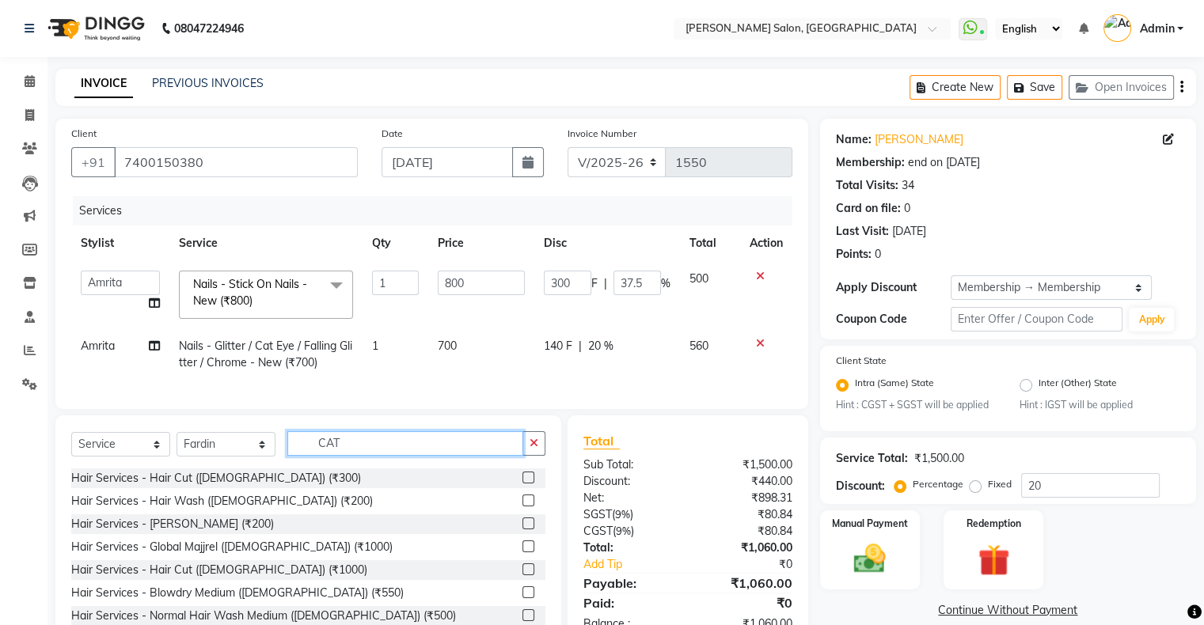
click at [320, 450] on input "CAT" at bounding box center [405, 443] width 236 height 25
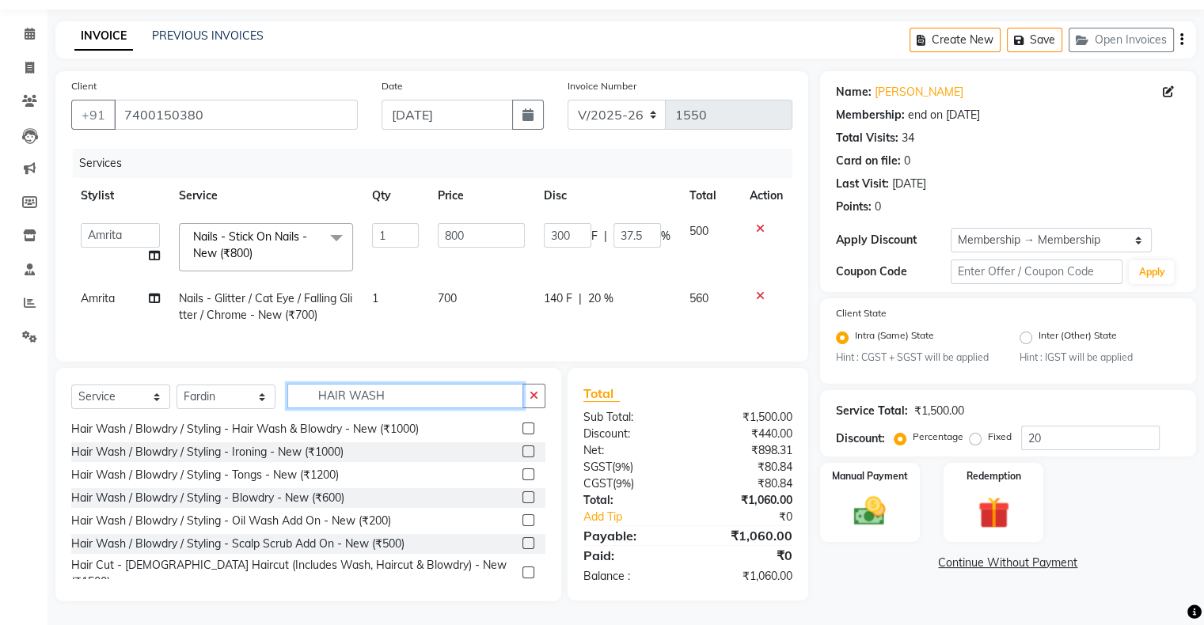
scroll to position [461, 0]
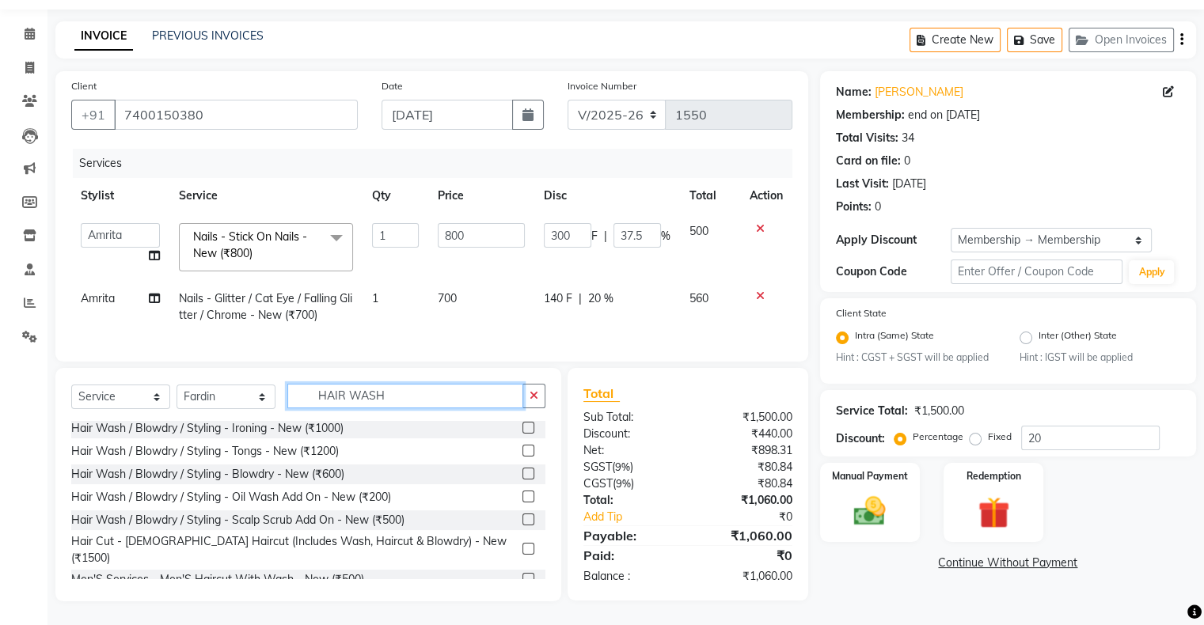
type input "HAIR WASH"
click at [522, 544] on label at bounding box center [528, 549] width 12 height 12
click at [522, 544] on input "checkbox" at bounding box center [527, 549] width 10 height 10
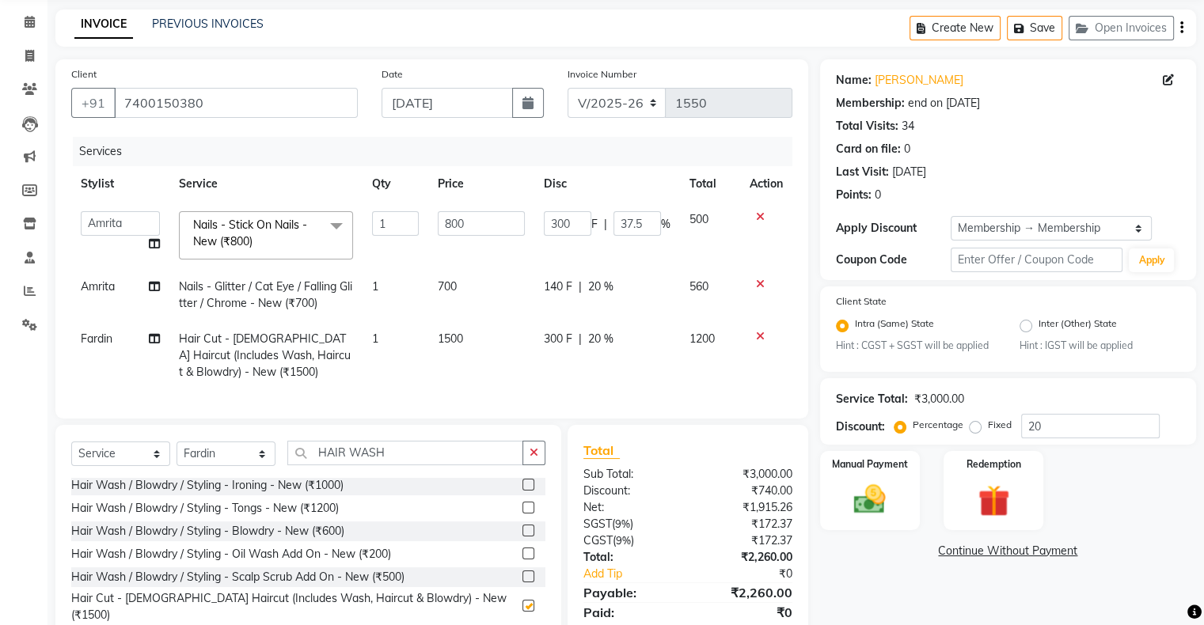
checkbox input "false"
click at [443, 347] on td "1500" at bounding box center [481, 355] width 106 height 69
select select "84656"
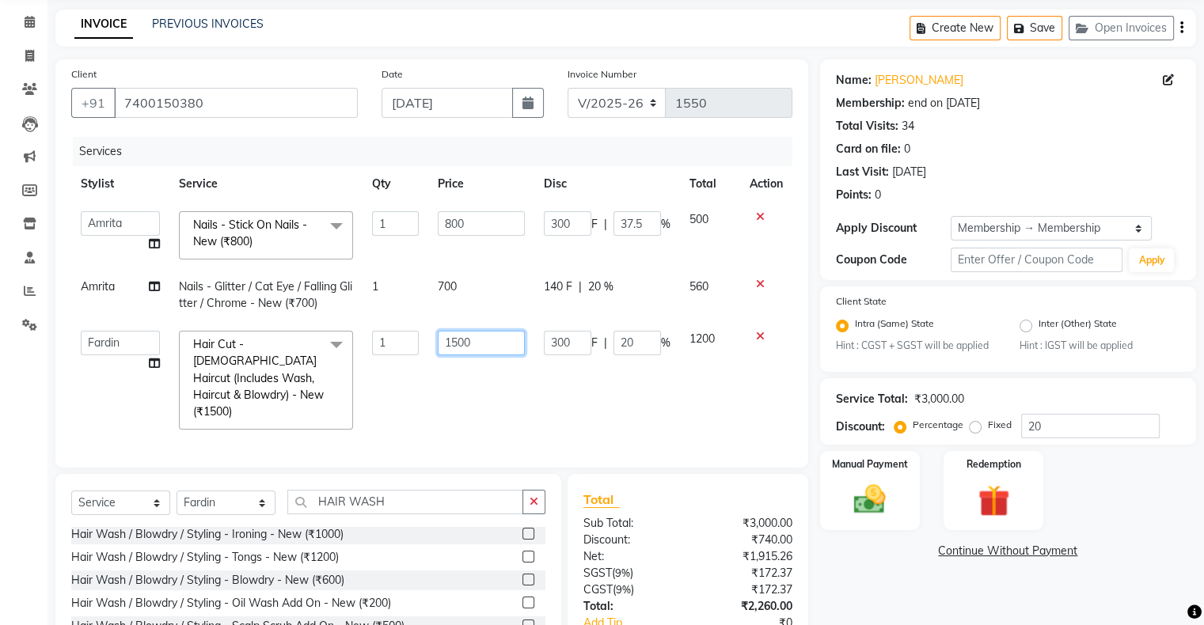
click at [446, 342] on input "1500" at bounding box center [481, 343] width 87 height 25
type input "1700"
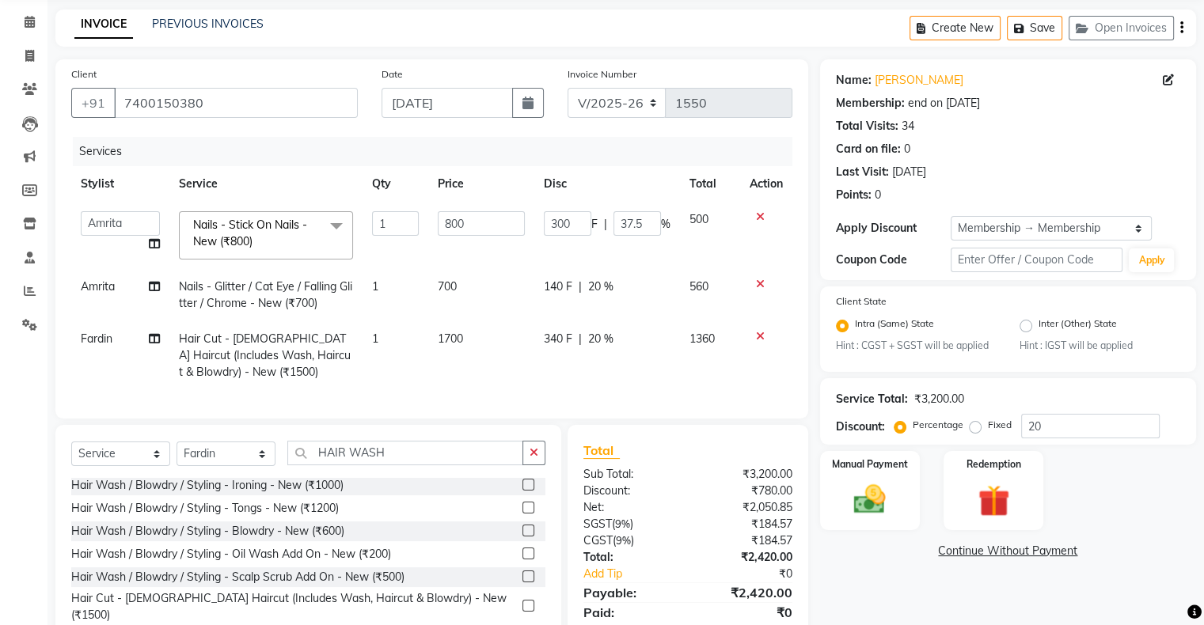
click at [483, 383] on td "1700" at bounding box center [481, 355] width 106 height 69
select select "84656"
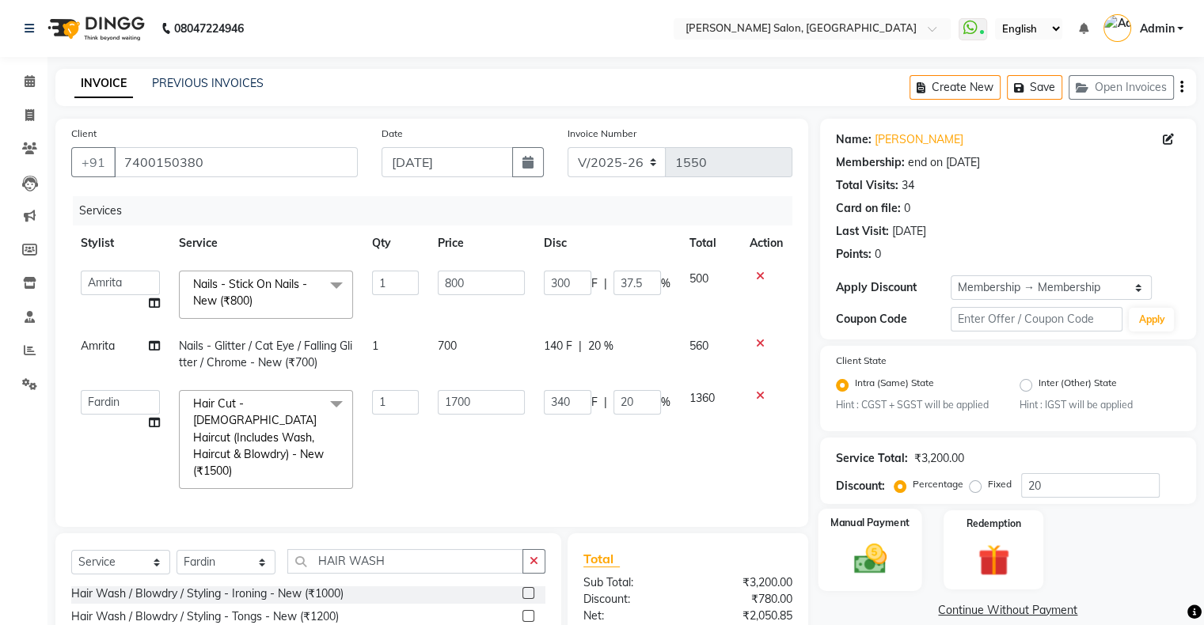
scroll to position [160, 0]
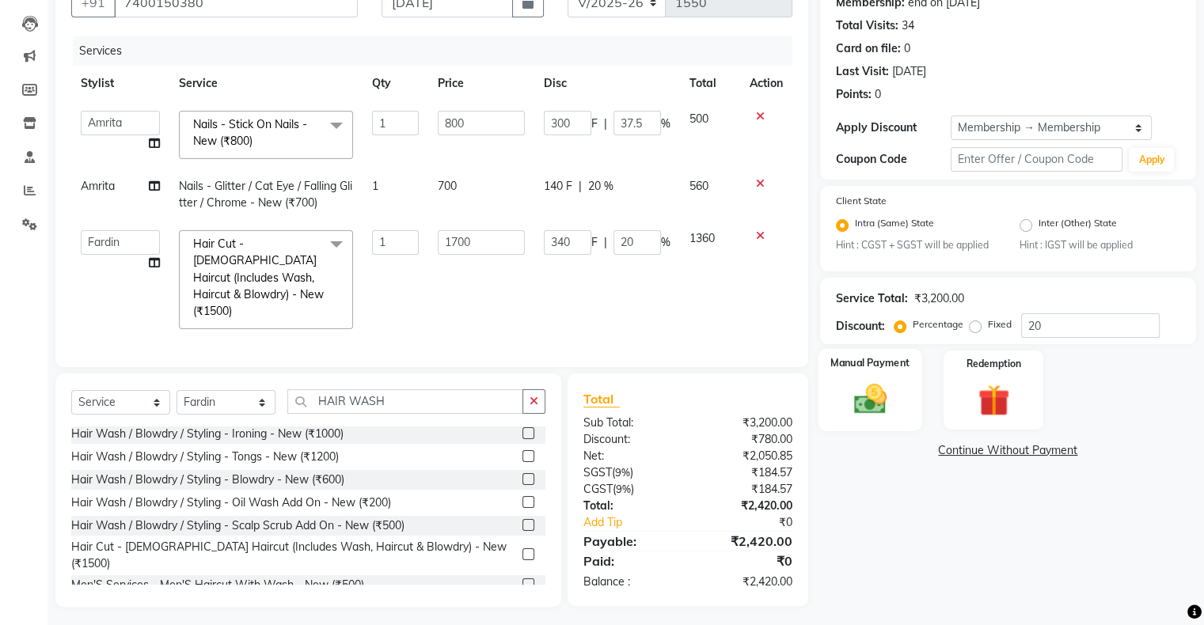
click at [840, 393] on div "Manual Payment" at bounding box center [869, 390] width 104 height 82
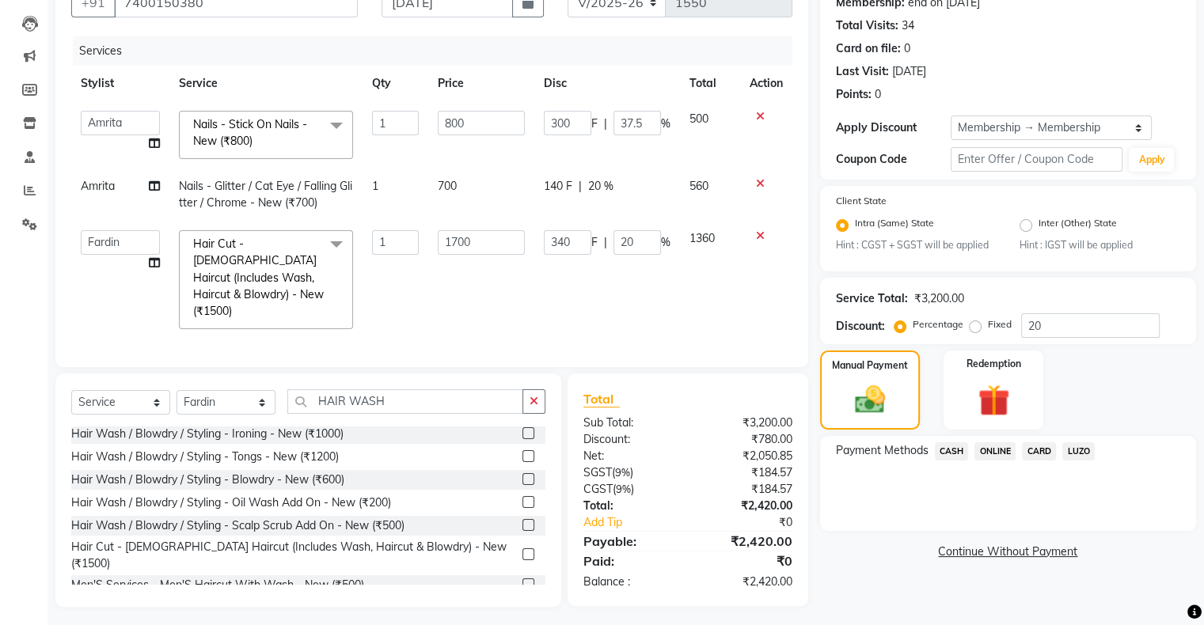
click at [993, 457] on span "ONLINE" at bounding box center [994, 451] width 41 height 18
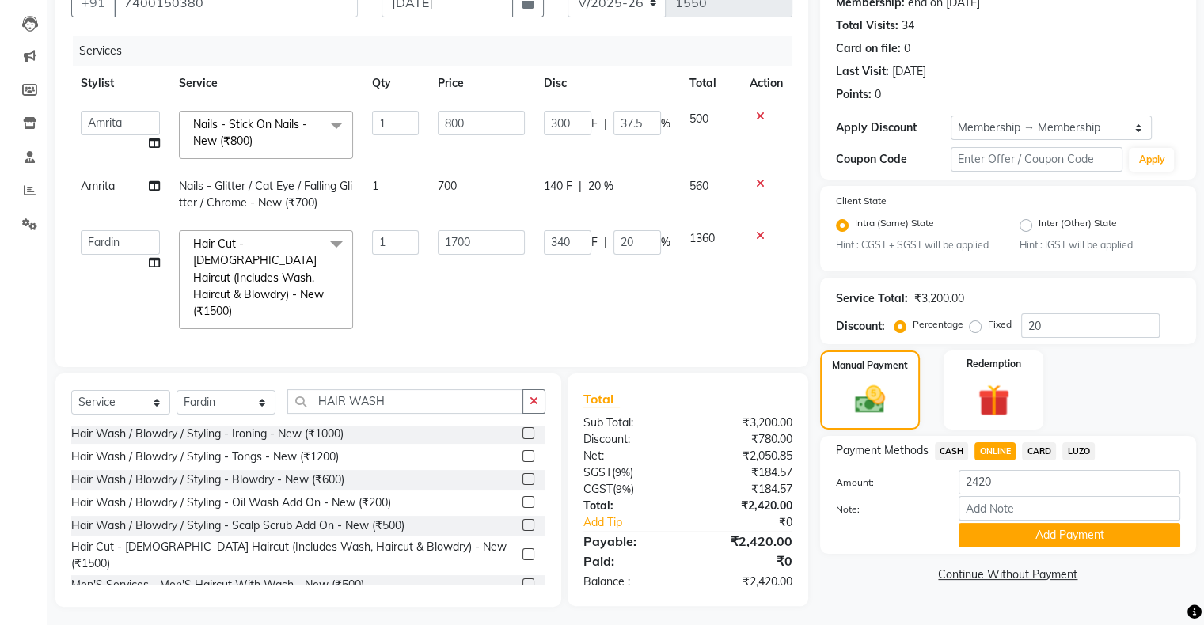
click at [1040, 445] on span "CARD" at bounding box center [1039, 451] width 34 height 18
click at [1026, 543] on button "Add Payment" at bounding box center [1069, 535] width 222 height 25
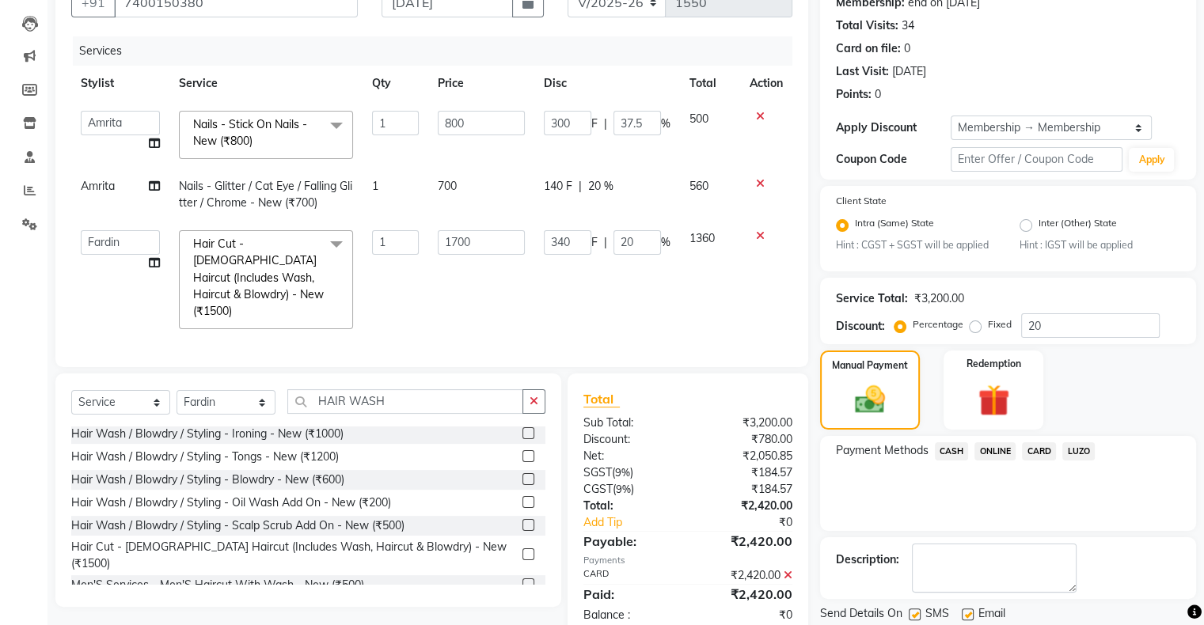
scroll to position [212, 0]
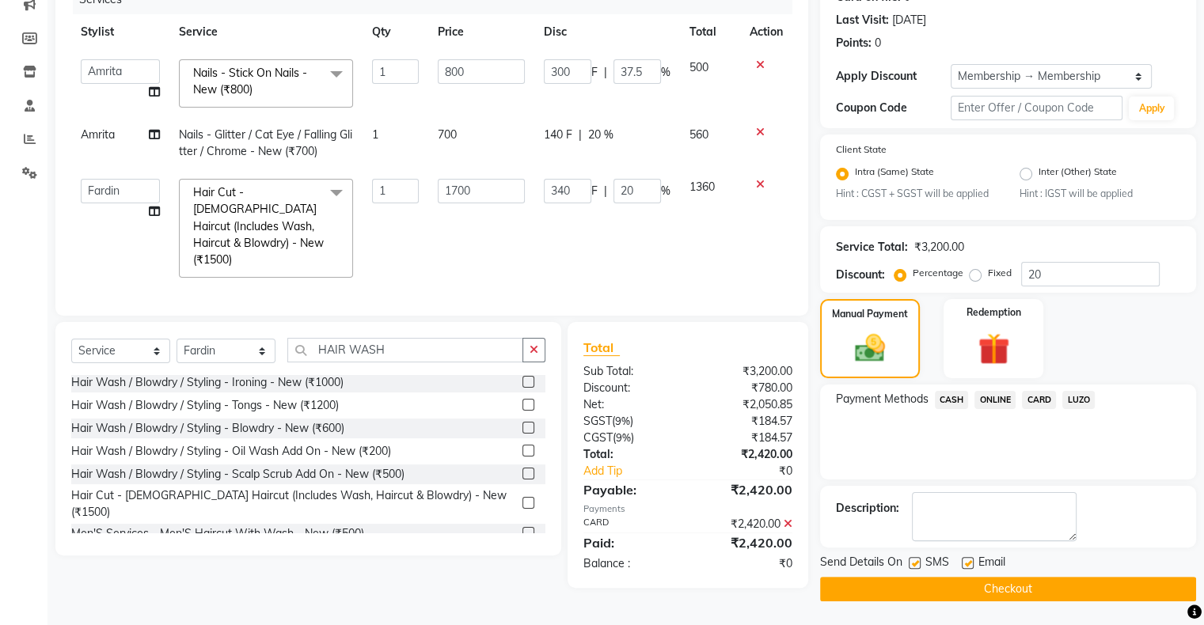
click at [911, 582] on button "Checkout" at bounding box center [1008, 589] width 376 height 25
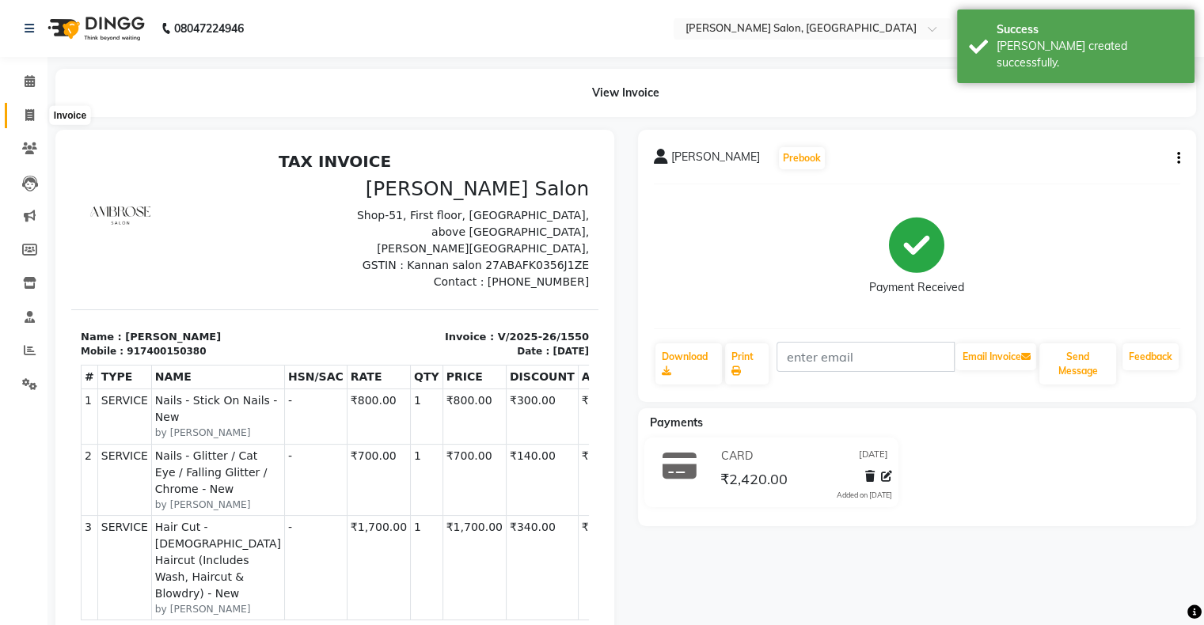
click at [40, 119] on span at bounding box center [30, 116] width 28 height 18
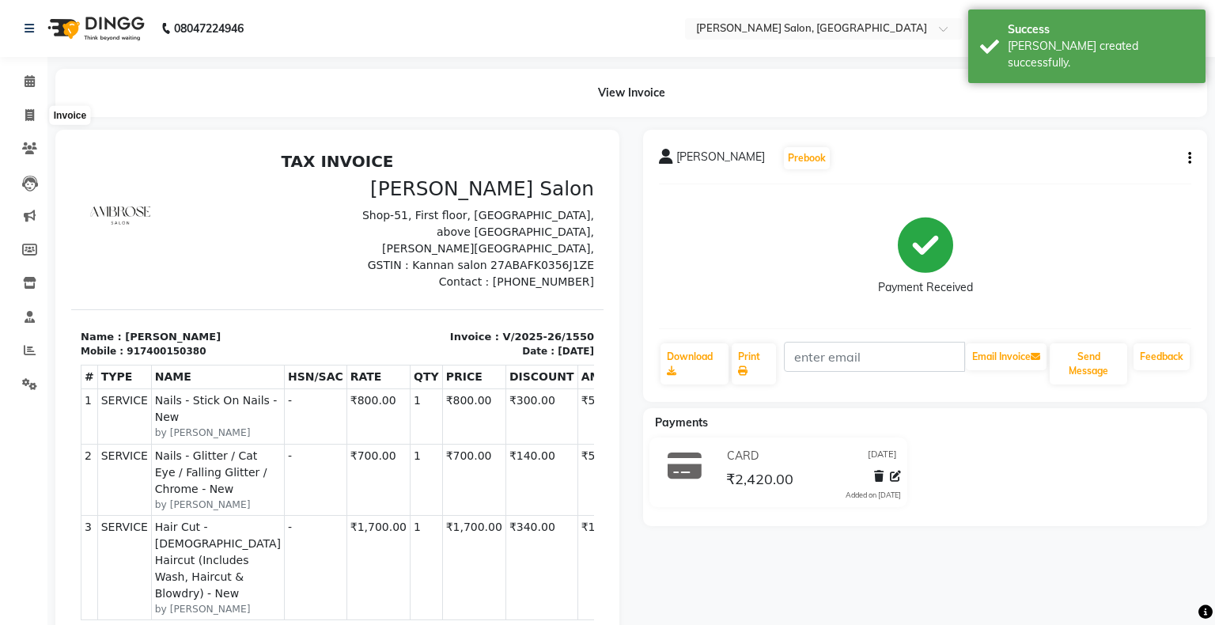
select select "4073"
select select "service"
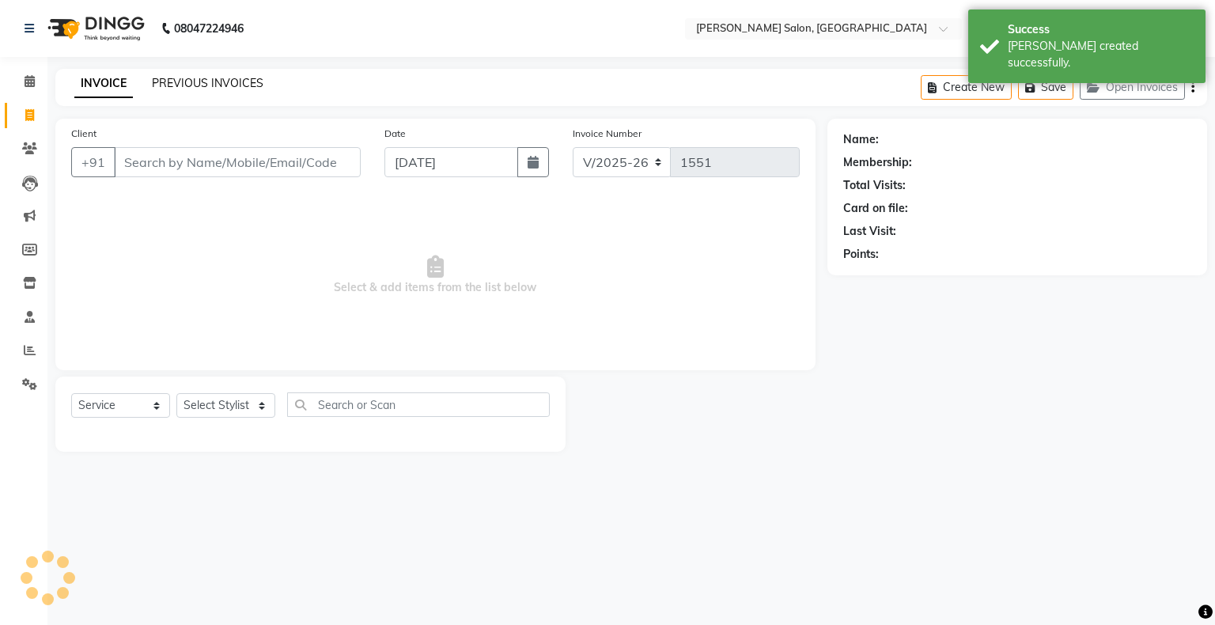
click at [215, 80] on link "PREVIOUS INVOICES" at bounding box center [208, 83] width 112 height 14
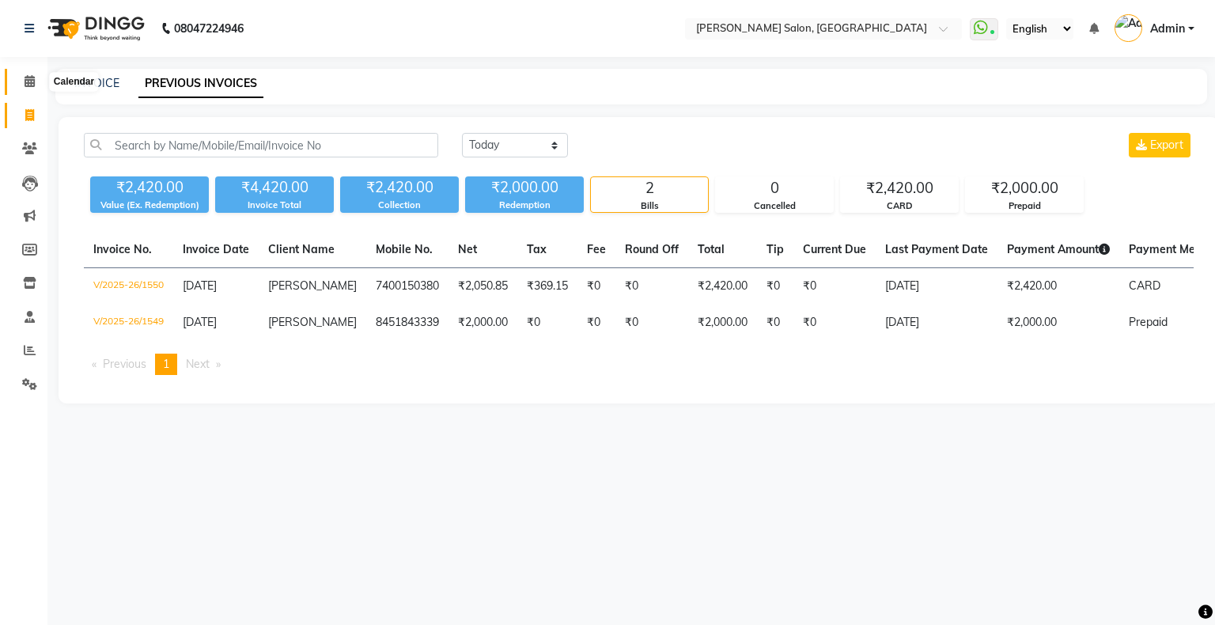
click at [38, 82] on span at bounding box center [30, 82] width 28 height 18
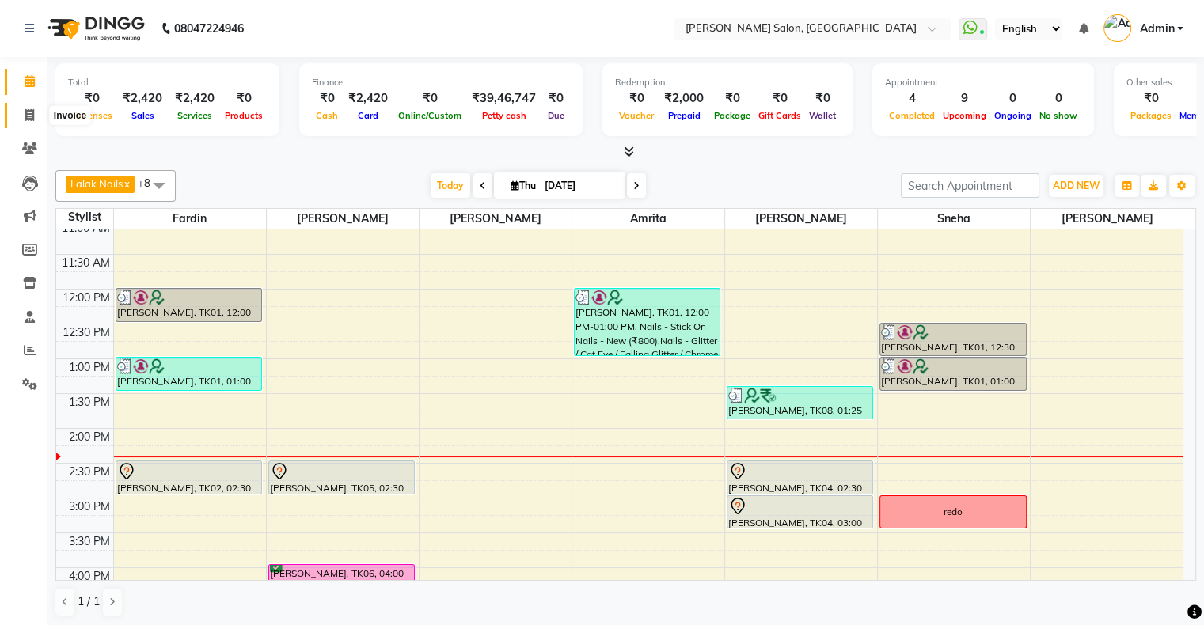
click at [28, 121] on icon at bounding box center [29, 115] width 9 height 12
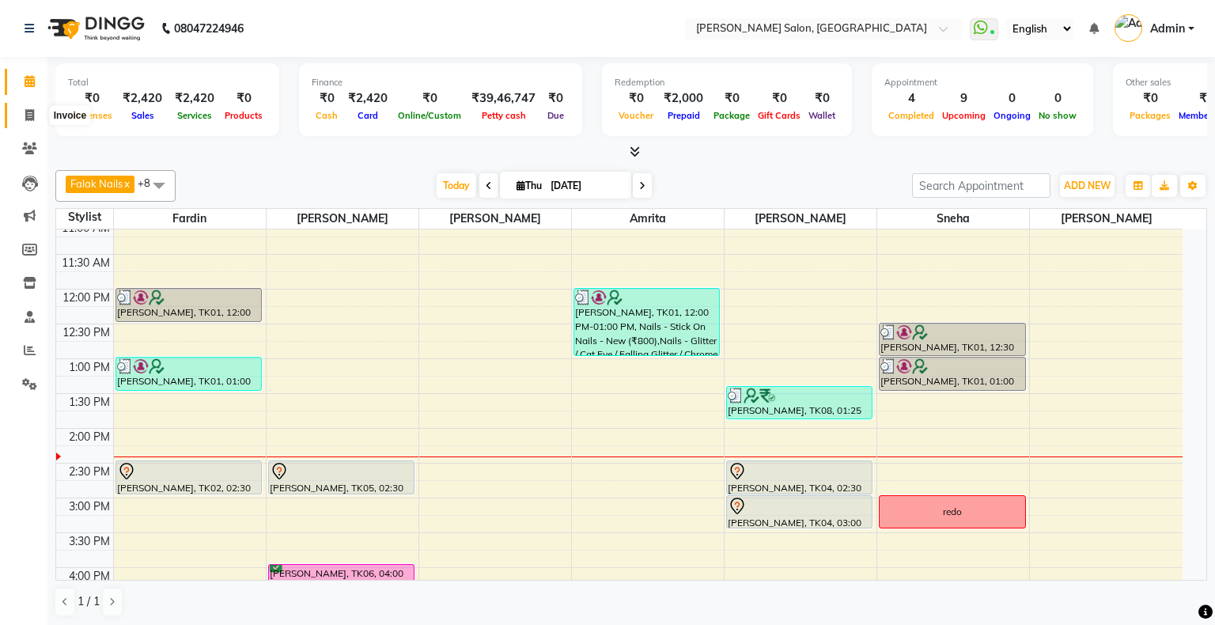
select select "4073"
select select "service"
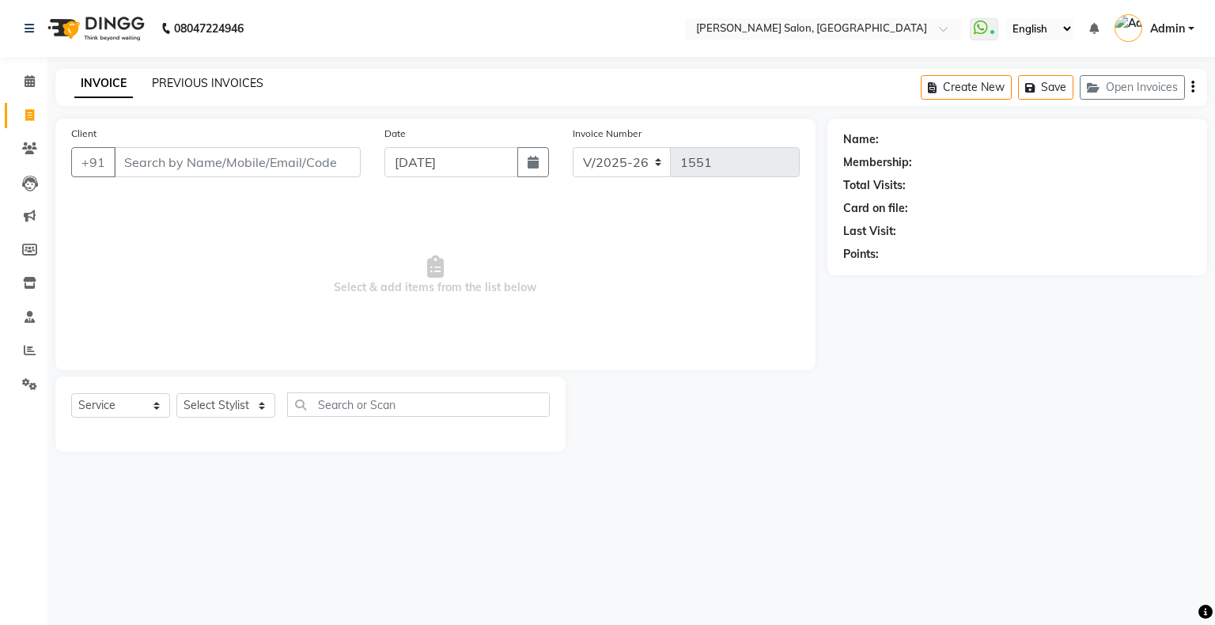
click at [209, 82] on link "PREVIOUS INVOICES" at bounding box center [208, 83] width 112 height 14
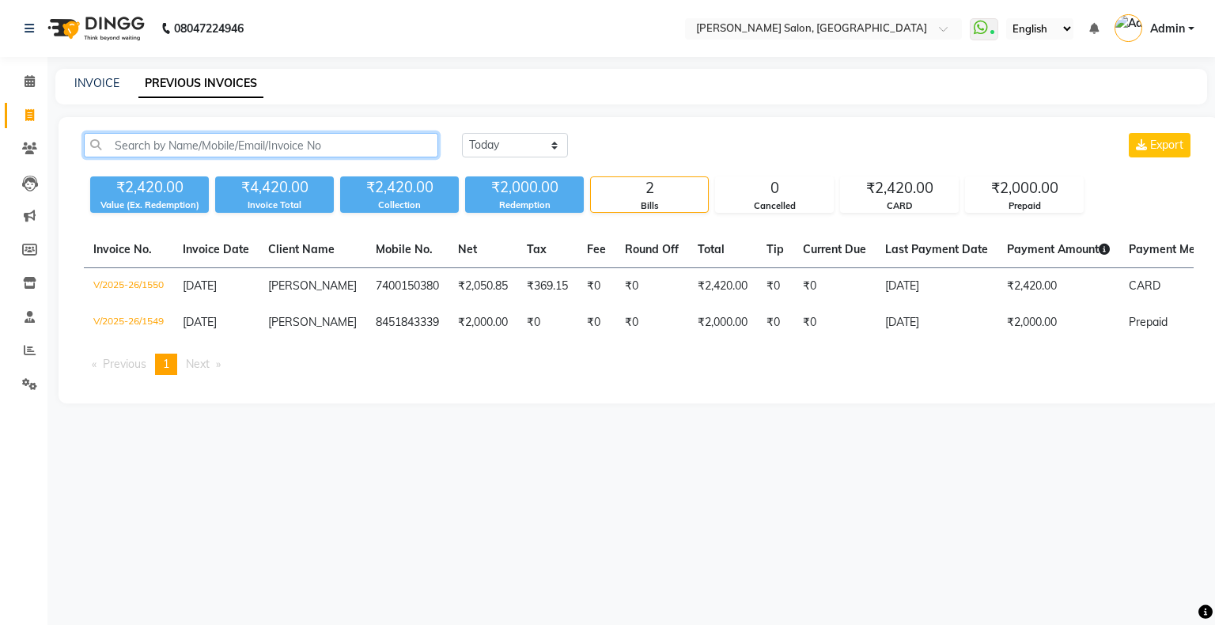
click at [194, 146] on input "text" at bounding box center [261, 145] width 354 height 25
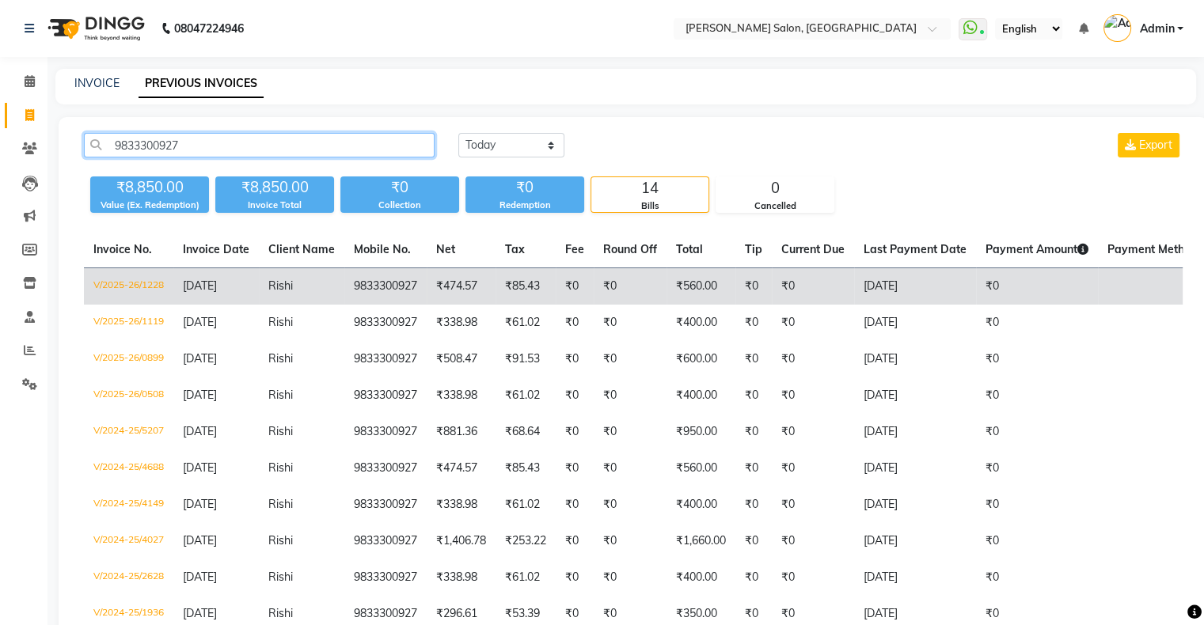
type input "9833300927"
click at [196, 286] on span "[DATE]" at bounding box center [200, 286] width 34 height 14
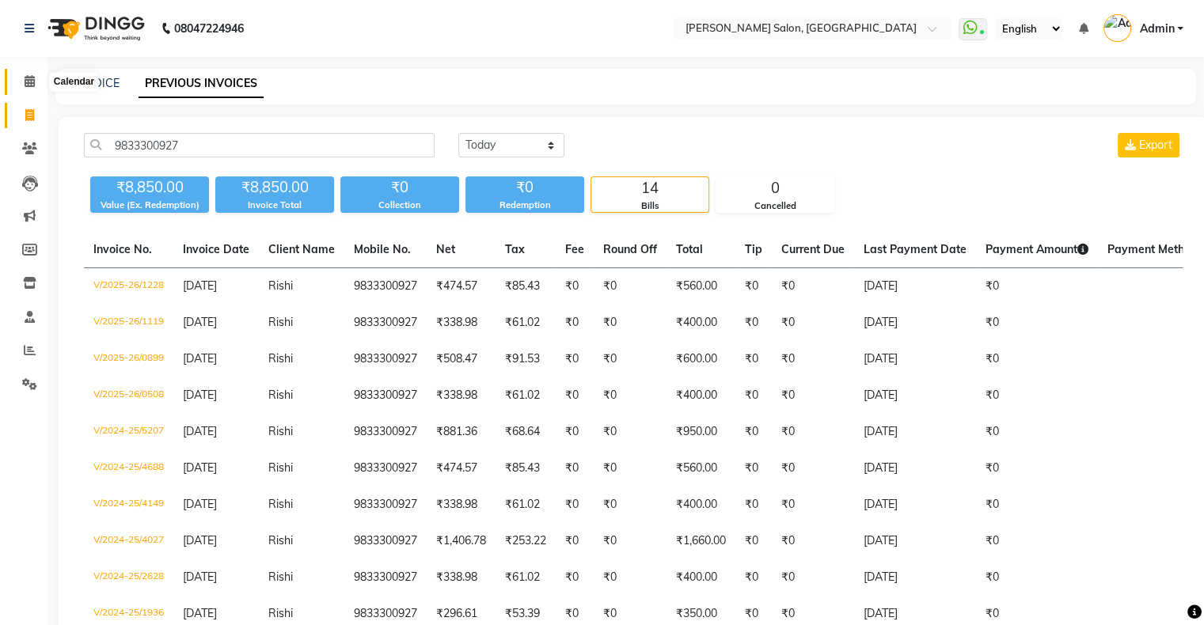
click at [31, 78] on icon at bounding box center [30, 81] width 10 height 12
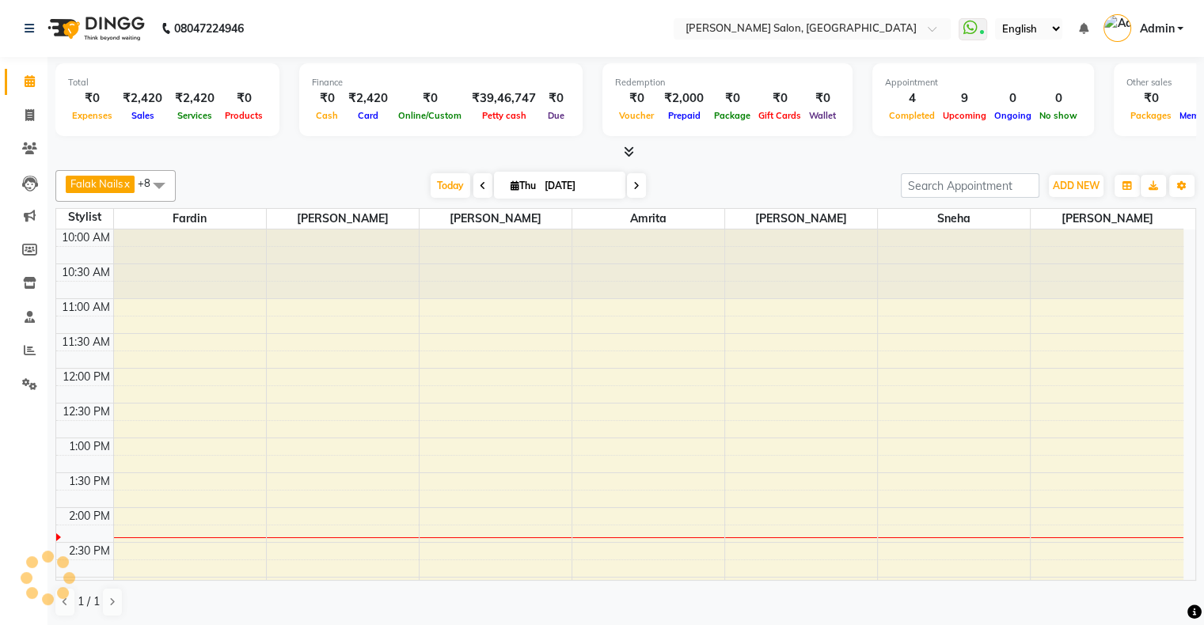
scroll to position [277, 0]
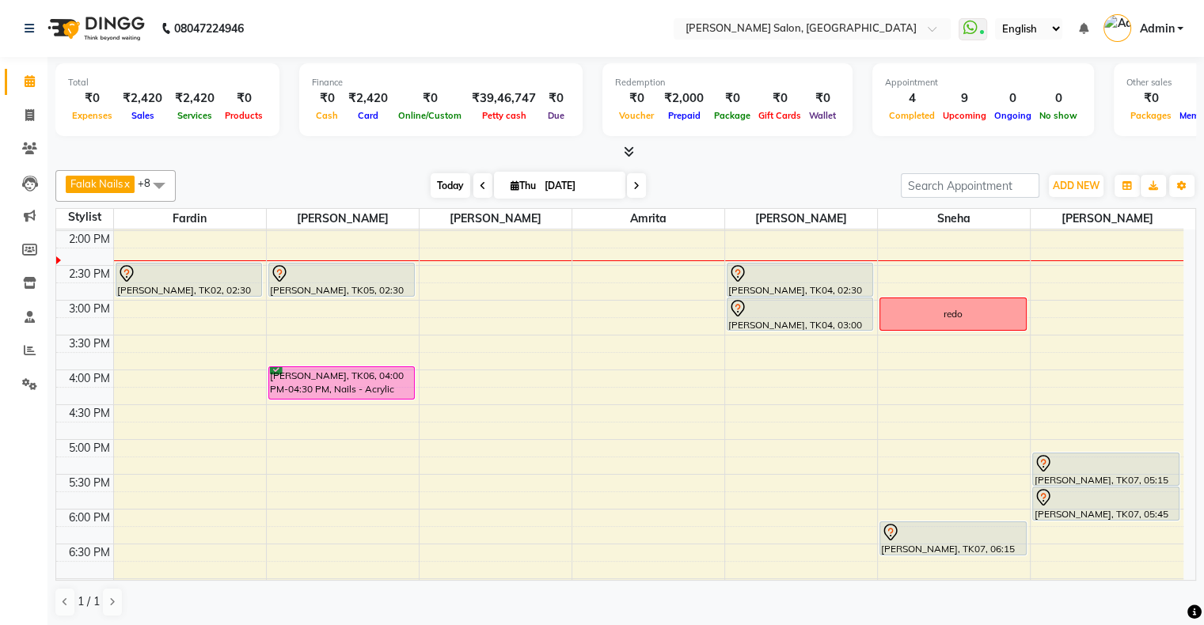
click at [442, 180] on span "Today" at bounding box center [450, 185] width 40 height 25
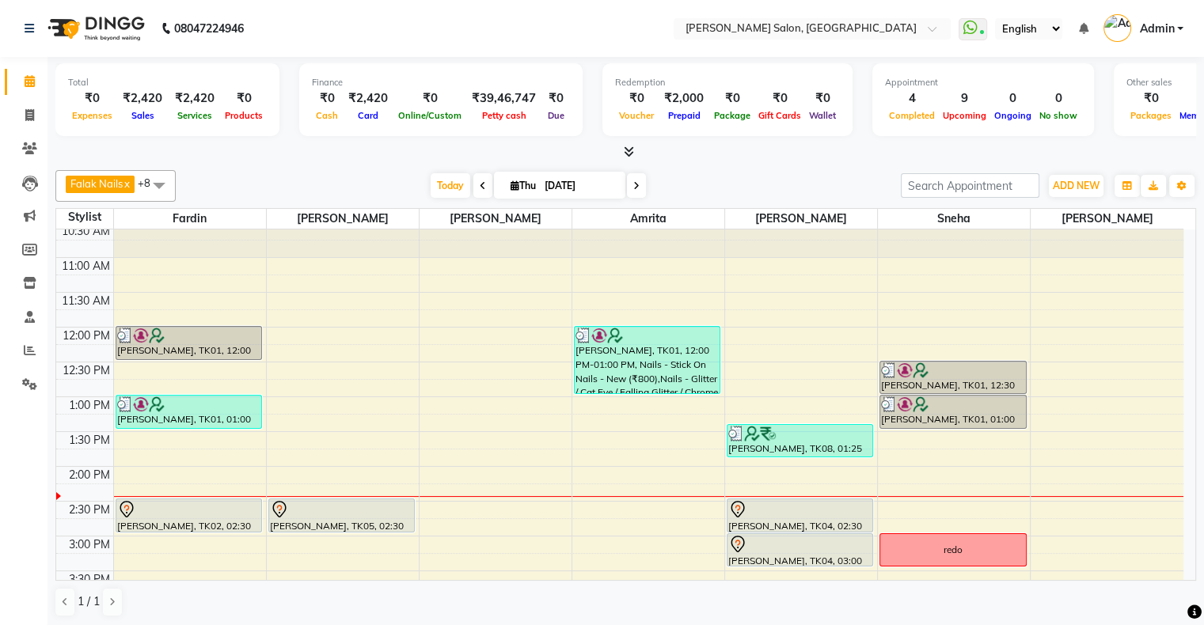
scroll to position [40, 0]
click at [434, 190] on span "Today" at bounding box center [450, 185] width 40 height 25
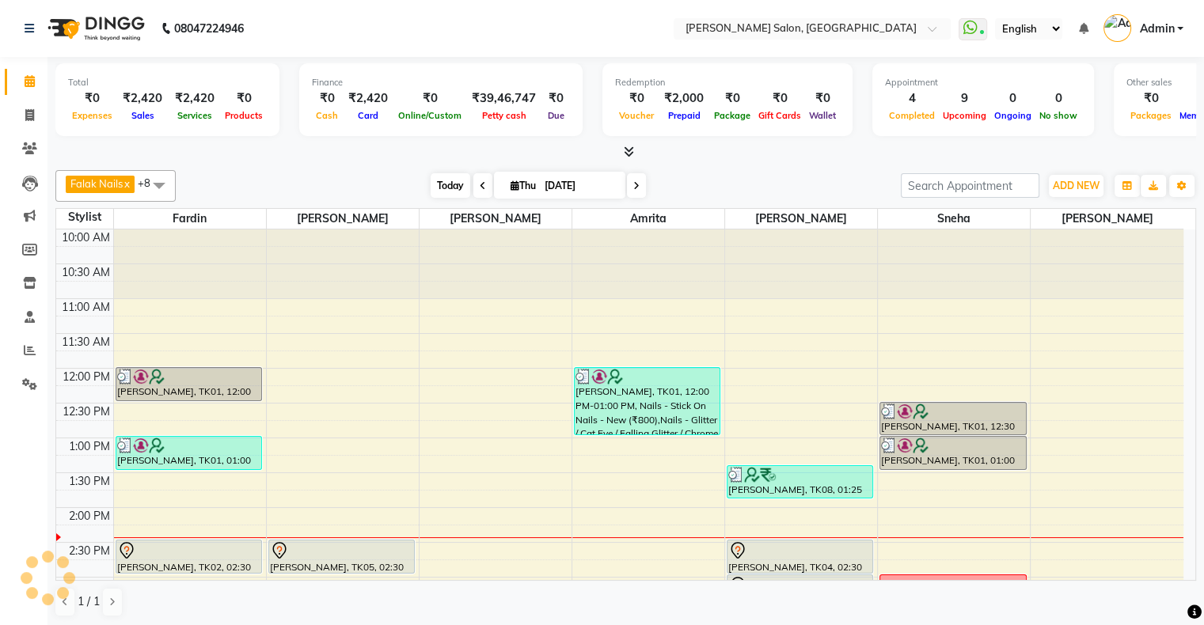
scroll to position [277, 0]
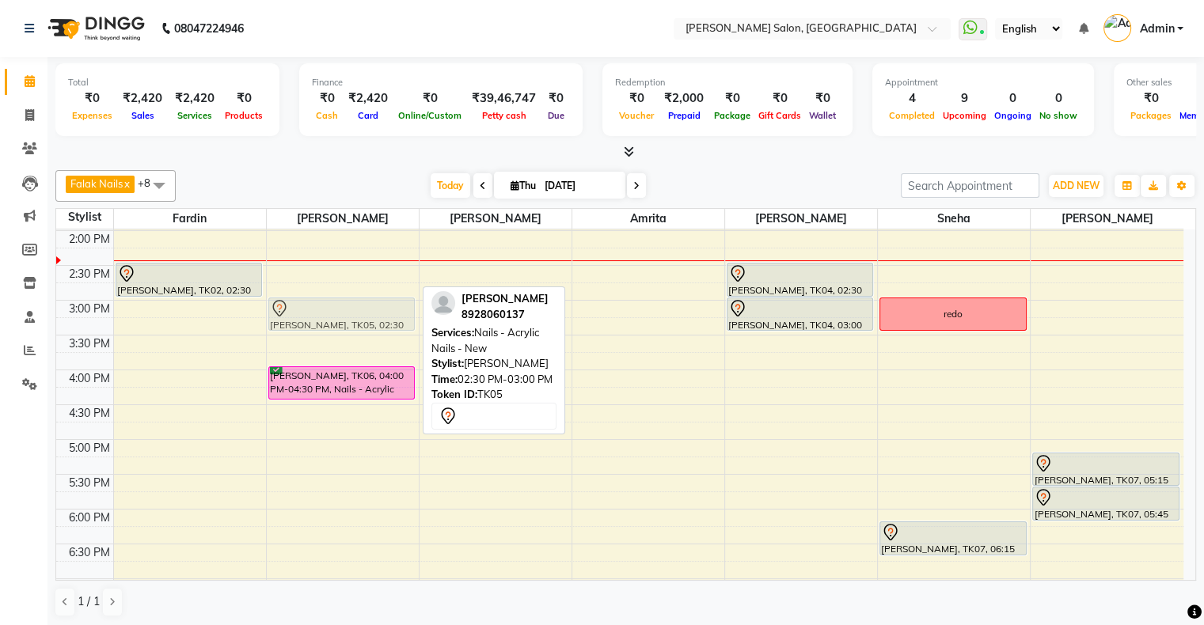
drag, startPoint x: 339, startPoint y: 267, endPoint x: 339, endPoint y: 297, distance: 29.3
click at [339, 297] on div "[PERSON_NAME], TK05, 02:30 PM-03:00 PM, Nails - Acrylic Nails - [GEOGRAPHIC_DAT…" at bounding box center [343, 405] width 152 height 904
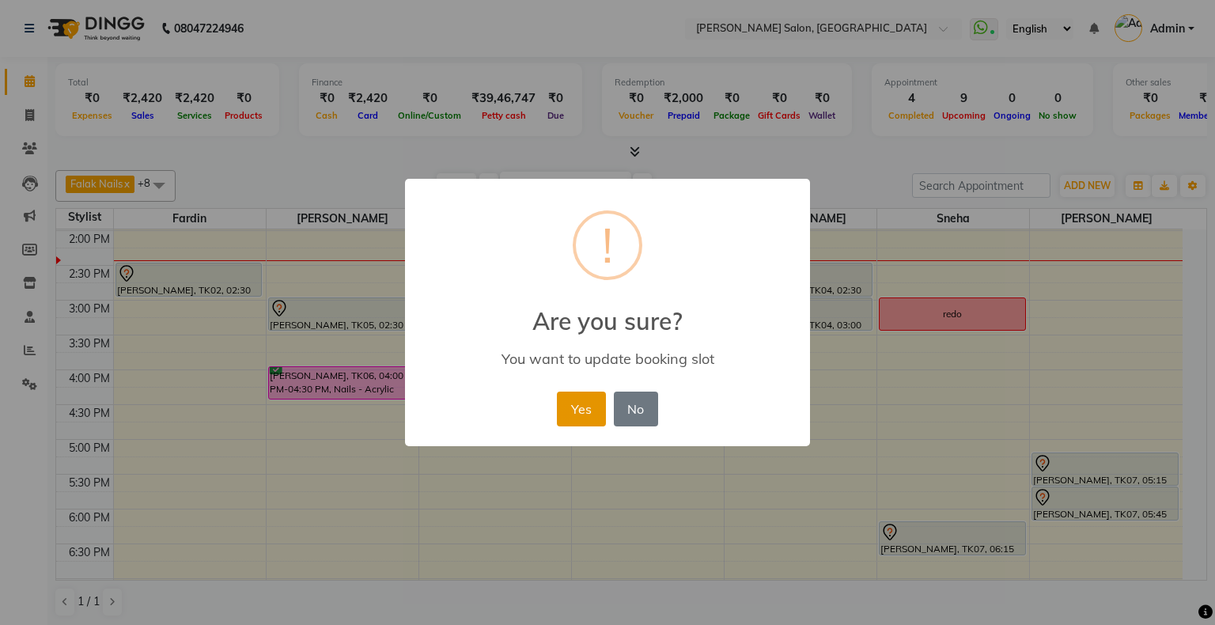
click at [572, 404] on button "Yes" at bounding box center [581, 409] width 48 height 35
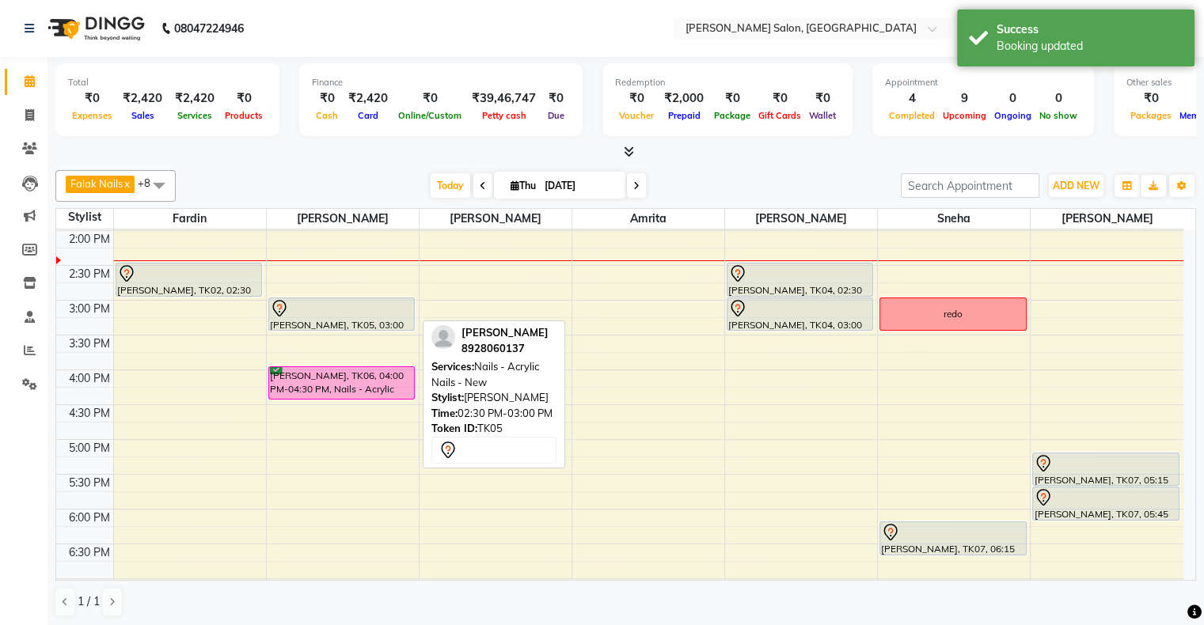
click at [349, 309] on div at bounding box center [341, 308] width 143 height 19
click at [349, 325] on div "[PERSON_NAME], TK05, 03:00 PM-03:30 PM, Nails - Acrylic Nails - [GEOGRAPHIC_DAT…" at bounding box center [343, 405] width 152 height 904
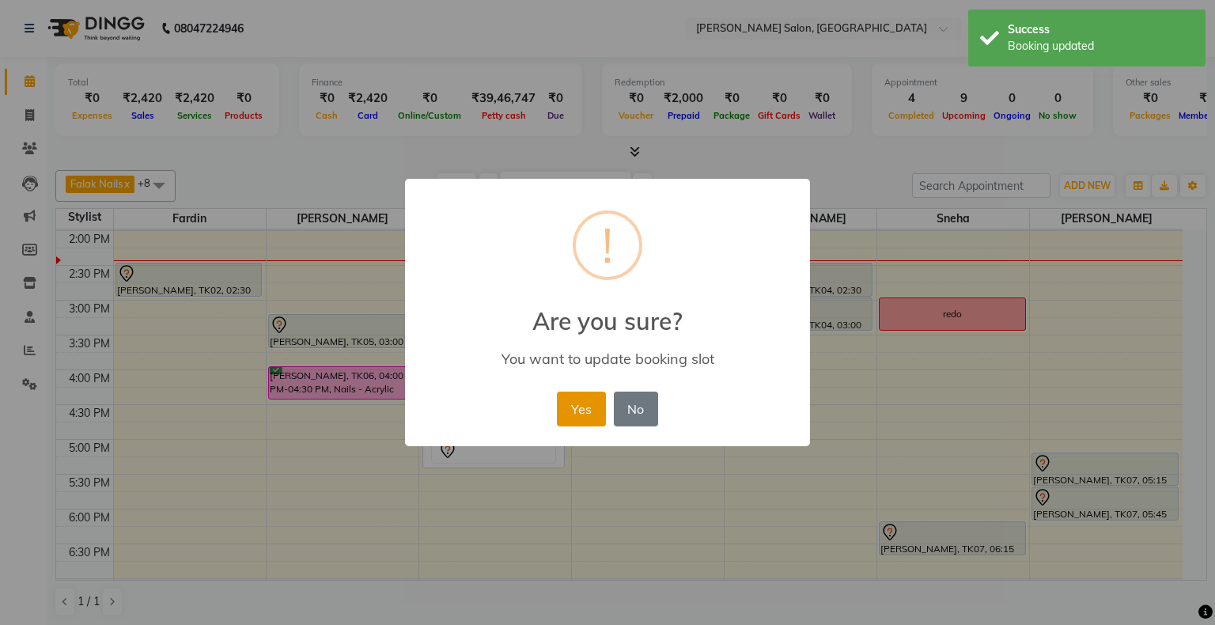
click at [582, 408] on button "Yes" at bounding box center [581, 409] width 48 height 35
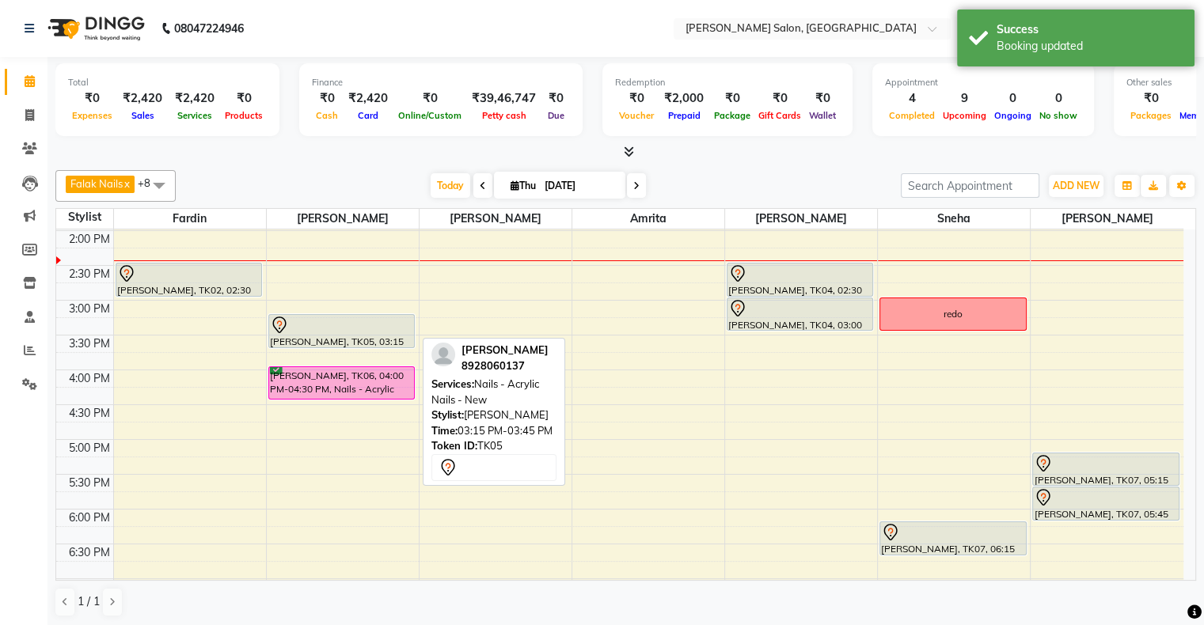
click at [332, 332] on div "[PERSON_NAME], TK05, 03:15 PM-03:45 PM, Nails - Acrylic Nails - New" at bounding box center [341, 331] width 145 height 32
click at [313, 324] on div at bounding box center [341, 325] width 143 height 19
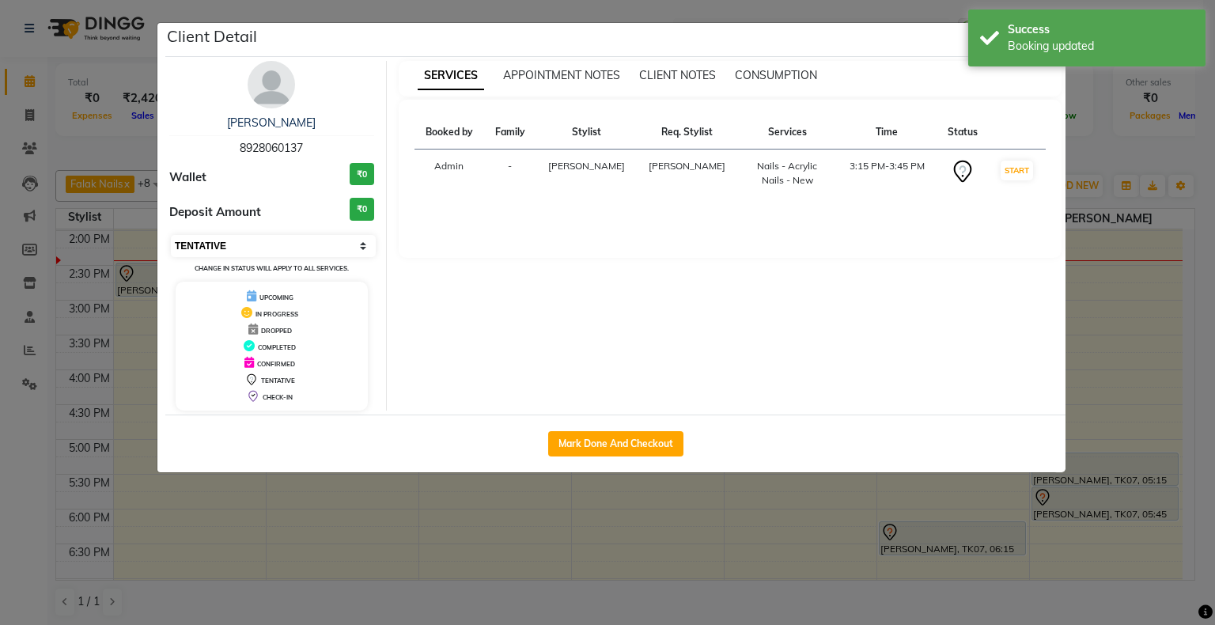
click at [236, 245] on select "Select IN SERVICE CONFIRMED TENTATIVE CHECK IN MARK DONE DROPPED UPCOMING" at bounding box center [273, 246] width 205 height 22
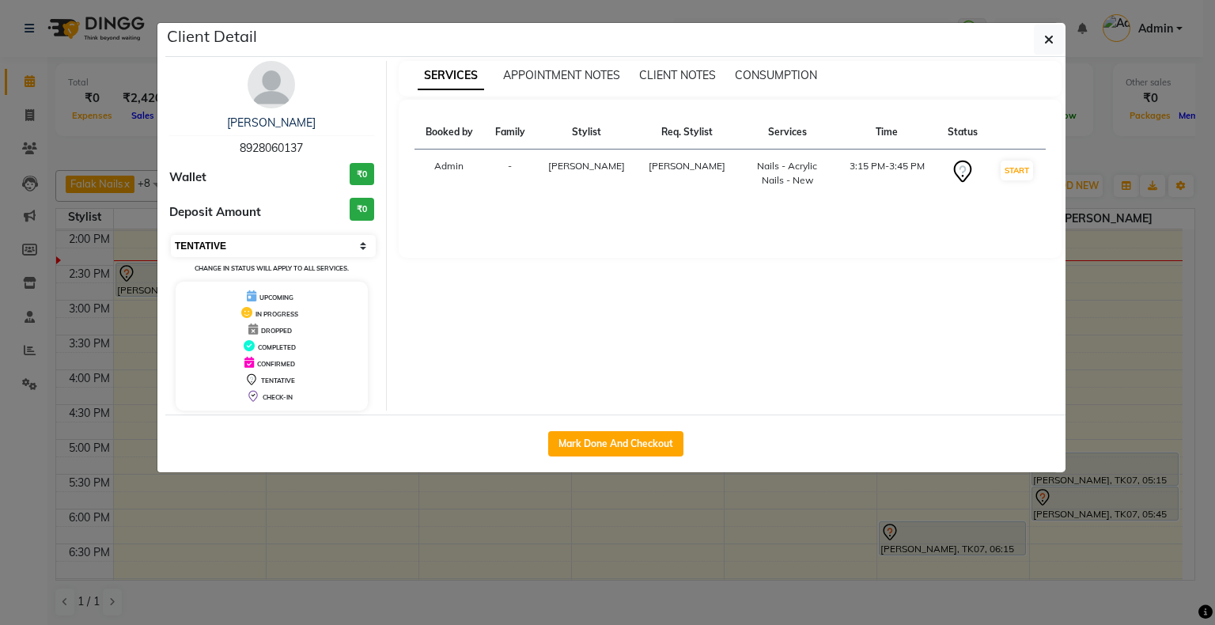
select select "6"
click at [171, 235] on select "Select IN SERVICE CONFIRMED TENTATIVE CHECK IN MARK DONE DROPPED UPCOMING" at bounding box center [273, 246] width 205 height 22
click at [419, 445] on div "Mark Done And Checkout" at bounding box center [615, 444] width 900 height 58
click at [384, 507] on ngb-modal-window "Client Detail Hrashvi [PERSON_NAME] 8928060137 Wallet ₹0 Deposit Amount ₹0 Sele…" at bounding box center [607, 312] width 1215 height 625
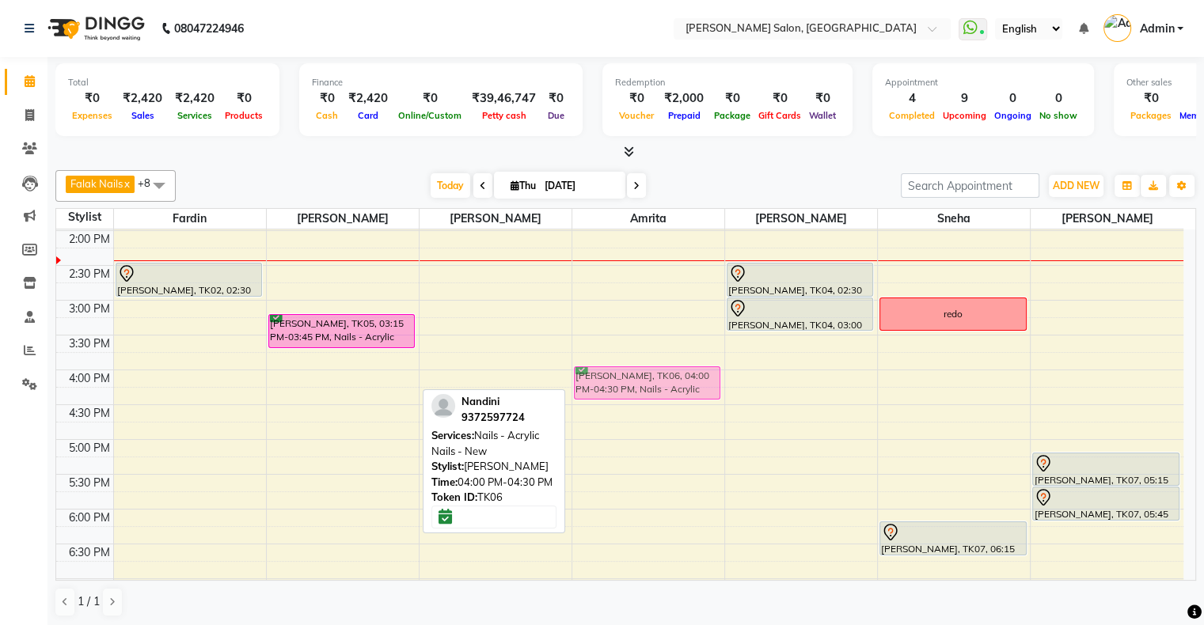
drag, startPoint x: 345, startPoint y: 390, endPoint x: 578, endPoint y: 389, distance: 232.6
click at [589, 389] on tr "[PERSON_NAME], TK01, 12:00 PM-12:30 PM, Hair Cut - [DEMOGRAPHIC_DATA] Haircut (…" at bounding box center [619, 405] width 1127 height 904
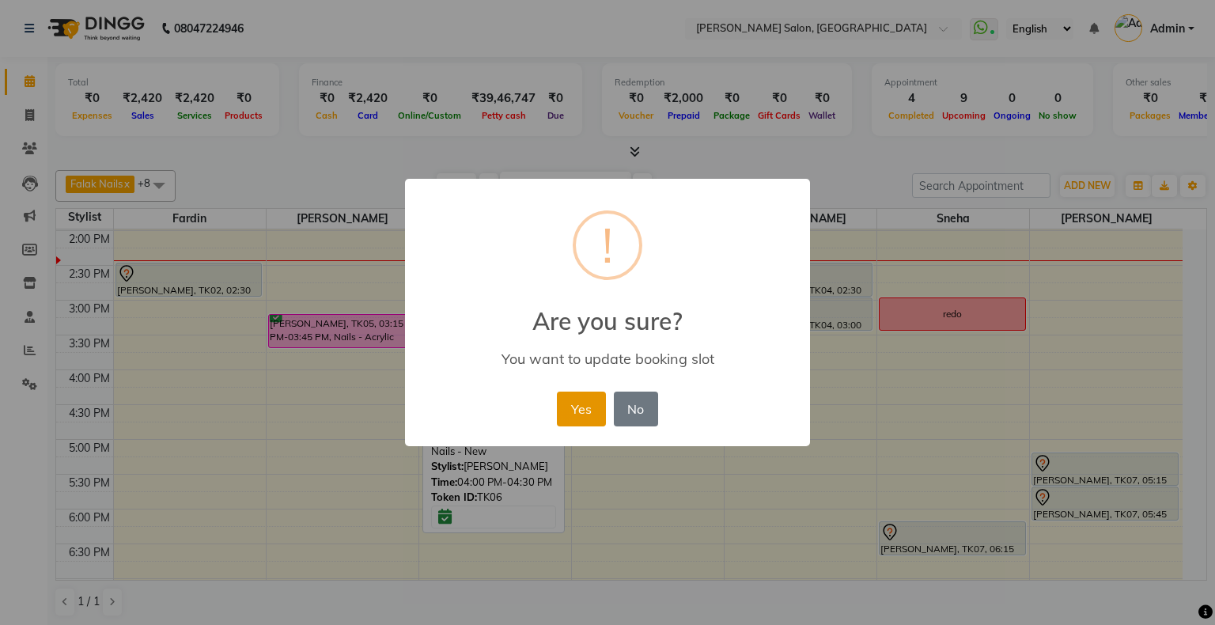
click at [588, 403] on button "Yes" at bounding box center [581, 409] width 48 height 35
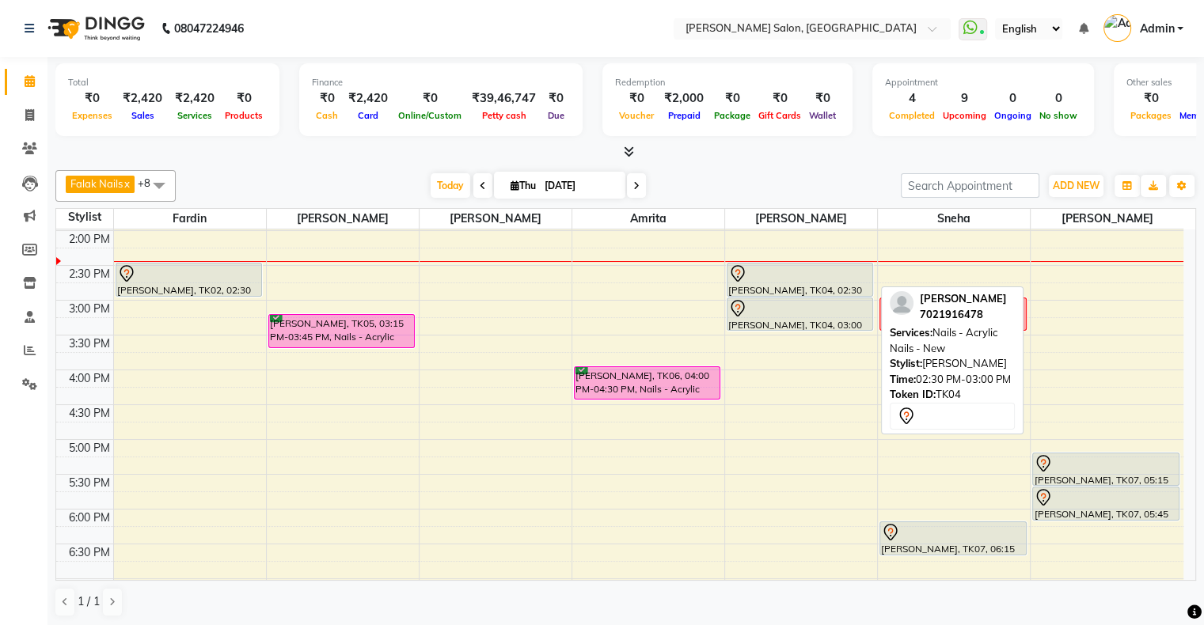
click at [839, 284] on div "[PERSON_NAME], TK04, 02:30 PM-03:00 PM, Nails - Acrylic Nails - New" at bounding box center [799, 279] width 145 height 32
click at [813, 286] on div "[PERSON_NAME], TK04, 02:30 PM-03:00 PM, Nails - Acrylic Nails - New" at bounding box center [799, 279] width 145 height 32
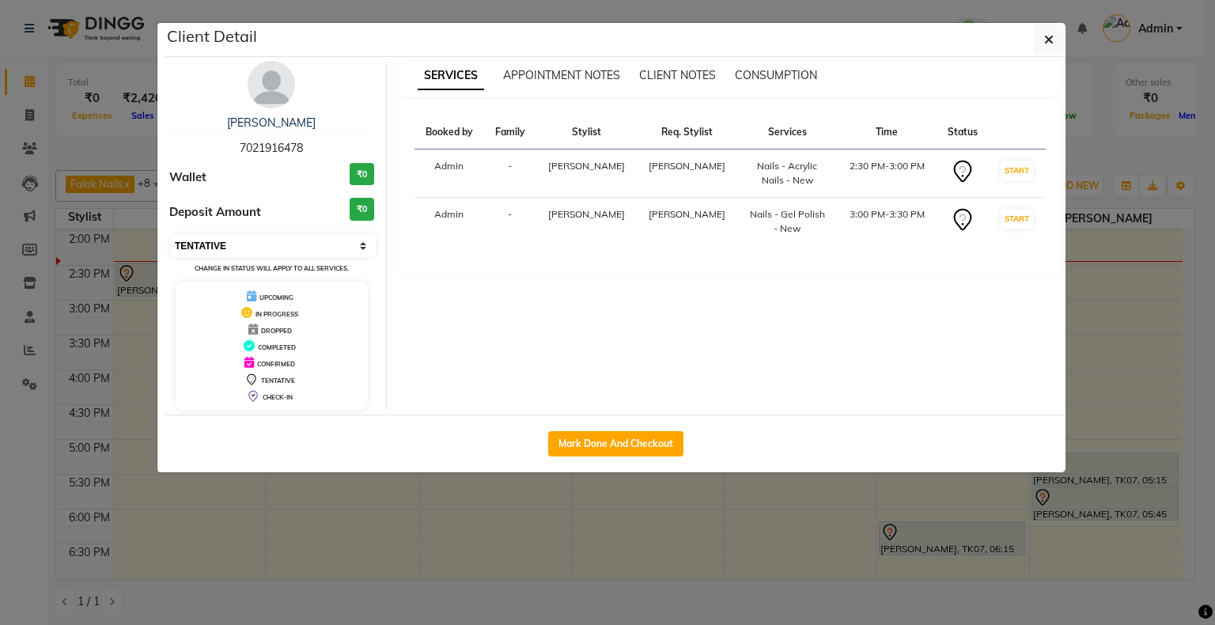
click at [297, 252] on select "Select IN SERVICE CONFIRMED TENTATIVE CHECK IN MARK DONE DROPPED UPCOMING" at bounding box center [273, 246] width 205 height 22
select select "6"
click at [171, 235] on select "Select IN SERVICE CONFIRMED TENTATIVE CHECK IN MARK DONE DROPPED UPCOMING" at bounding box center [273, 246] width 205 height 22
click at [706, 601] on ngb-modal-window "Client Detail [PERSON_NAME] 7021916478 Wallet ₹0 Deposit Amount ₹0 Select IN SE…" at bounding box center [607, 312] width 1215 height 625
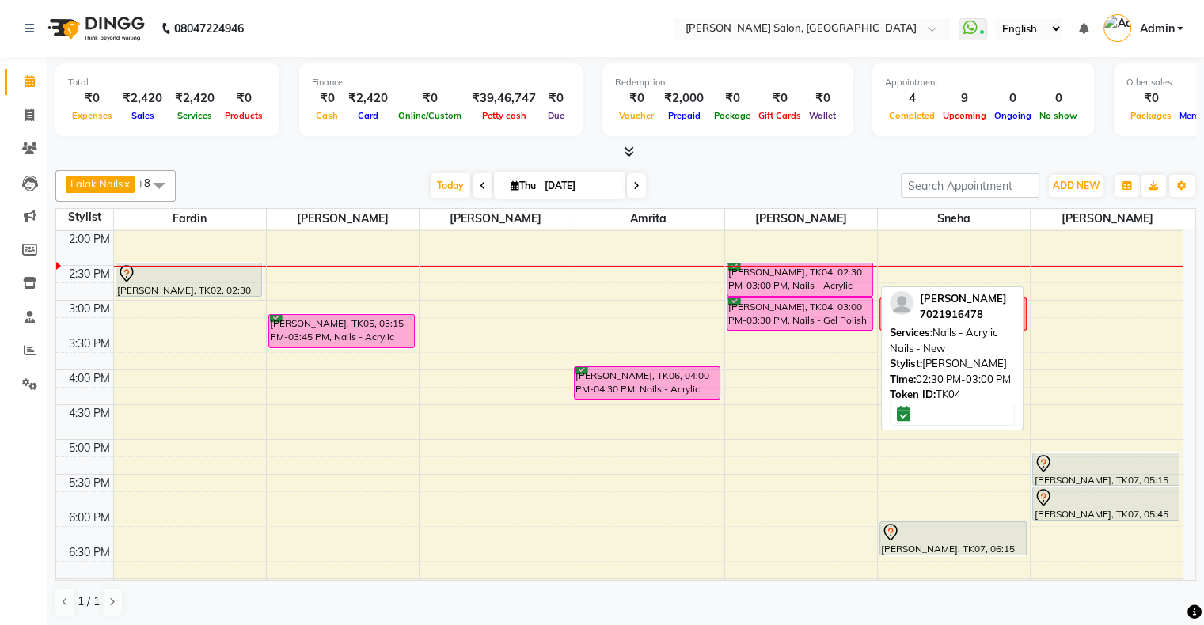
click at [763, 279] on div "[PERSON_NAME], TK04, 02:30 PM-03:00 PM, Nails - Acrylic Nails - New" at bounding box center [799, 279] width 145 height 32
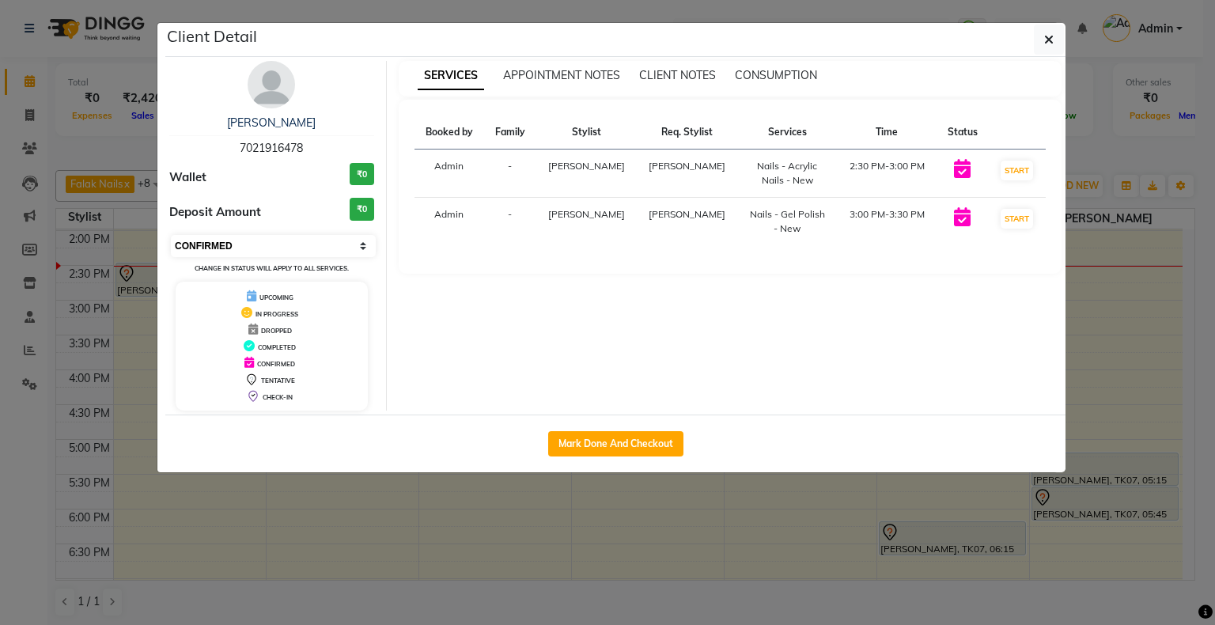
click at [273, 250] on select "Select IN SERVICE CONFIRMED TENTATIVE CHECK IN MARK DONE DROPPED UPCOMING" at bounding box center [273, 246] width 205 height 22
select select "1"
click at [171, 235] on select "Select IN SERVICE CONFIRMED TENTATIVE CHECK IN MARK DONE DROPPED UPCOMING" at bounding box center [273, 246] width 205 height 22
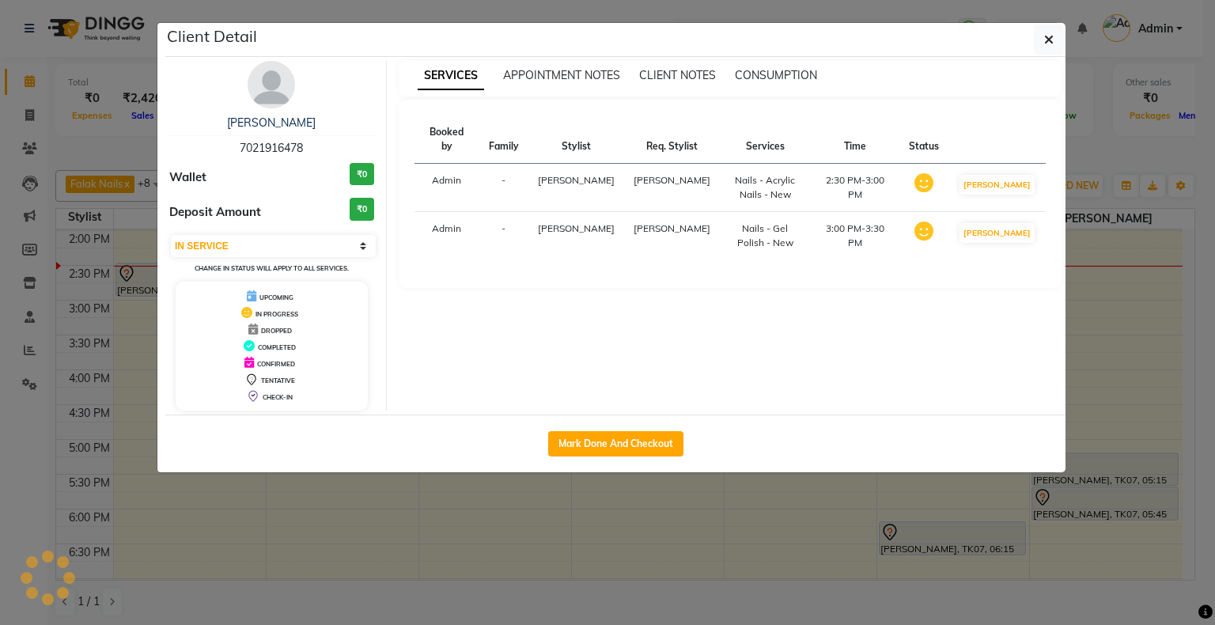
click at [560, 536] on ngb-modal-window "Client Detail [PERSON_NAME] 7021916478 Wallet ₹0 Deposit Amount ₹0 Select IN SE…" at bounding box center [607, 312] width 1215 height 625
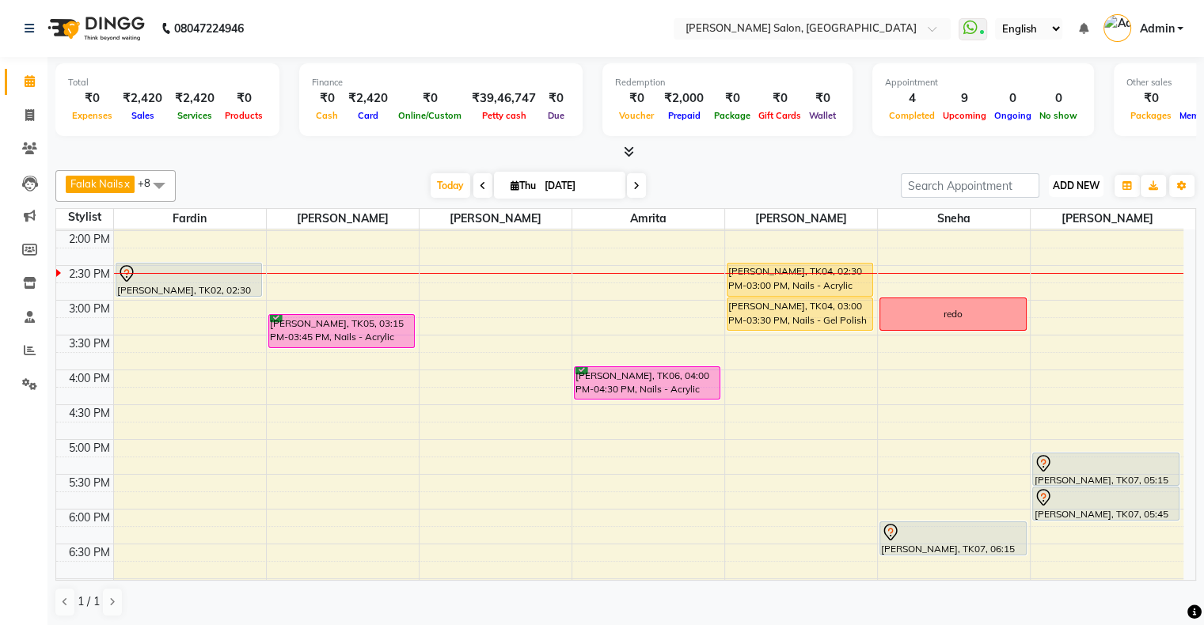
click at [1070, 177] on button "ADD NEW Toggle Dropdown" at bounding box center [1075, 186] width 55 height 22
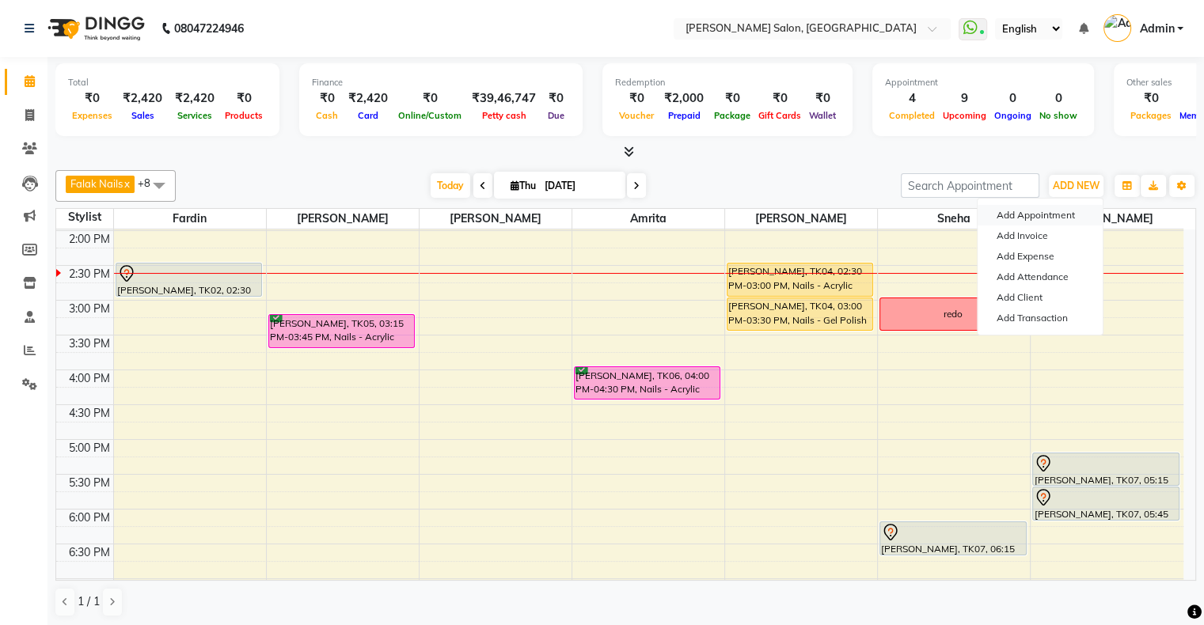
click at [1056, 214] on button "Add Appointment" at bounding box center [1039, 215] width 125 height 21
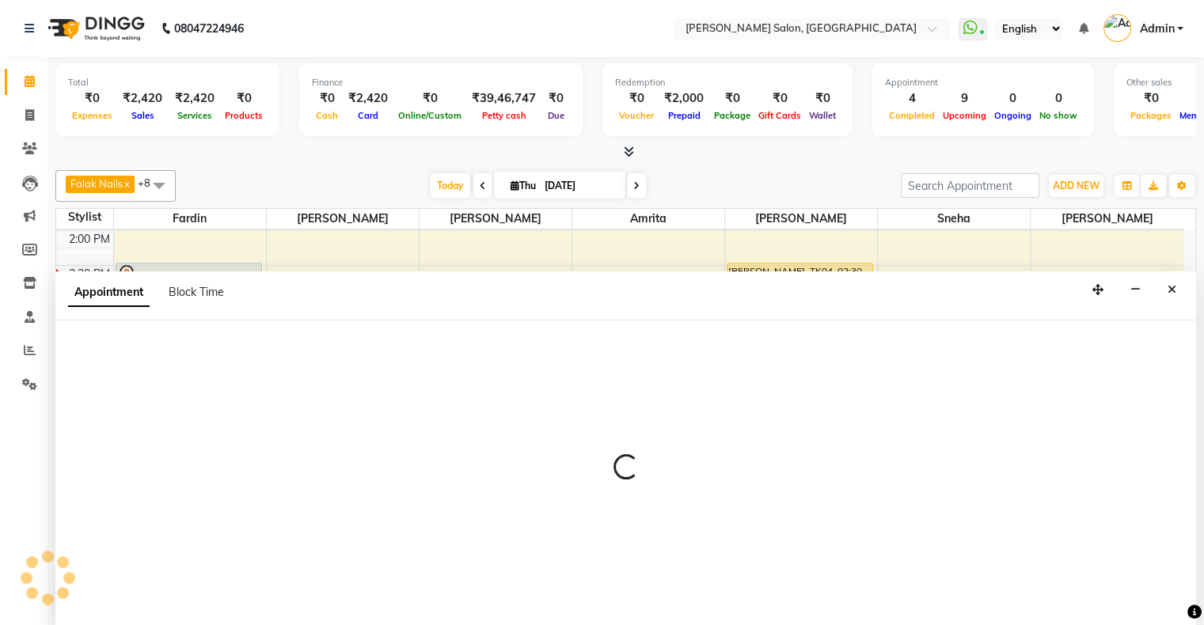
scroll to position [0, 0]
select select "tentative"
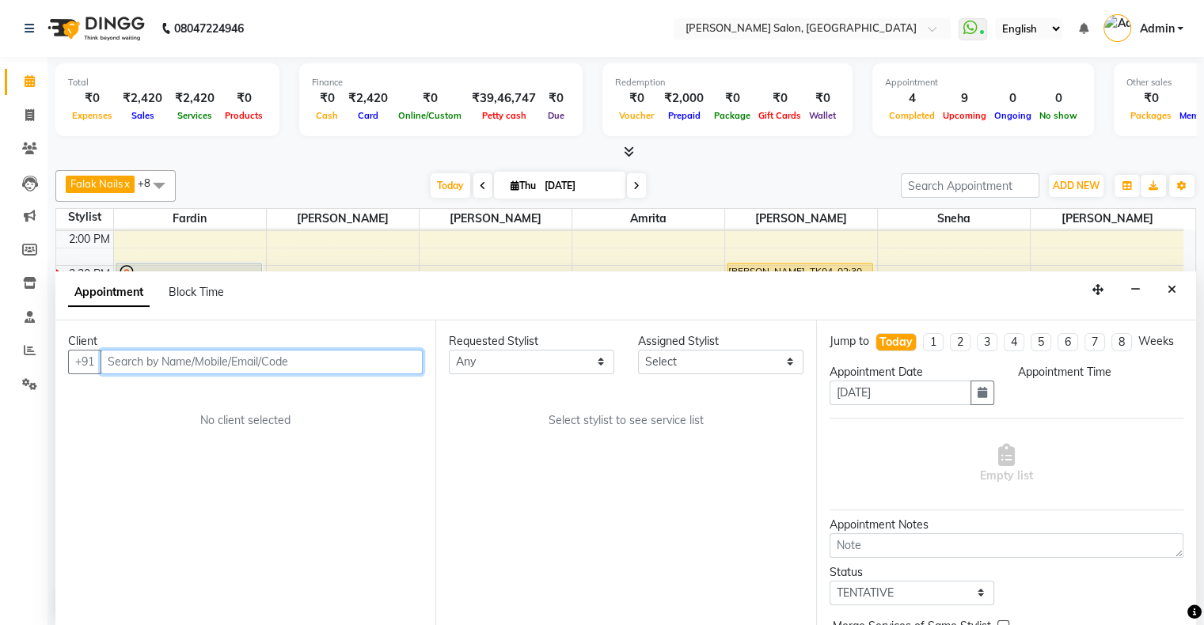
select select "660"
click at [235, 361] on input "text" at bounding box center [261, 362] width 322 height 25
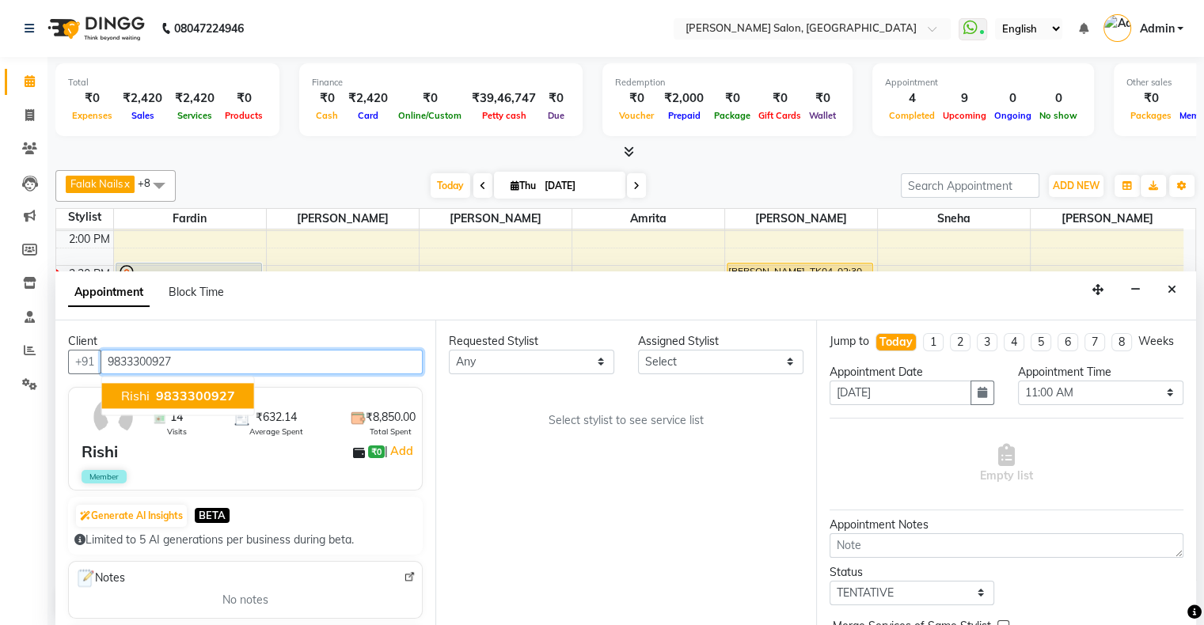
click at [165, 388] on span "9833300927" at bounding box center [195, 396] width 79 height 16
type input "9833300927"
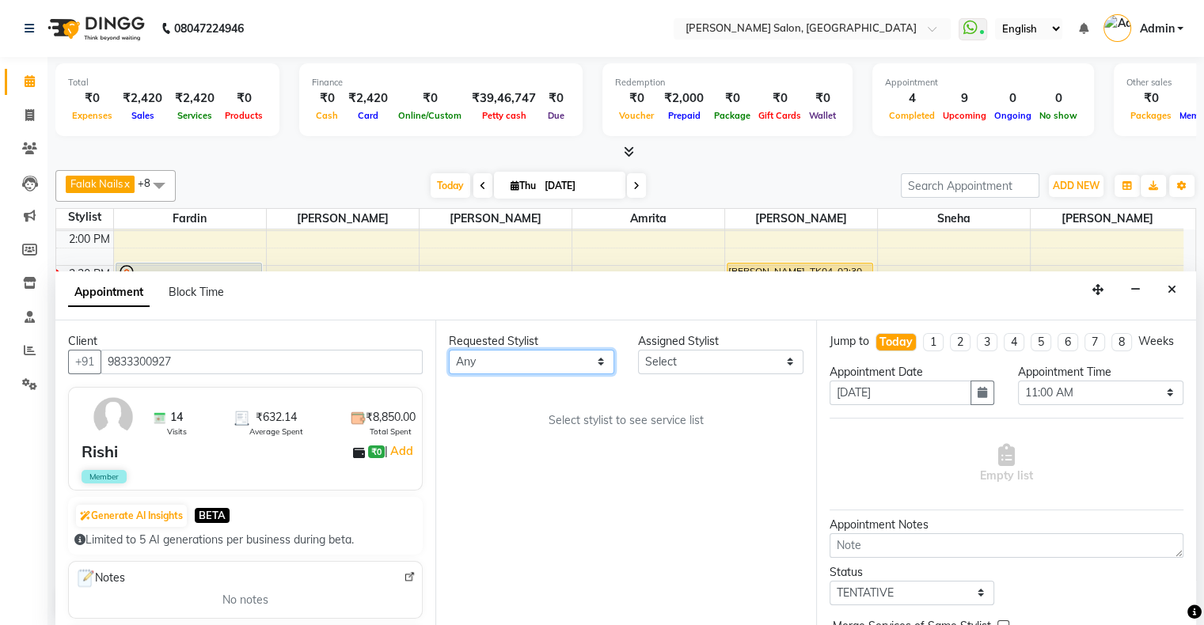
click at [535, 355] on select "Any [PERSON_NAME] Hair Head [PERSON_NAME] [PERSON_NAME] [PERSON_NAME] [PERSON_N…" at bounding box center [531, 362] width 165 height 25
select select "84656"
click at [449, 350] on select "Any [PERSON_NAME] Hair Head [PERSON_NAME] [PERSON_NAME] [PERSON_NAME] [PERSON_N…" at bounding box center [531, 362] width 165 height 25
select select "84656"
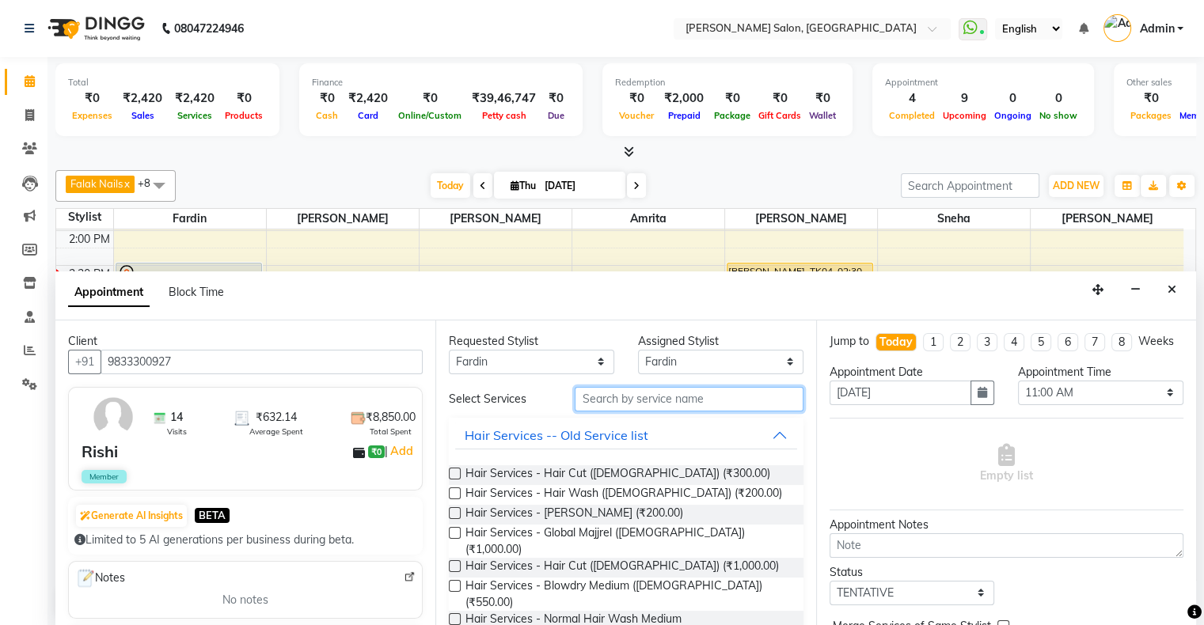
click at [616, 394] on input "text" at bounding box center [688, 399] width 228 height 25
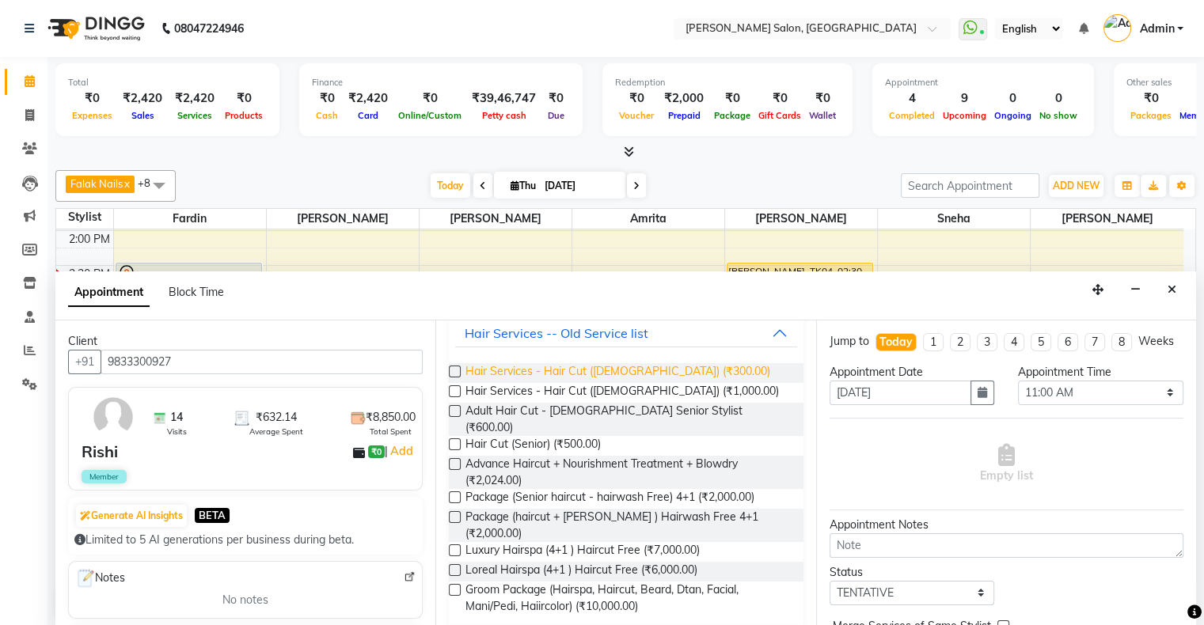
scroll to position [191, 0]
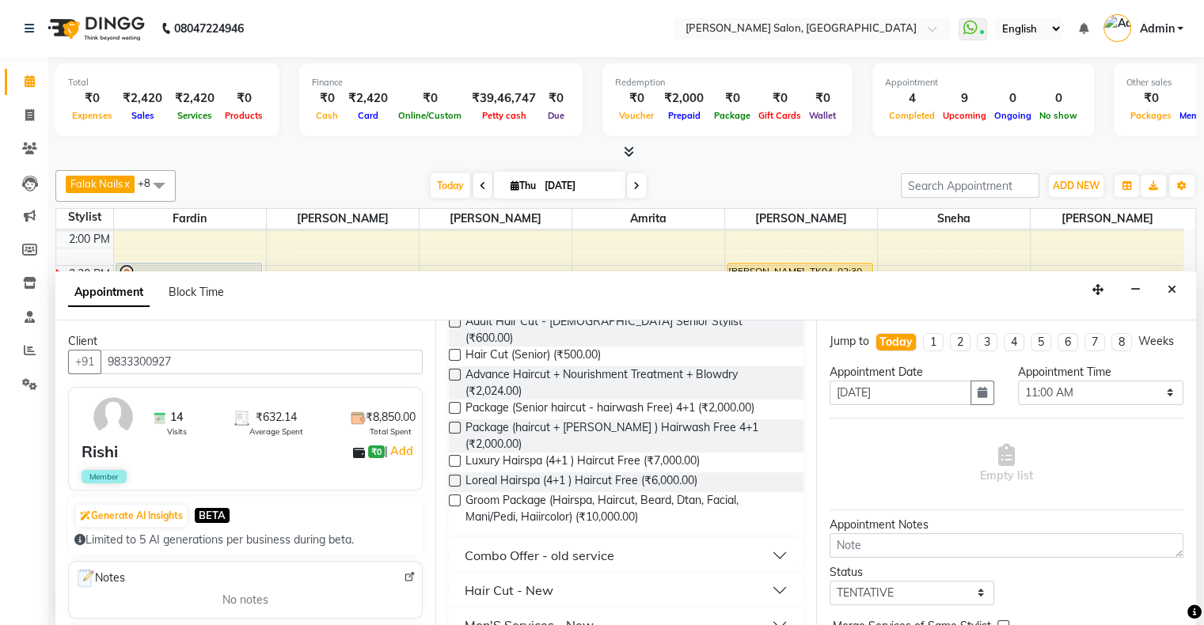
type input "HAIR CUT"
click at [523, 581] on div "Hair Cut - New" at bounding box center [508, 590] width 89 height 19
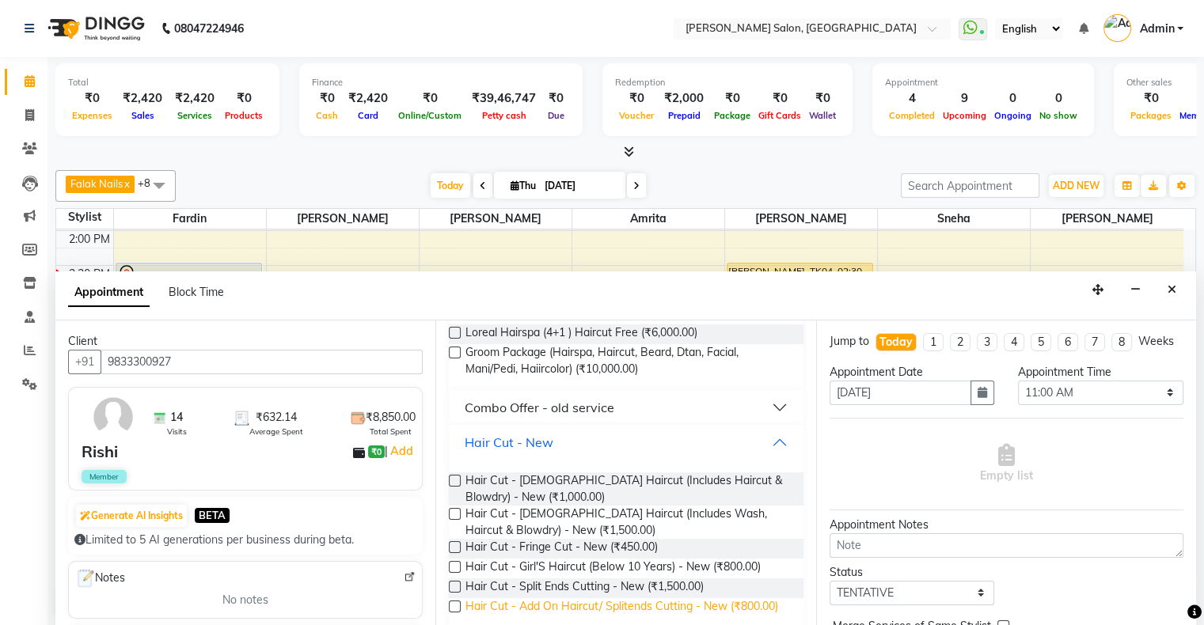
scroll to position [377, 0]
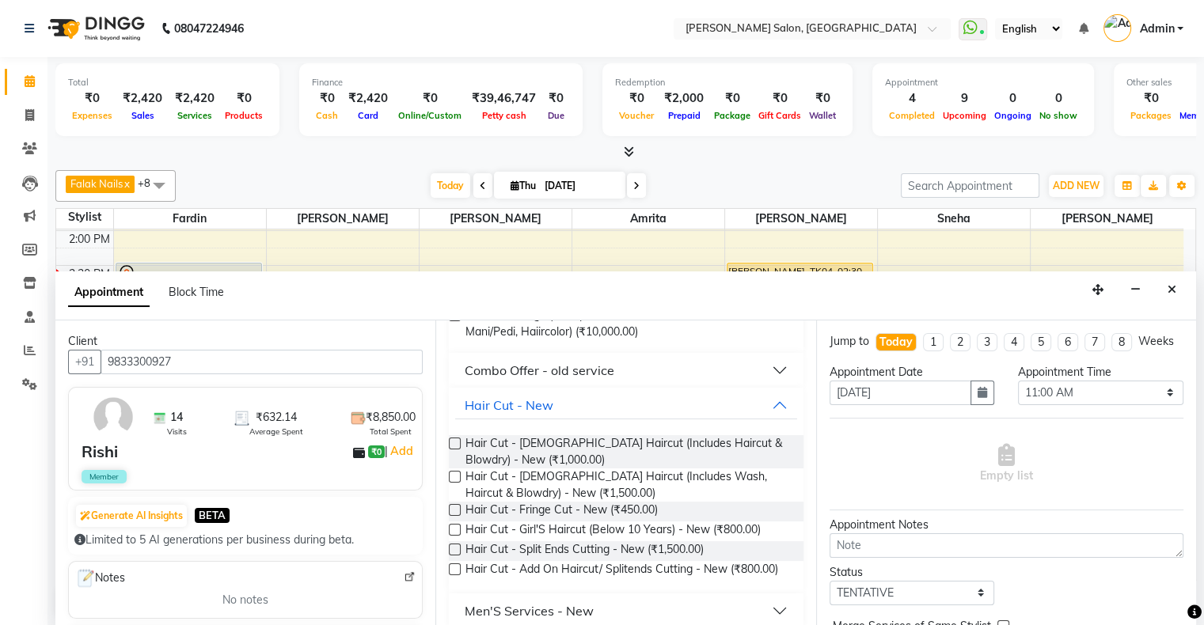
click at [544, 601] on div "Men'S Services - New" at bounding box center [528, 610] width 129 height 19
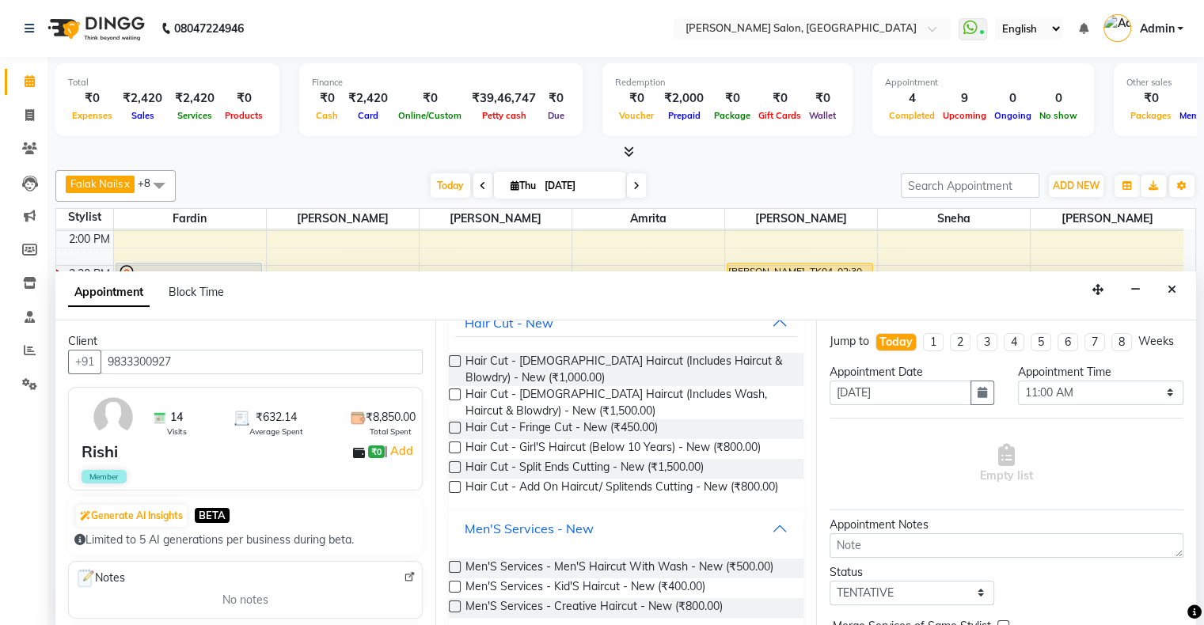
scroll to position [461, 0]
click at [524, 557] on span "Men'S Services - Men'S Haircut With Wash - New (₹500.00)" at bounding box center [619, 567] width 308 height 20
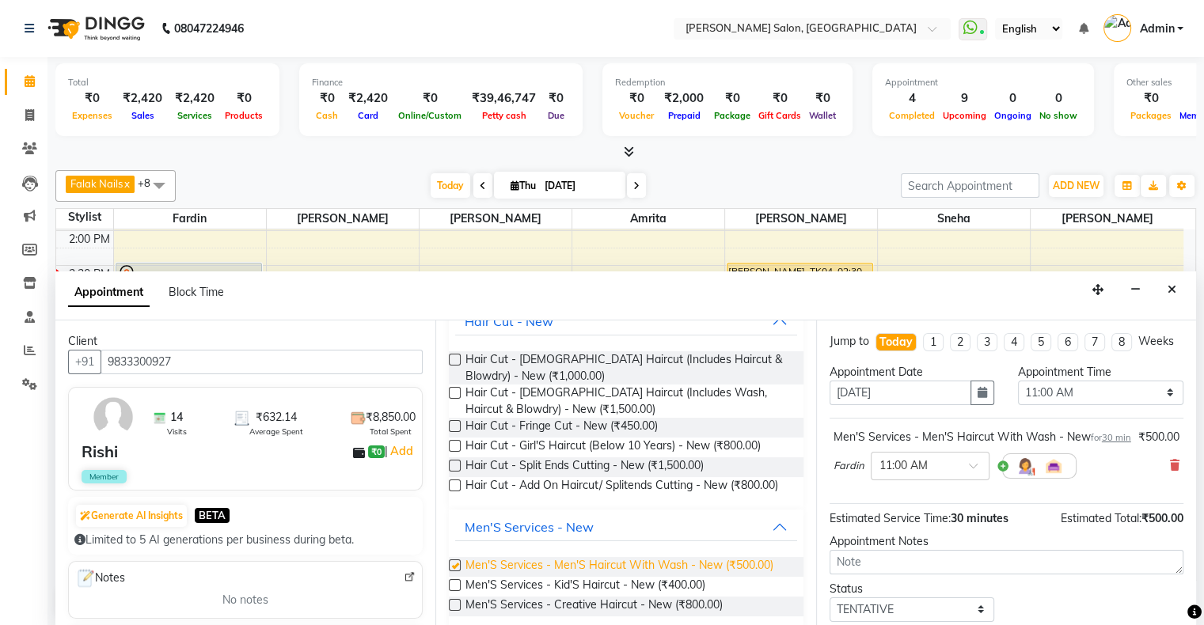
checkbox input "false"
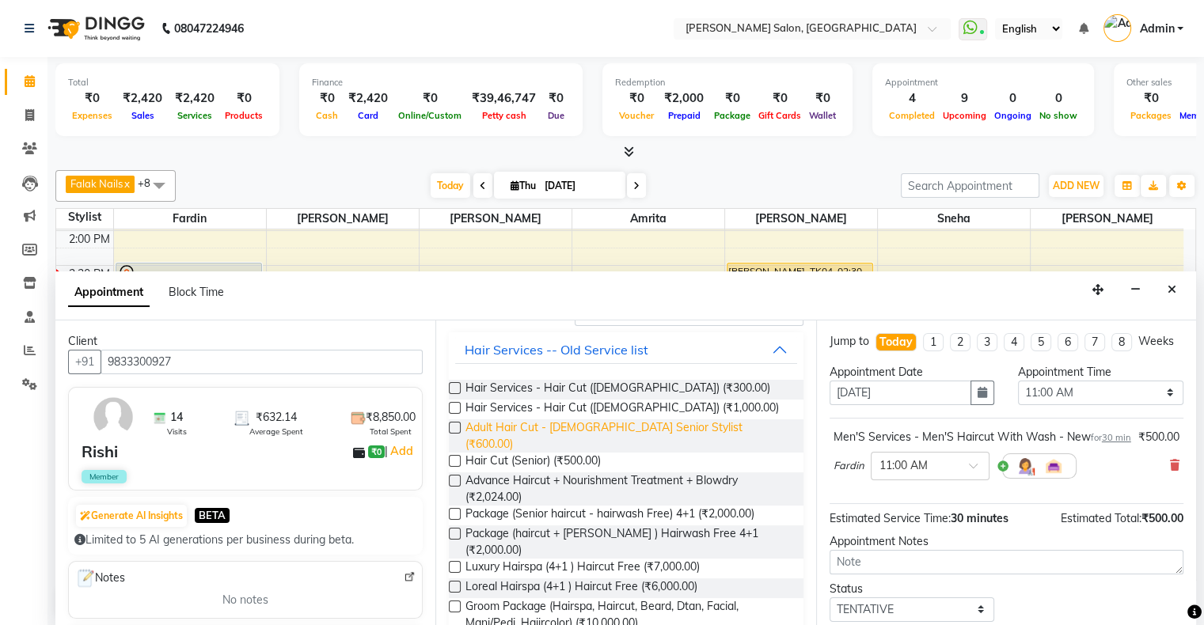
scroll to position [0, 0]
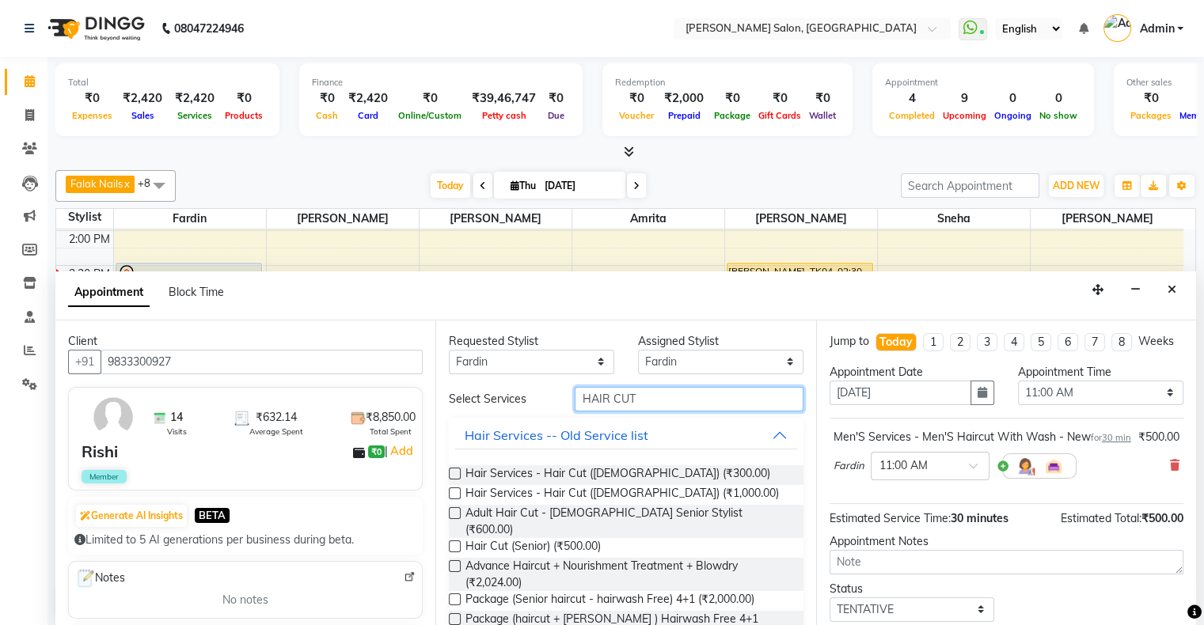
click at [586, 399] on input "HAIR CUT" at bounding box center [688, 399] width 228 height 25
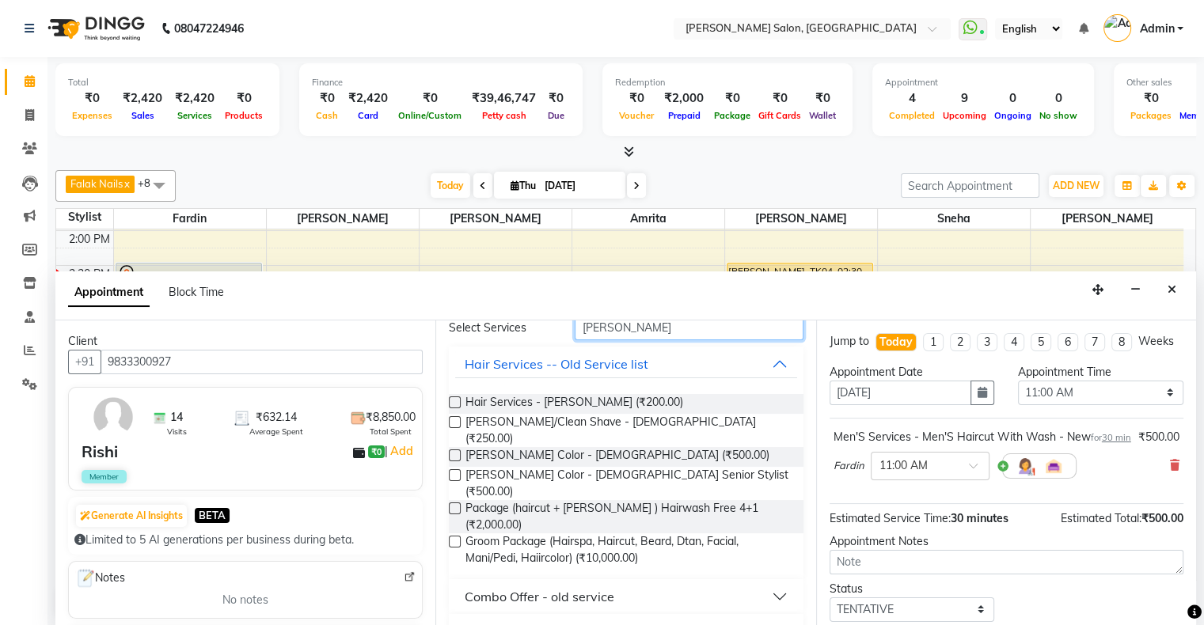
scroll to position [149, 0]
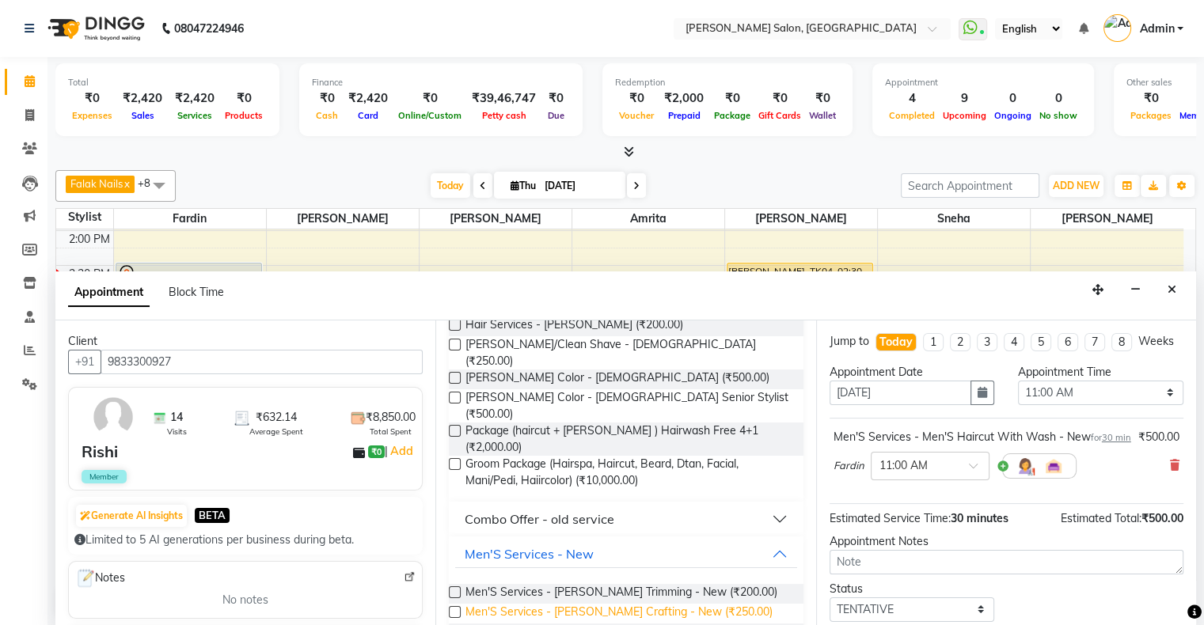
type input "[PERSON_NAME]"
click at [633, 604] on span "Men'S Services - [PERSON_NAME] Crafting - New (₹250.00)" at bounding box center [618, 614] width 307 height 20
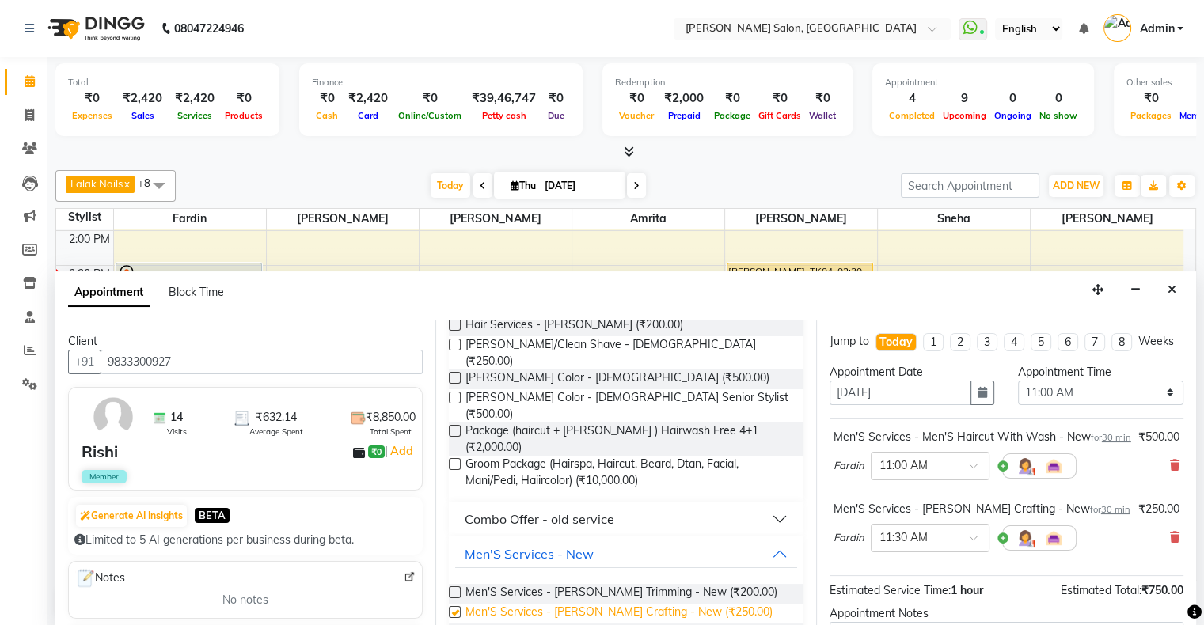
checkbox input "false"
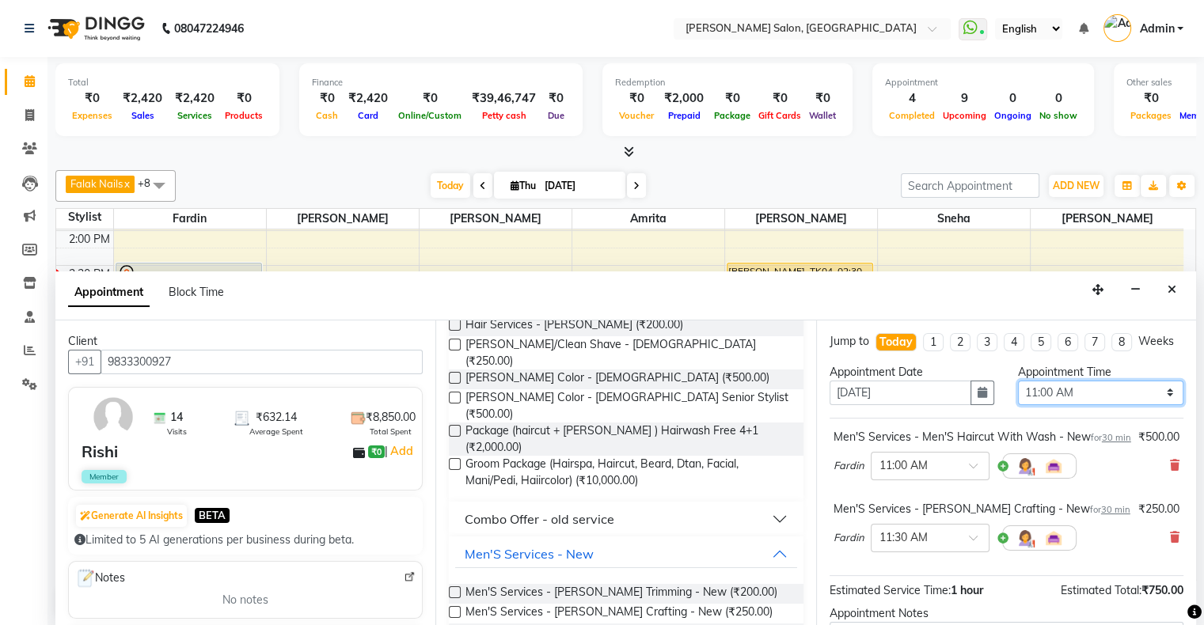
click at [1114, 396] on select "Select 11:00 AM 11:15 AM 11:30 AM 11:45 AM 12:00 PM 12:15 PM 12:30 PM 12:45 PM …" at bounding box center [1100, 393] width 165 height 25
select select "900"
click at [1018, 393] on select "Select 11:00 AM 11:15 AM 11:30 AM 11:45 AM 12:00 PM 12:15 PM 12:30 PM 12:45 PM …" at bounding box center [1100, 393] width 165 height 25
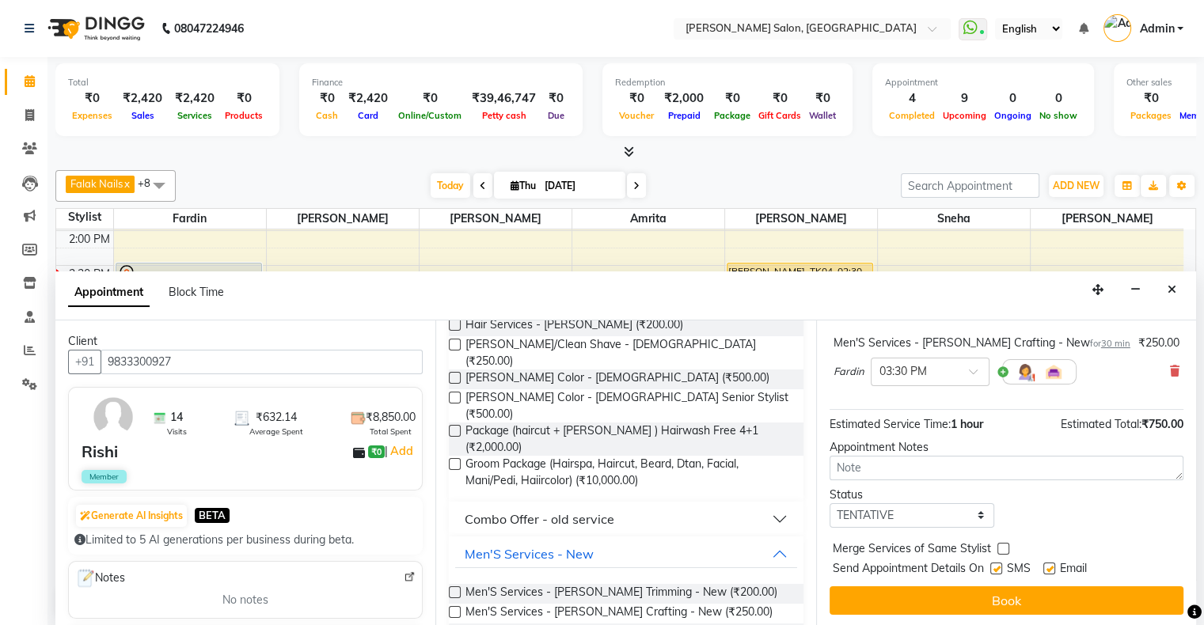
scroll to position [197, 0]
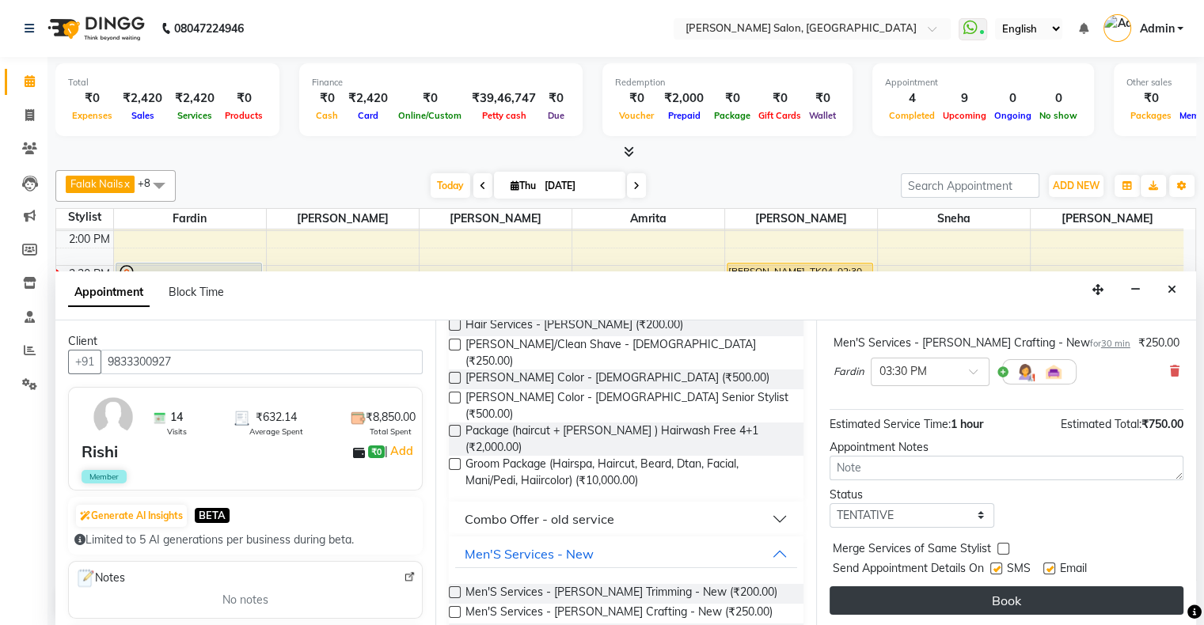
click at [995, 603] on button "Book" at bounding box center [1006, 600] width 354 height 28
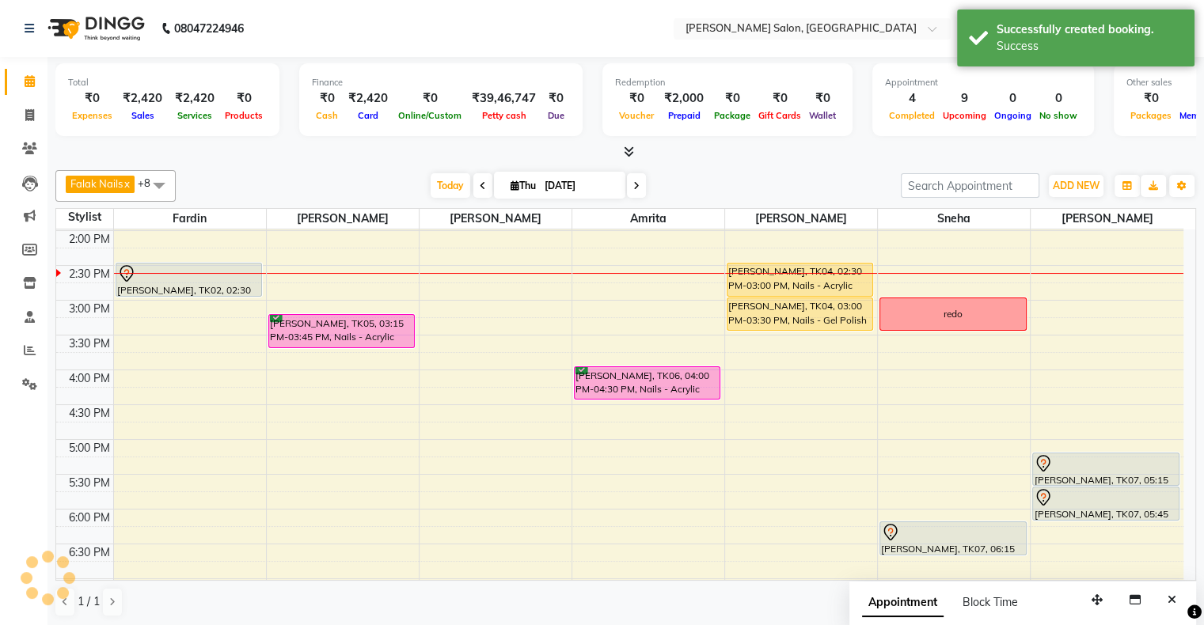
scroll to position [0, 0]
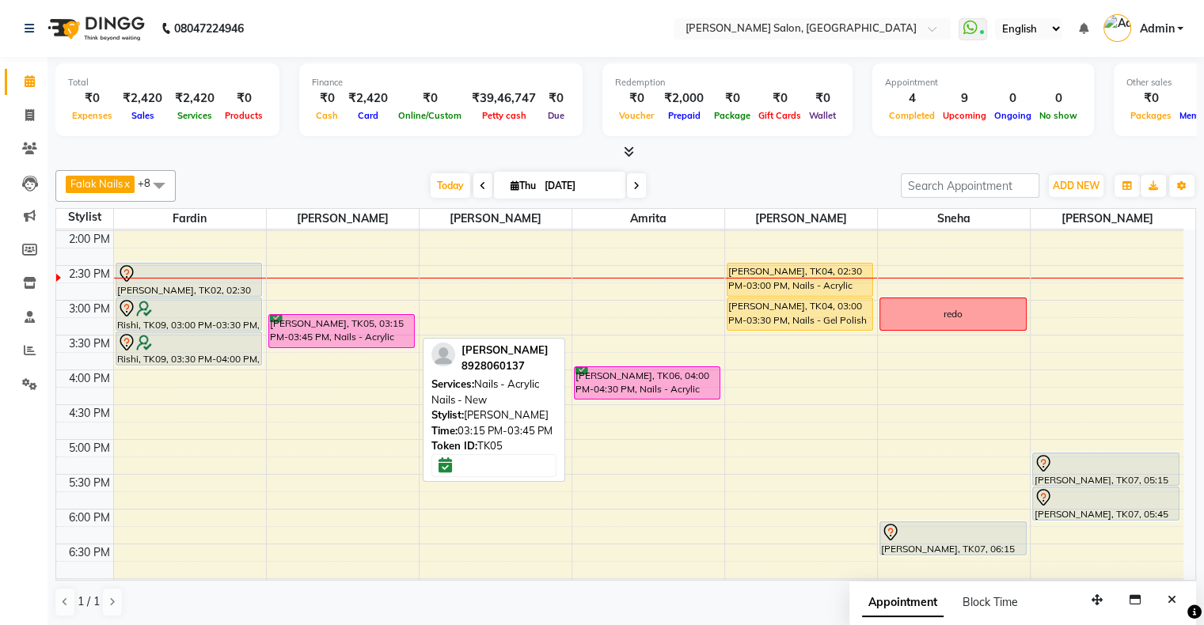
click at [367, 329] on div "[PERSON_NAME], TK05, 03:15 PM-03:45 PM, Nails - Acrylic Nails - New" at bounding box center [341, 331] width 145 height 32
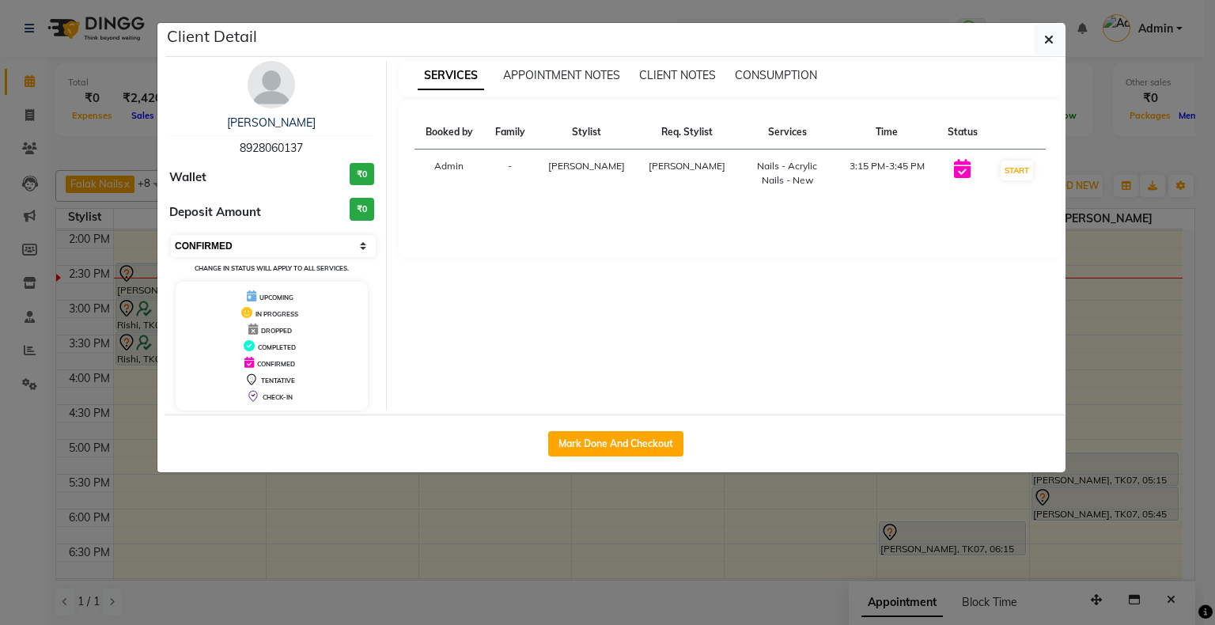
click at [246, 246] on select "Select IN SERVICE CONFIRMED TENTATIVE CHECK IN MARK DONE DROPPED UPCOMING" at bounding box center [273, 246] width 205 height 22
select select "1"
click at [171, 235] on select "Select IN SERVICE CONFIRMED TENTATIVE CHECK IN MARK DONE DROPPED UPCOMING" at bounding box center [273, 246] width 205 height 22
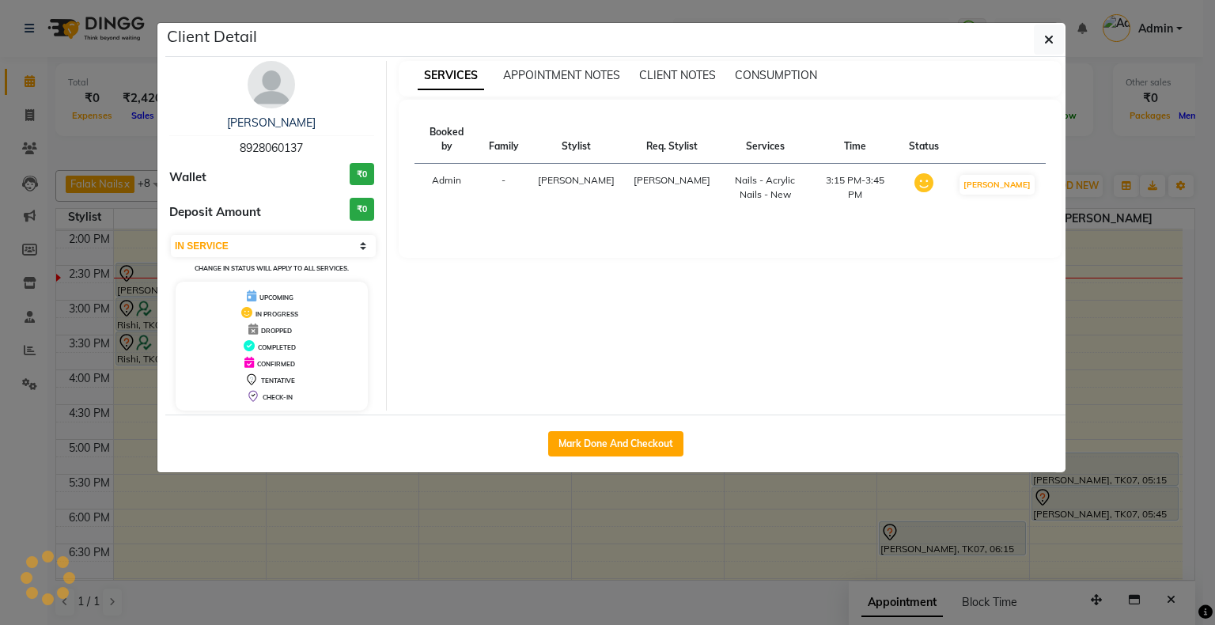
click at [359, 494] on ngb-modal-window "Client Detail Hrashvi [PERSON_NAME] 8928060137 Wallet ₹0 Deposit Amount ₹0 Sele…" at bounding box center [607, 312] width 1215 height 625
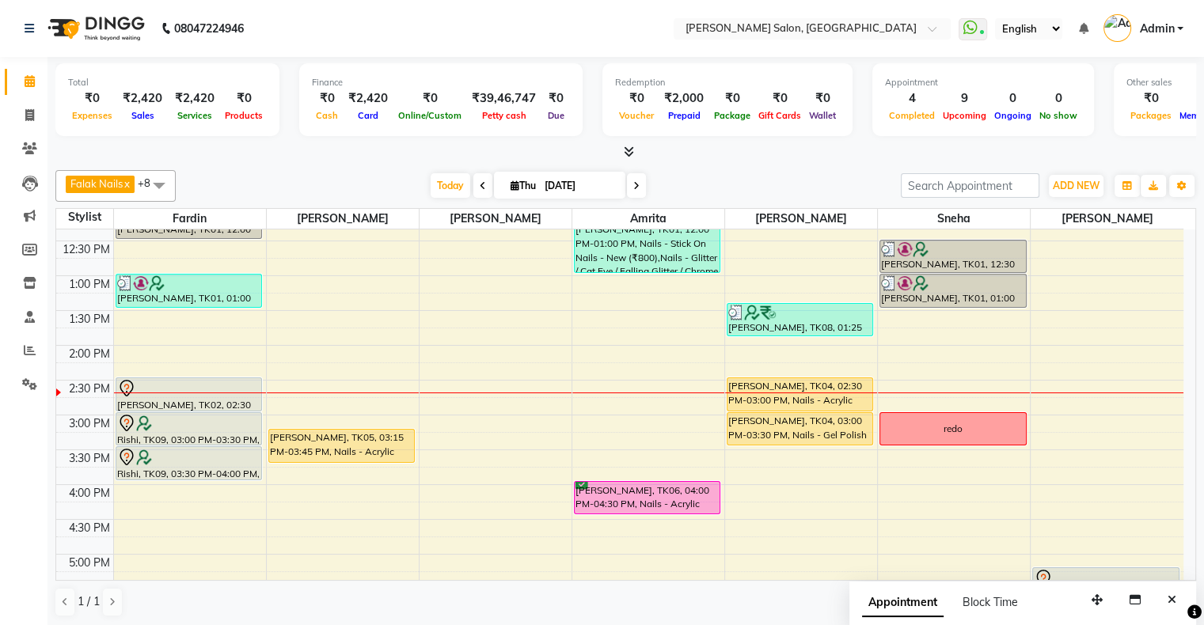
scroll to position [198, 0]
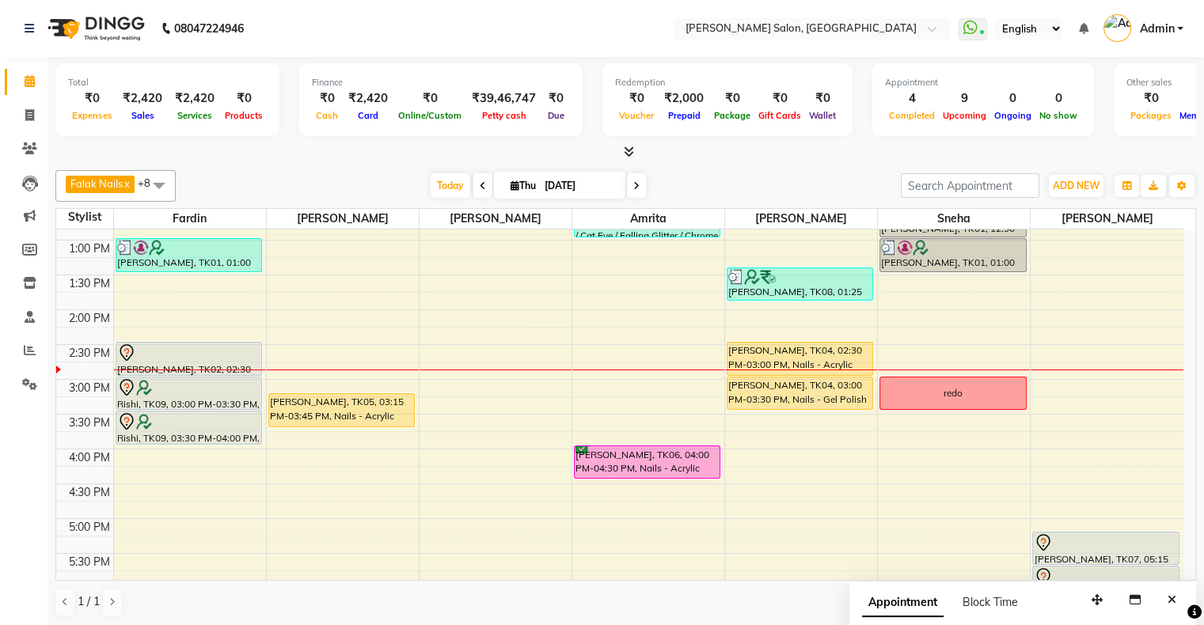
drag, startPoint x: 982, startPoint y: 394, endPoint x: 991, endPoint y: 443, distance: 50.0
click at [991, 443] on div "10:00 AM 10:30 AM 11:00 AM 11:30 AM 12:00 PM 12:30 PM 1:00 PM 1:30 PM 2:00 PM 2…" at bounding box center [619, 484] width 1127 height 904
drag, startPoint x: 936, startPoint y: 392, endPoint x: 934, endPoint y: 418, distance: 25.4
click at [934, 418] on div "10:00 AM 10:30 AM 11:00 AM 11:30 AM 12:00 PM 12:30 PM 1:00 PM 1:30 PM 2:00 PM 2…" at bounding box center [619, 484] width 1127 height 904
click at [30, 116] on icon at bounding box center [29, 115] width 9 height 12
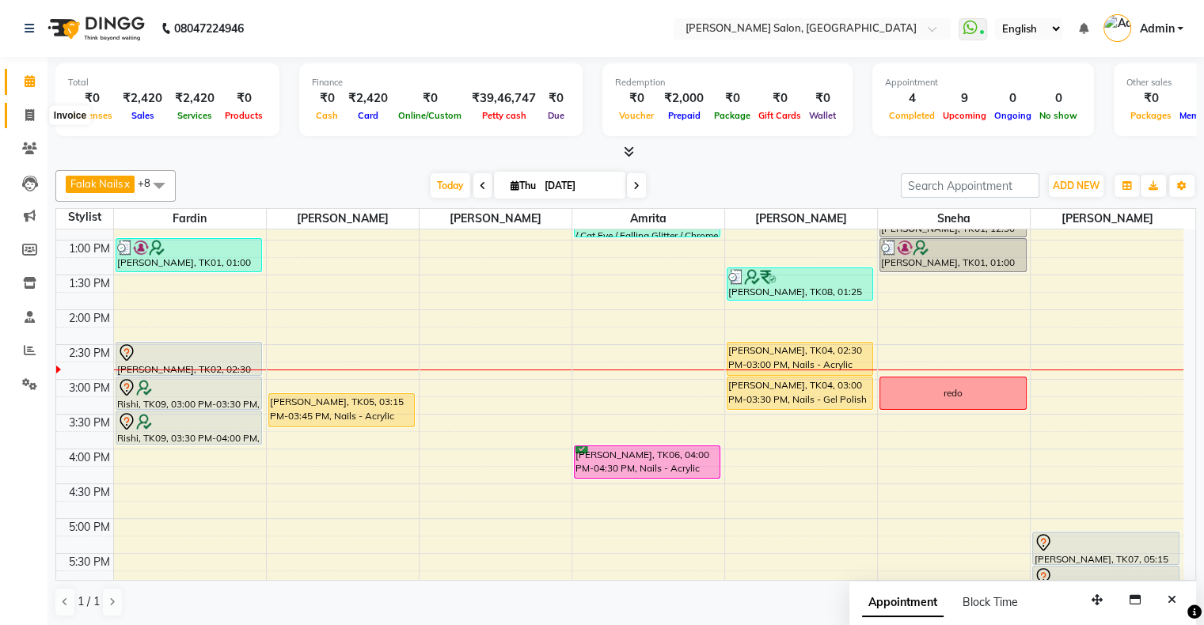
select select "service"
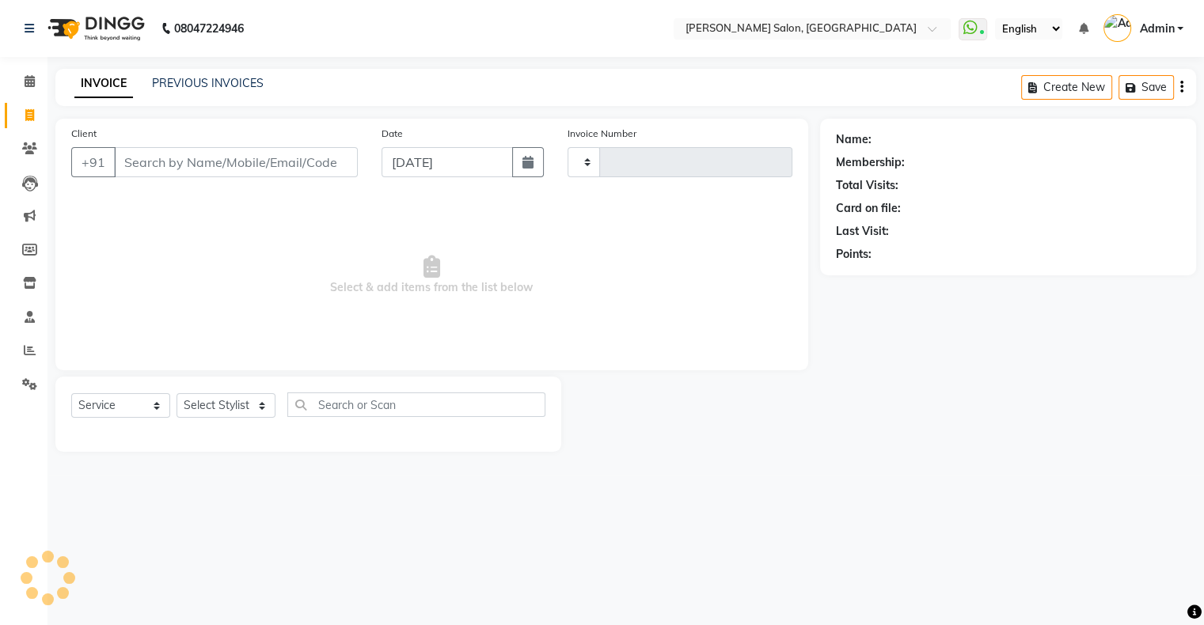
type input "1551"
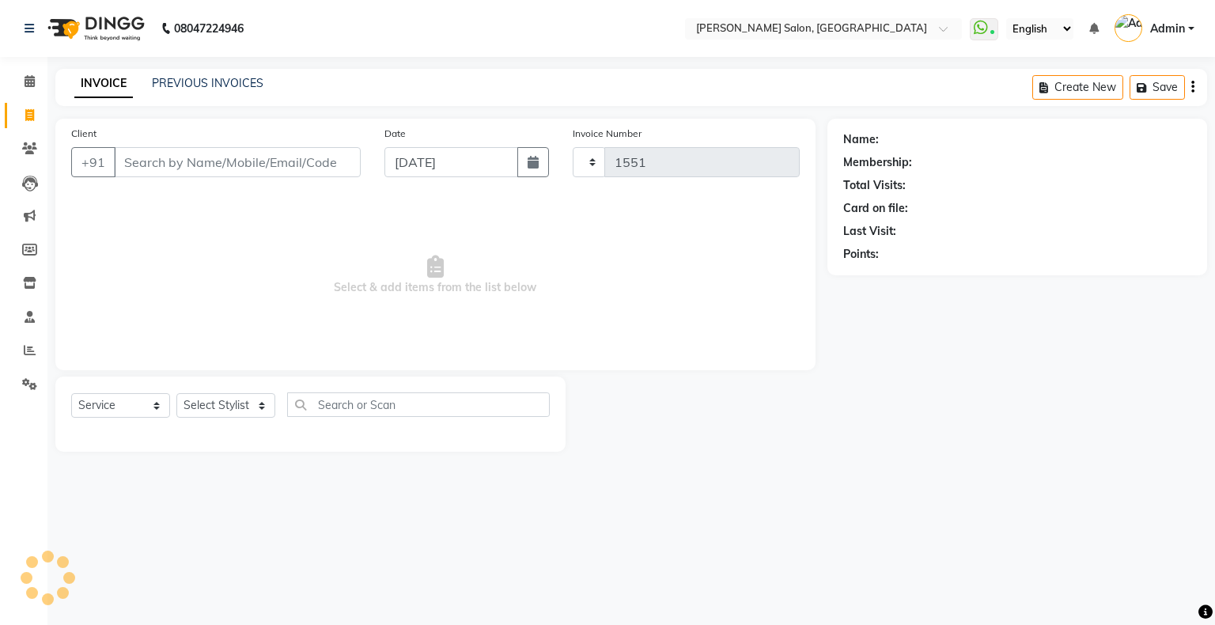
select select "4073"
click at [227, 80] on link "PREVIOUS INVOICES" at bounding box center [208, 83] width 112 height 14
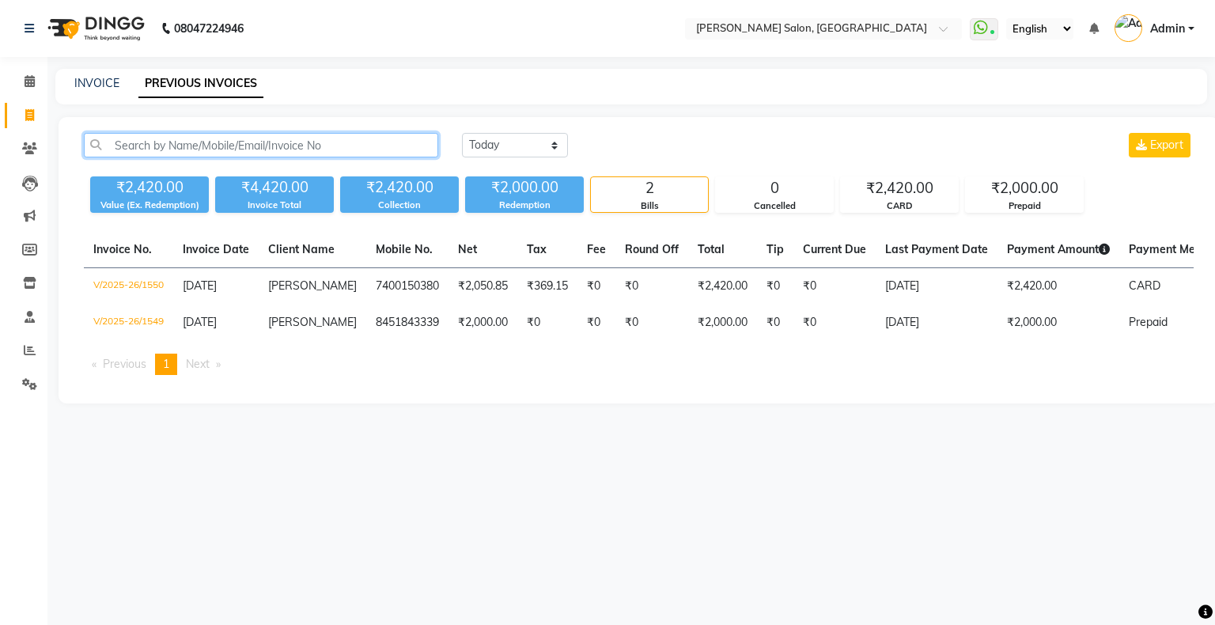
click at [218, 140] on input "text" at bounding box center [261, 145] width 354 height 25
type input "2"
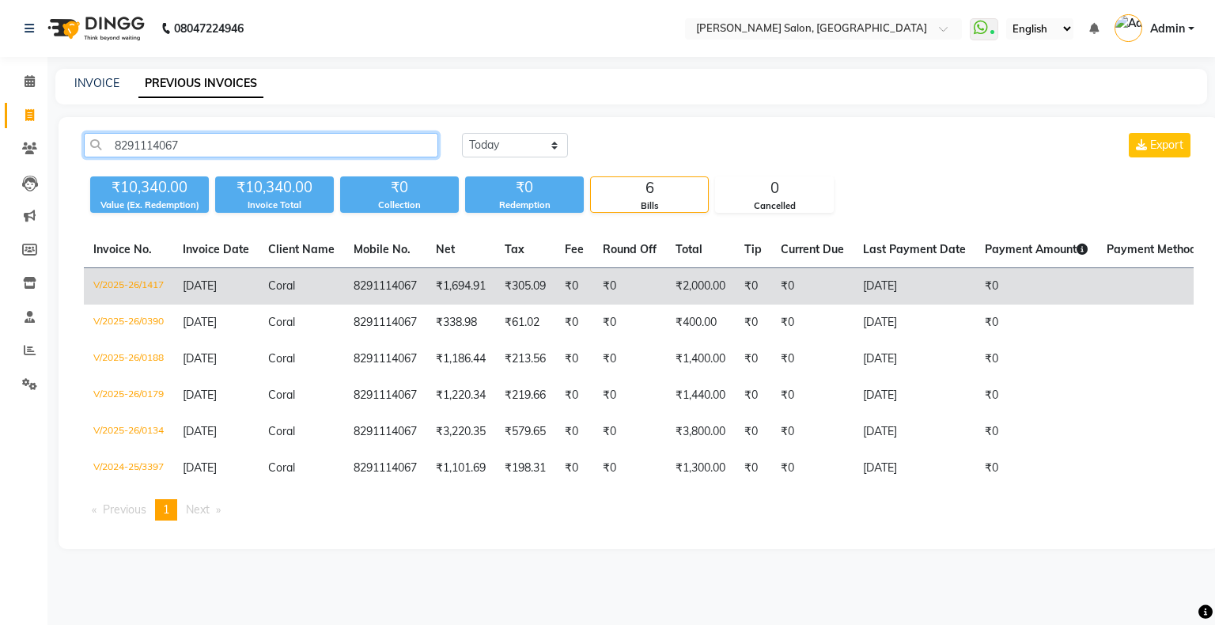
type input "8291114067"
click at [143, 286] on td "V/2025-26/1417" at bounding box center [128, 286] width 89 height 37
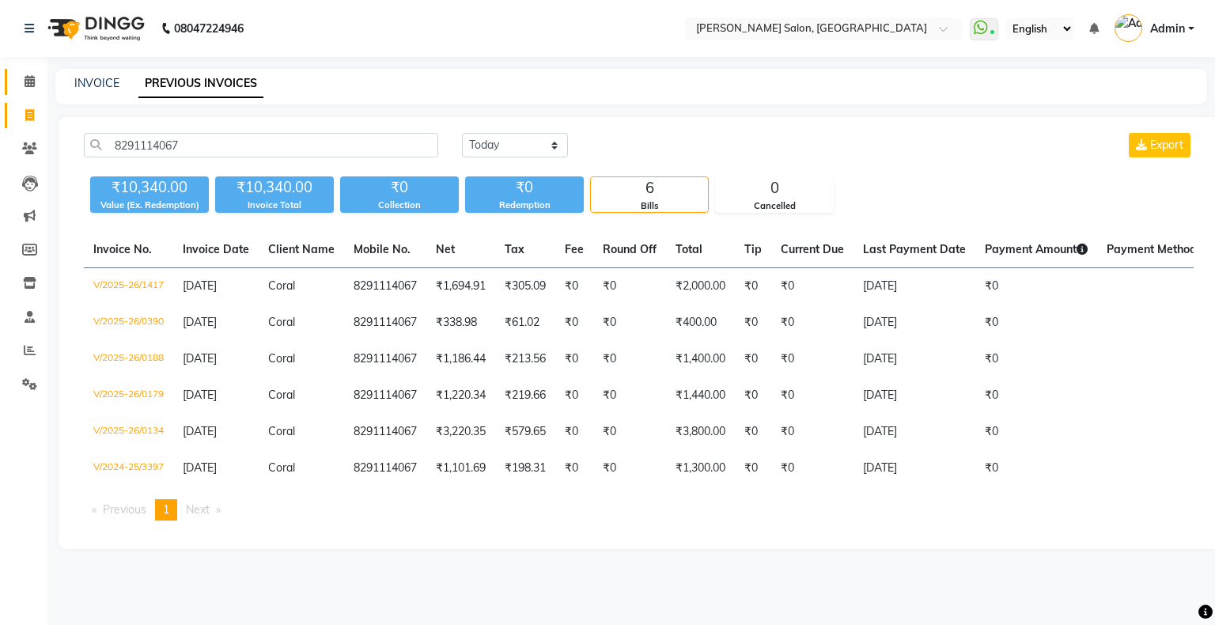
drag, startPoint x: 33, startPoint y: 70, endPoint x: 36, endPoint y: 78, distance: 8.5
click at [33, 70] on link "Calendar" at bounding box center [24, 82] width 38 height 26
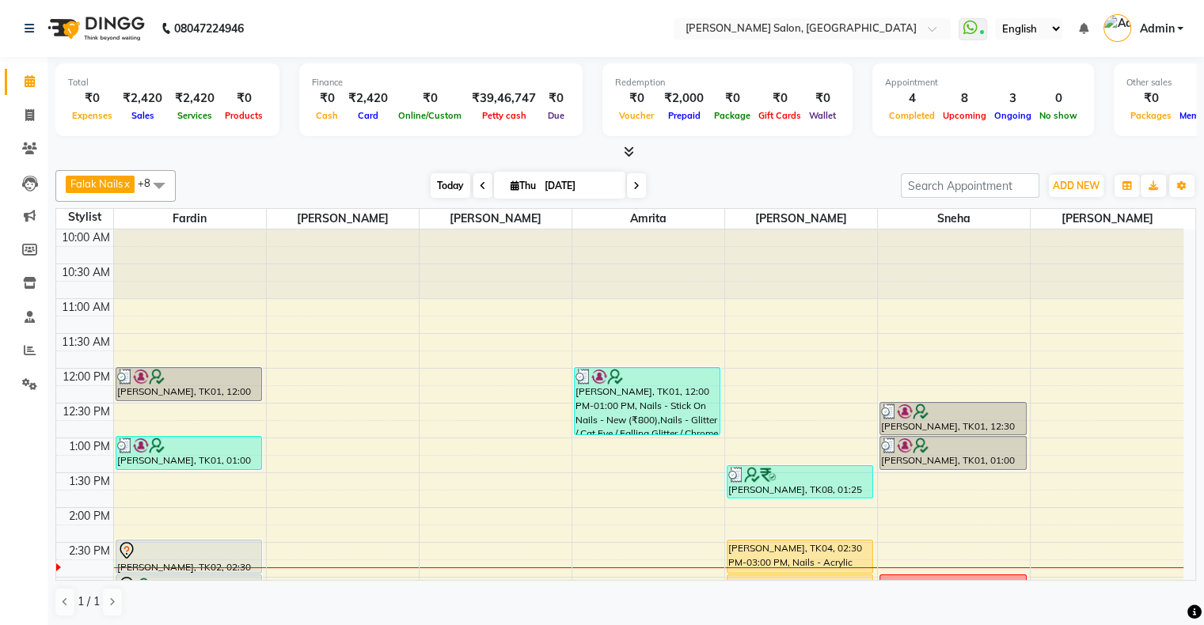
click at [441, 182] on span "Today" at bounding box center [450, 185] width 40 height 25
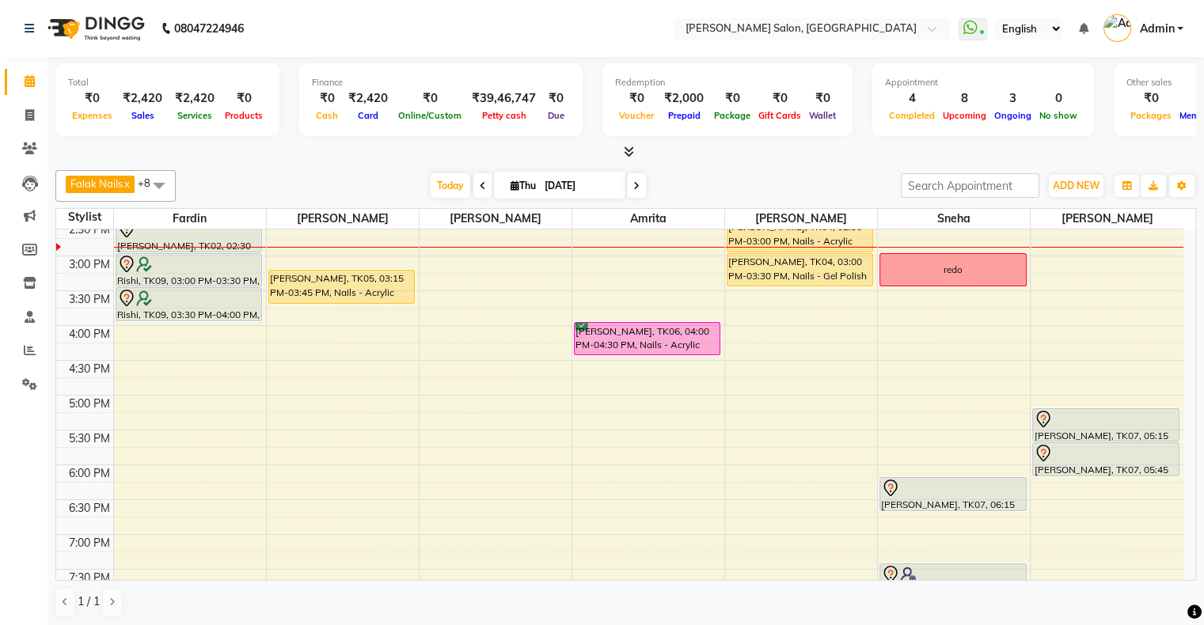
scroll to position [356, 0]
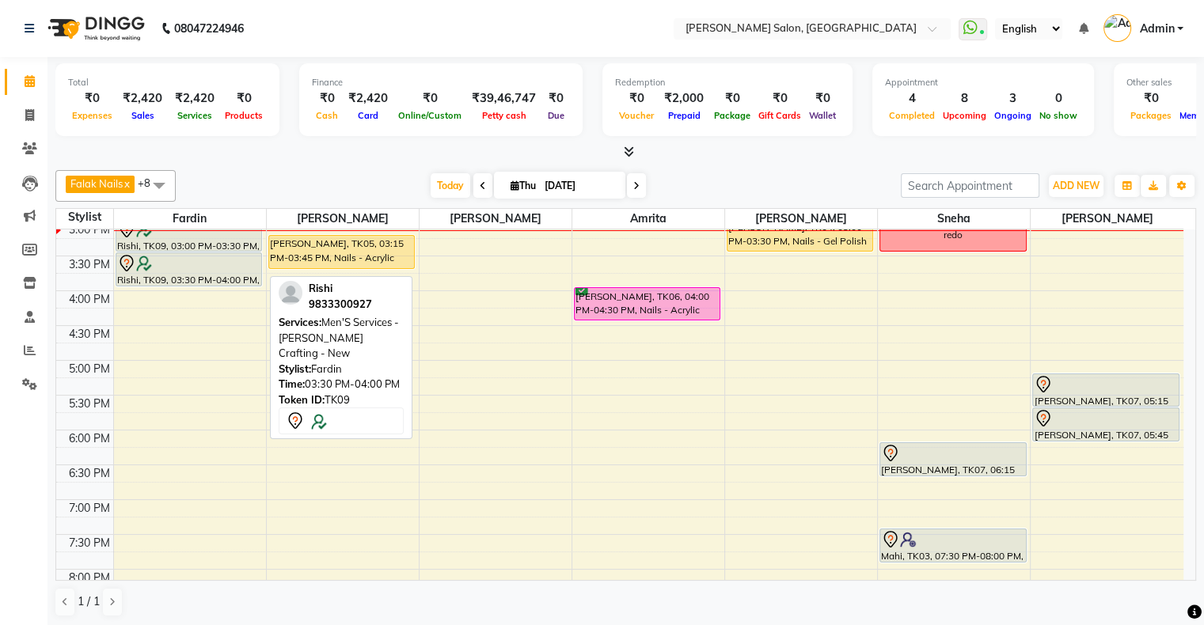
click at [139, 276] on div "Rishi, TK09, 03:30 PM-04:00 PM, Men'S Services - [PERSON_NAME] Crafting - New" at bounding box center [188, 269] width 145 height 32
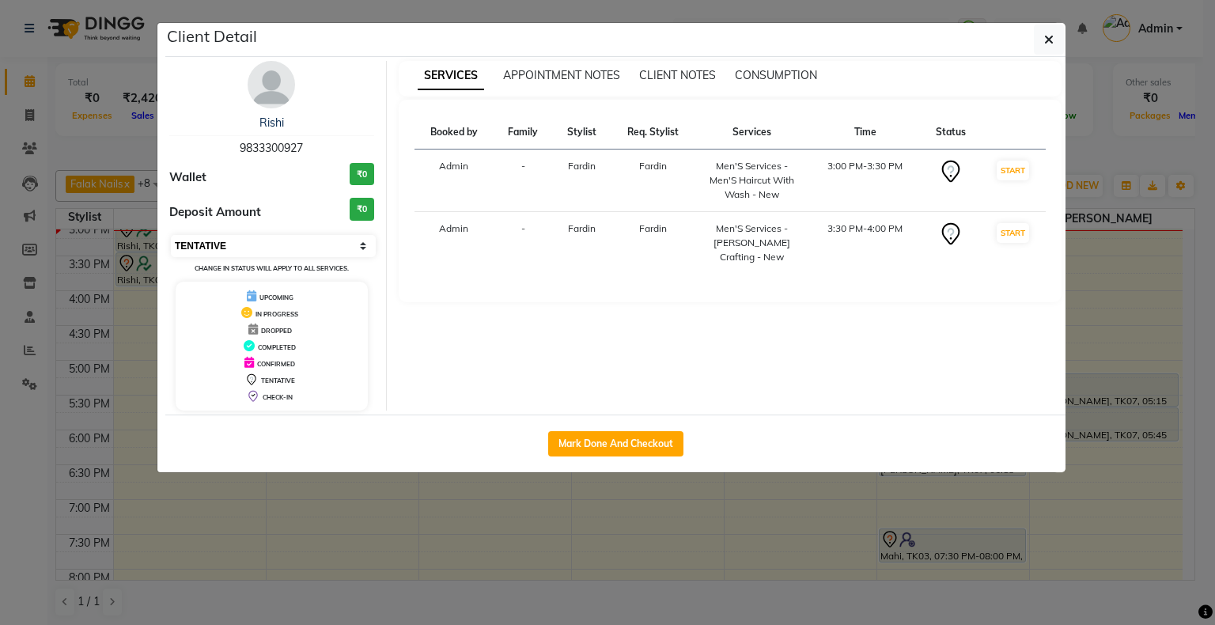
click at [308, 252] on select "Select IN SERVICE CONFIRMED TENTATIVE CHECK IN MARK DONE DROPPED UPCOMING" at bounding box center [273, 246] width 205 height 22
select select "1"
click at [171, 235] on select "Select IN SERVICE CONFIRMED TENTATIVE CHECK IN MARK DONE DROPPED UPCOMING" at bounding box center [273, 246] width 205 height 22
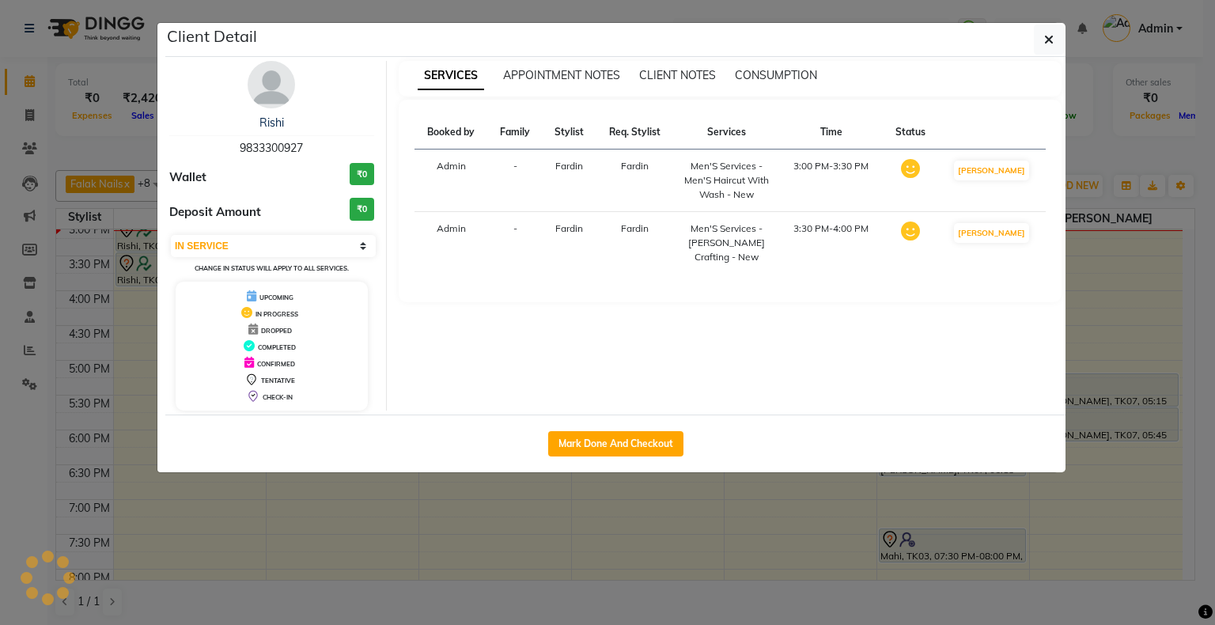
click at [416, 500] on ngb-modal-window "Client Detail Rishi 9833300927 Wallet ₹0 Deposit Amount ₹0 Select IN SERVICE CO…" at bounding box center [607, 312] width 1215 height 625
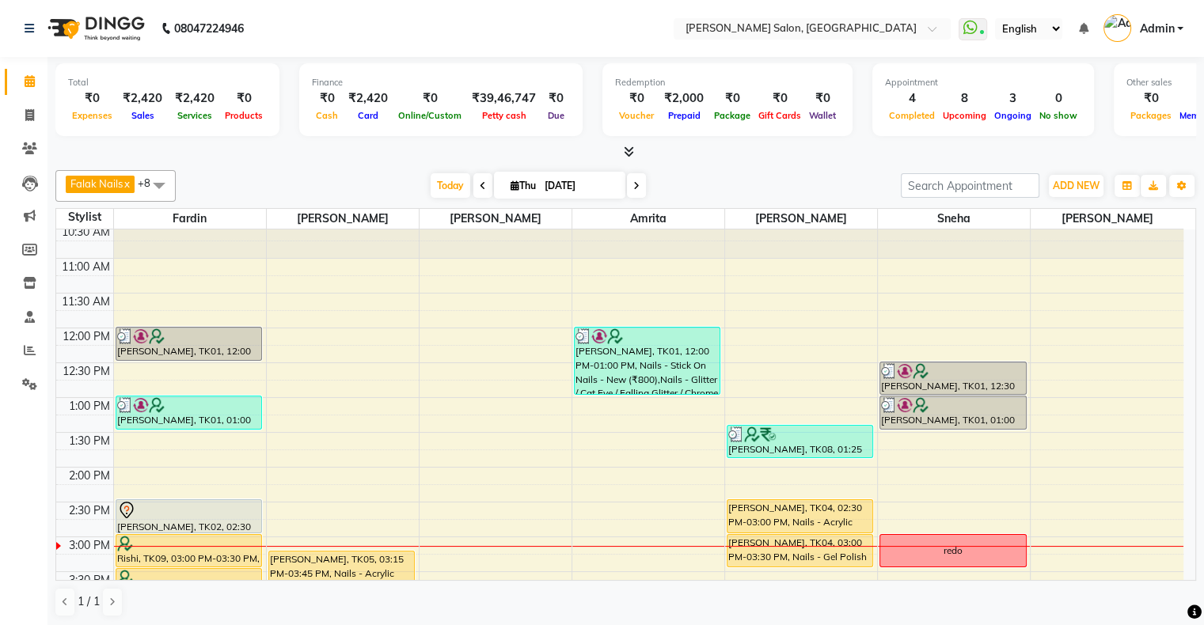
scroll to position [40, 0]
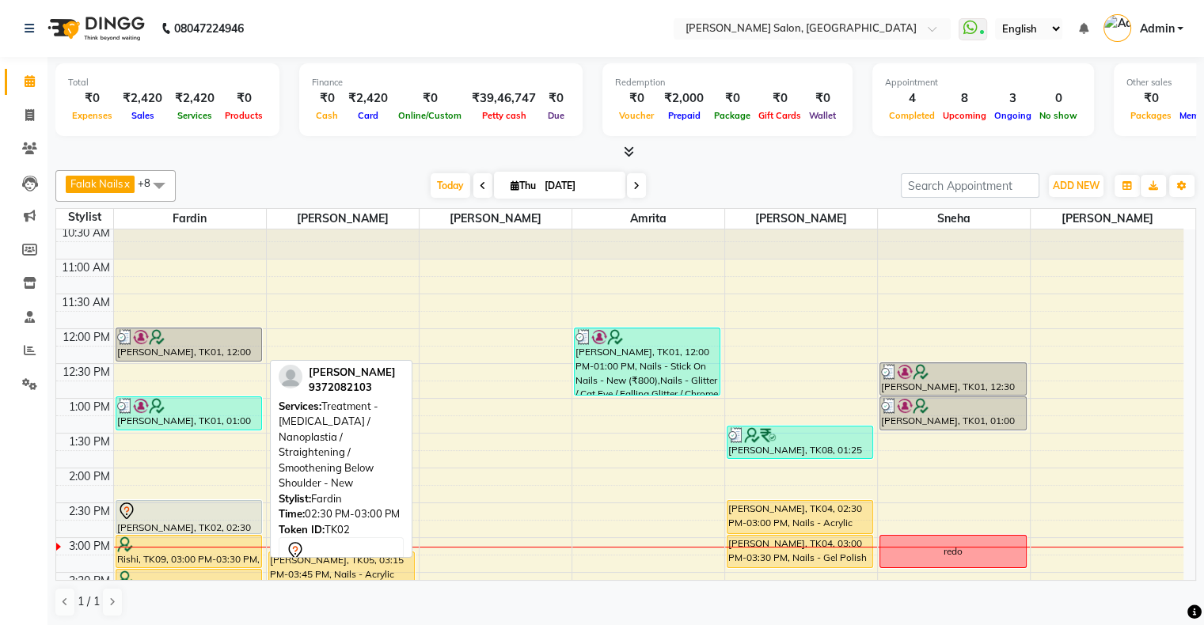
click at [226, 512] on div at bounding box center [188, 511] width 143 height 19
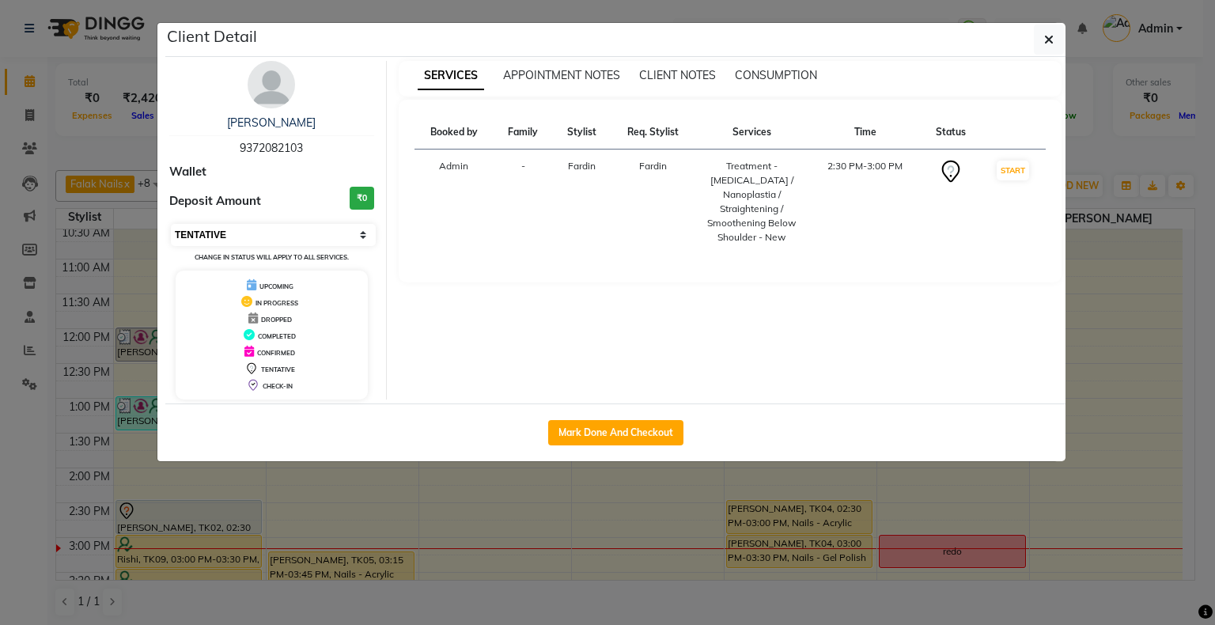
click at [235, 228] on select "Select IN SERVICE CONFIRMED TENTATIVE CHECK IN MARK DONE DROPPED UPCOMING" at bounding box center [273, 235] width 205 height 22
select select "2"
click at [171, 224] on select "Select IN SERVICE CONFIRMED TENTATIVE CHECK IN MARK DONE DROPPED UPCOMING" at bounding box center [273, 235] width 205 height 22
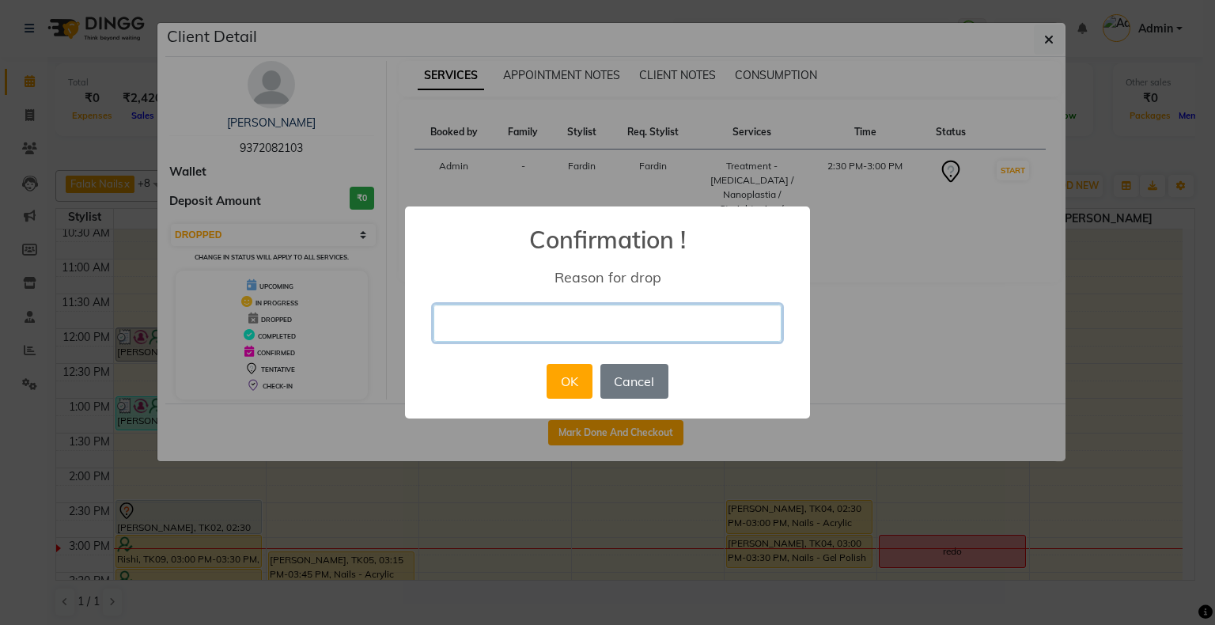
click at [504, 305] on input "text" at bounding box center [608, 323] width 348 height 37
type input "cancel"
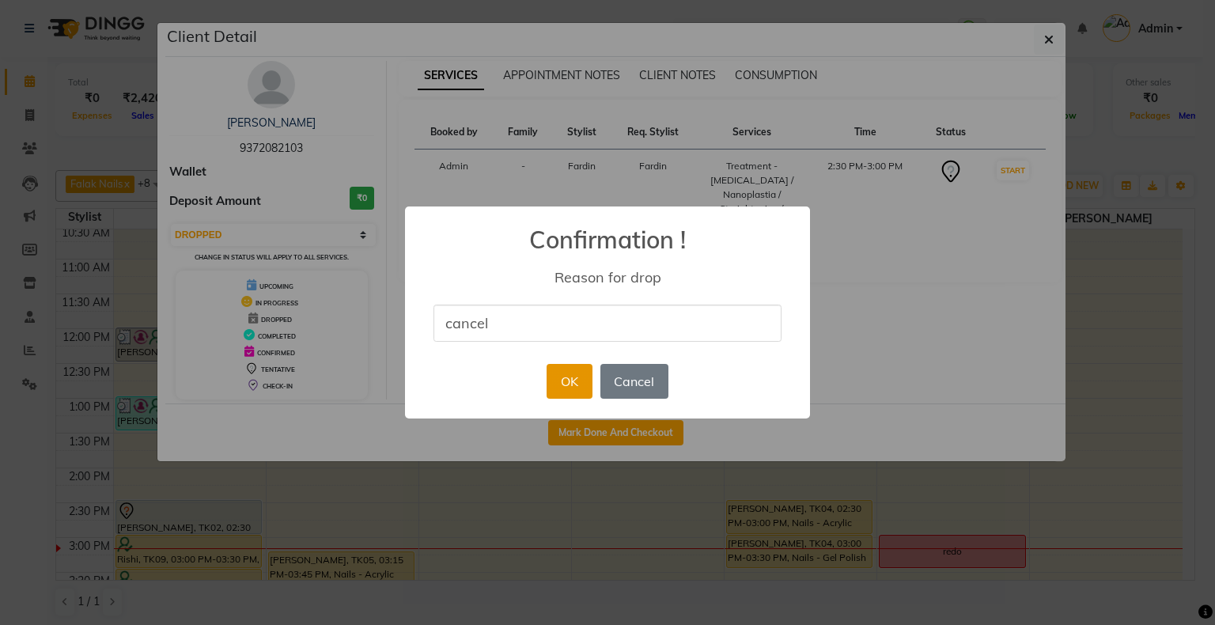
click at [562, 385] on button "OK" at bounding box center [569, 381] width 45 height 35
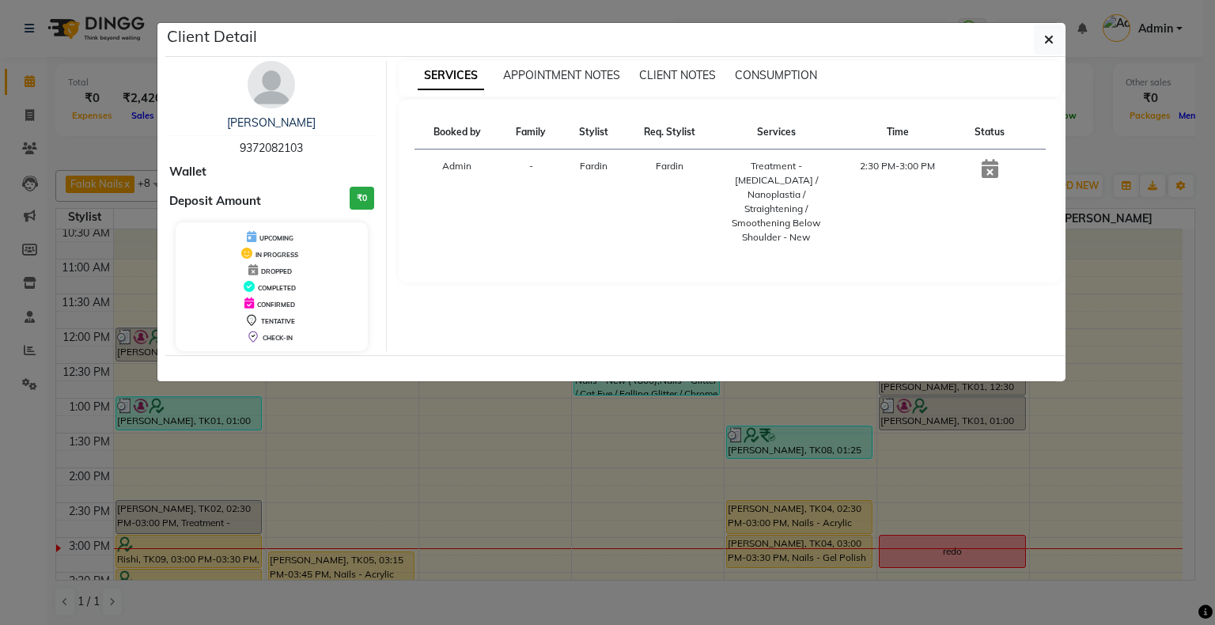
click at [489, 505] on ngb-modal-window "Client Detail [PERSON_NAME] 9372082103 Wallet Deposit Amount ₹0 UPCOMING IN PRO…" at bounding box center [607, 312] width 1215 height 625
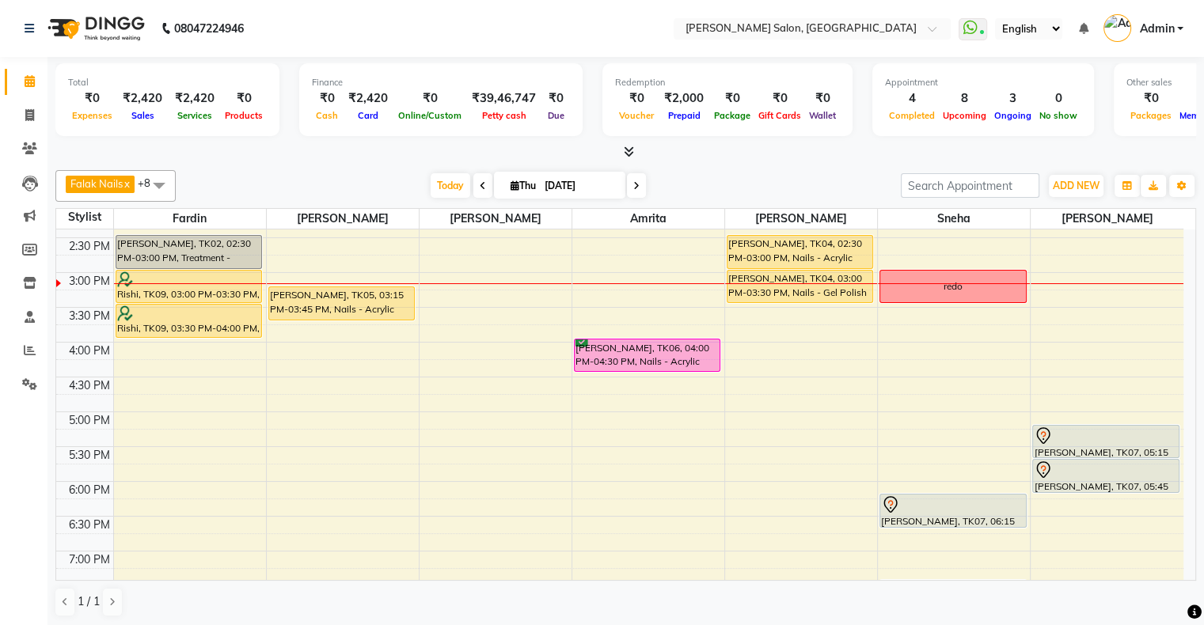
scroll to position [277, 0]
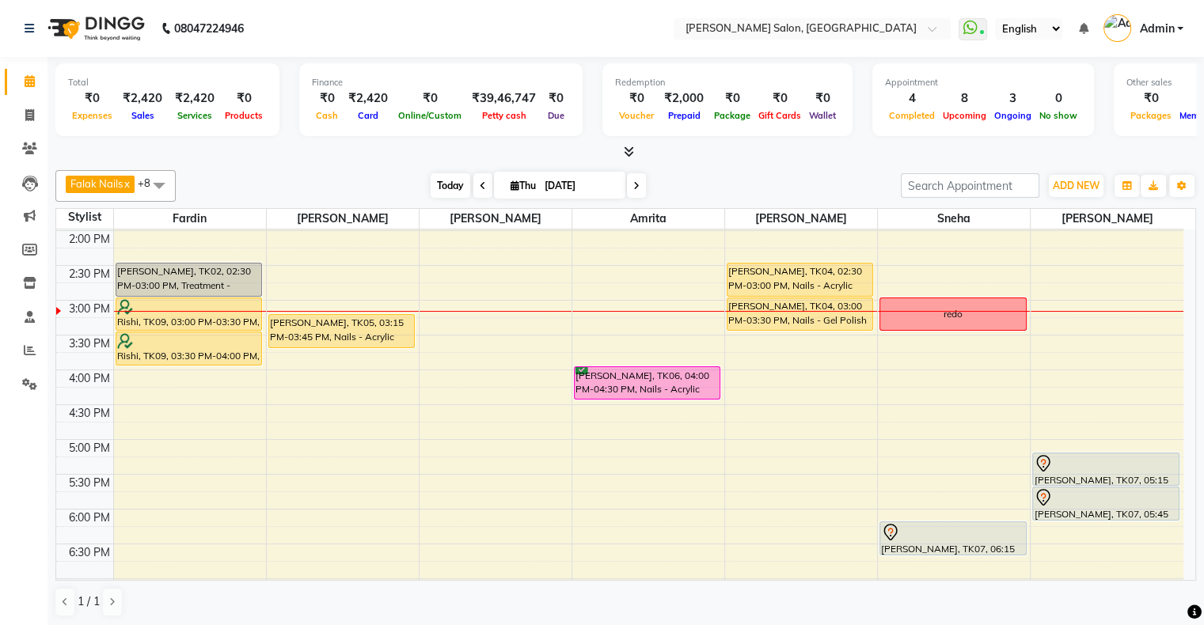
click at [449, 195] on span "Today" at bounding box center [450, 185] width 40 height 25
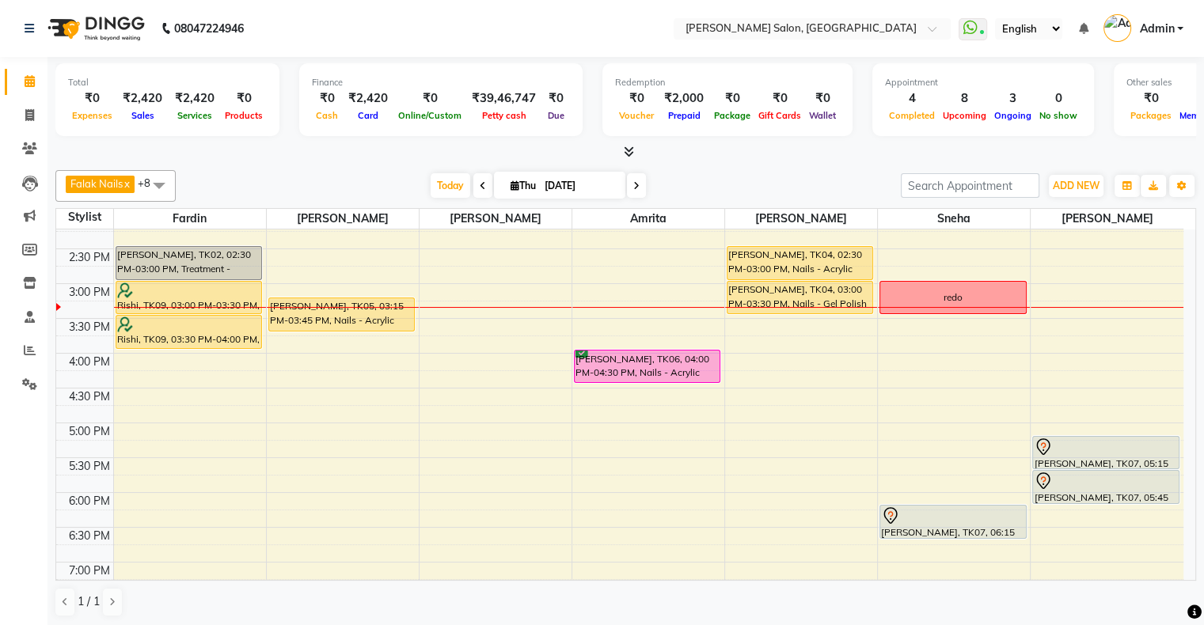
scroll to position [266, 0]
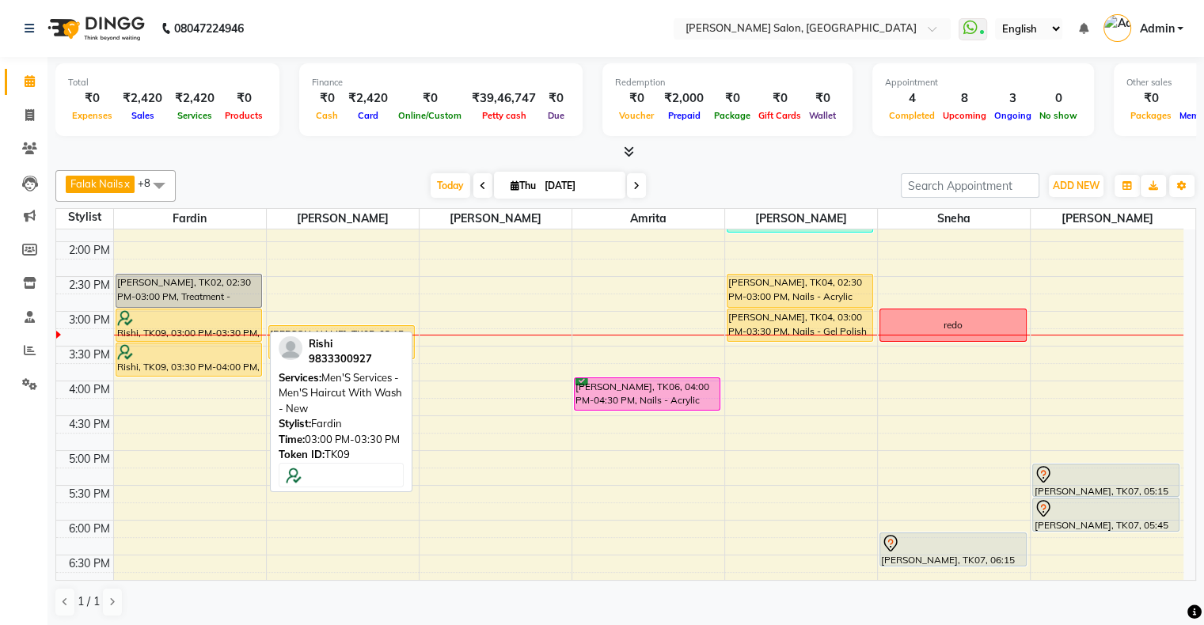
click at [230, 313] on div at bounding box center [188, 318] width 143 height 16
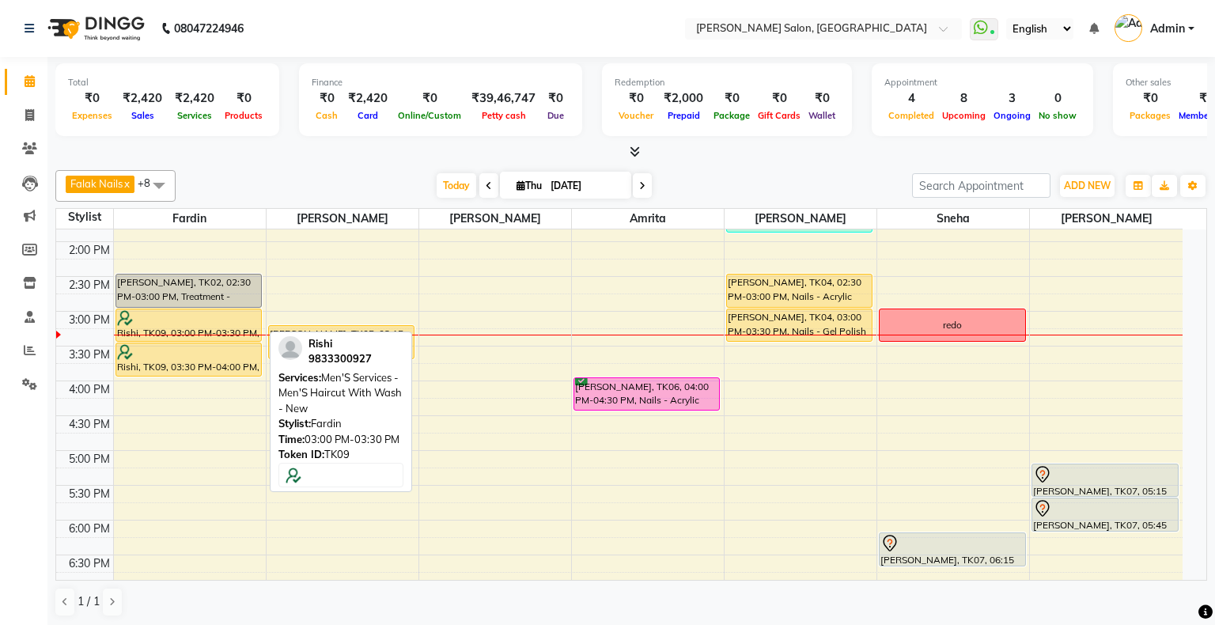
select select "1"
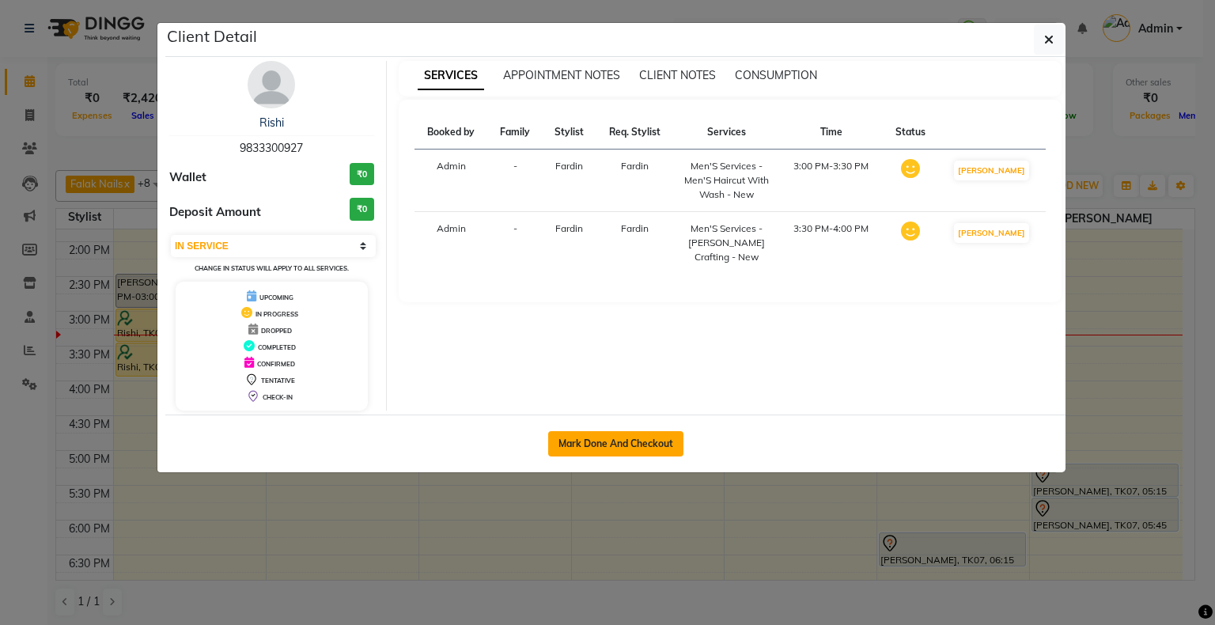
click at [620, 443] on button "Mark Done And Checkout" at bounding box center [615, 443] width 135 height 25
select select "service"
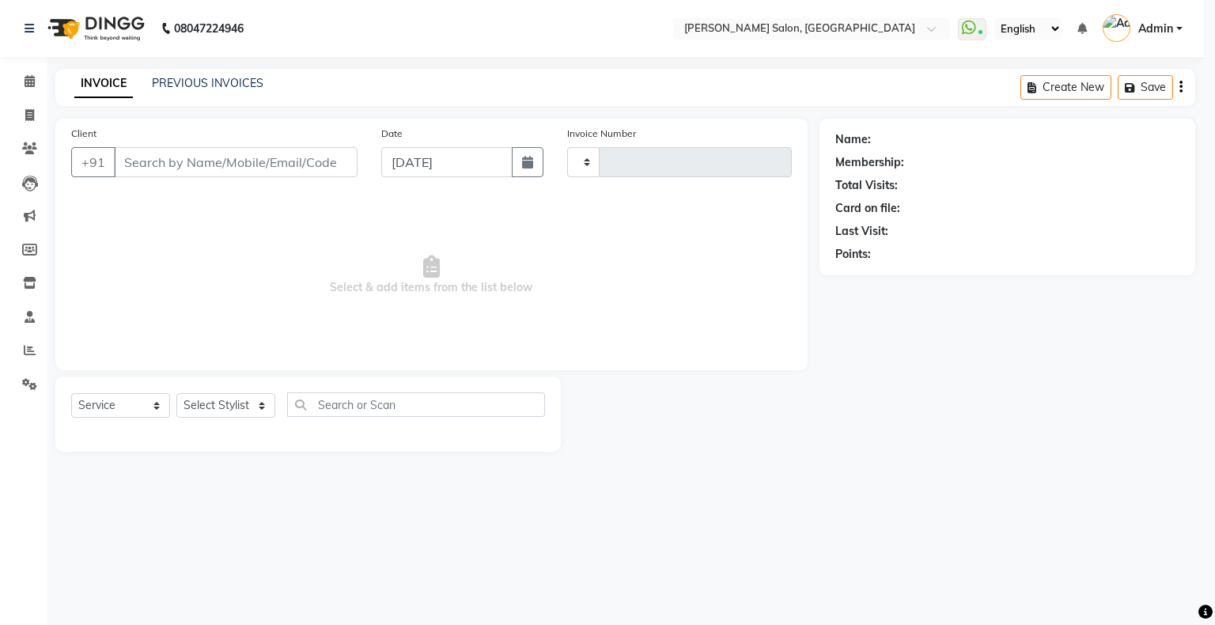
type input "1551"
select select "4073"
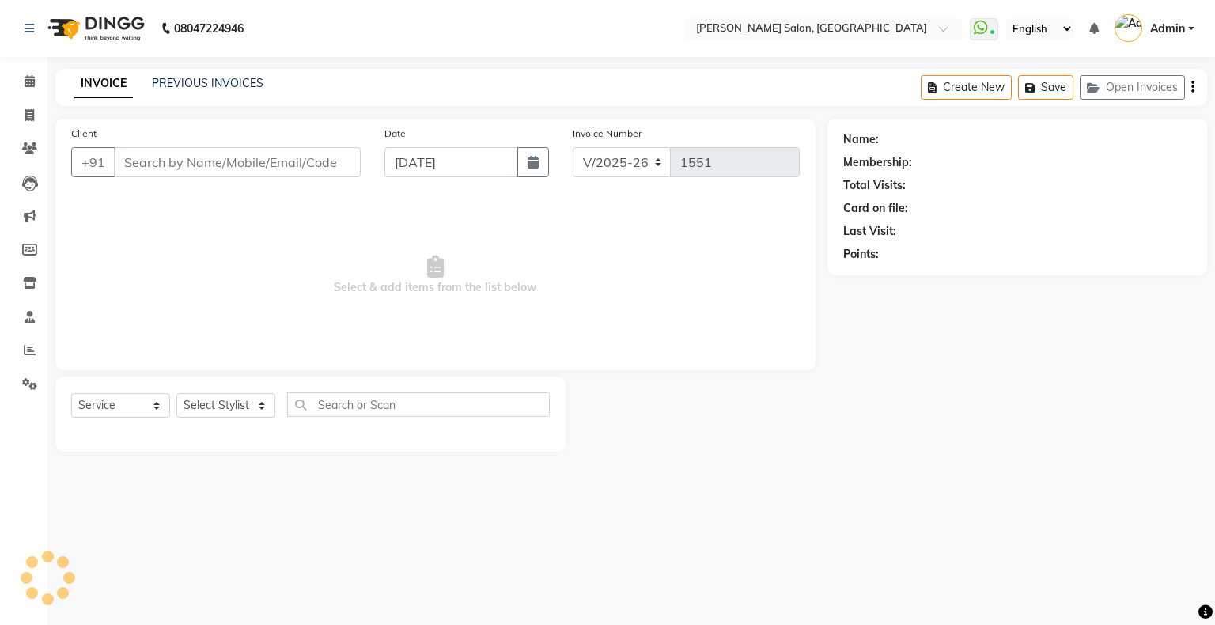
type input "9833300927"
select select "84656"
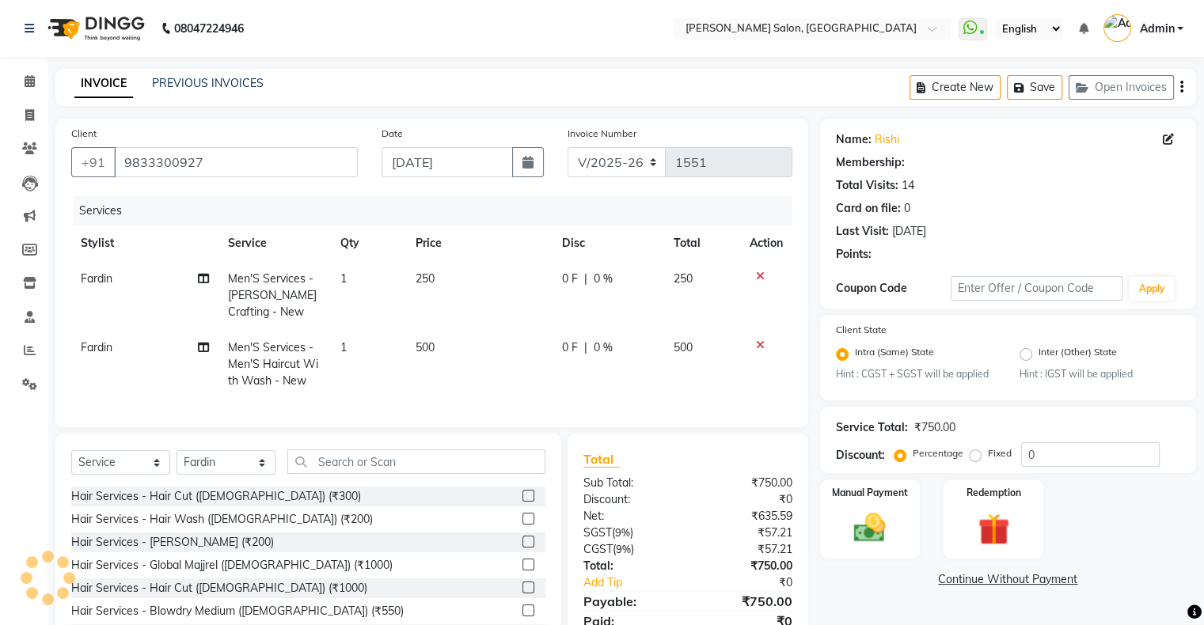
select select "1: Object"
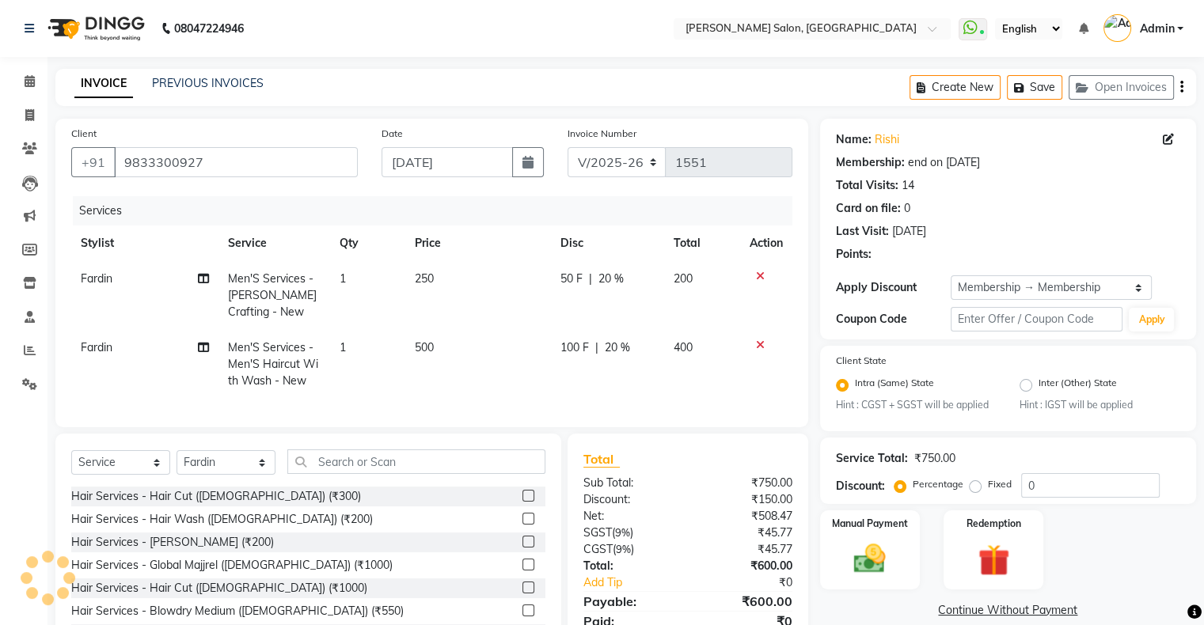
type input "20"
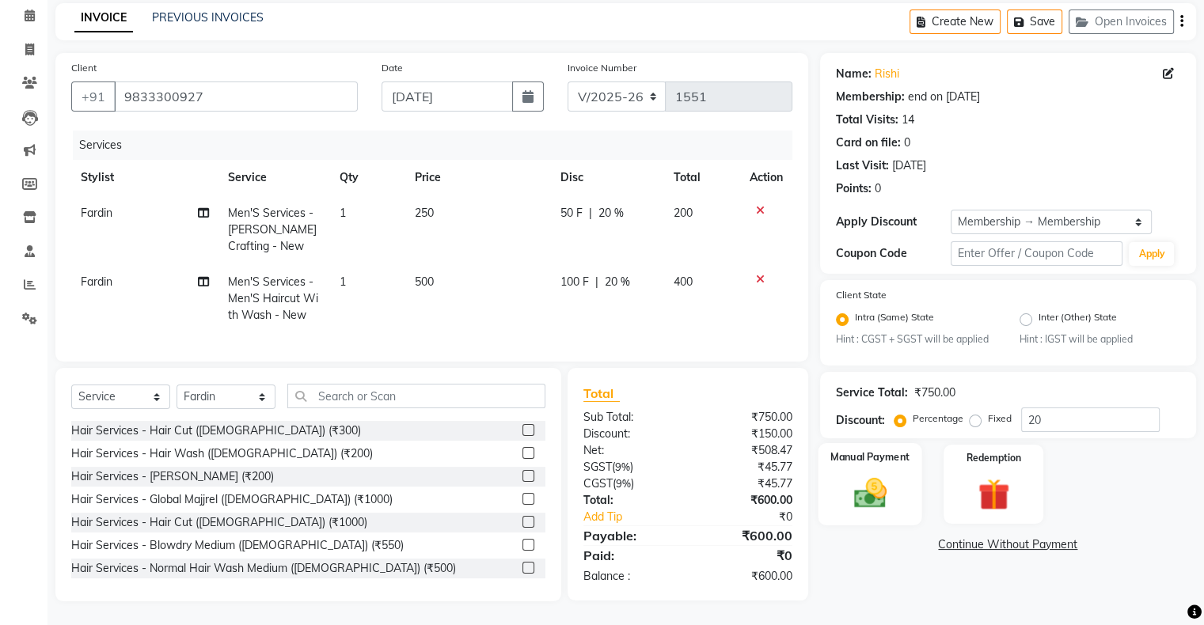
click at [881, 499] on img at bounding box center [869, 494] width 53 height 38
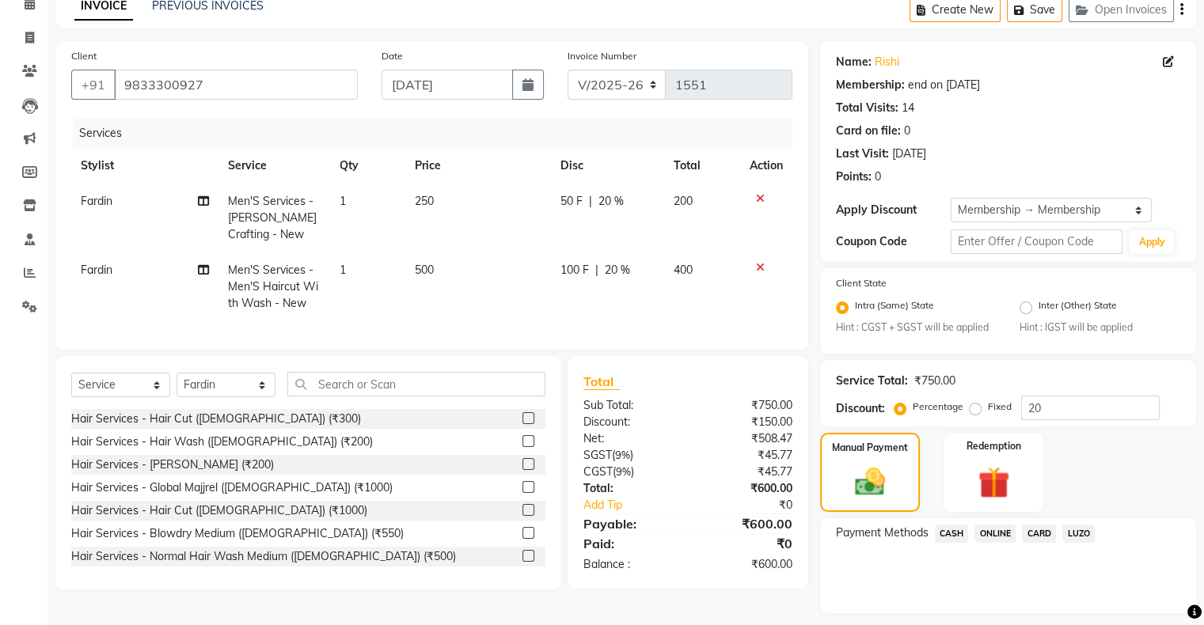
scroll to position [123, 0]
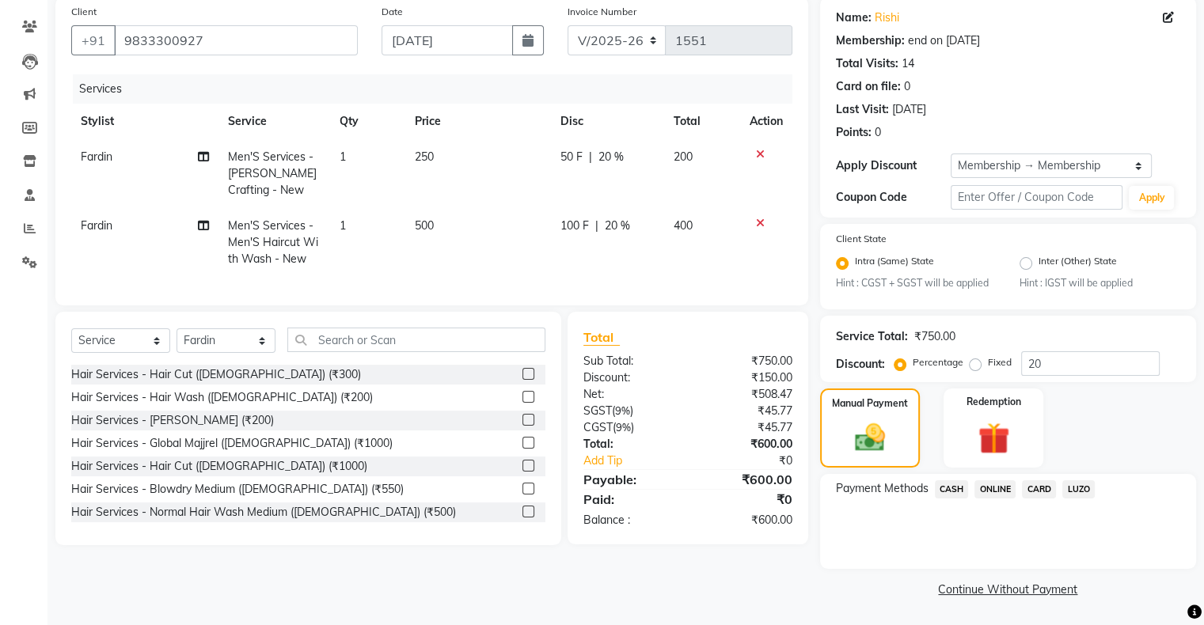
click at [757, 225] on icon at bounding box center [760, 223] width 9 height 11
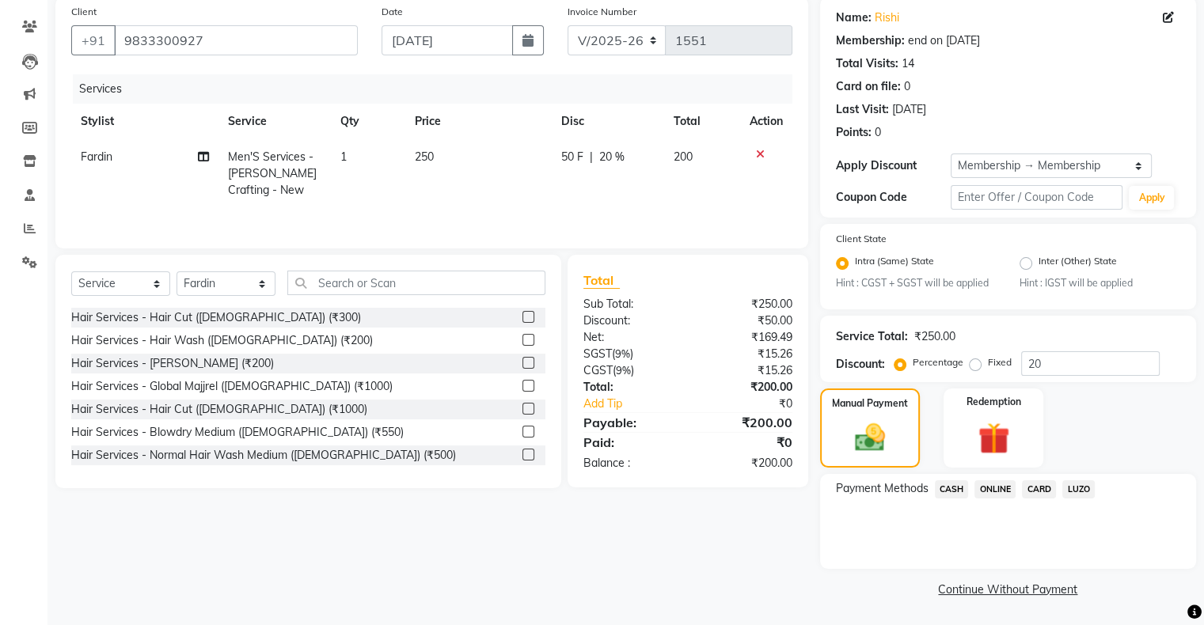
click at [995, 490] on span "ONLINE" at bounding box center [994, 489] width 41 height 18
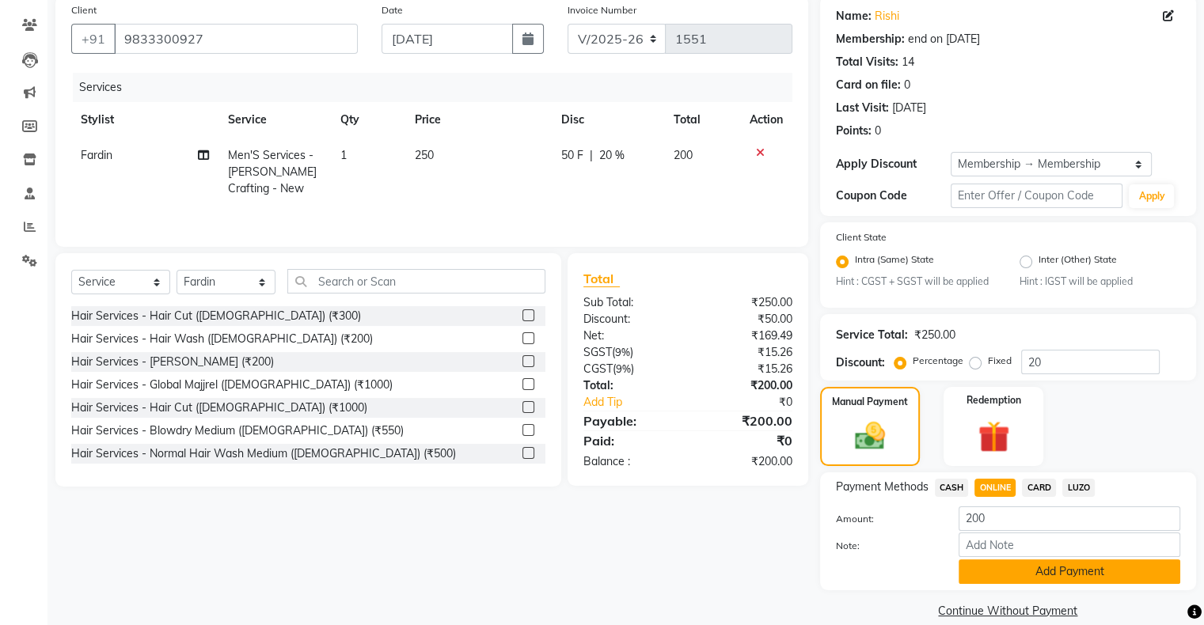
click at [1051, 559] on button "Add Payment" at bounding box center [1069, 571] width 222 height 25
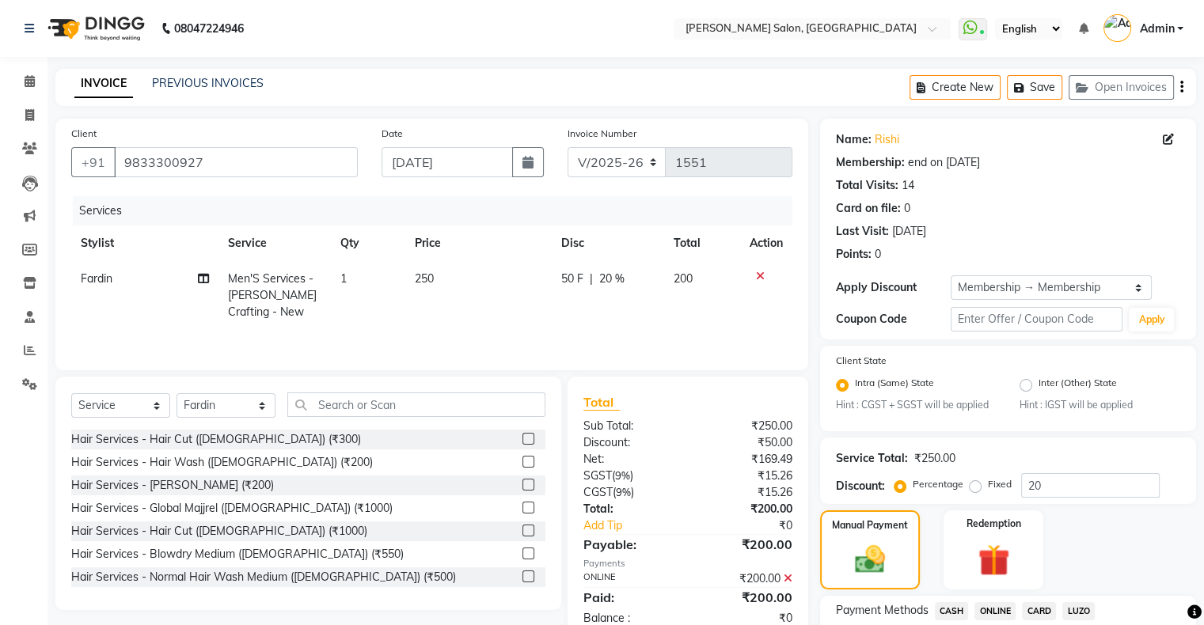
scroll to position [212, 0]
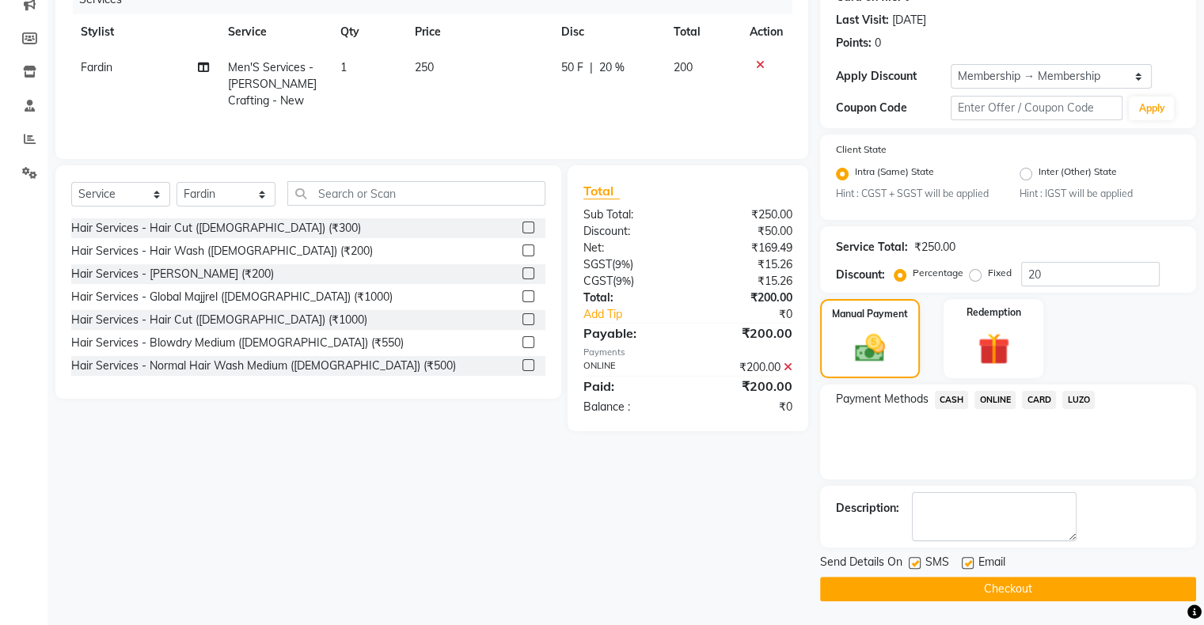
click at [963, 584] on button "Checkout" at bounding box center [1008, 589] width 376 height 25
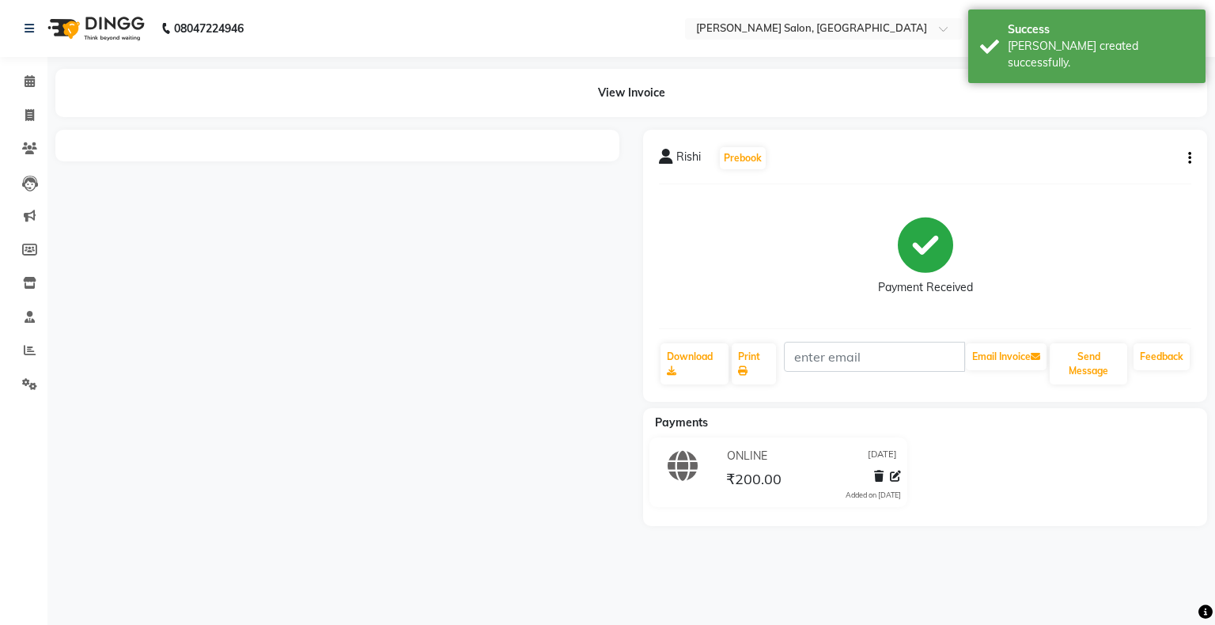
click at [963, 584] on div "08047224946 Select Location × [PERSON_NAME] Salon, [GEOGRAPHIC_DATA] West Whats…" at bounding box center [607, 312] width 1215 height 625
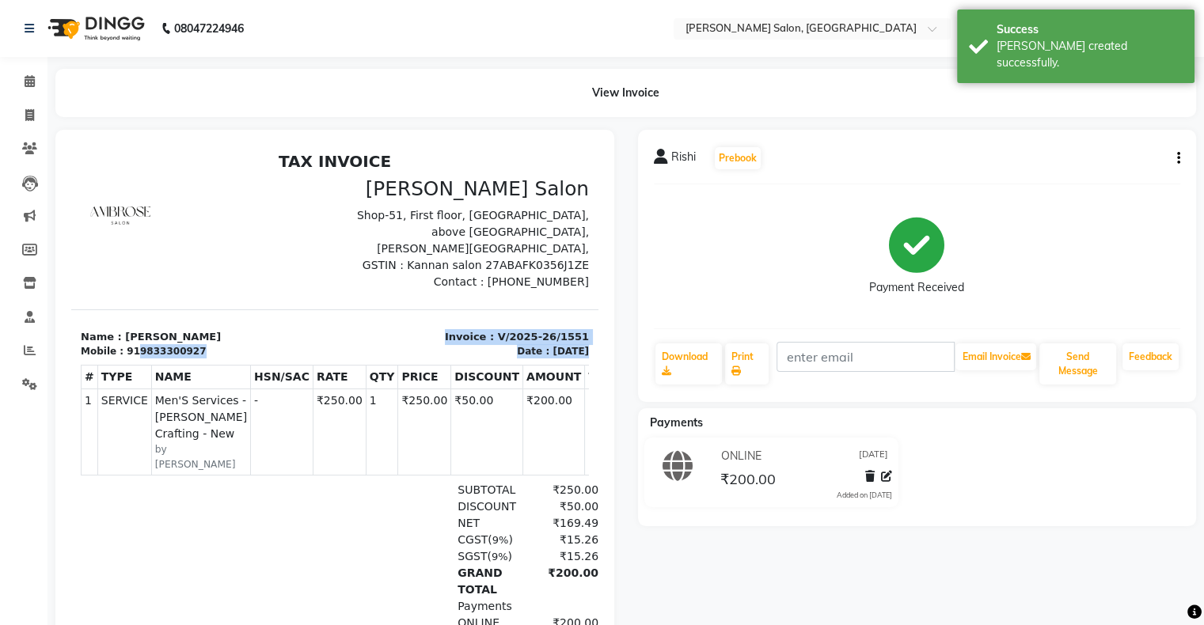
drag, startPoint x: 132, startPoint y: 338, endPoint x: 215, endPoint y: 342, distance: 83.2
click at [215, 342] on div "TAX INVOICE [PERSON_NAME] Salon [STREET_ADDRESS][PERSON_NAME], GSTIN : Kannan s…" at bounding box center [334, 427] width 527 height 551
copy div "9833300927 Invoice : V/2025-26/1551 Date : [DATE]"
click at [116, 280] on div "TAX INVOICE [PERSON_NAME] Salon [STREET_ADDRESS][PERSON_NAME], GSTIN : Kannan s…" at bounding box center [334, 427] width 527 height 551
drag, startPoint x: 130, startPoint y: 334, endPoint x: 197, endPoint y: 336, distance: 67.3
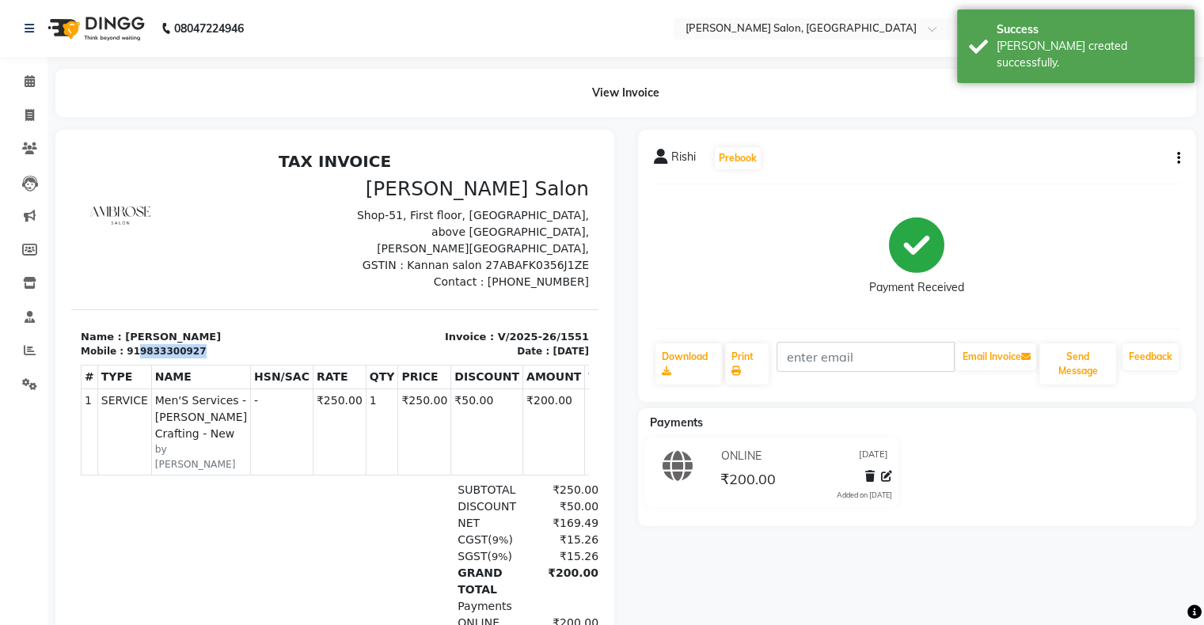
click at [197, 344] on div "Mobile : 919833300927" at bounding box center [203, 351] width 245 height 14
copy div "9833300927"
click at [28, 115] on icon at bounding box center [29, 115] width 9 height 12
select select "service"
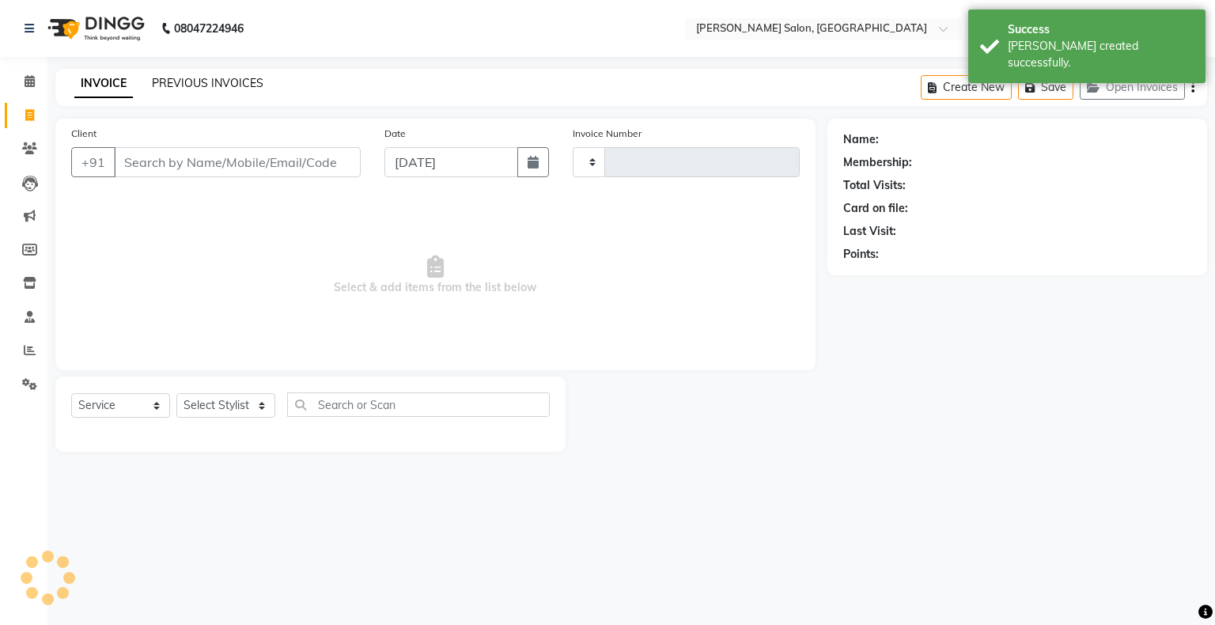
type input "1552"
click at [191, 84] on link "PREVIOUS INVOICES" at bounding box center [208, 83] width 112 height 14
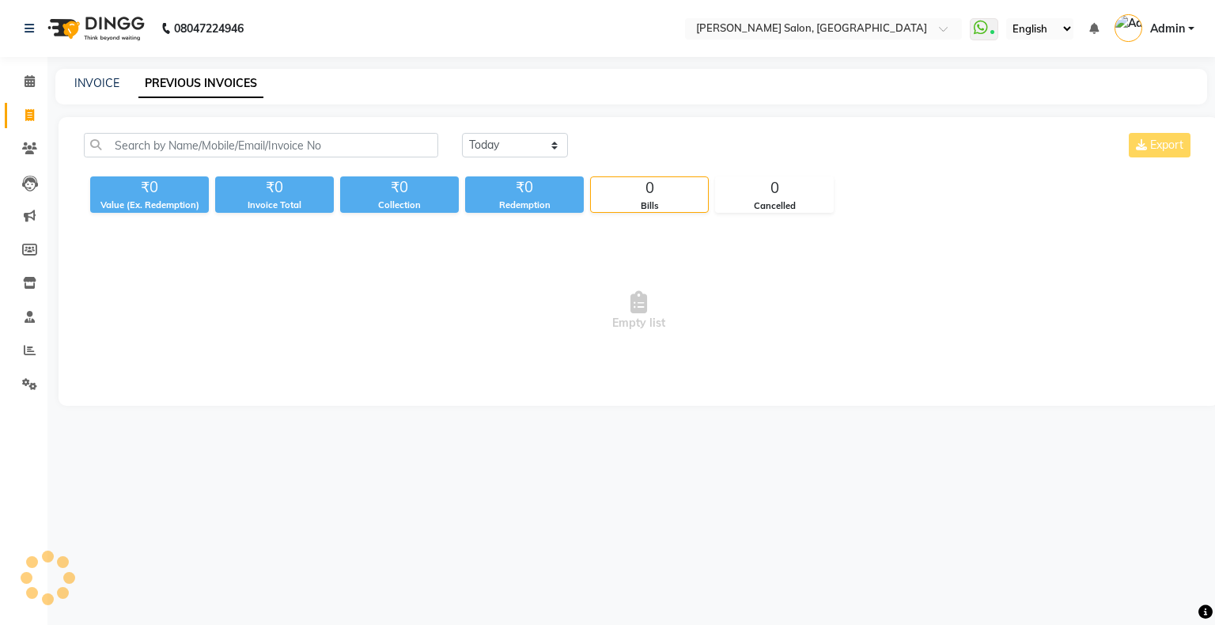
click at [218, 159] on div "[DATE] [DATE] Custom Range Export" at bounding box center [639, 151] width 1134 height 37
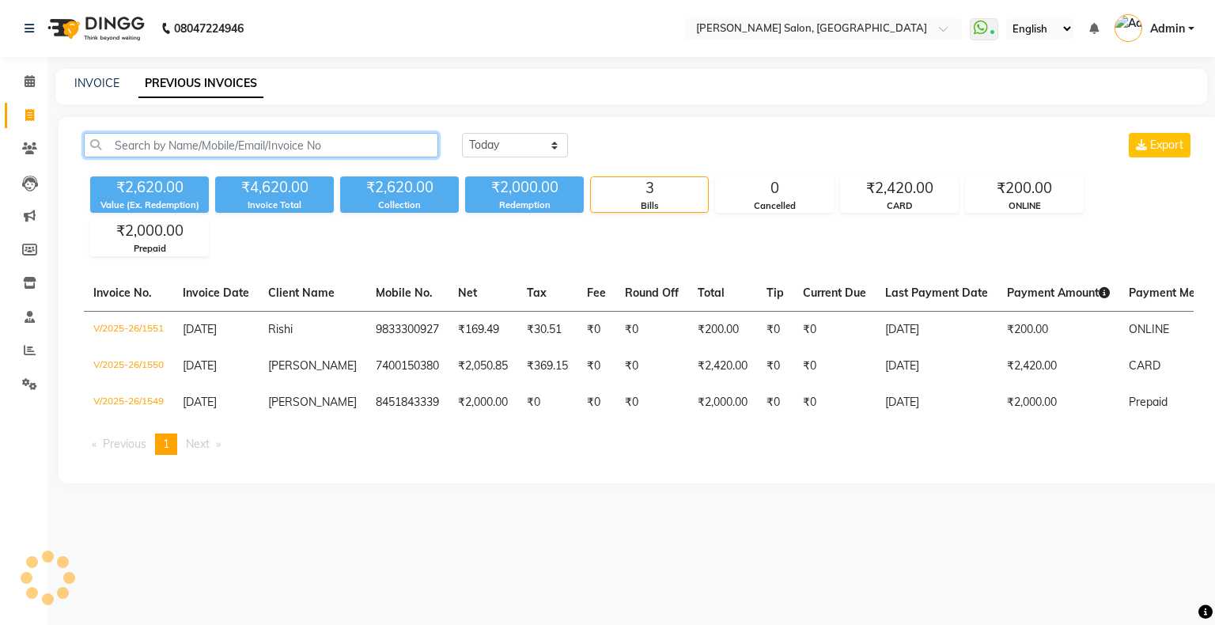
click at [225, 147] on input "text" at bounding box center [261, 145] width 354 height 25
paste input "9833300927"
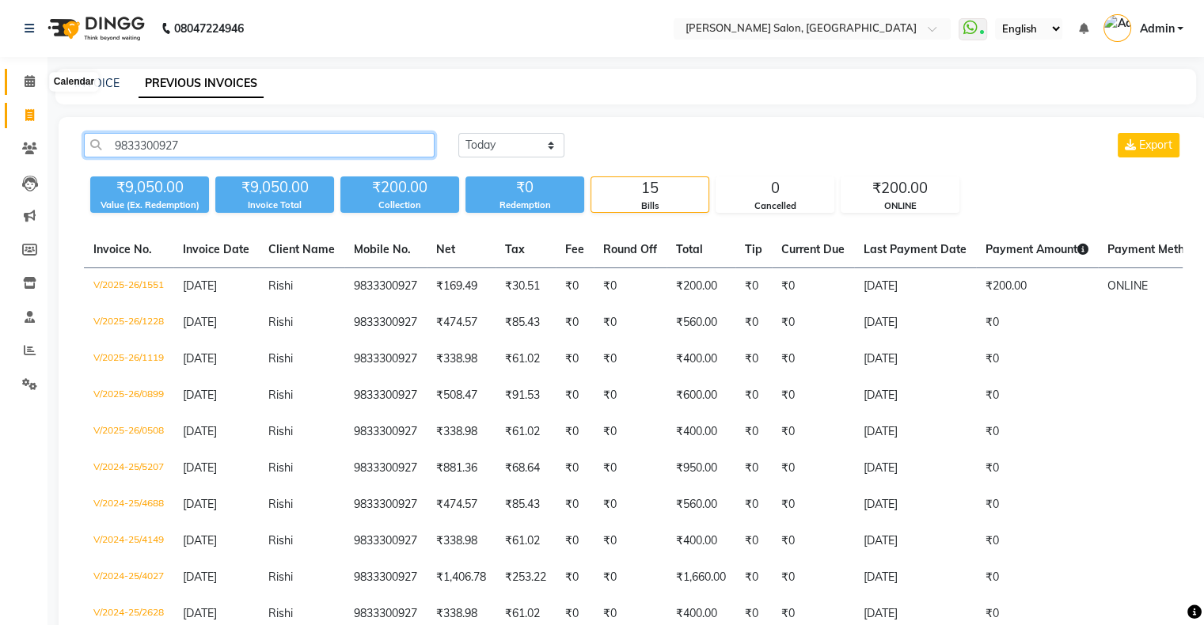
type input "9833300927"
click at [28, 78] on icon at bounding box center [30, 81] width 10 height 12
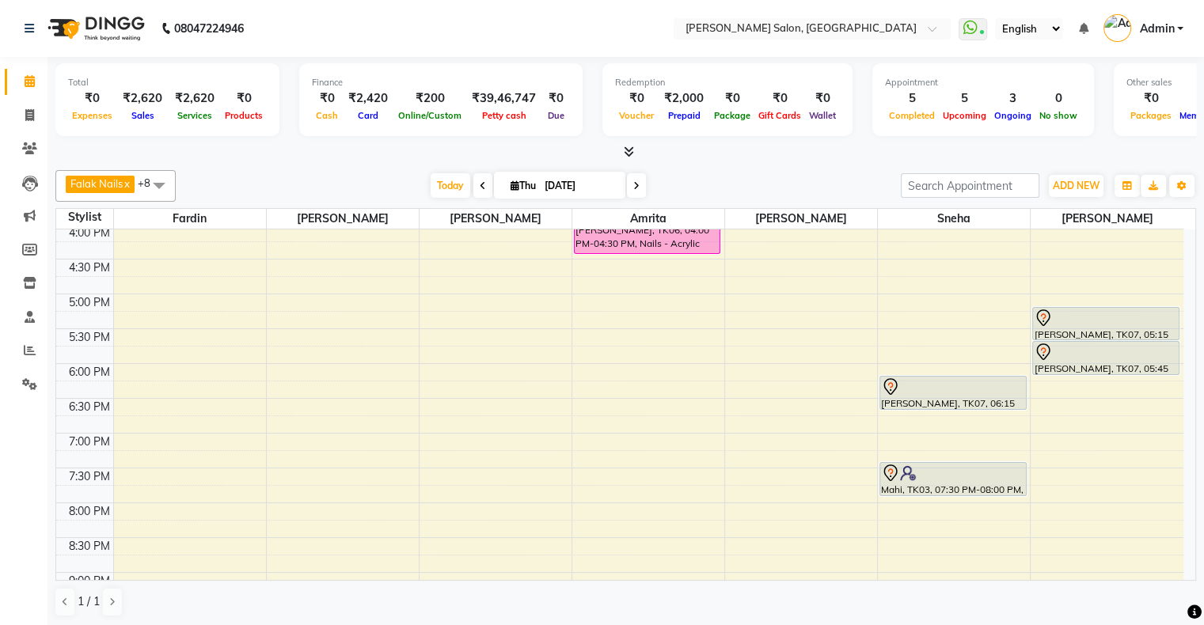
scroll to position [427, 0]
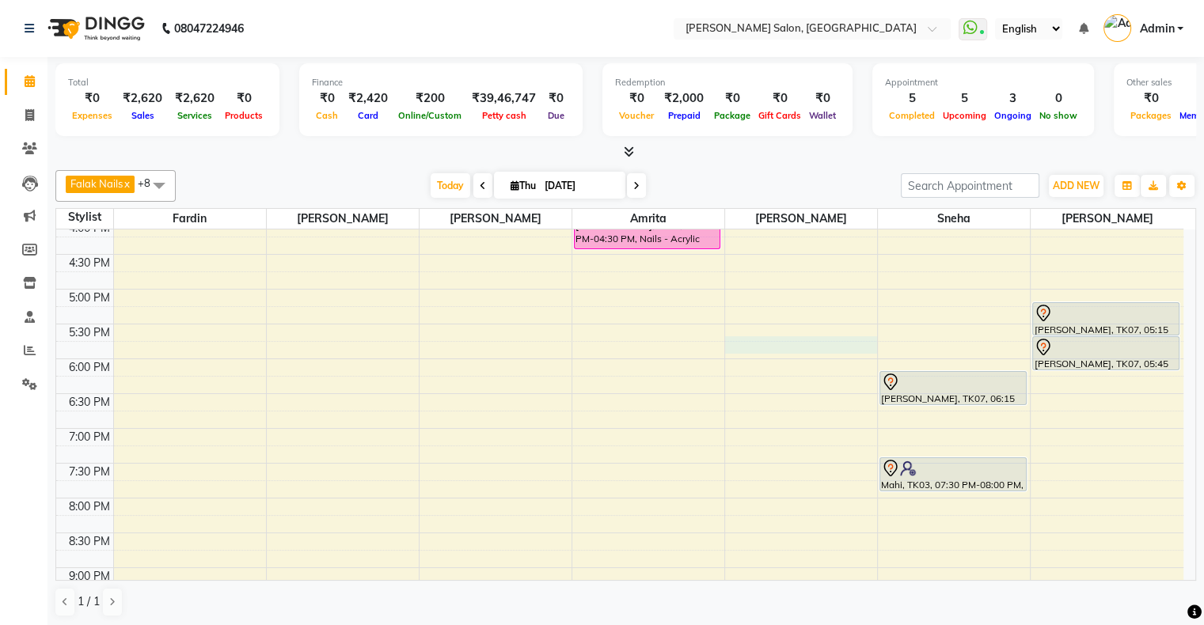
click at [793, 350] on div "10:00 AM 10:30 AM 11:00 AM 11:30 AM 12:00 PM 12:30 PM 1:00 PM 1:30 PM 2:00 PM 2…" at bounding box center [619, 254] width 1127 height 904
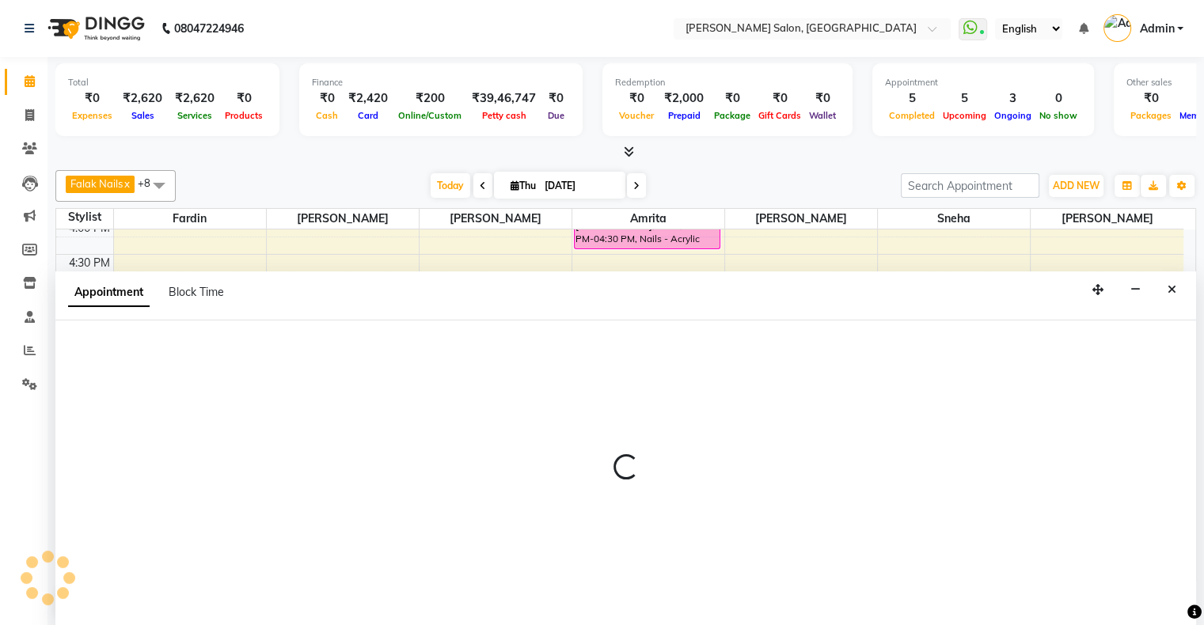
scroll to position [0, 0]
select select "87848"
select select "1065"
select select "tentative"
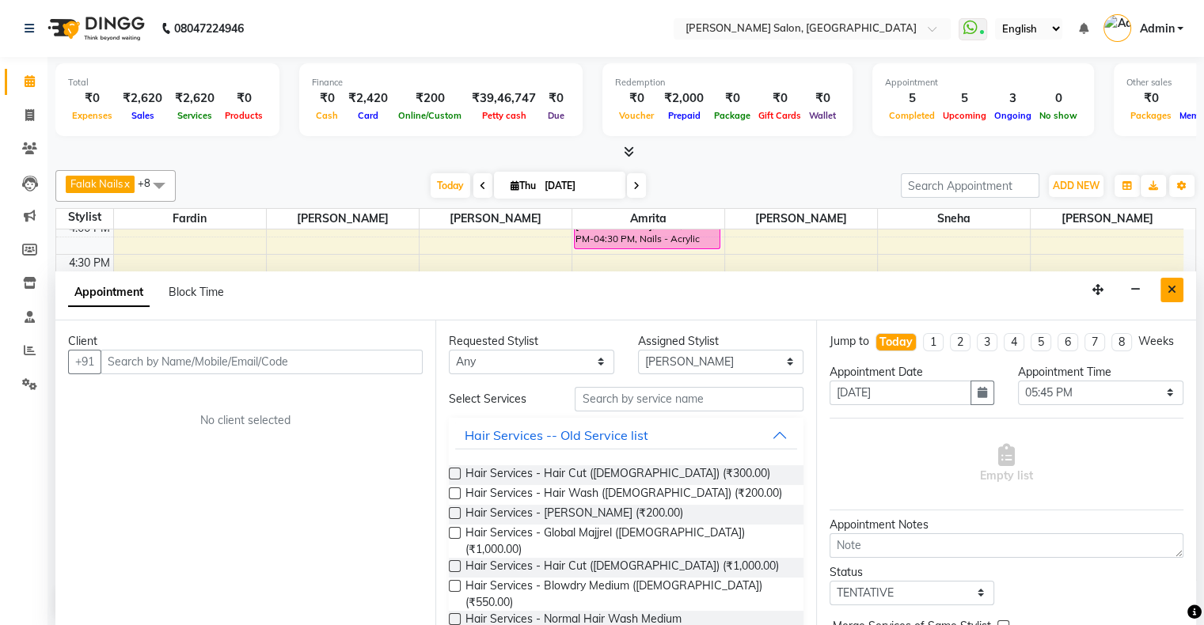
click at [1166, 290] on button "Close" at bounding box center [1171, 290] width 23 height 25
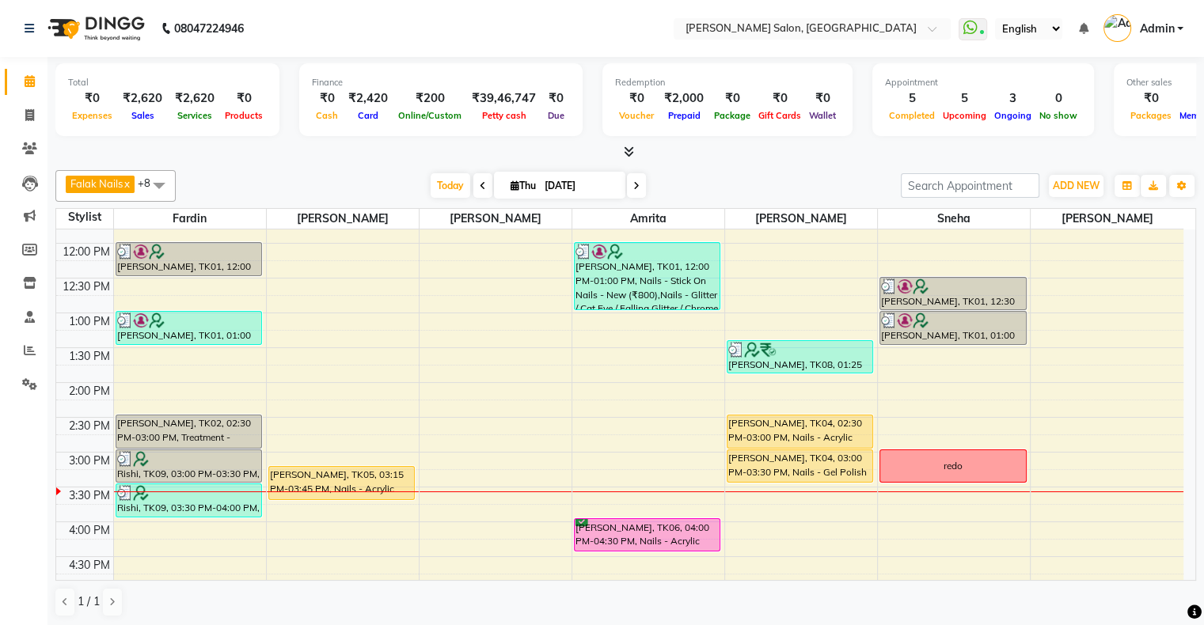
scroll to position [123, 0]
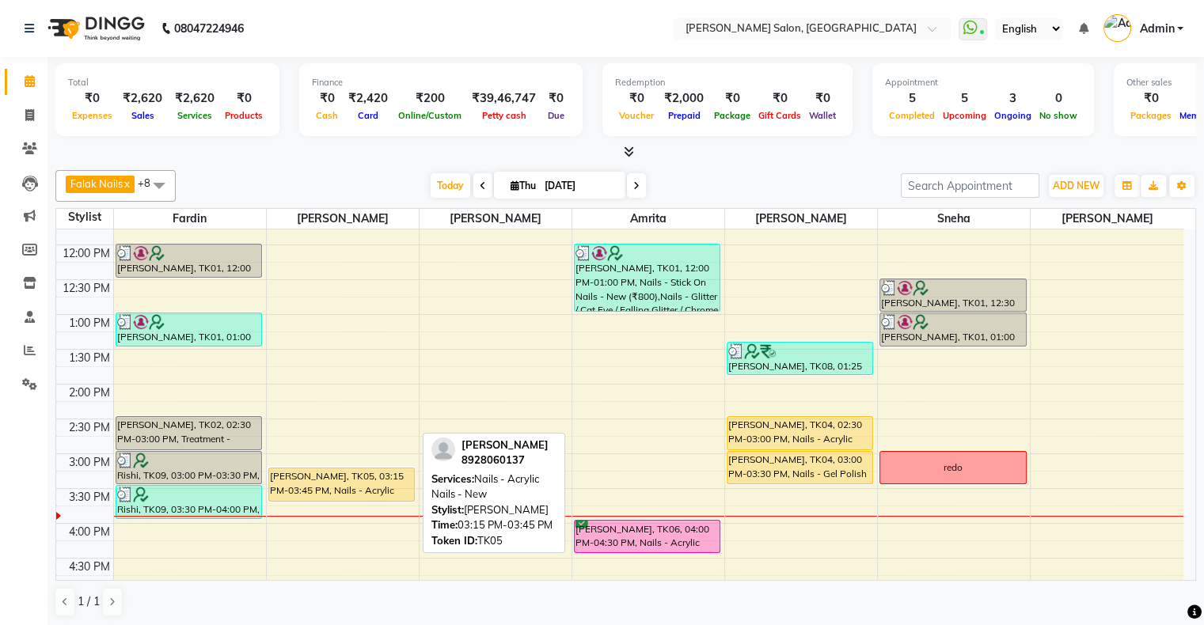
click at [358, 472] on div "[PERSON_NAME], TK05, 03:15 PM-03:45 PM, Nails - Acrylic Nails - New" at bounding box center [341, 484] width 145 height 32
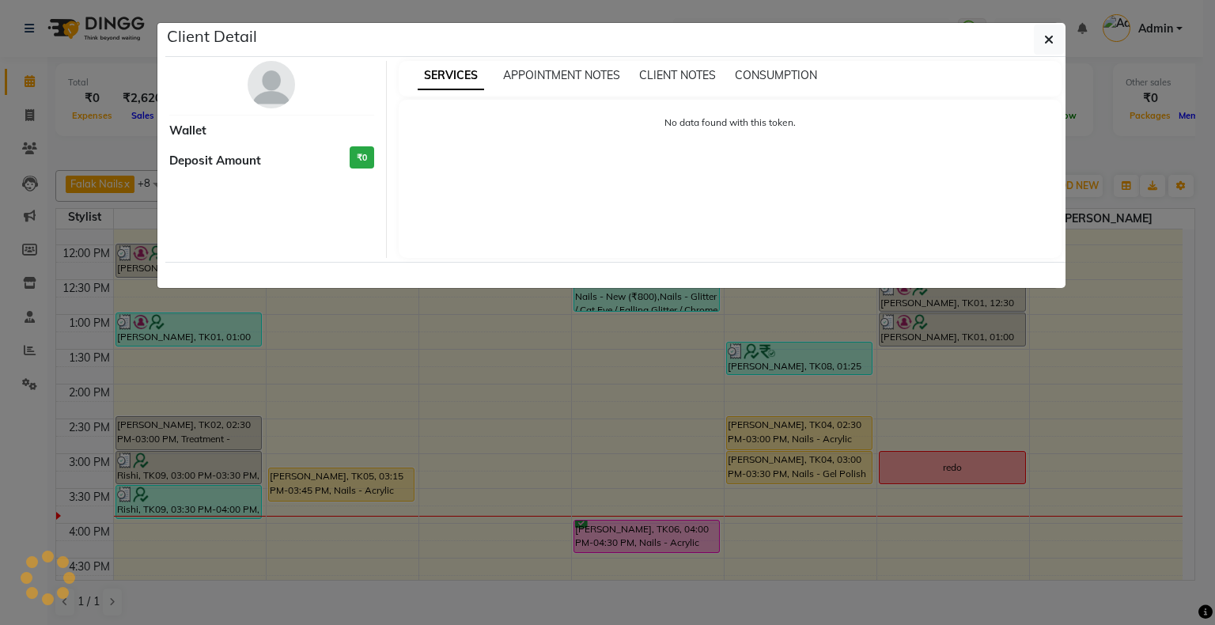
select select "1"
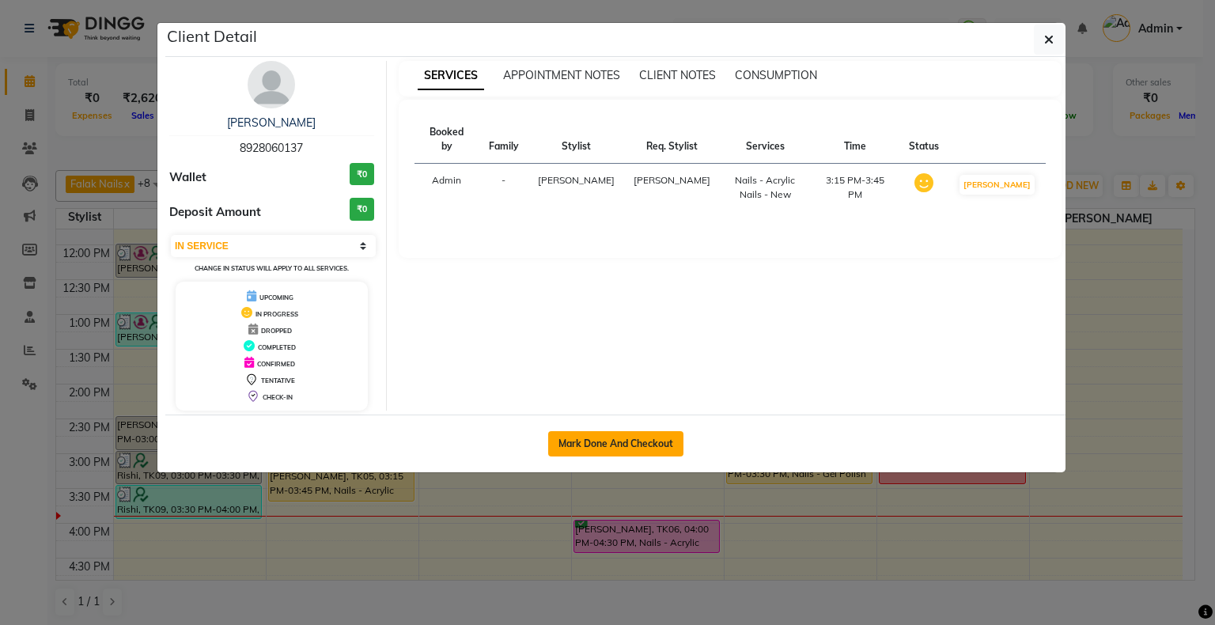
click at [598, 440] on button "Mark Done And Checkout" at bounding box center [615, 443] width 135 height 25
select select "service"
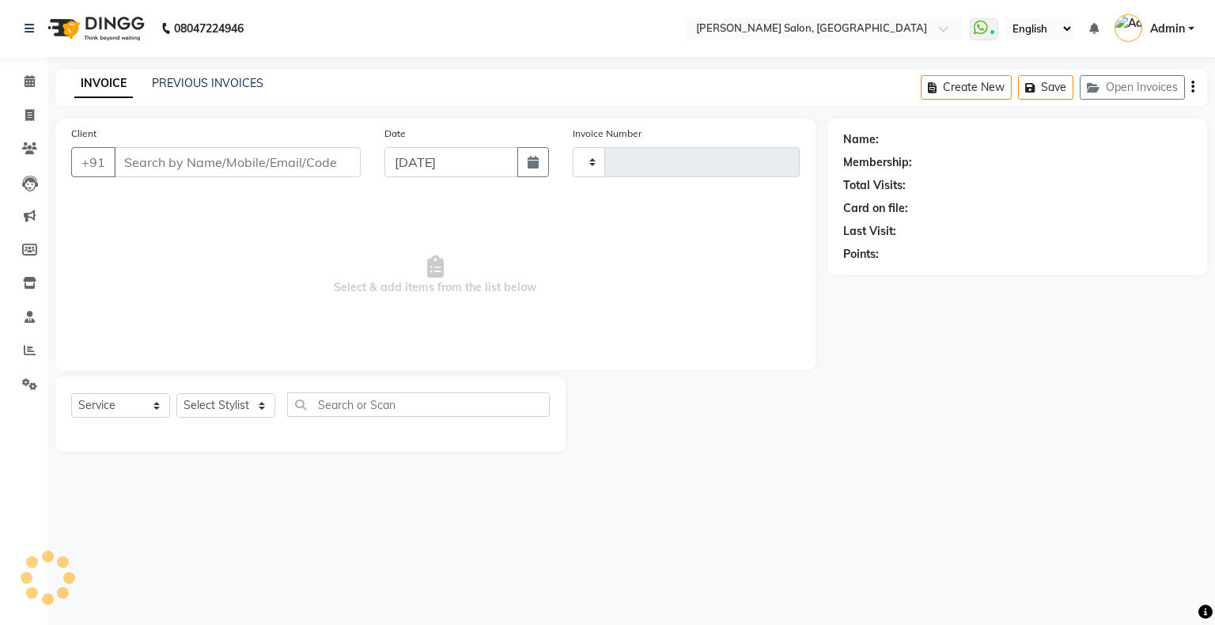
type input "1552"
select select "4073"
type input "8928060137"
select select "82272"
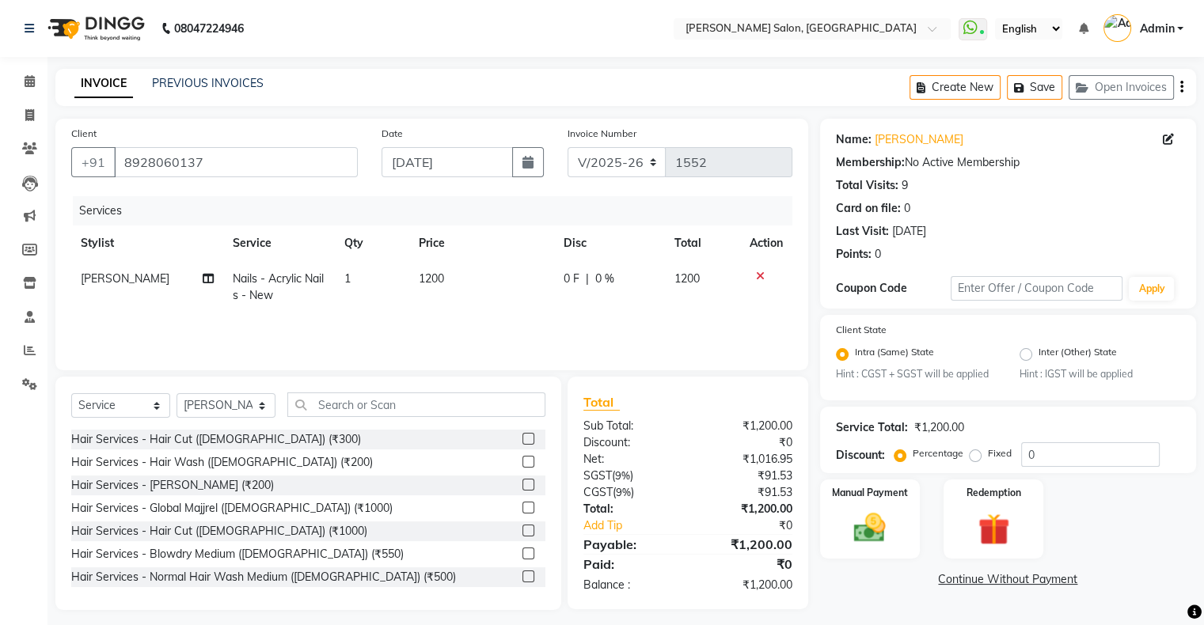
click at [649, 332] on div "Services Stylist Service Qty Price Disc Total Action [PERSON_NAME] Nails - Acry…" at bounding box center [431, 275] width 721 height 158
click at [567, 289] on td "0 F | 0 %" at bounding box center [609, 287] width 111 height 52
select select "82272"
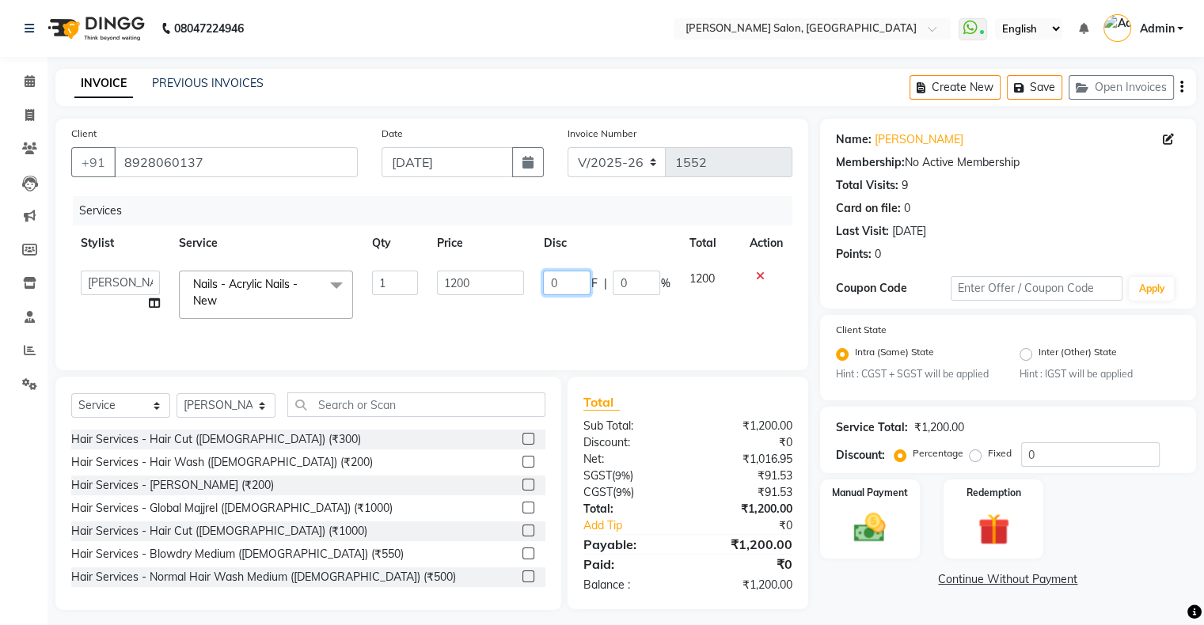
click at [576, 280] on input "0" at bounding box center [566, 283] width 47 height 25
type input "600"
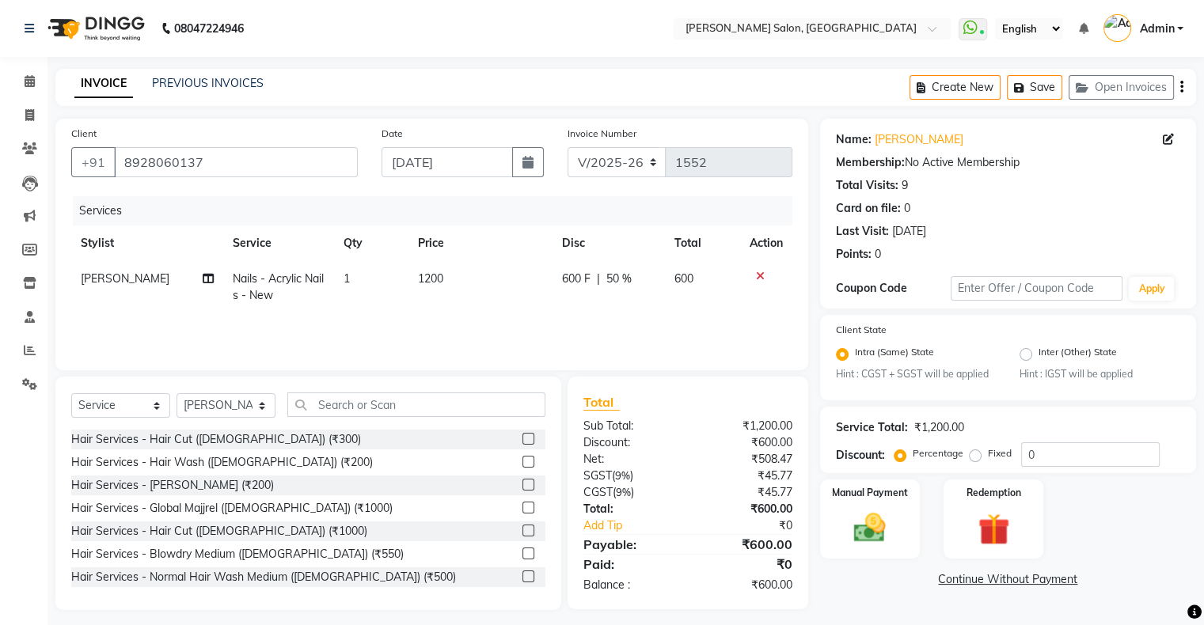
click at [121, 285] on span "[PERSON_NAME]" at bounding box center [125, 278] width 89 height 14
select select "82272"
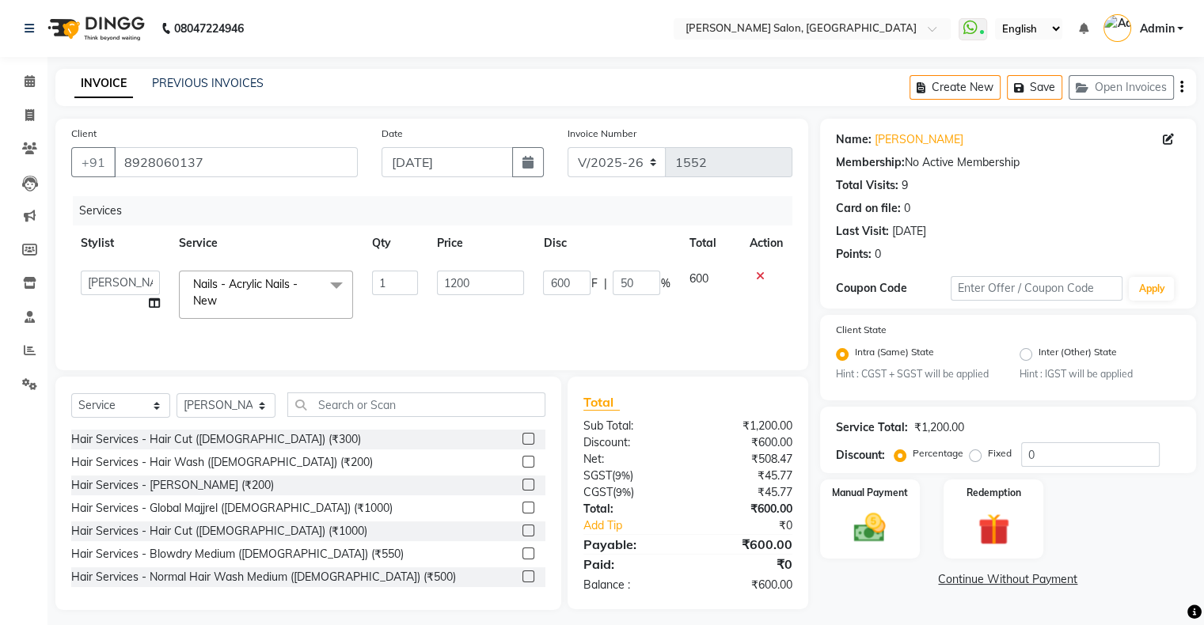
click at [121, 285] on select "Akshay [PERSON_NAME] Amrita Ashwini Hair Head [PERSON_NAME] [PERSON_NAME] [PERS…" at bounding box center [120, 283] width 79 height 25
select select "89636"
click at [896, 518] on div "Manual Payment" at bounding box center [869, 519] width 104 height 82
click at [998, 585] on span "ONLINE" at bounding box center [994, 580] width 41 height 18
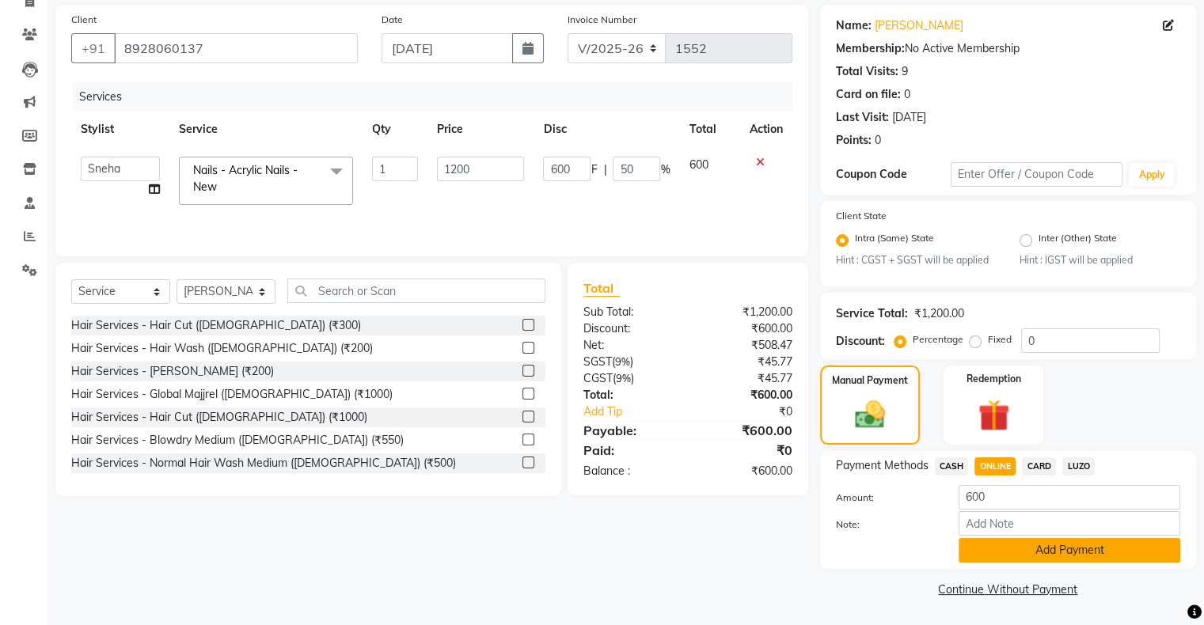
click at [1009, 552] on button "Add Payment" at bounding box center [1069, 550] width 222 height 25
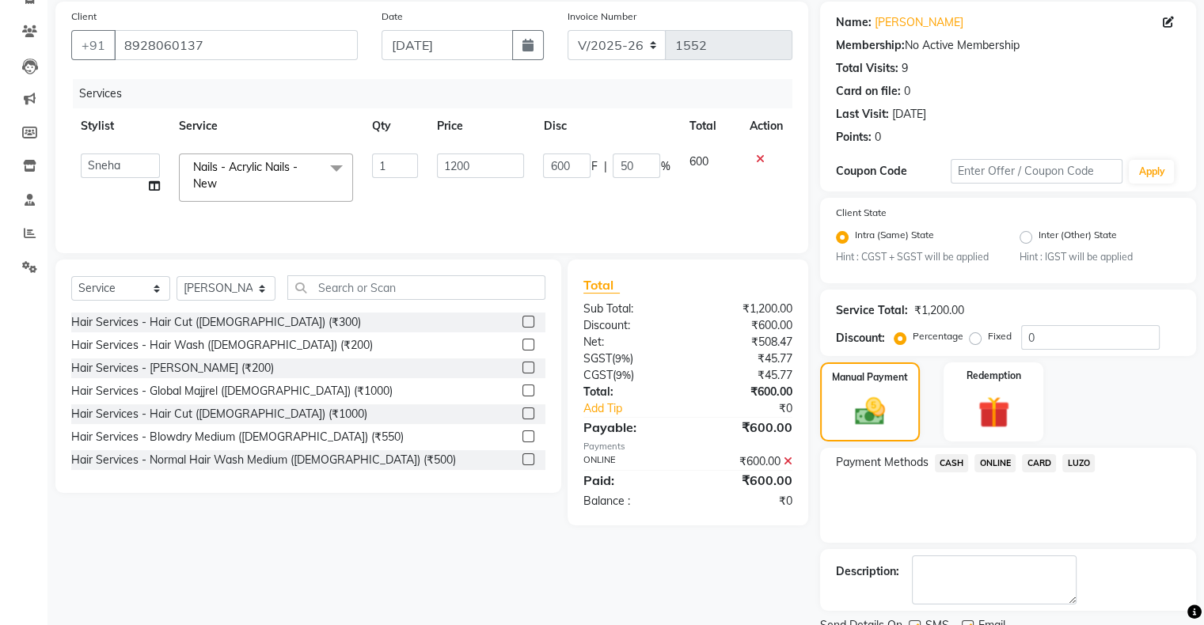
scroll to position [180, 0]
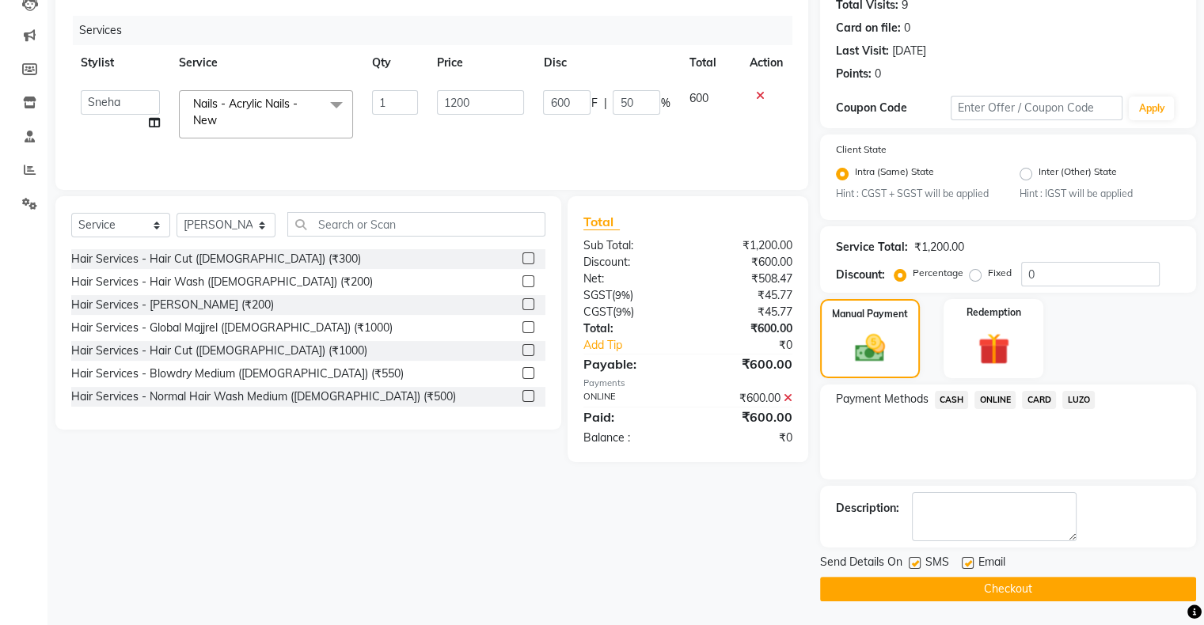
click at [1007, 595] on button "Checkout" at bounding box center [1008, 589] width 376 height 25
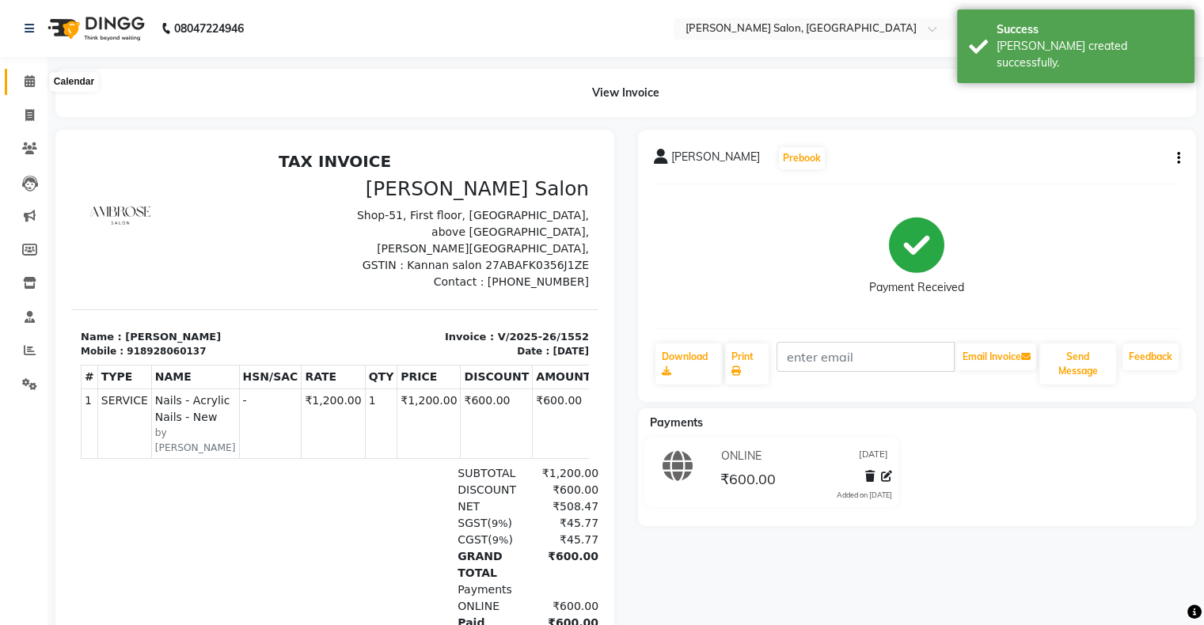
click at [25, 81] on icon at bounding box center [30, 81] width 10 height 12
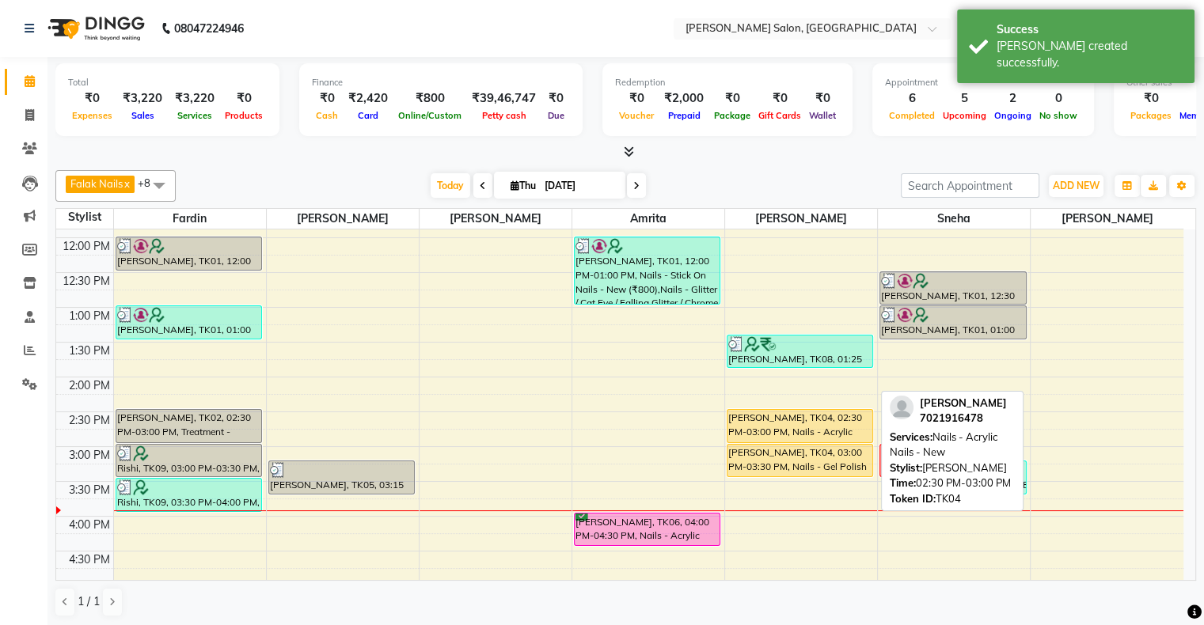
scroll to position [158, 0]
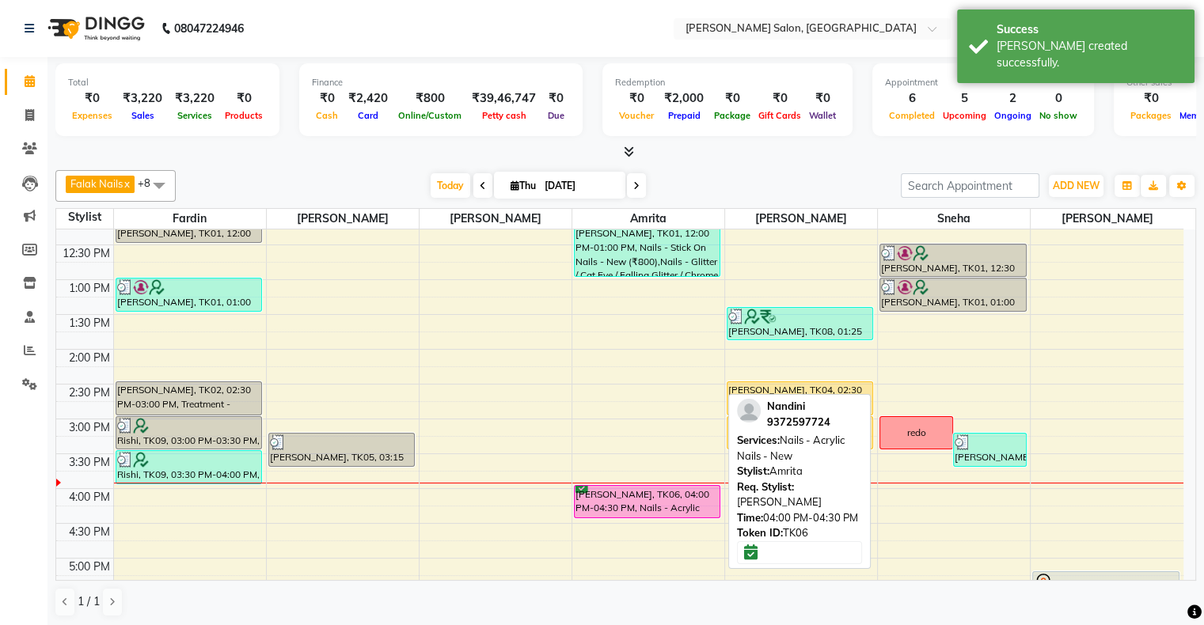
click at [652, 502] on div "[PERSON_NAME], TK06, 04:00 PM-04:30 PM, Nails - Acrylic Nails - New" at bounding box center [646, 502] width 145 height 32
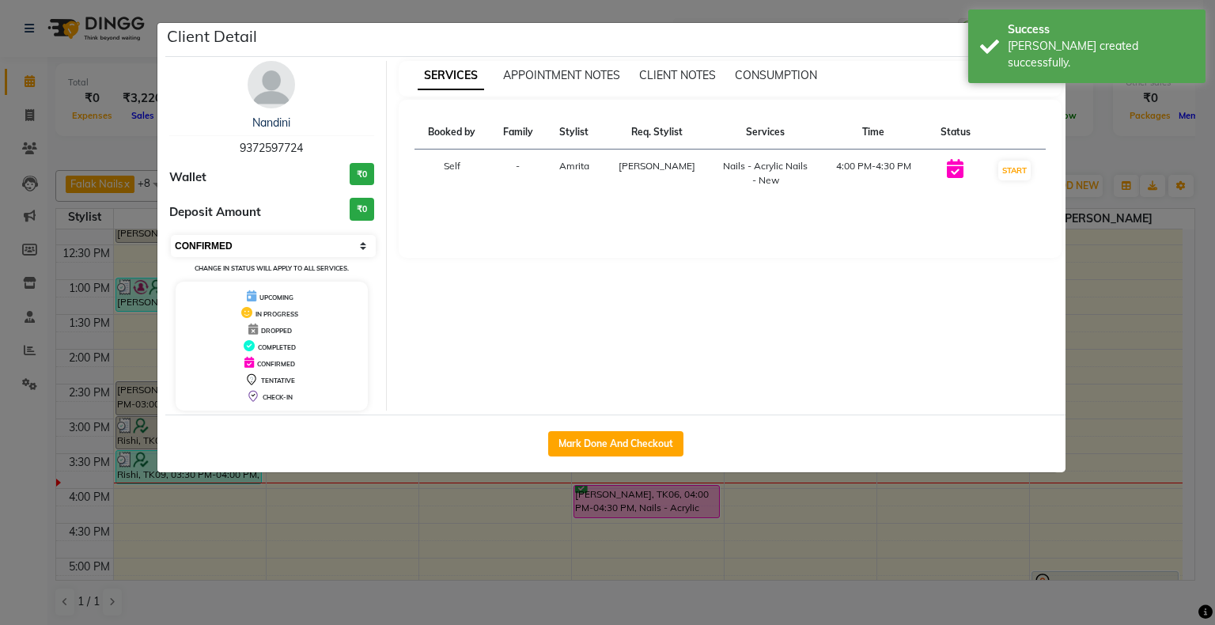
click at [313, 252] on select "Select IN SERVICE CONFIRMED TENTATIVE CHECK IN MARK DONE DROPPED UPCOMING" at bounding box center [273, 246] width 205 height 22
select select "1"
click at [171, 235] on select "Select IN SERVICE CONFIRMED TENTATIVE CHECK IN MARK DONE DROPPED UPCOMING" at bounding box center [273, 246] width 205 height 22
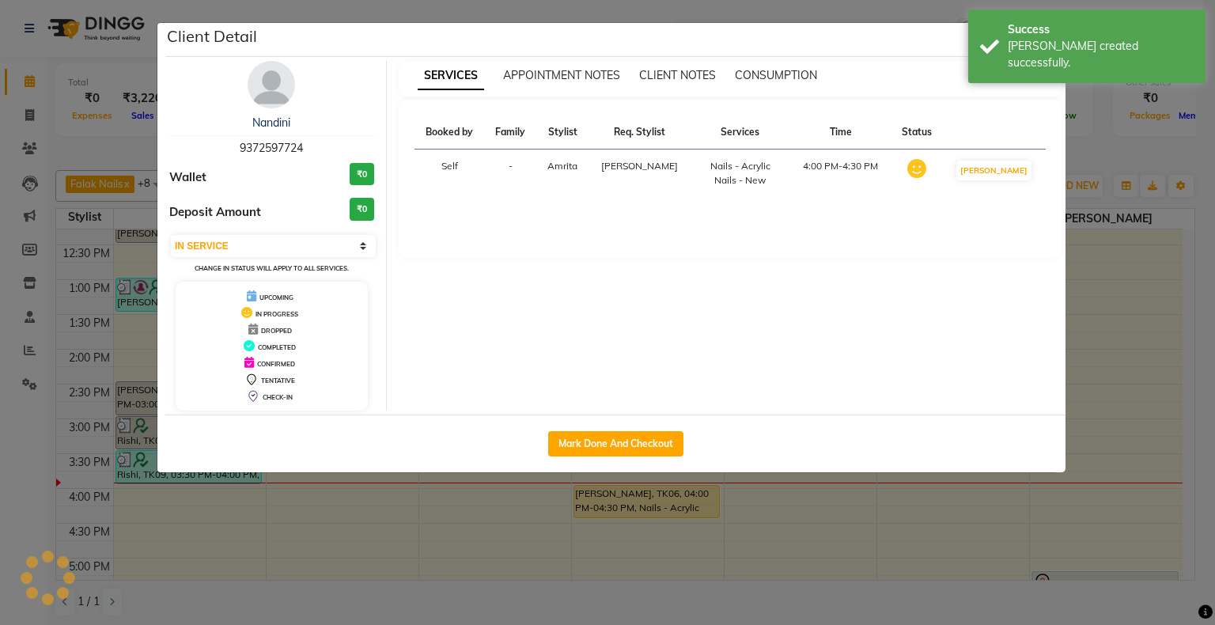
click at [889, 567] on ngb-modal-window "Client Detail Nandini 9372597724 Wallet ₹0 Deposit Amount ₹0 Select IN SERVICE …" at bounding box center [607, 312] width 1215 height 625
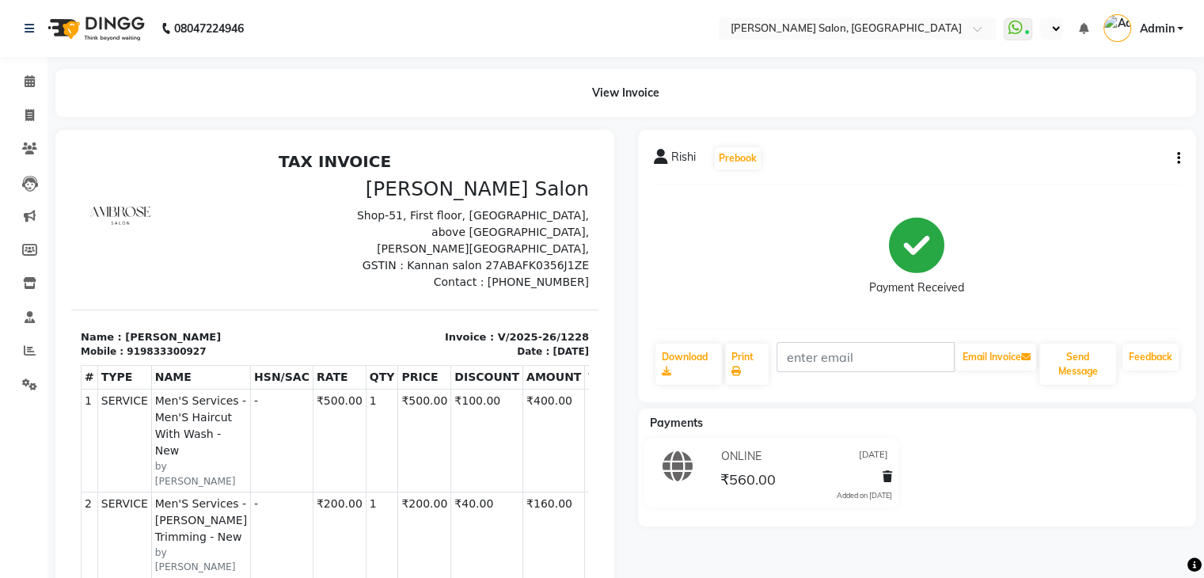
select select "en"
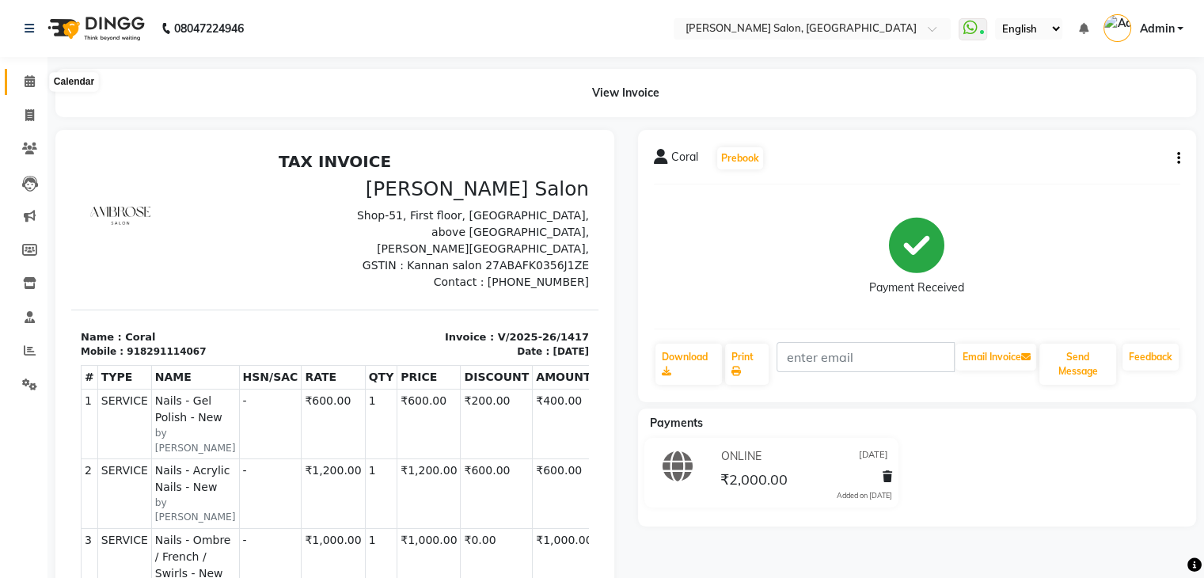
click at [21, 82] on span at bounding box center [30, 82] width 28 height 18
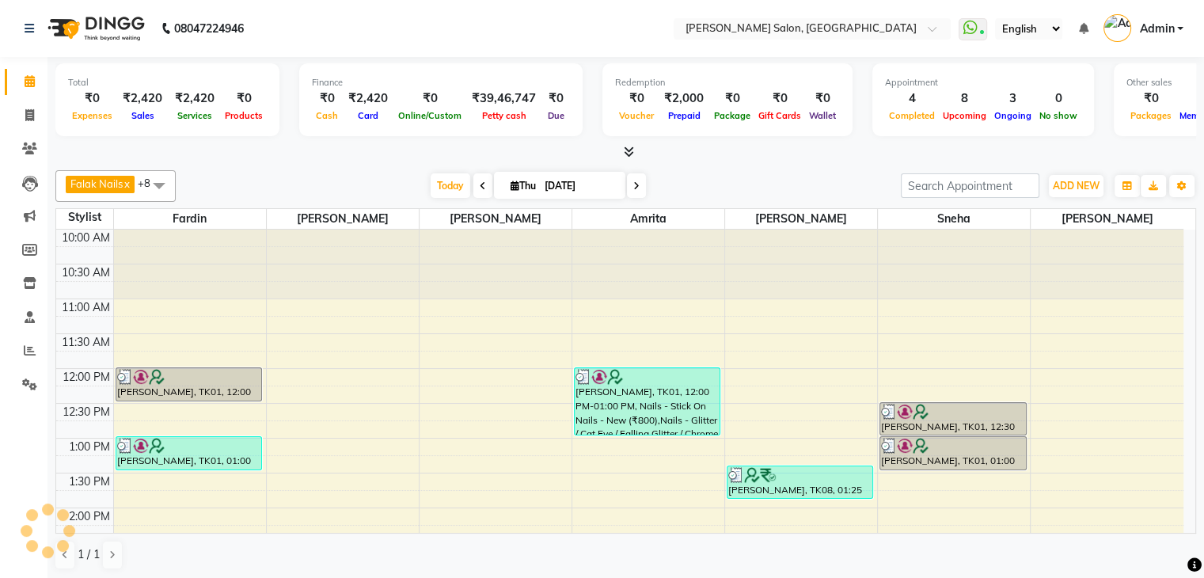
scroll to position [277, 0]
